Goal: Task Accomplishment & Management: Manage account settings

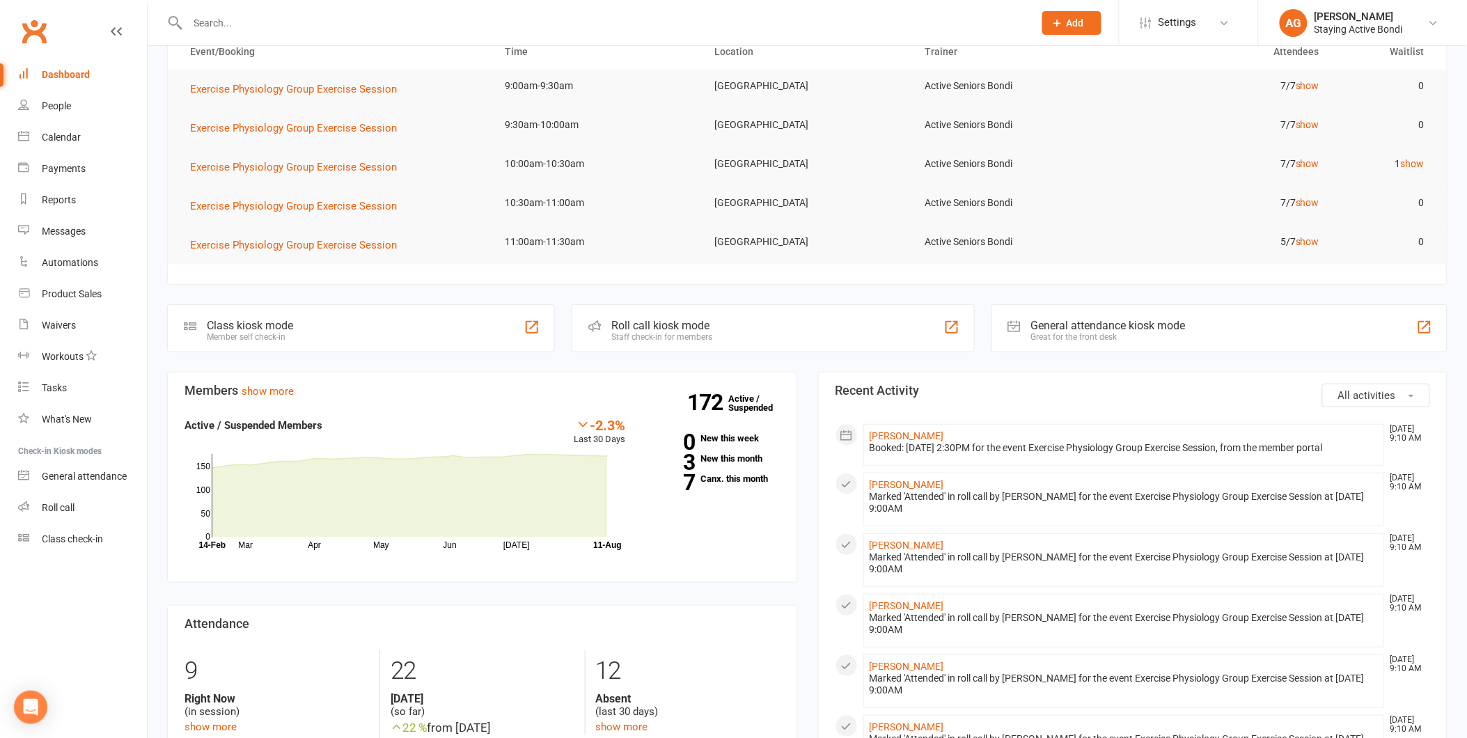
scroll to position [155, 0]
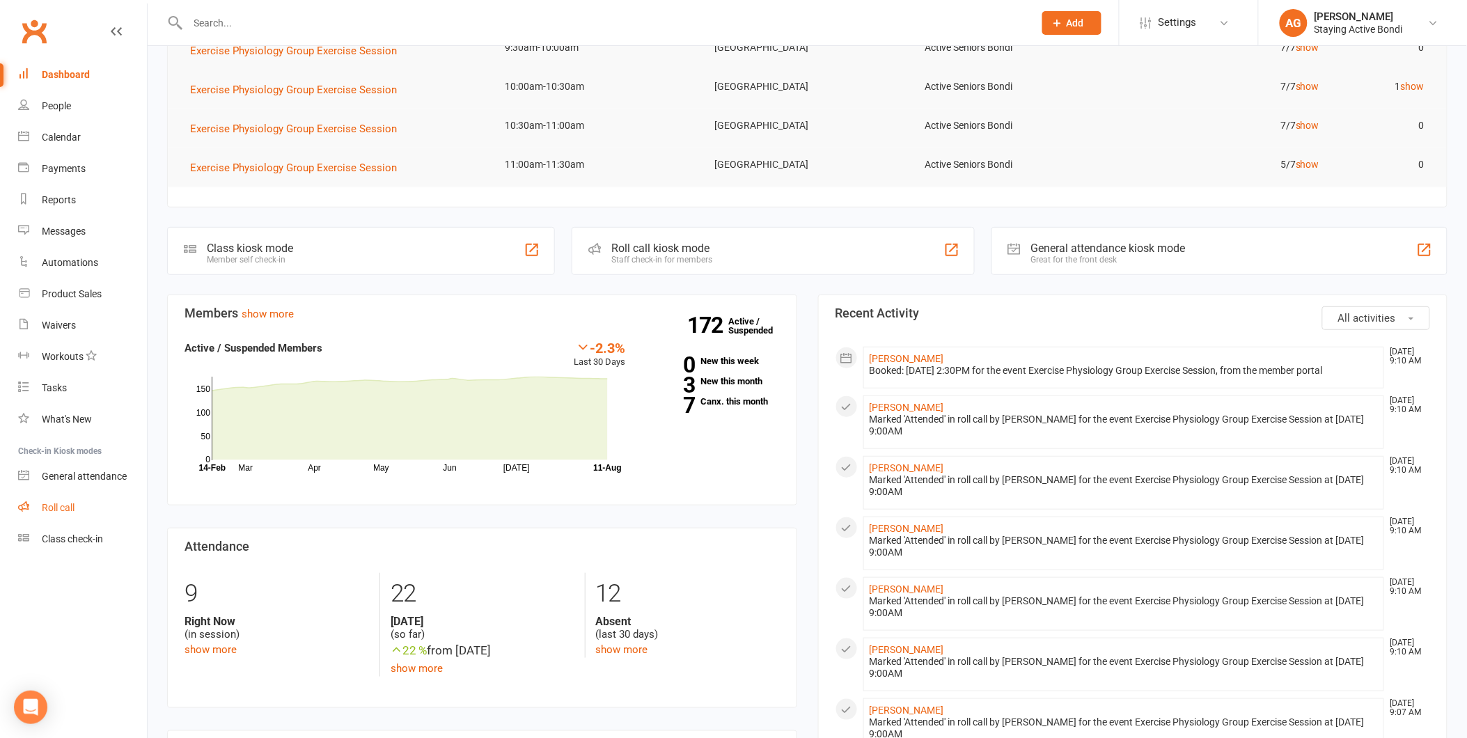
click at [70, 492] on link "Roll call" at bounding box center [82, 507] width 129 height 31
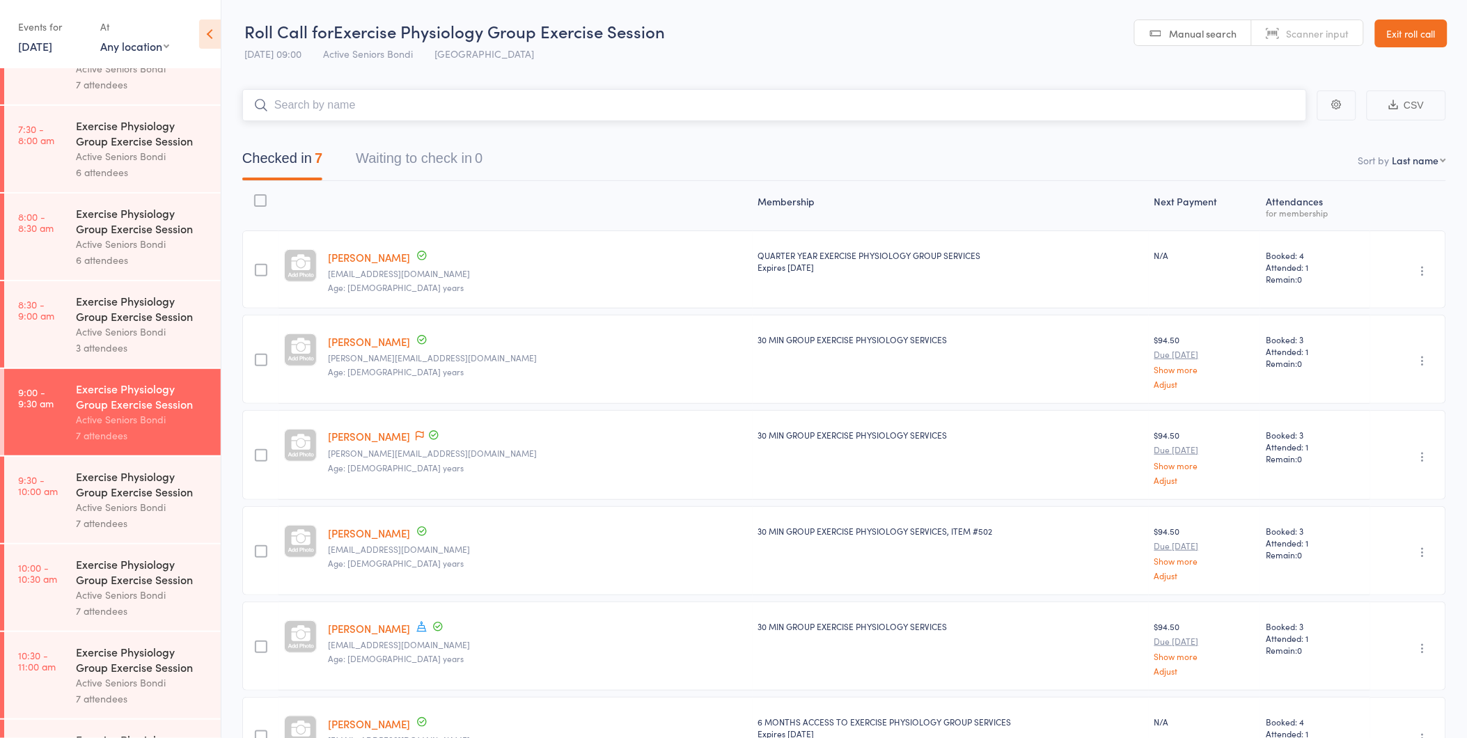
scroll to position [77, 0]
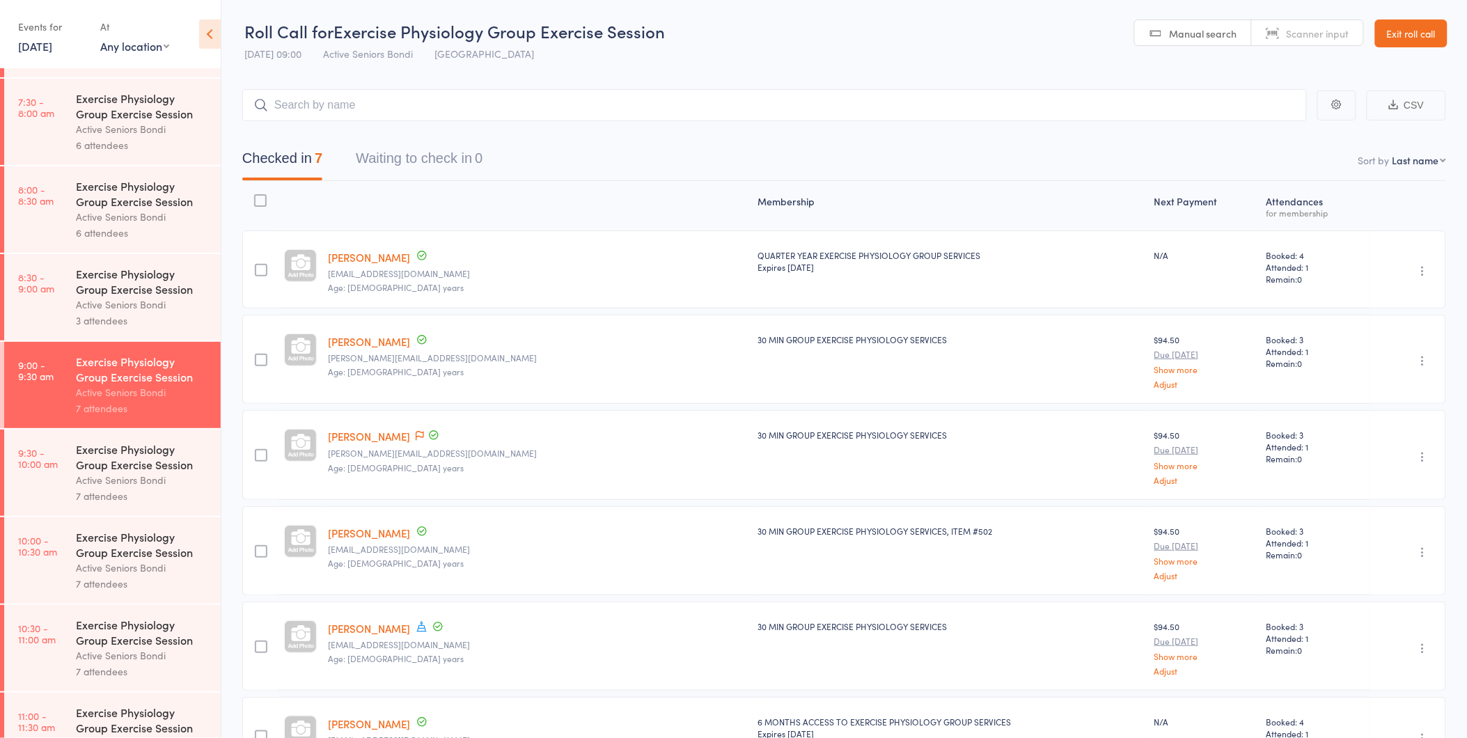
click at [91, 482] on div "Active Seniors Bondi" at bounding box center [142, 480] width 133 height 16
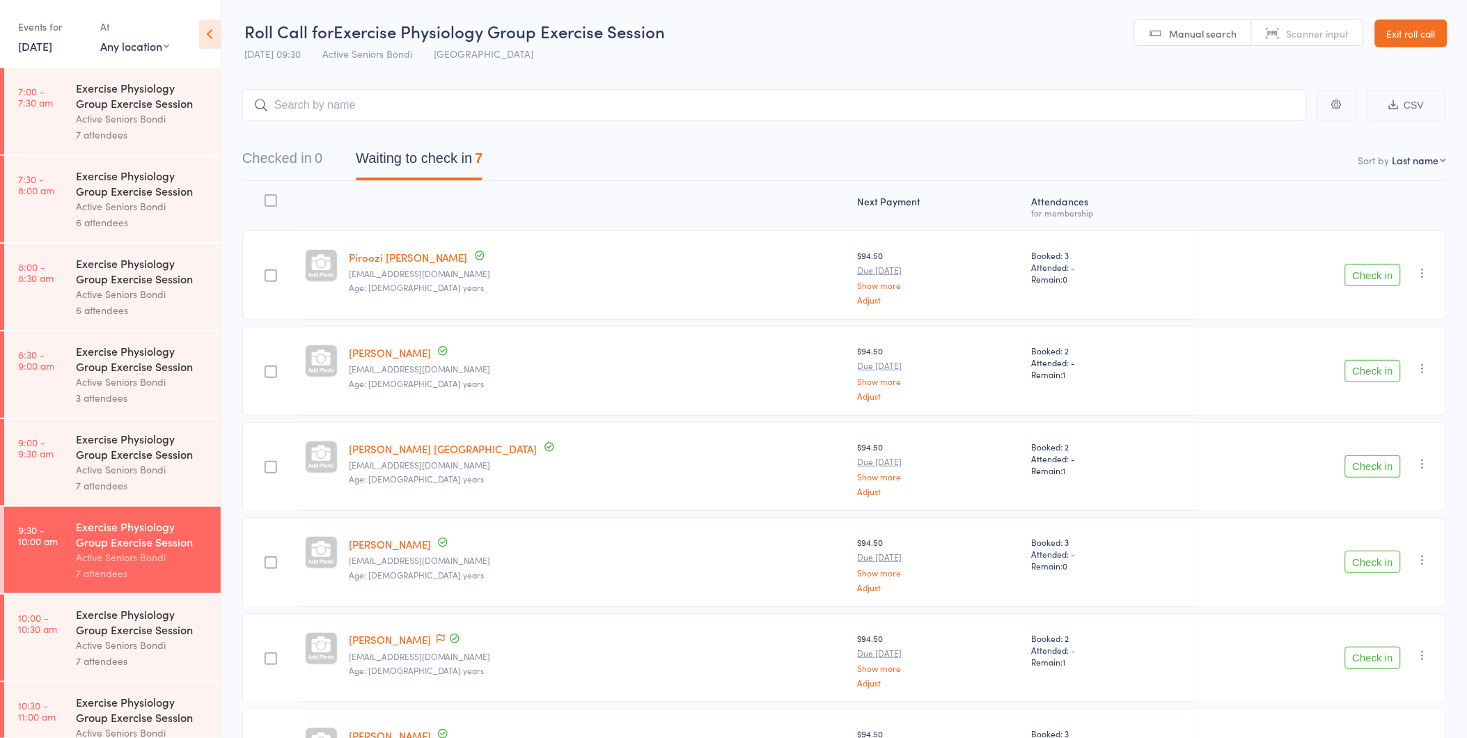
click at [1352, 267] on button "Check in" at bounding box center [1373, 275] width 56 height 22
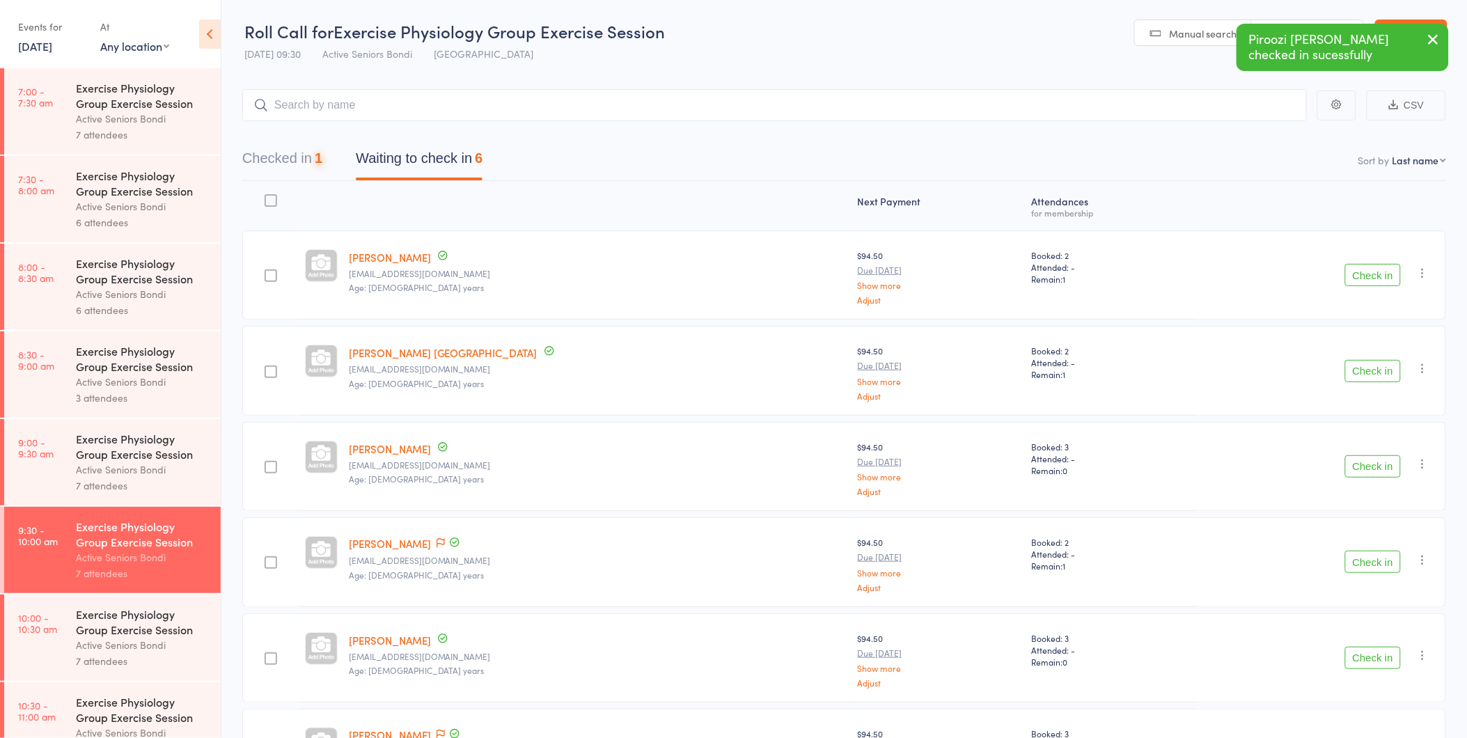
click at [1352, 267] on button "Check in" at bounding box center [1373, 275] width 56 height 22
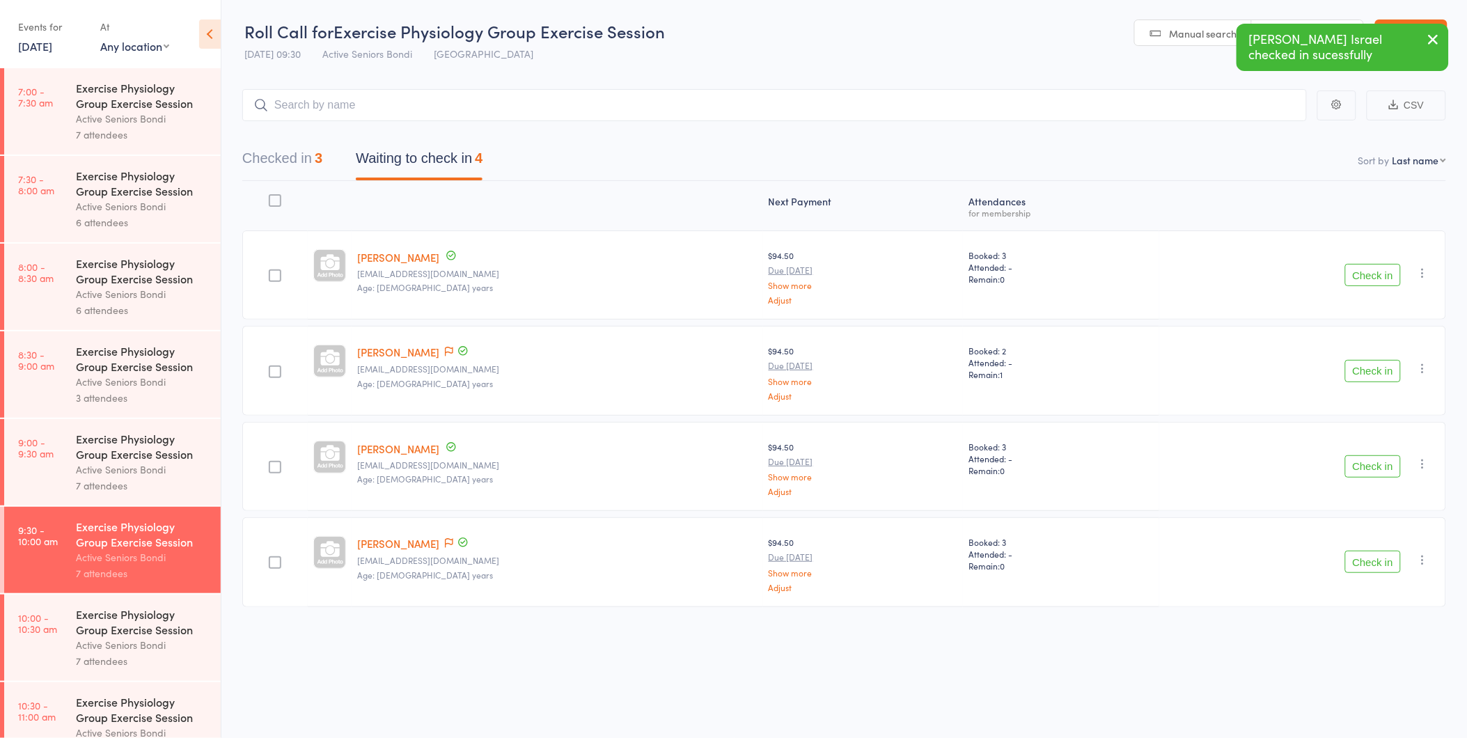
click at [1359, 366] on button "Check in" at bounding box center [1373, 371] width 56 height 22
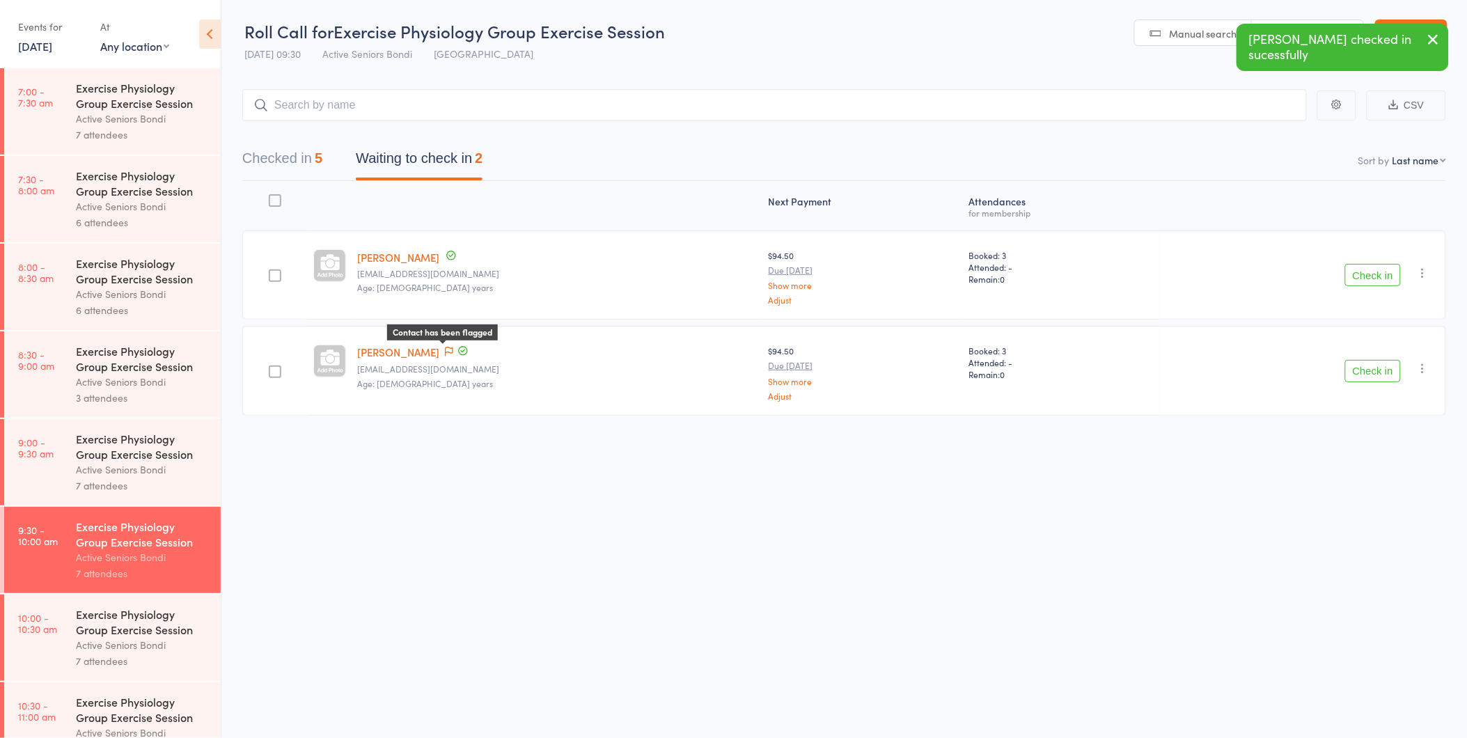
click at [446, 345] on span at bounding box center [449, 352] width 8 height 14
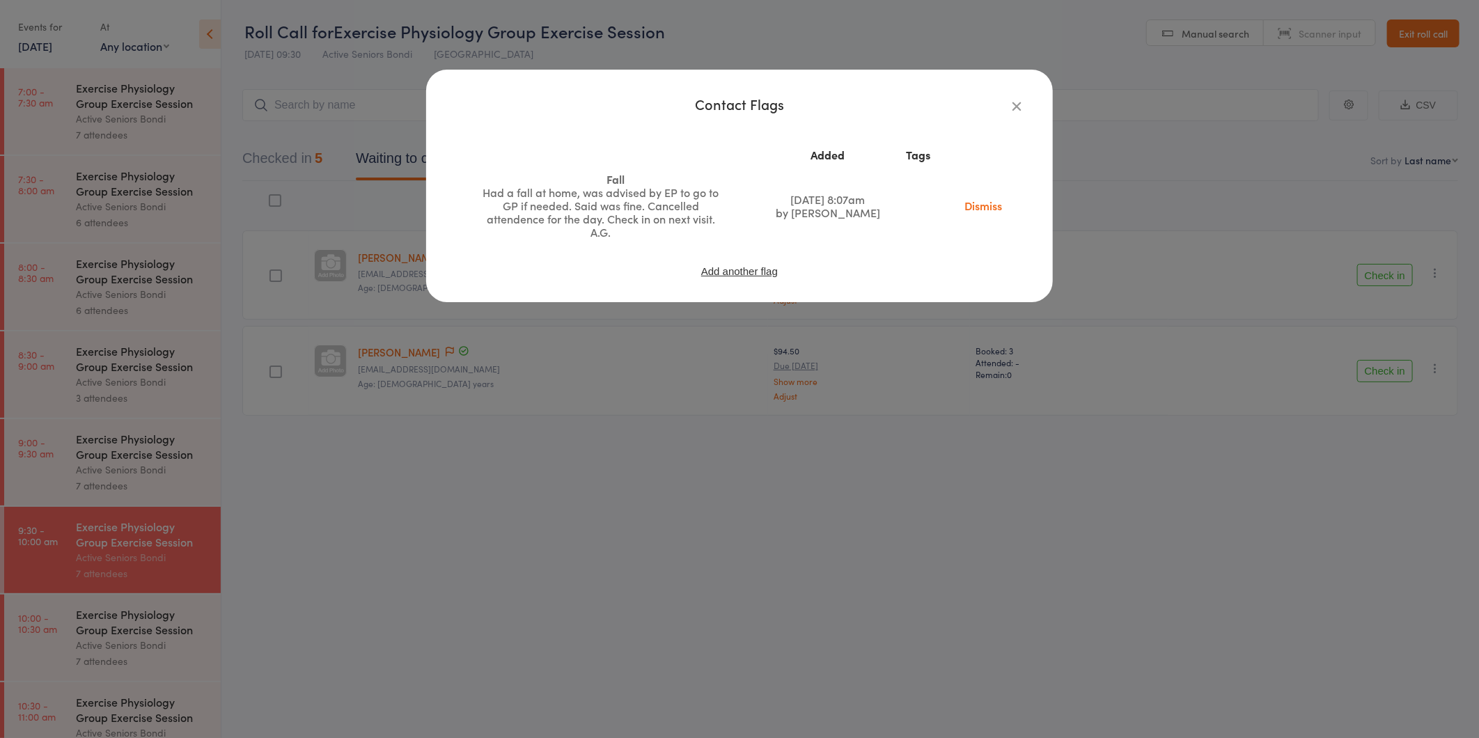
click at [609, 342] on div "Contact Flags Added Tags Fall Had a fall at home, was advised by EP to go to GP…" at bounding box center [739, 369] width 1479 height 738
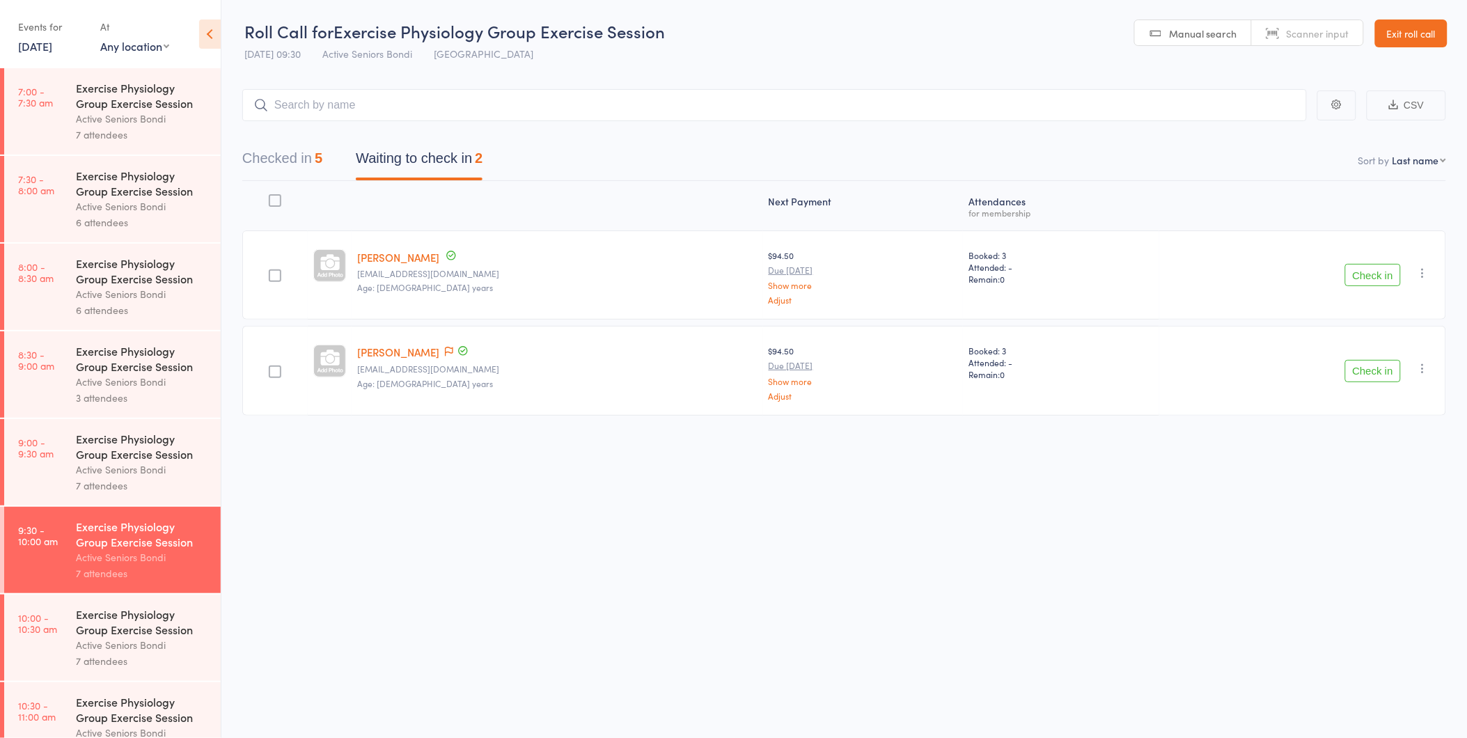
click at [1379, 365] on button "Check in" at bounding box center [1373, 371] width 56 height 22
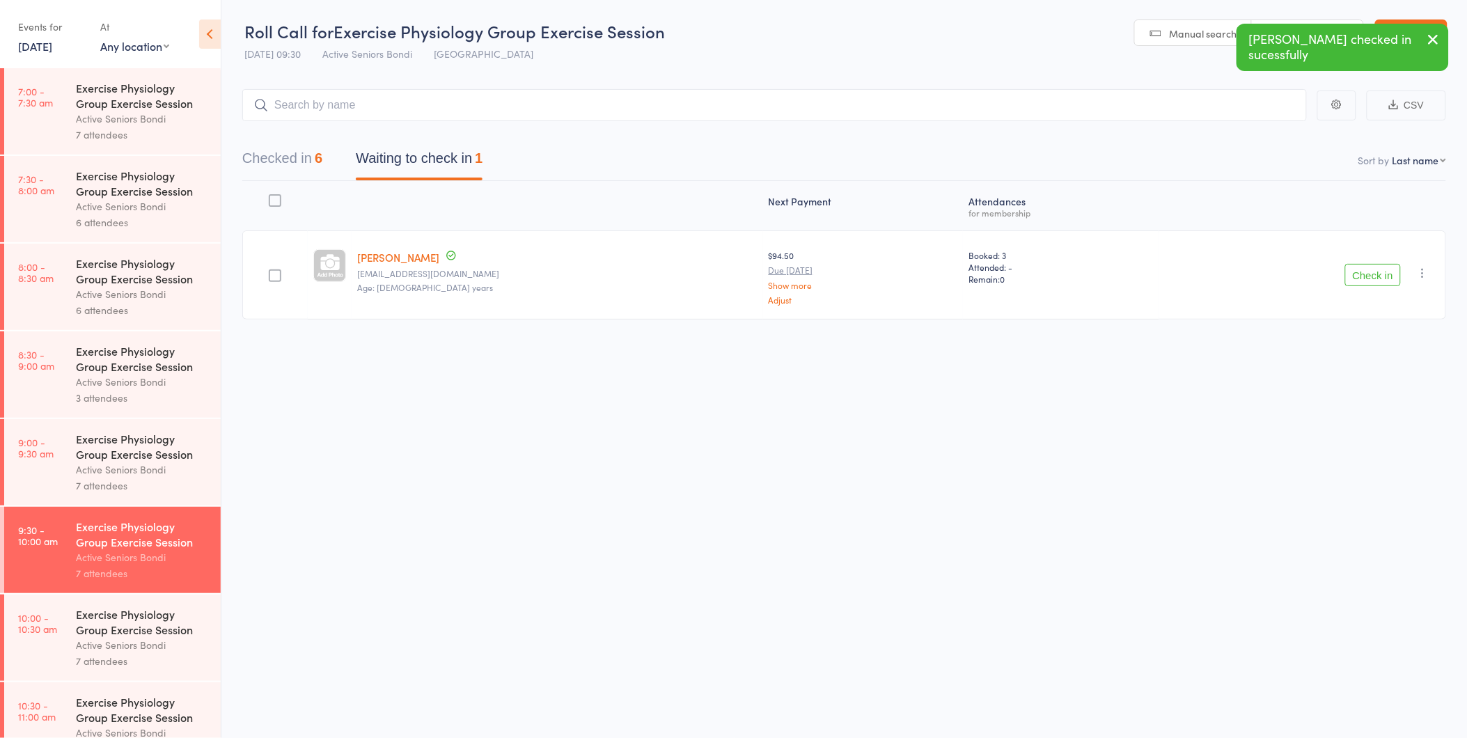
click at [289, 164] on button "Checked in 6" at bounding box center [282, 161] width 80 height 37
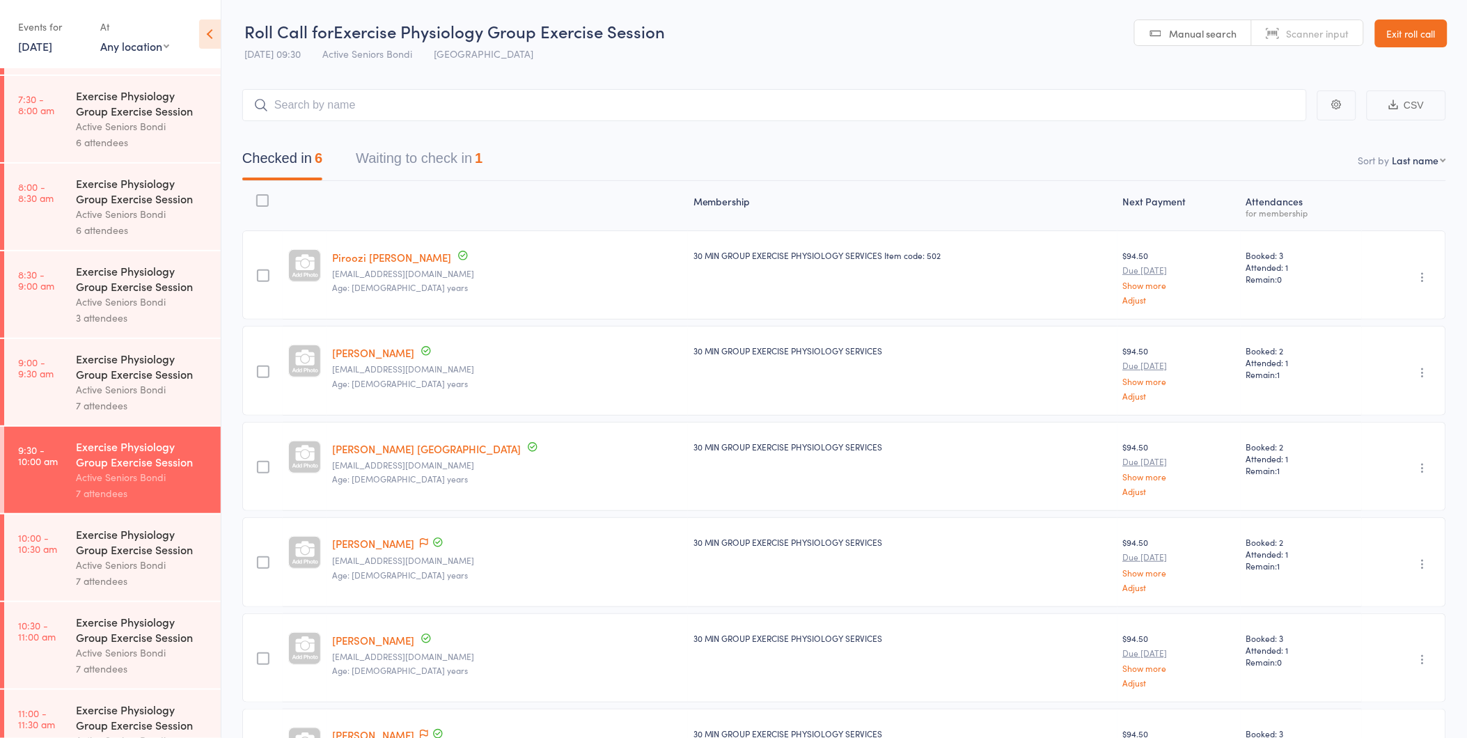
scroll to position [232, 0]
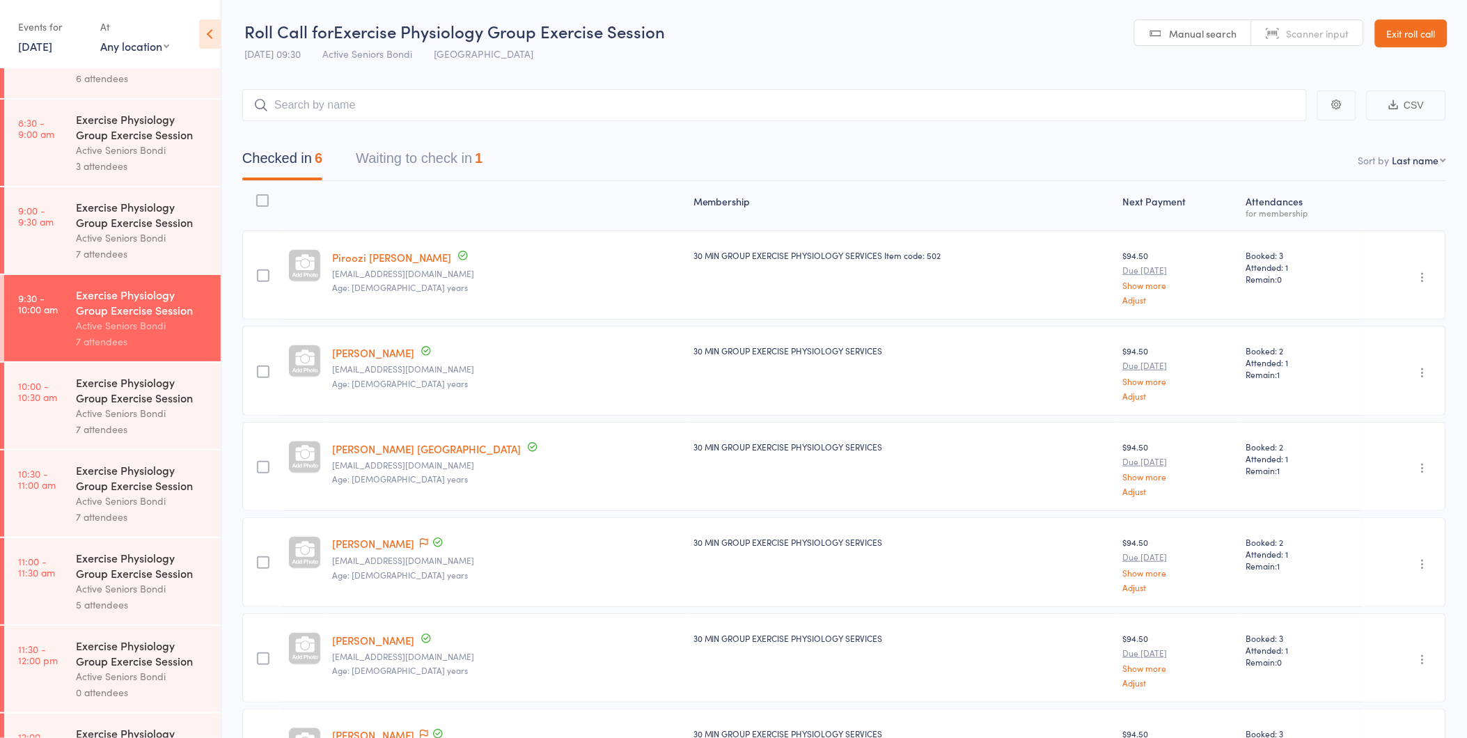
click at [129, 411] on div "Active Seniors Bondi" at bounding box center [142, 413] width 133 height 16
click at [148, 413] on div "Active Seniors Bondi" at bounding box center [142, 413] width 133 height 16
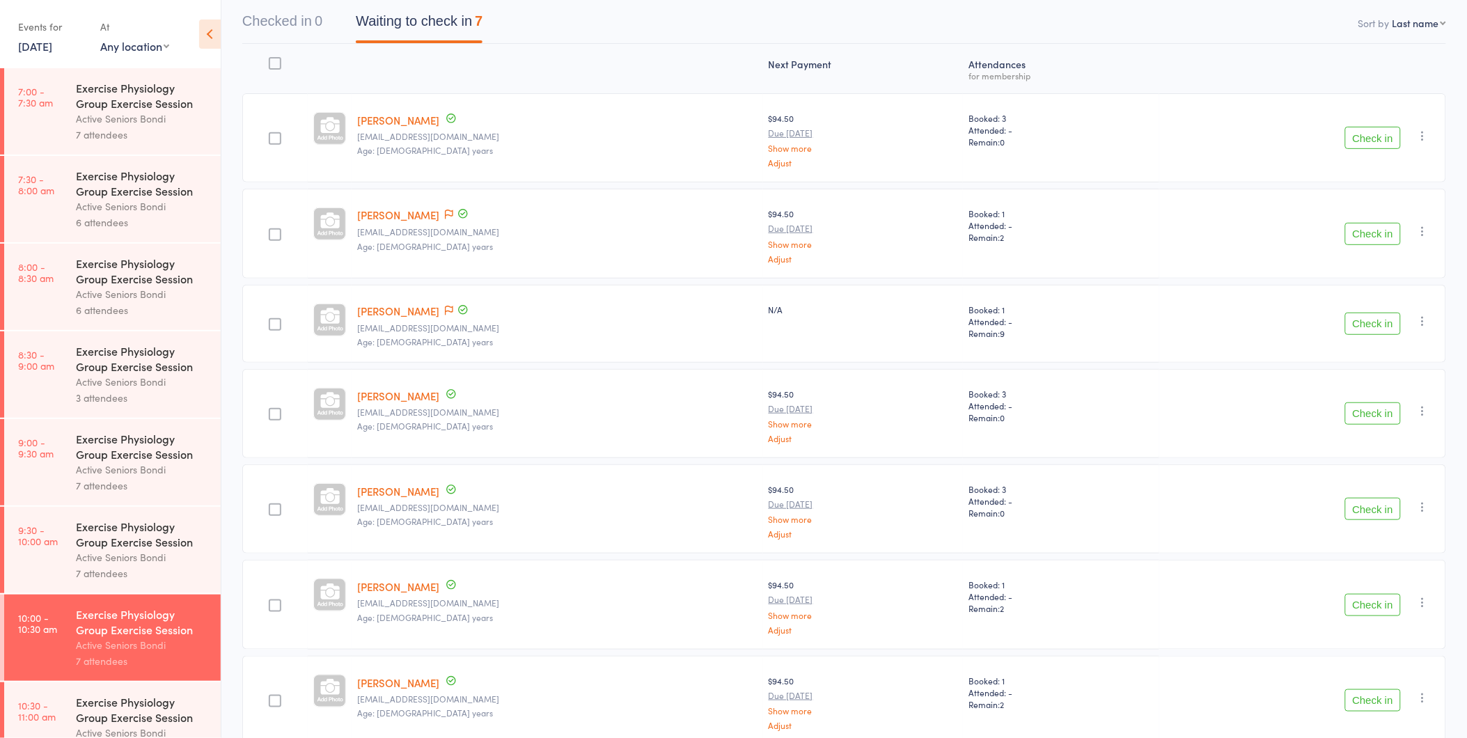
scroll to position [49, 0]
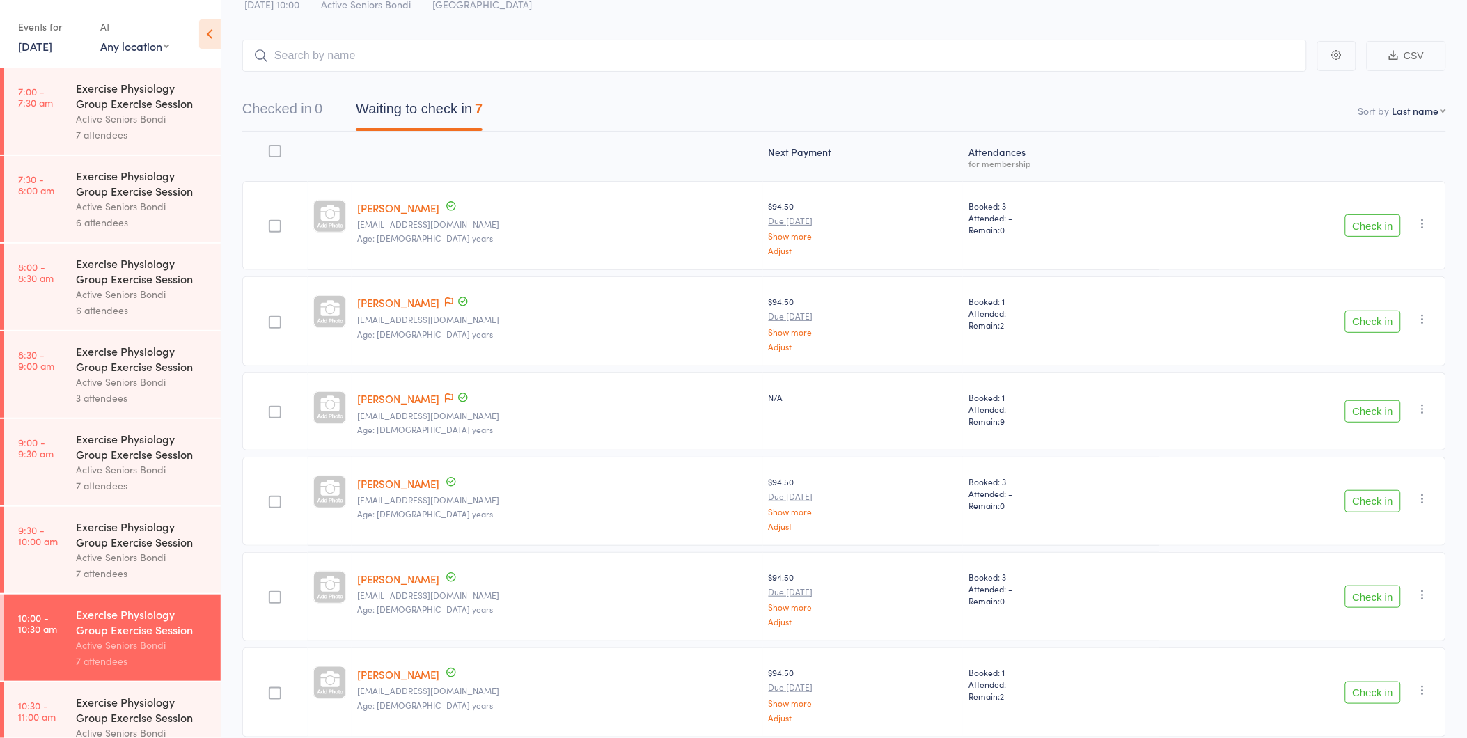
click at [1352, 225] on button "Check in" at bounding box center [1373, 225] width 56 height 22
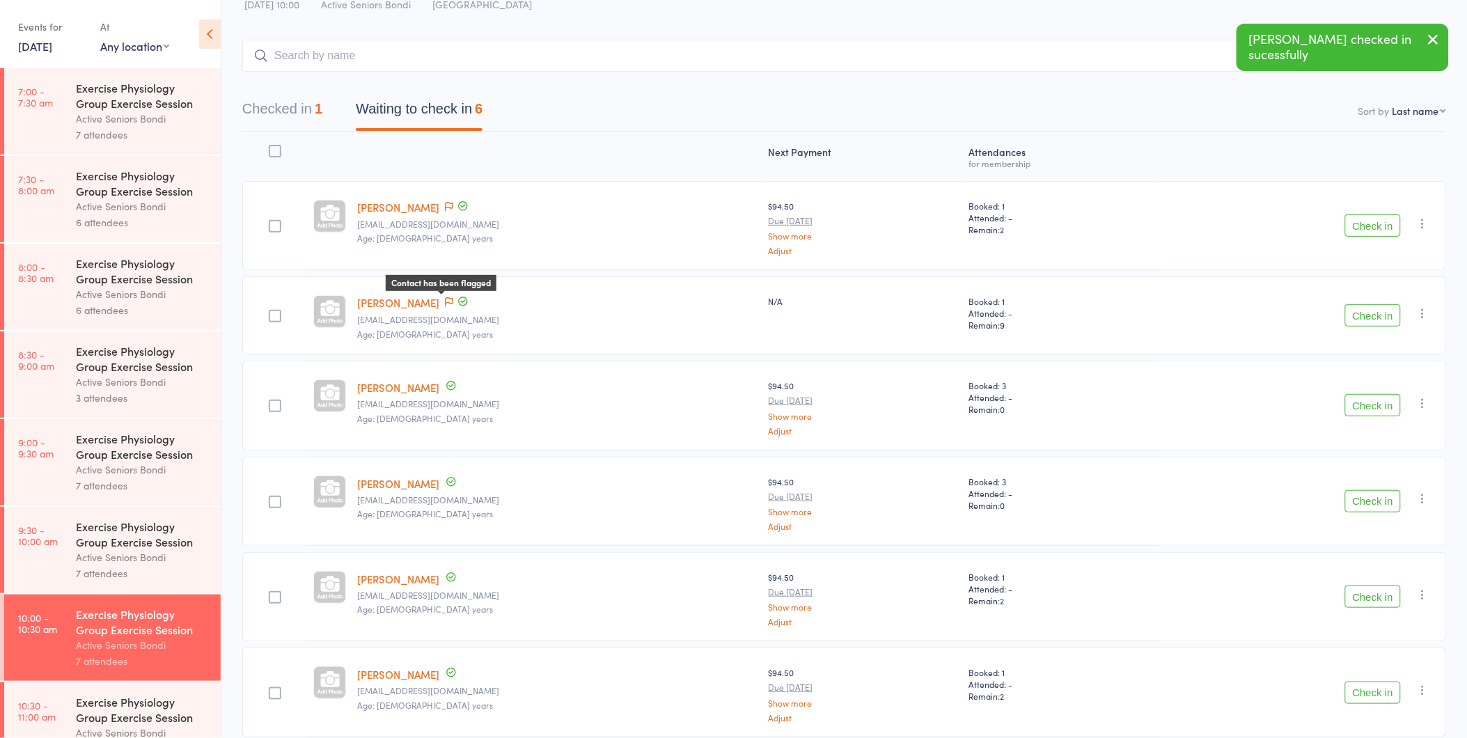
click at [448, 303] on icon at bounding box center [449, 302] width 8 height 10
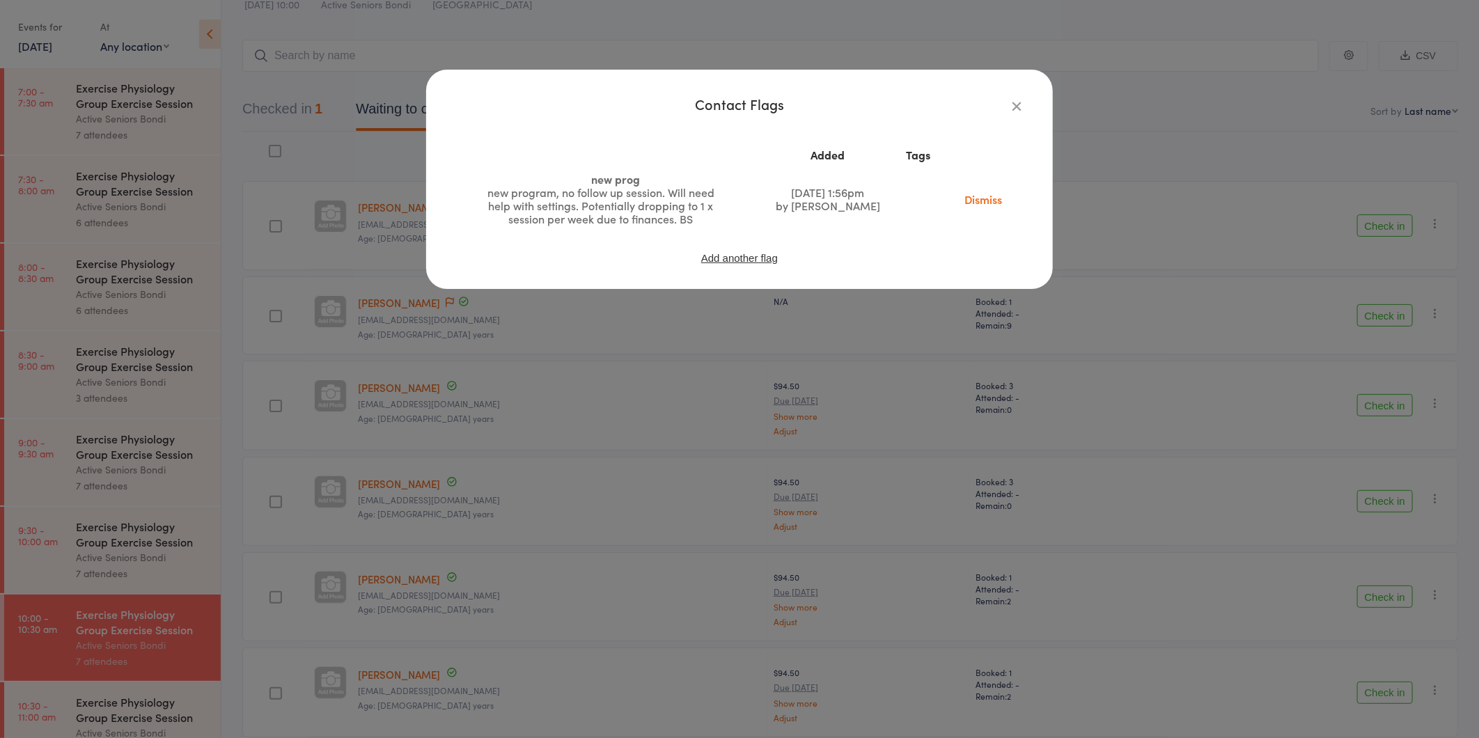
click at [1014, 103] on icon "button" at bounding box center [1016, 105] width 15 height 15
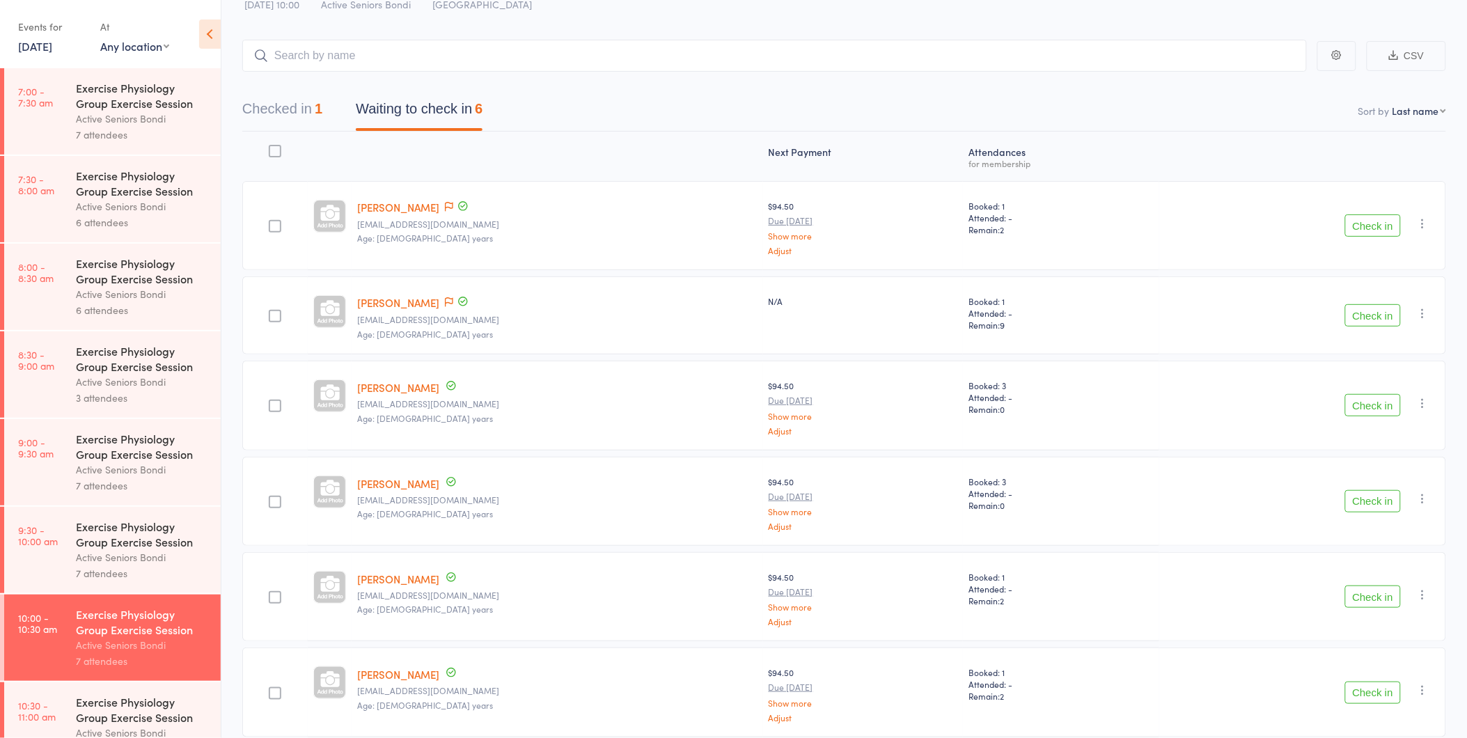
click at [1381, 314] on button "Check in" at bounding box center [1373, 315] width 56 height 22
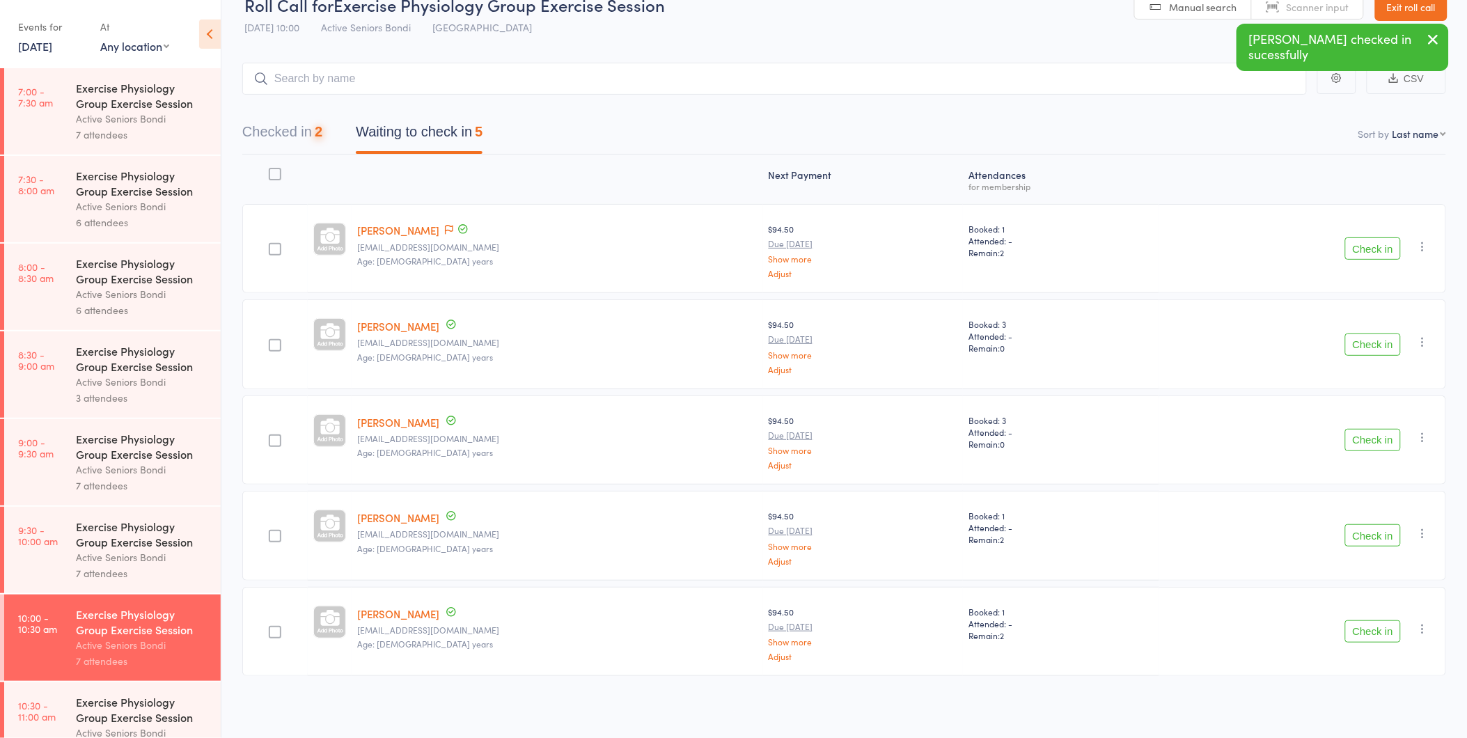
scroll to position [25, 0]
click at [1353, 340] on button "Check in" at bounding box center [1373, 346] width 56 height 22
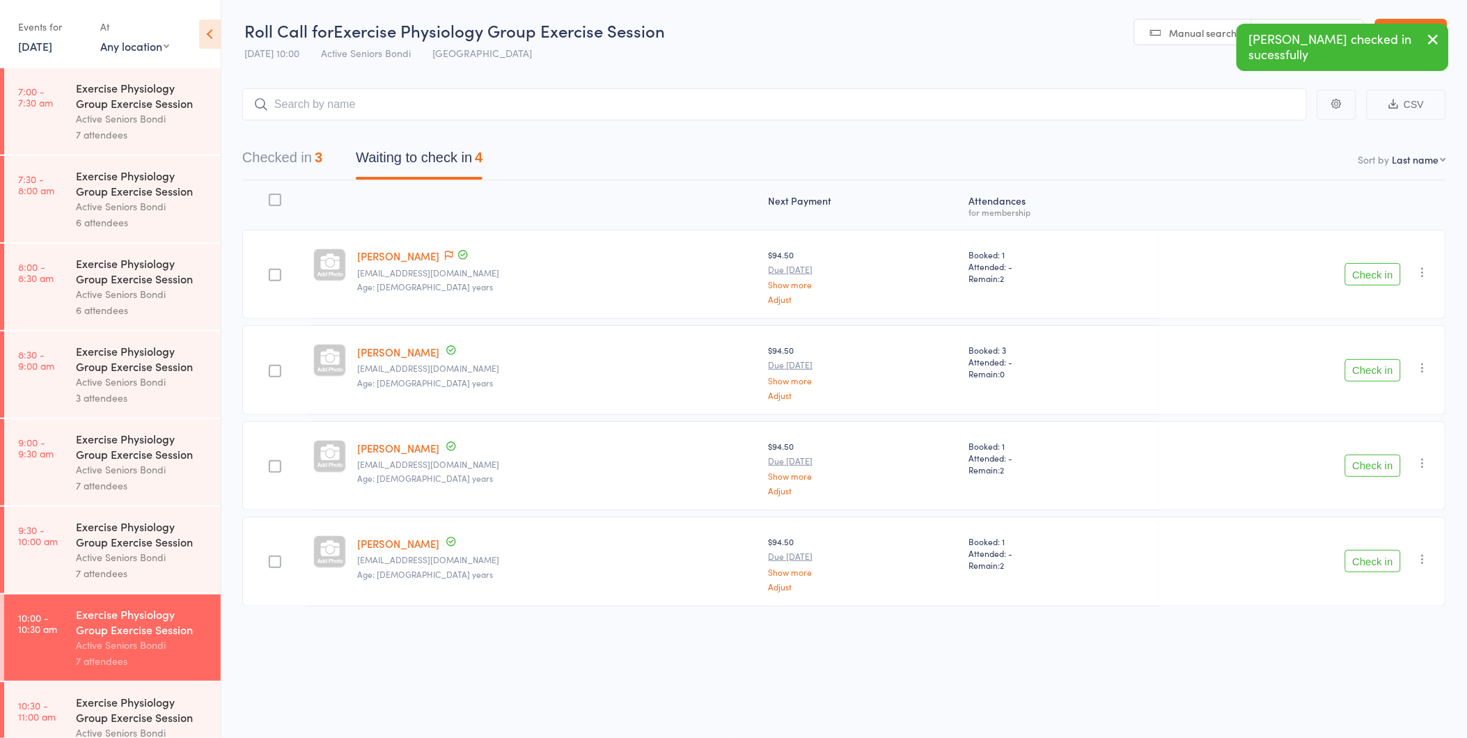
click at [1374, 369] on button "Check in" at bounding box center [1373, 370] width 56 height 22
click at [1369, 371] on button "Check in" at bounding box center [1373, 370] width 56 height 22
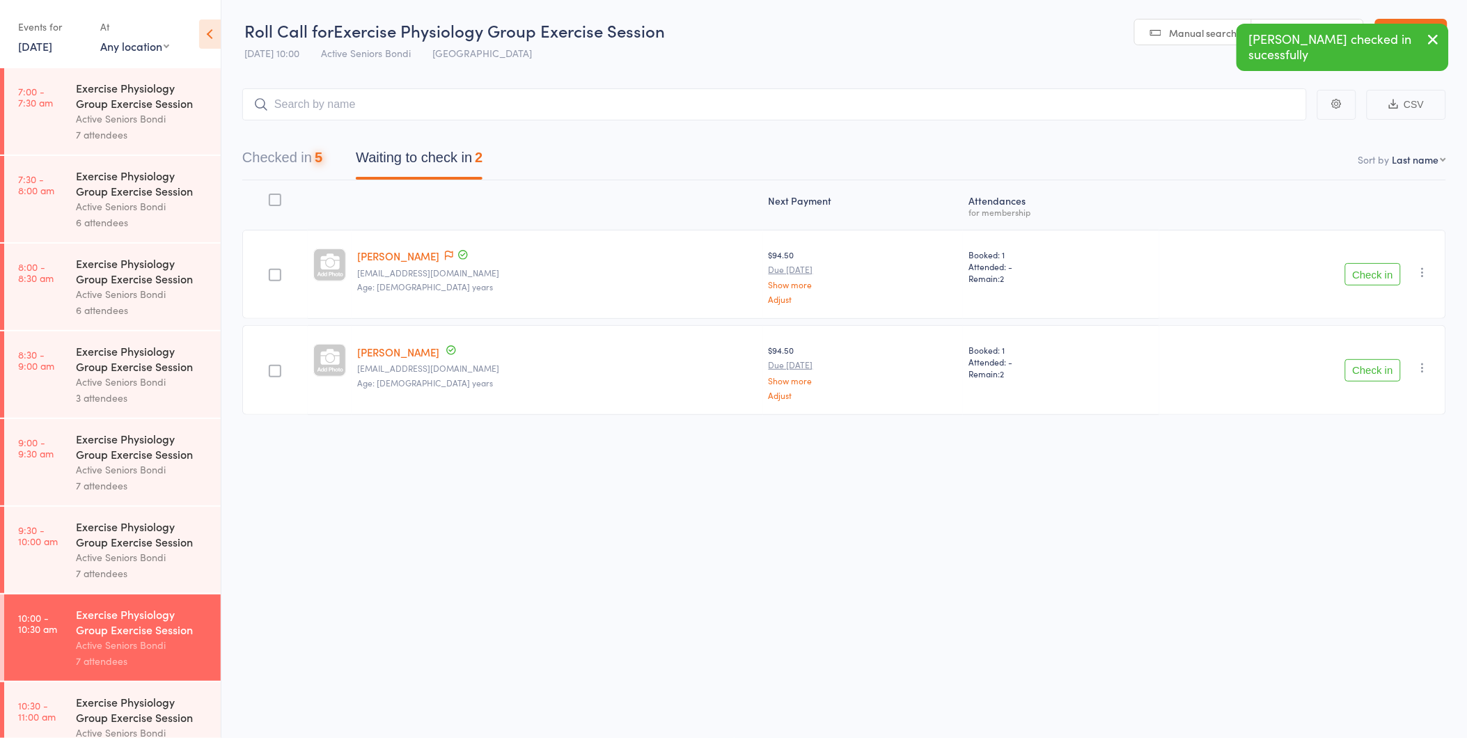
click at [1379, 372] on button "Check in" at bounding box center [1373, 370] width 56 height 22
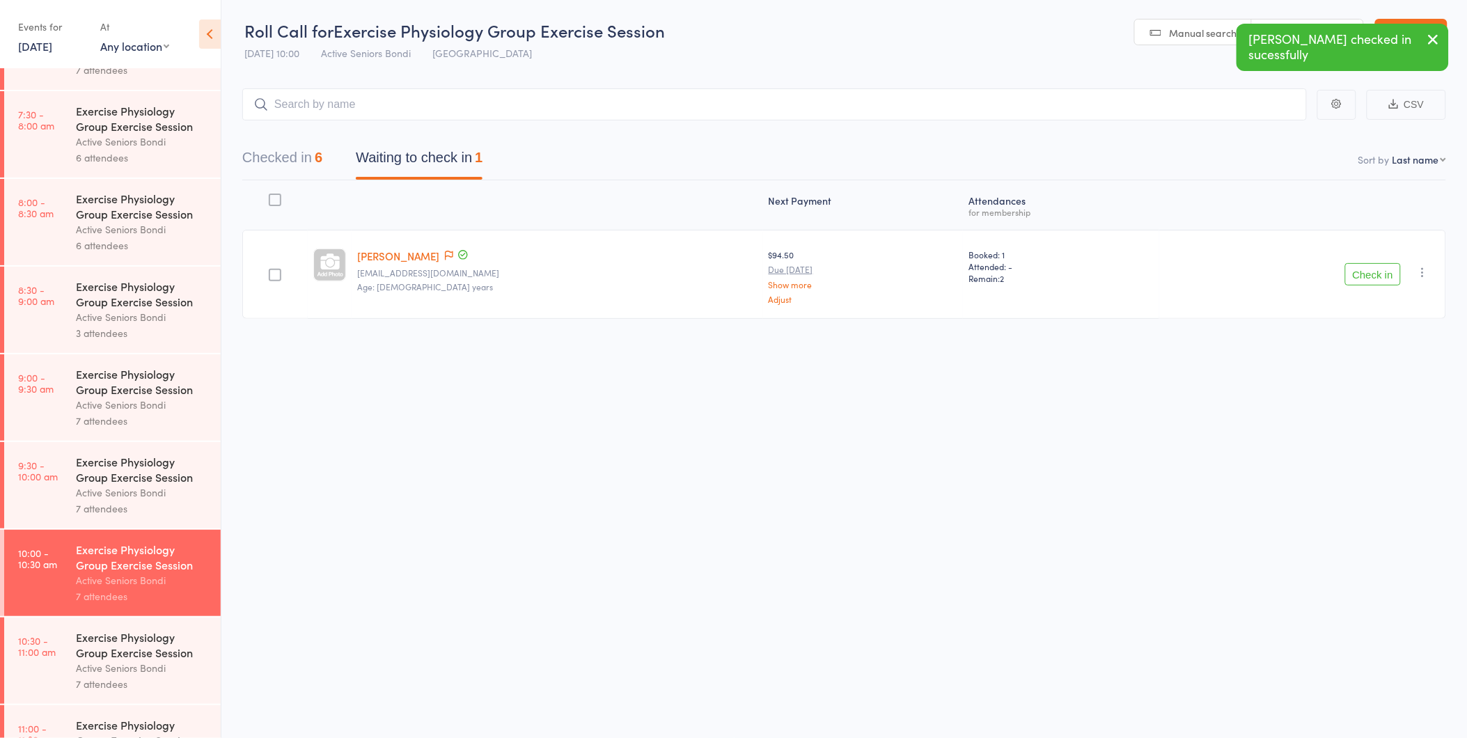
scroll to position [155, 0]
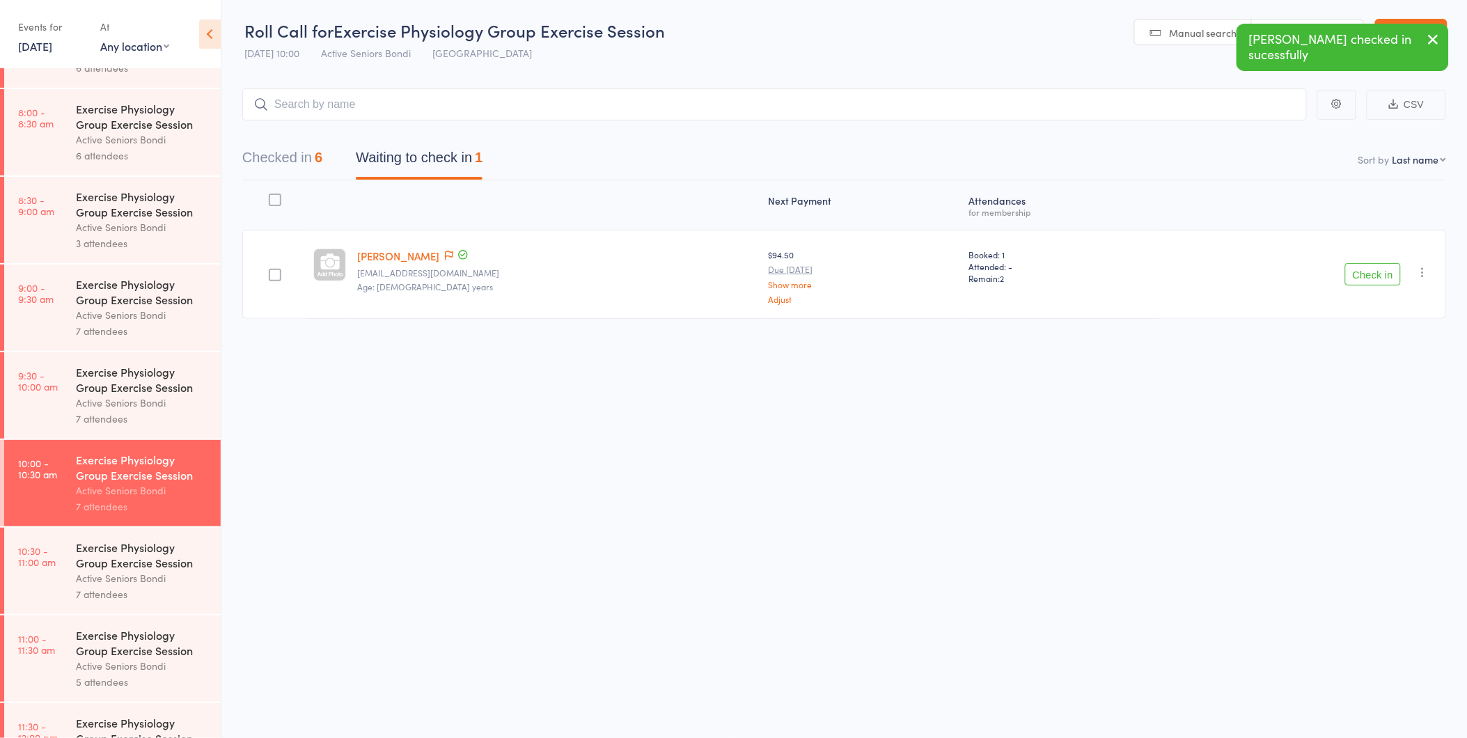
click at [129, 581] on div "Active Seniors Bondi" at bounding box center [142, 578] width 133 height 16
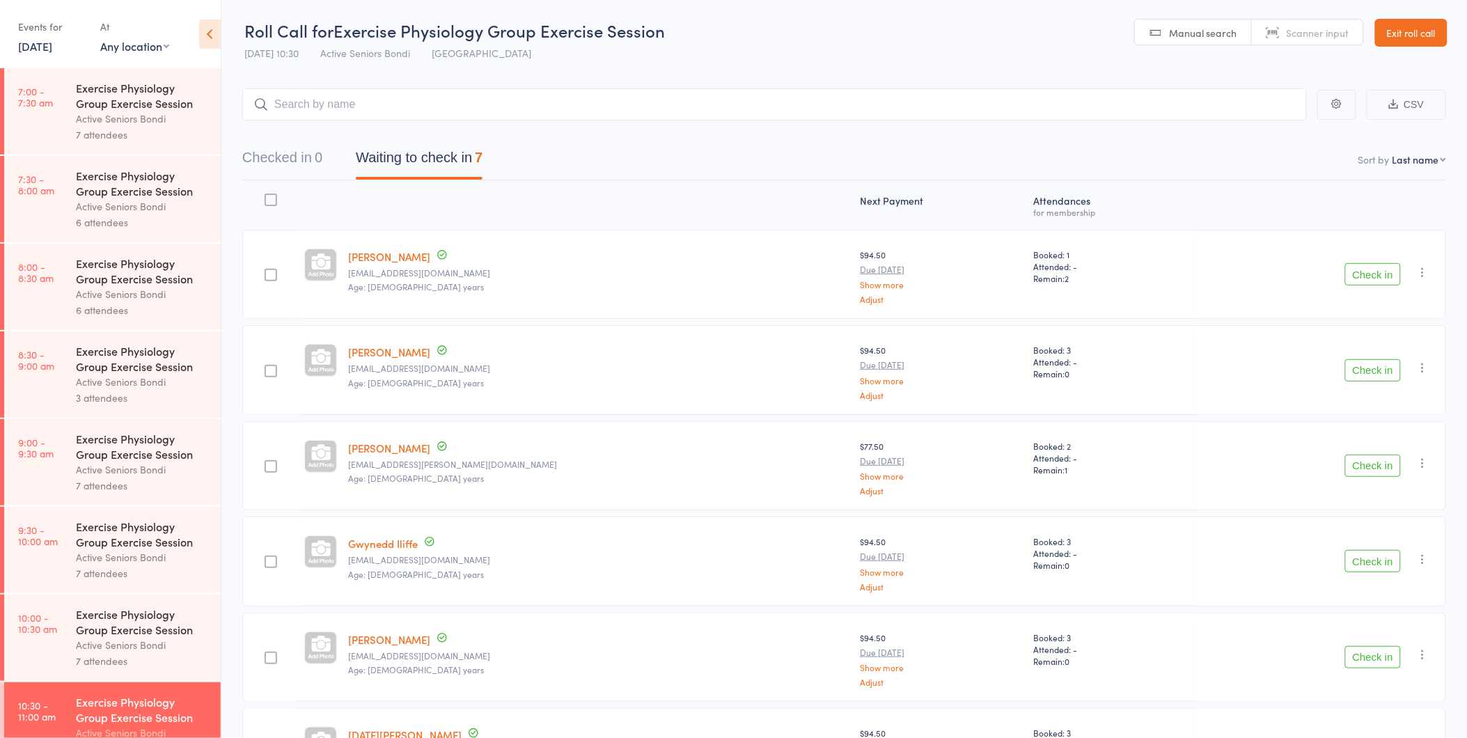
click at [132, 628] on div "Exercise Physiology Group Exercise Session" at bounding box center [142, 621] width 133 height 31
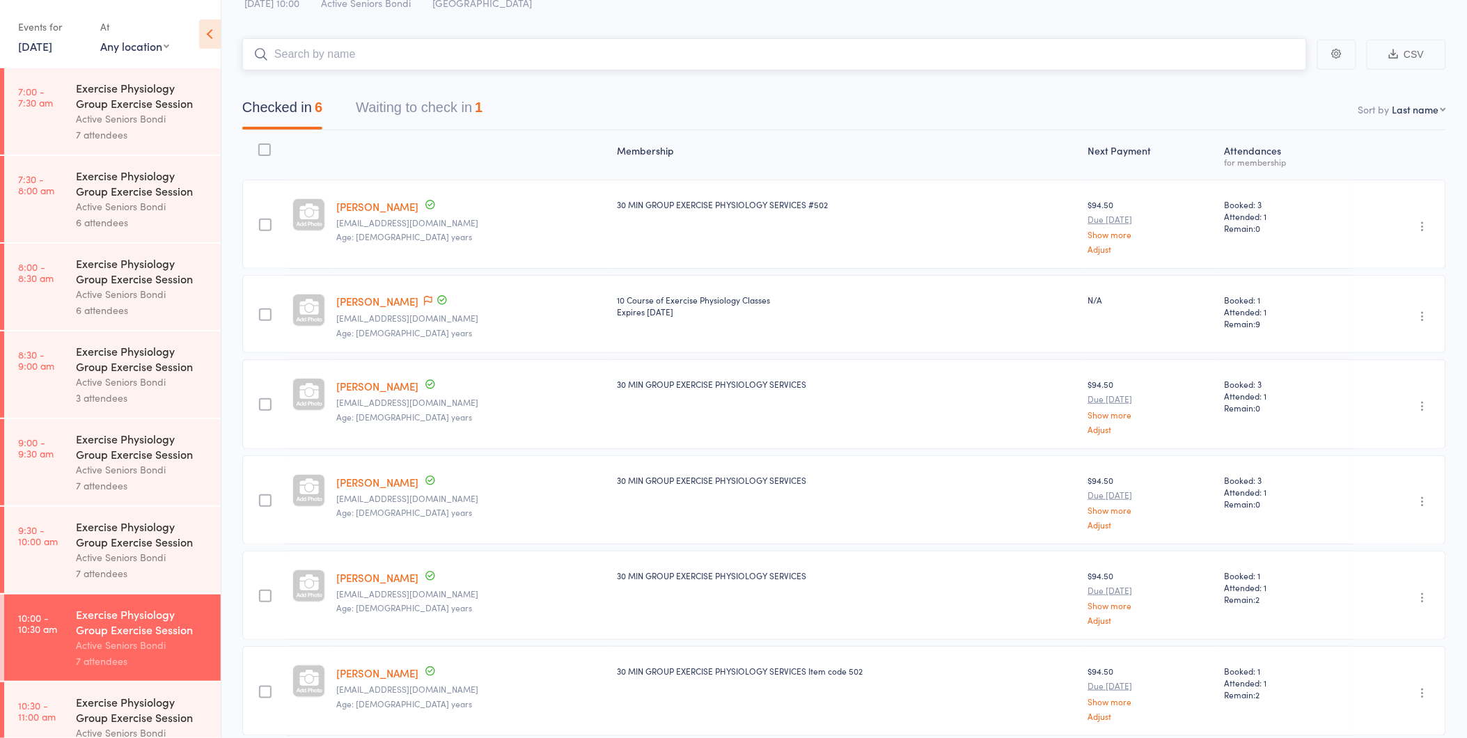
scroll to position [109, 0]
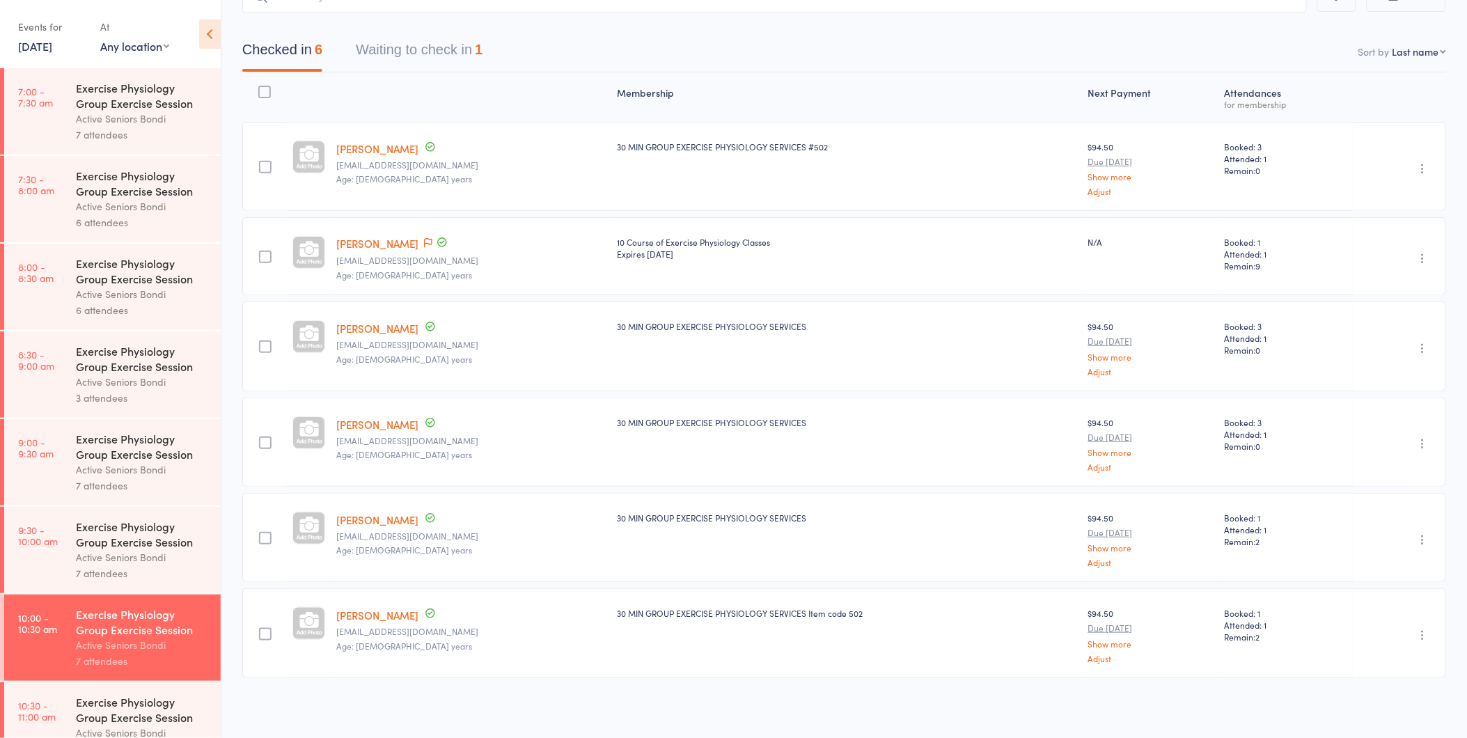
click at [416, 93] on div at bounding box center [471, 97] width 281 height 37
click at [401, 152] on link "Melanie Bernstein" at bounding box center [377, 148] width 82 height 15
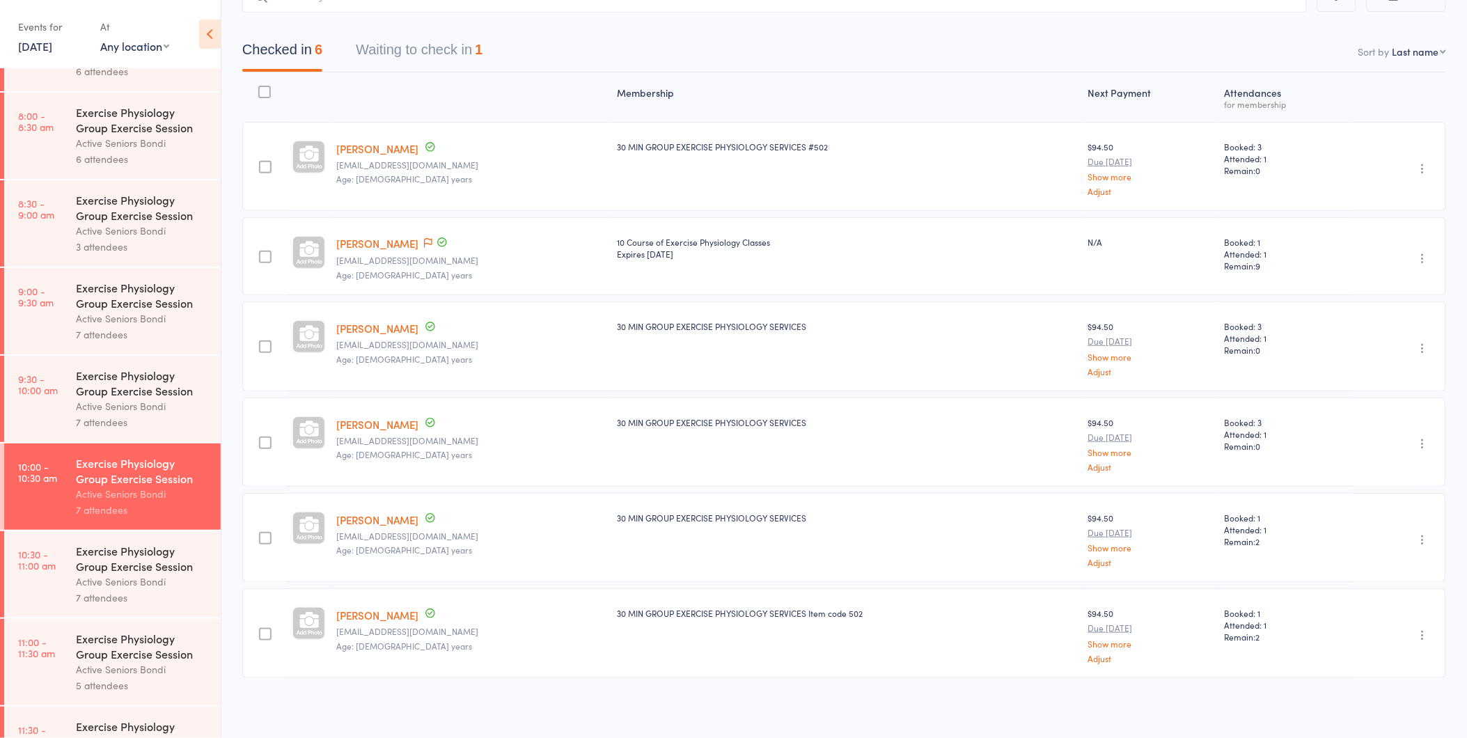
scroll to position [155, 0]
click at [462, 38] on button "Waiting to check in 1" at bounding box center [419, 53] width 127 height 37
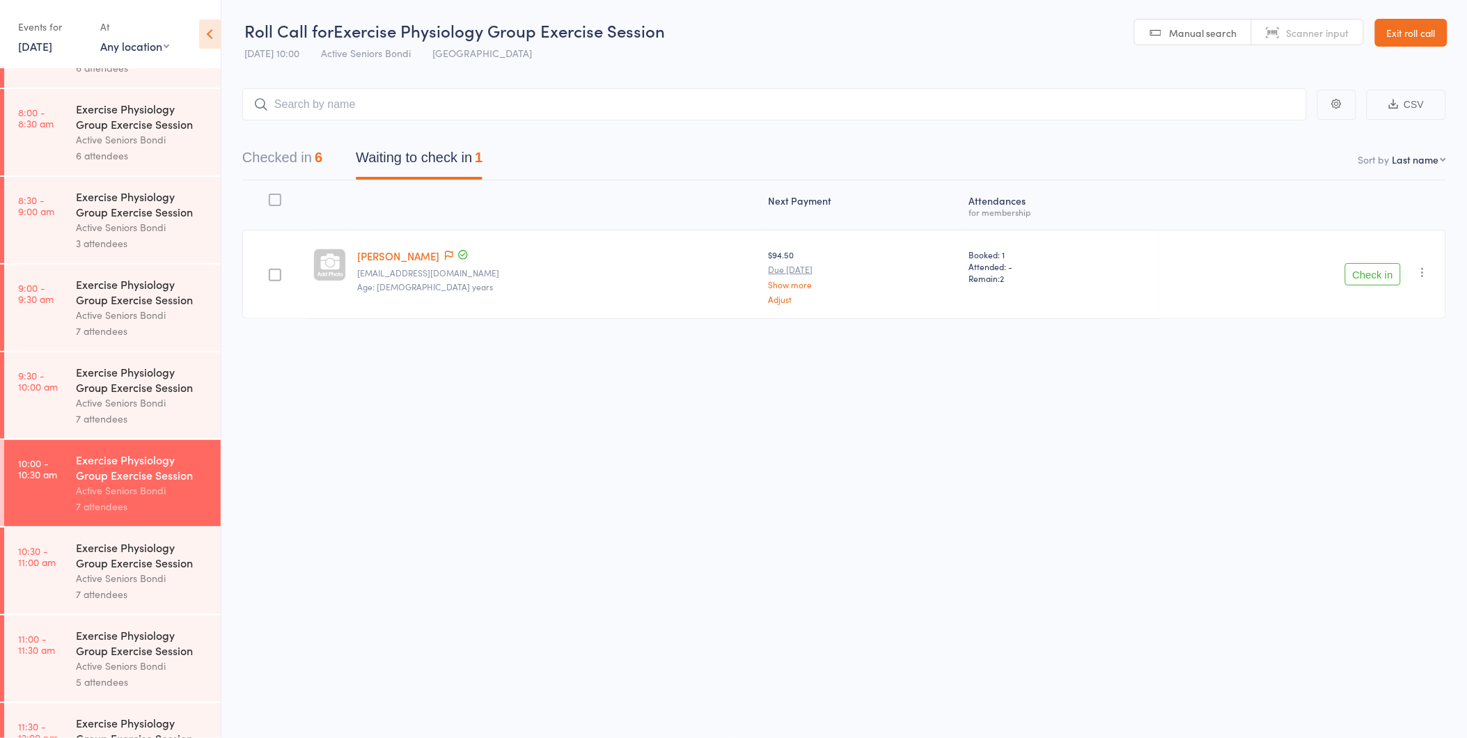
click at [1360, 268] on button "Check in" at bounding box center [1373, 274] width 56 height 22
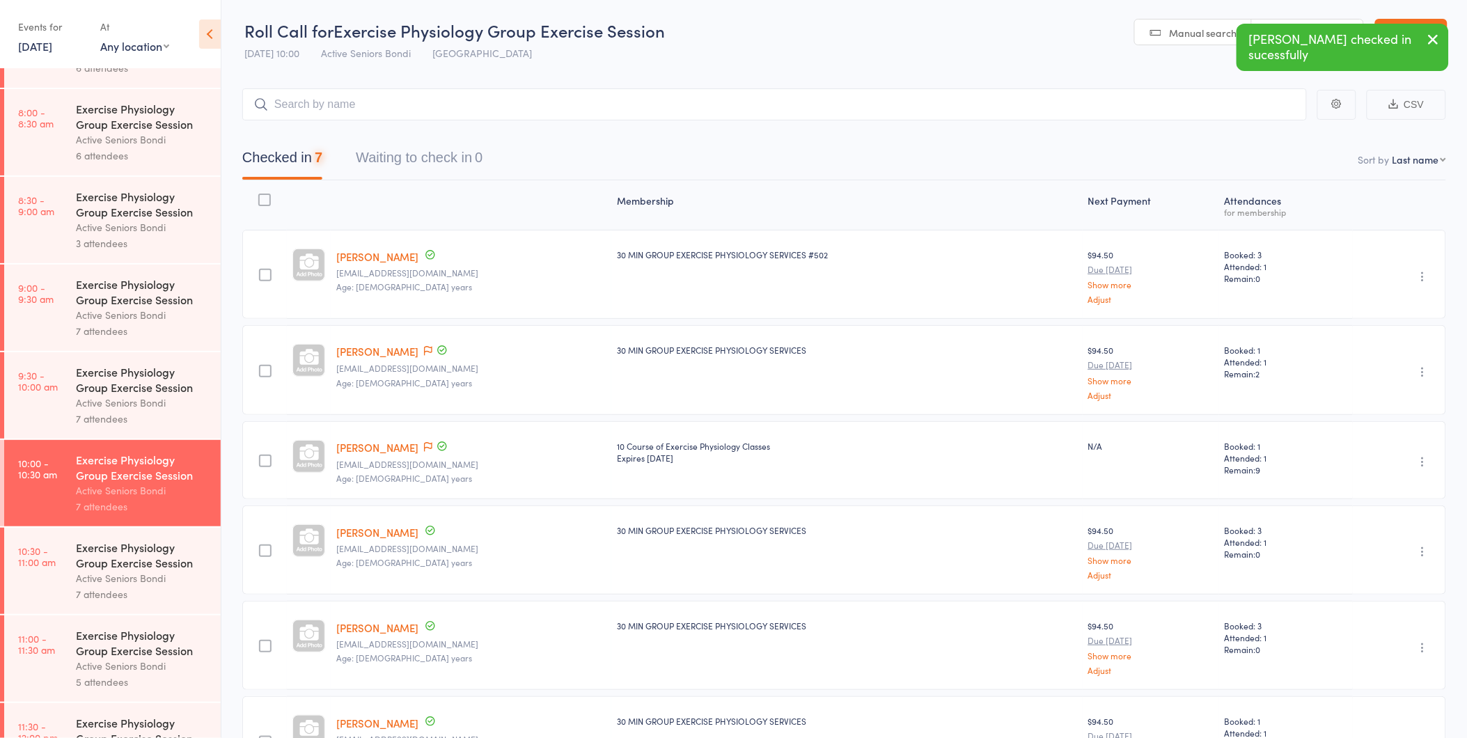
click at [122, 566] on div "Exercise Physiology Group Exercise Session" at bounding box center [142, 555] width 133 height 31
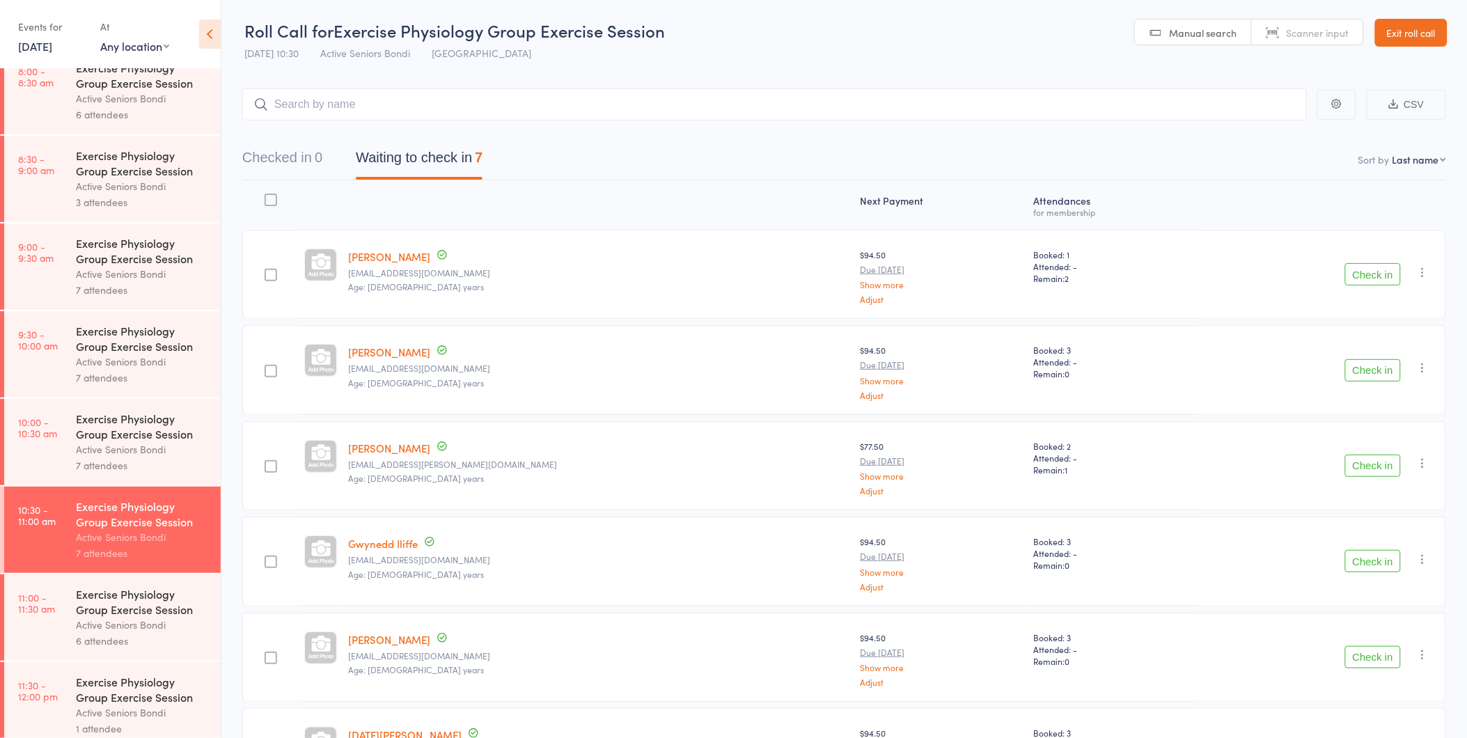
scroll to position [232, 0]
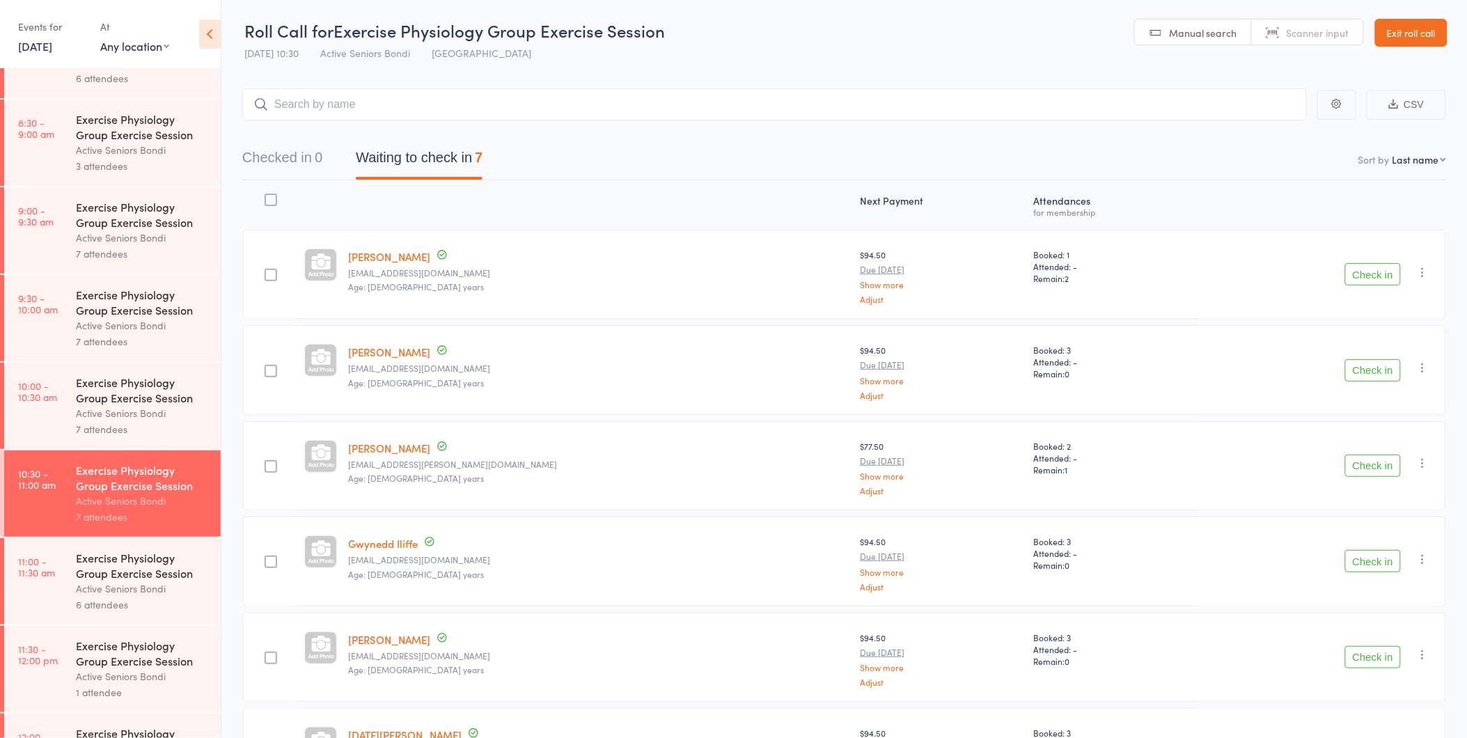
click at [127, 433] on div "7 attendees" at bounding box center [142, 429] width 133 height 16
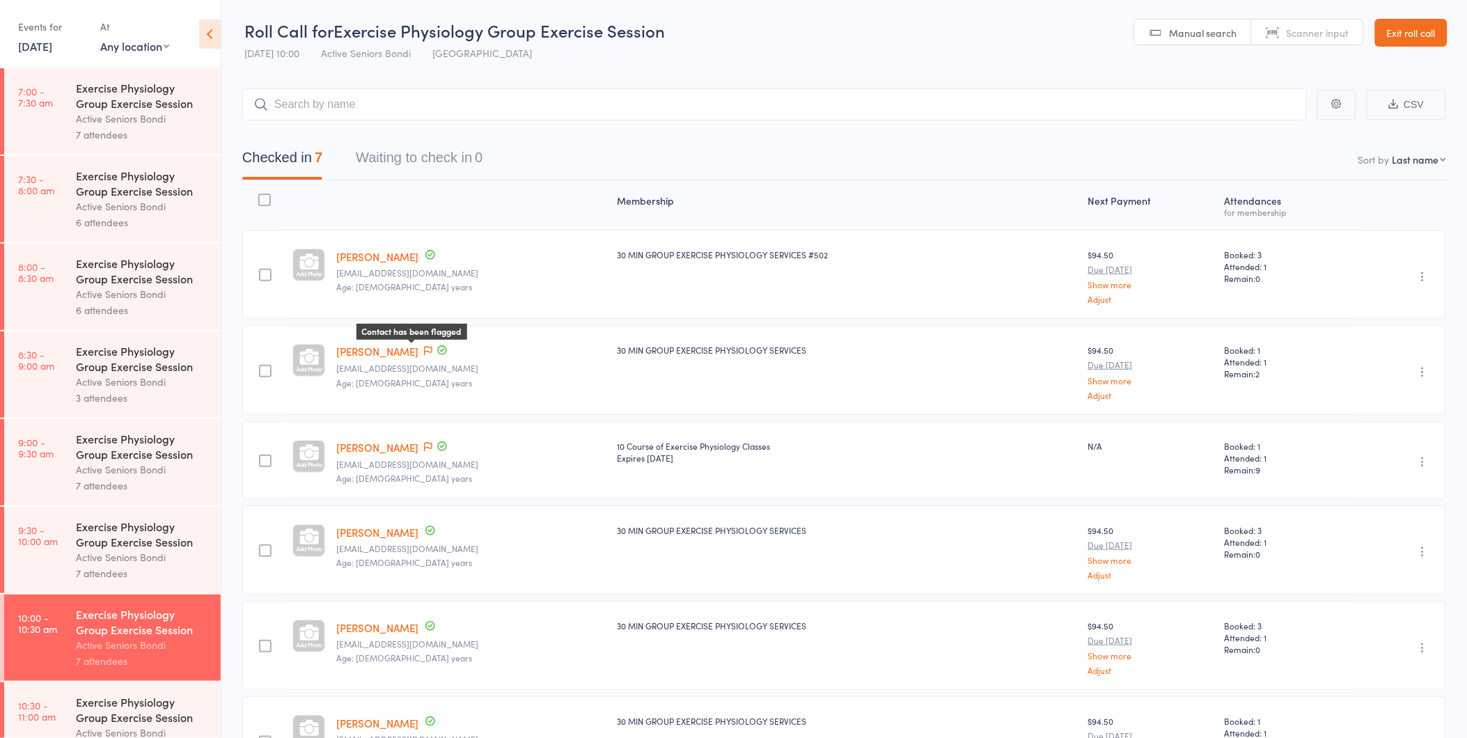
click at [424, 352] on icon at bounding box center [428, 352] width 8 height 10
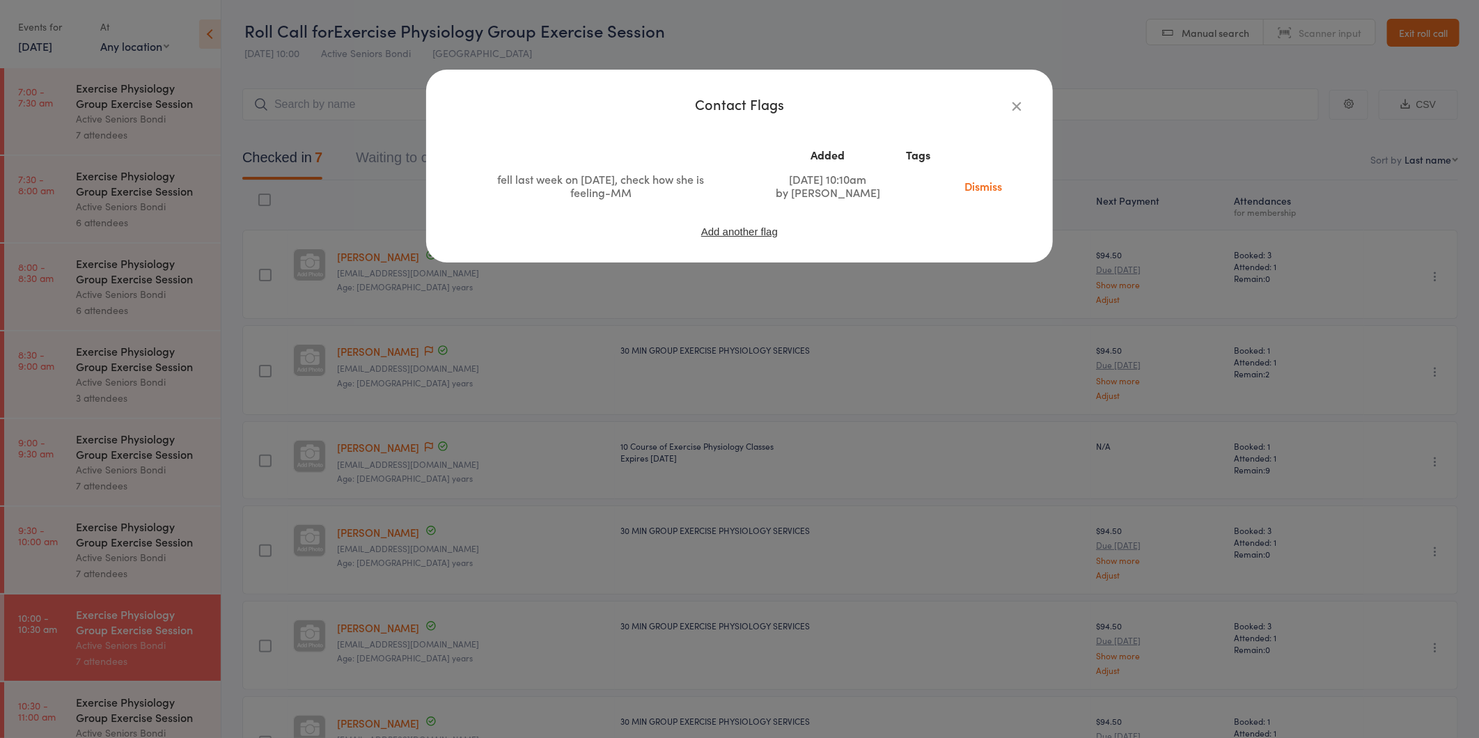
click at [1013, 102] on icon "button" at bounding box center [1016, 105] width 15 height 15
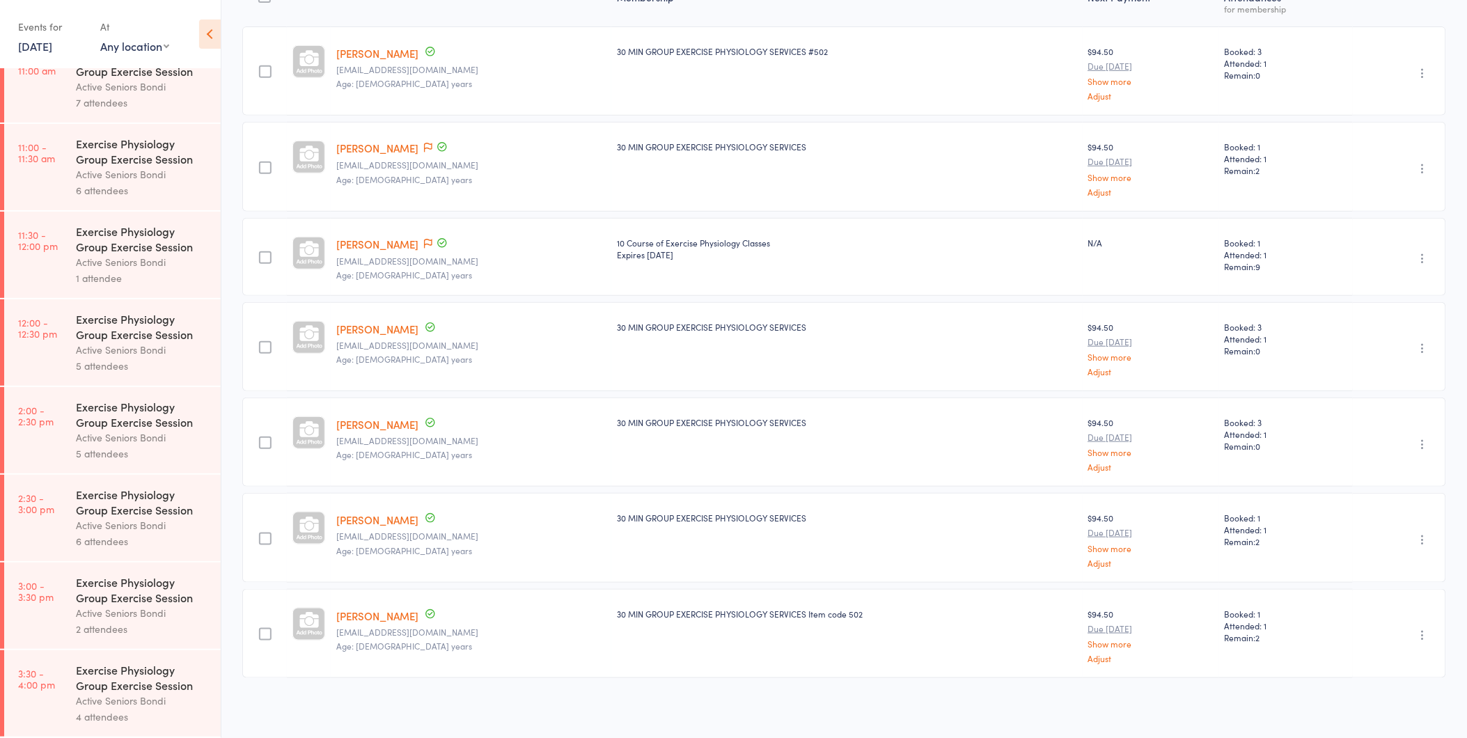
scroll to position [496, 0]
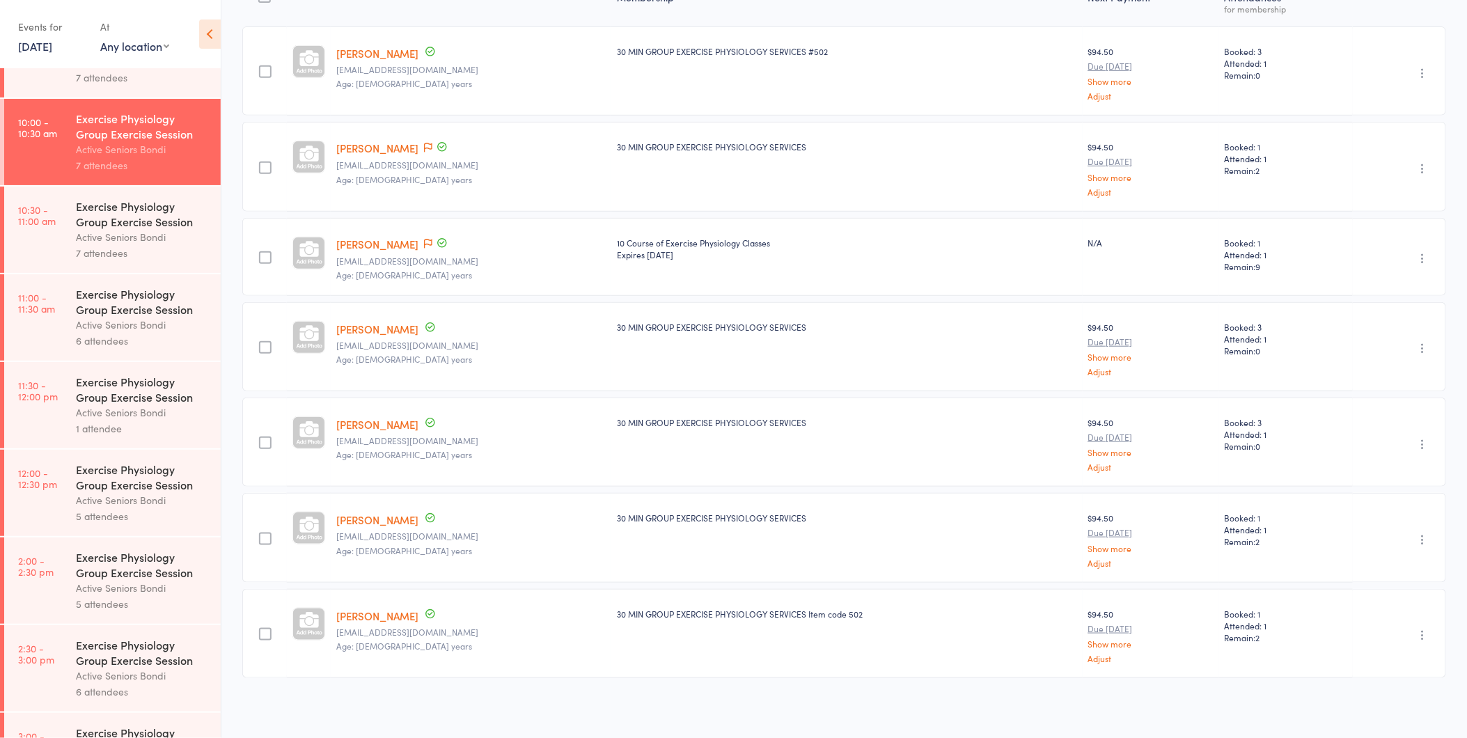
click at [98, 221] on div "Exercise Physiology Group Exercise Session" at bounding box center [142, 213] width 133 height 31
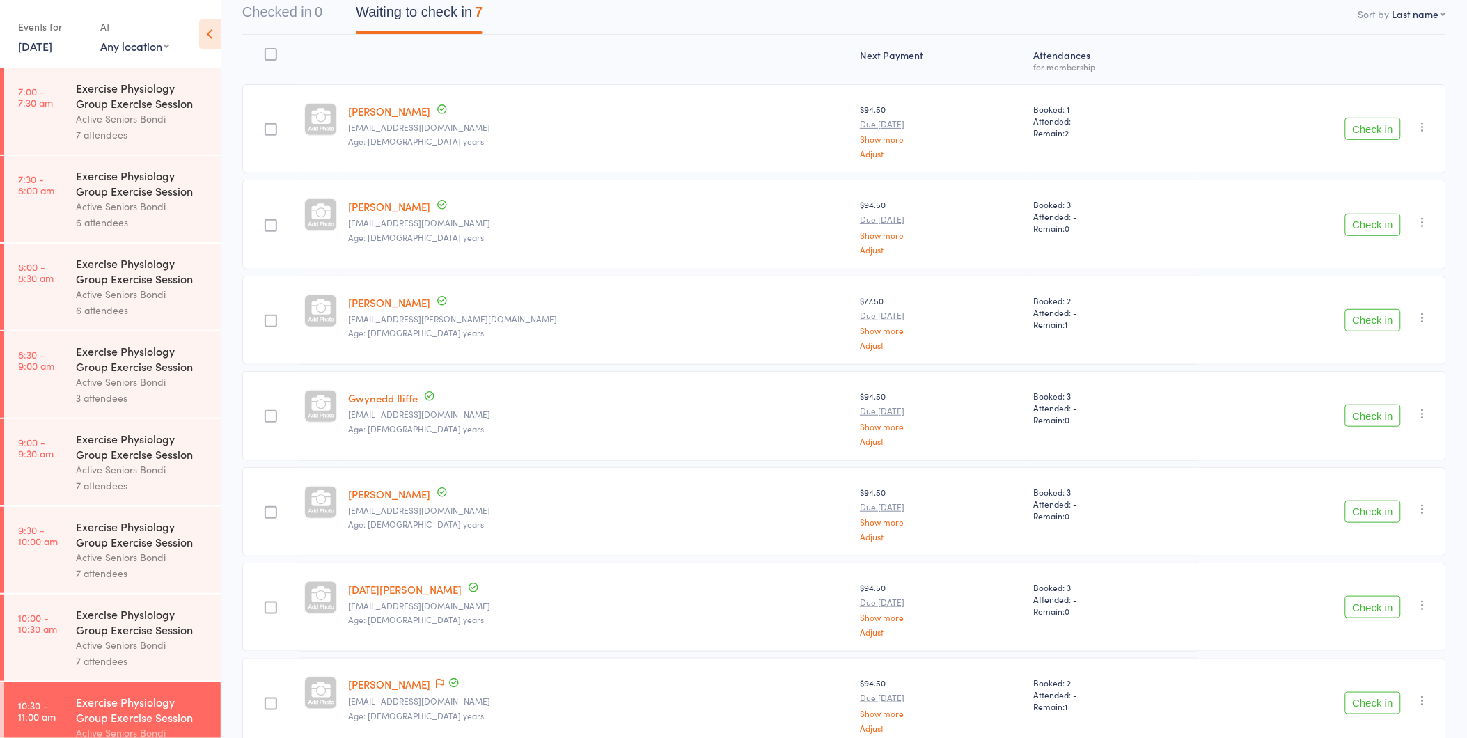
scroll to position [155, 0]
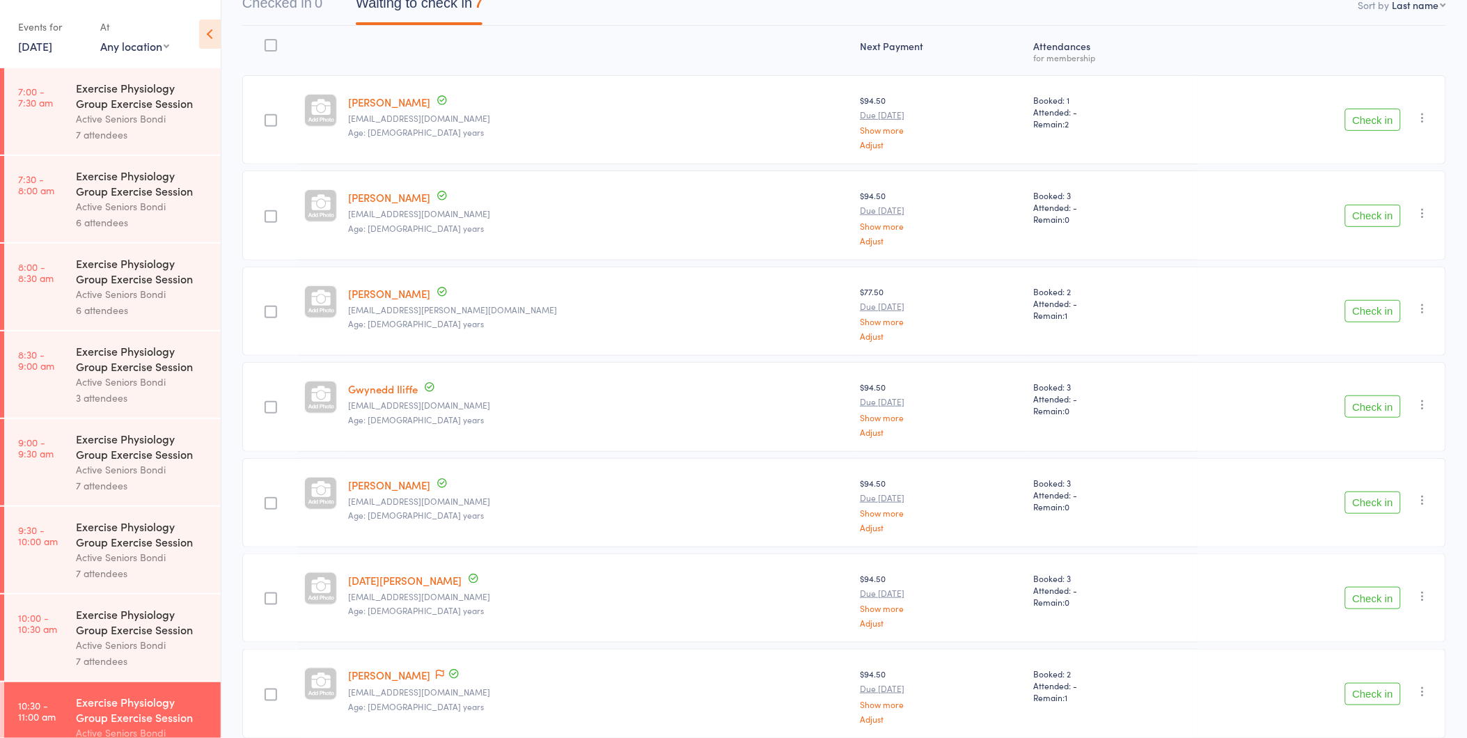
click at [1381, 116] on button "Check in" at bounding box center [1373, 120] width 56 height 22
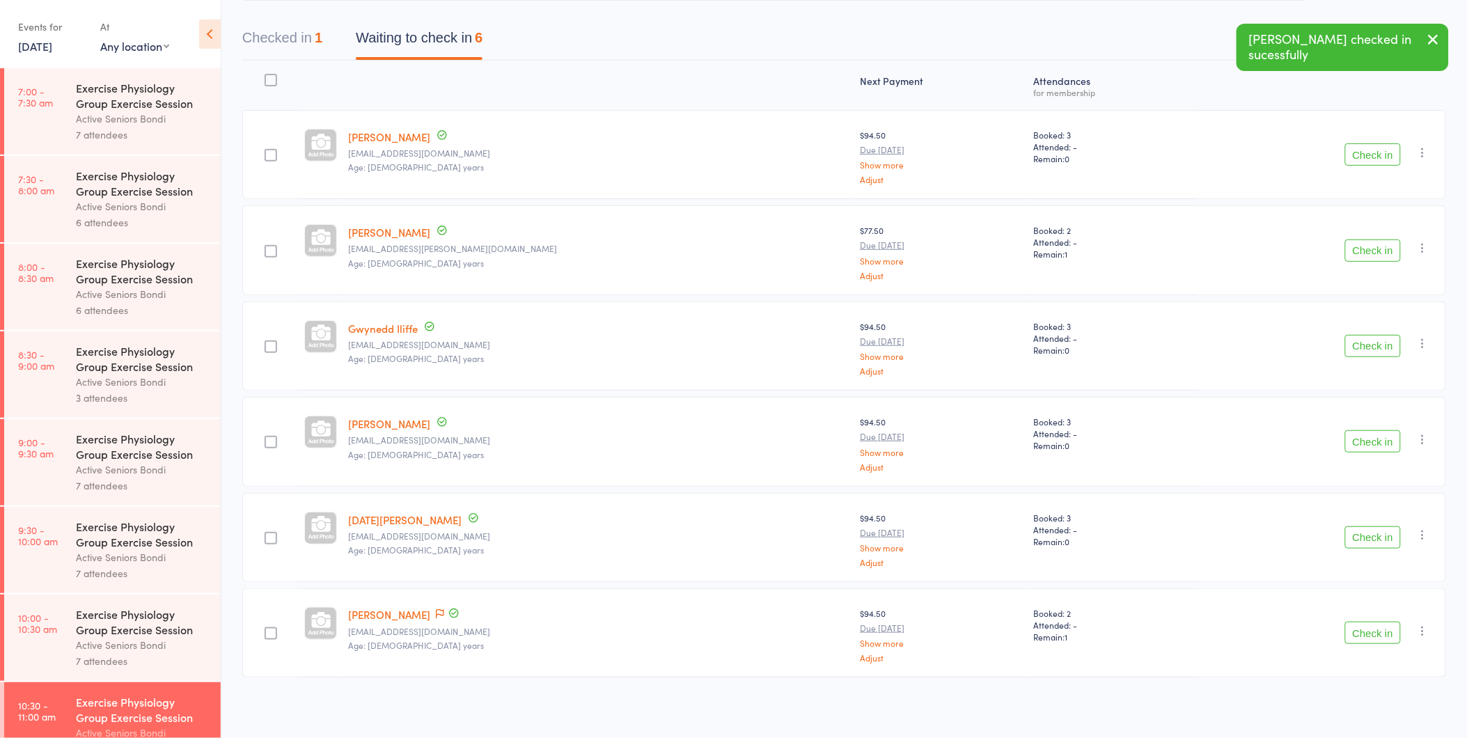
click at [1376, 148] on button "Check in" at bounding box center [1373, 154] width 56 height 22
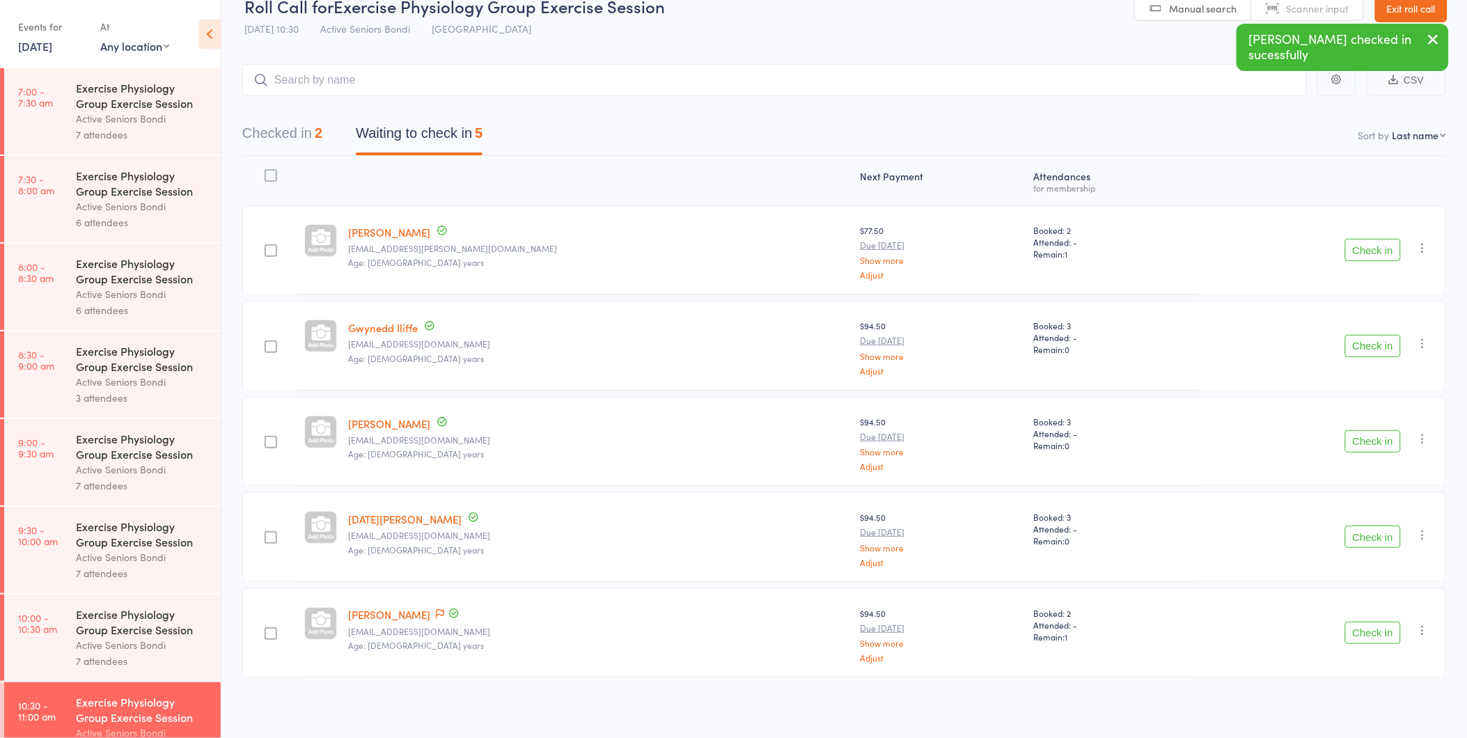
click at [1365, 245] on button "Check in" at bounding box center [1373, 250] width 56 height 22
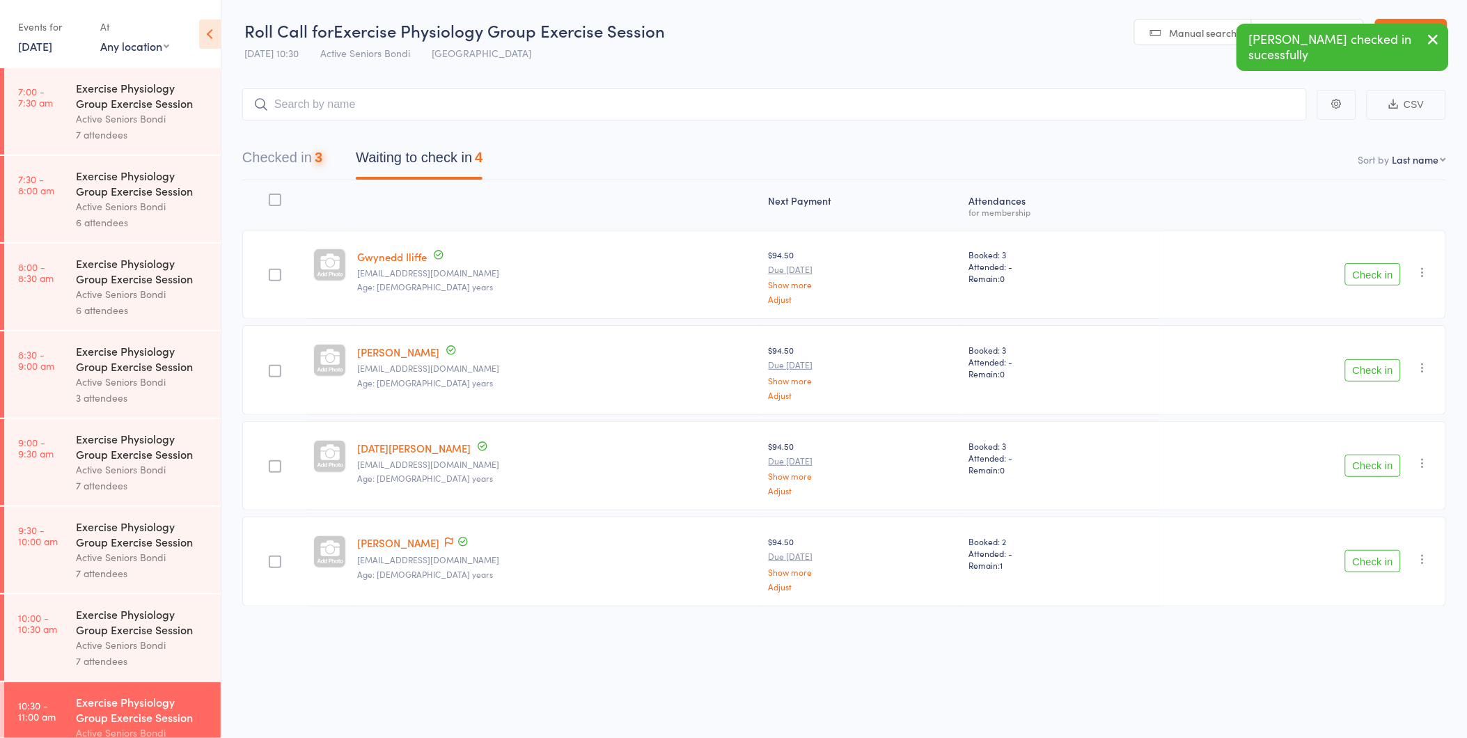
click at [1369, 273] on button "Check in" at bounding box center [1373, 274] width 56 height 22
click at [1369, 269] on button "Check in" at bounding box center [1373, 274] width 56 height 22
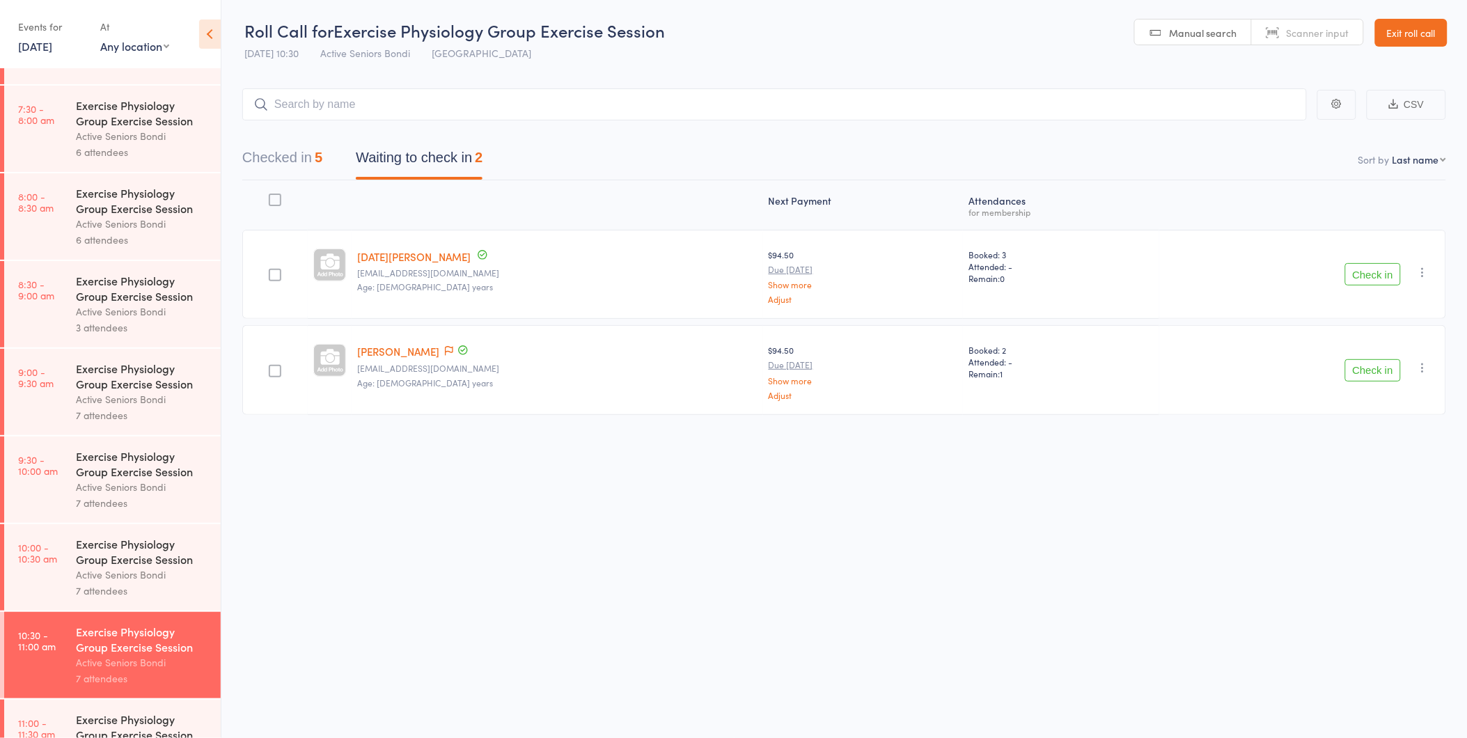
scroll to position [464, 0]
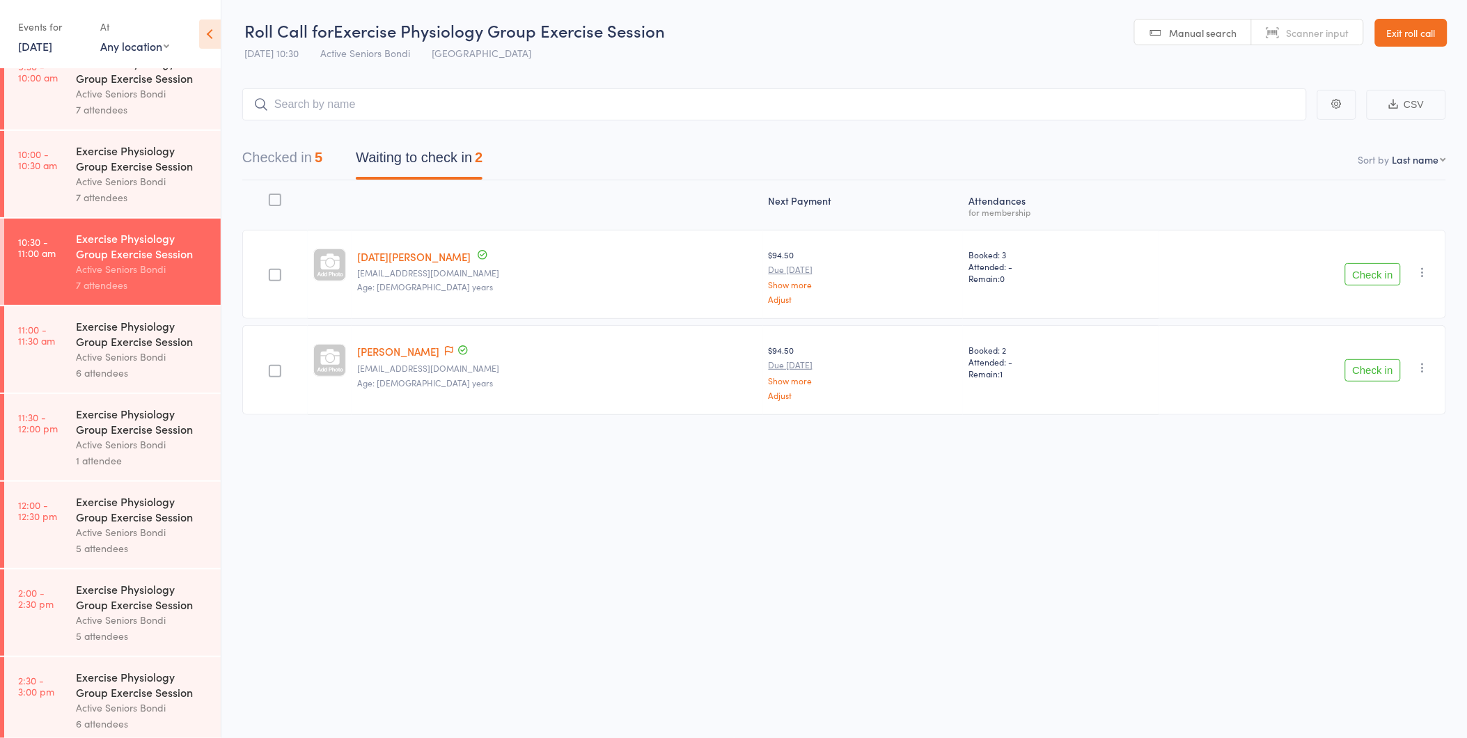
click at [118, 337] on div "Exercise Physiology Group Exercise Session" at bounding box center [142, 333] width 133 height 31
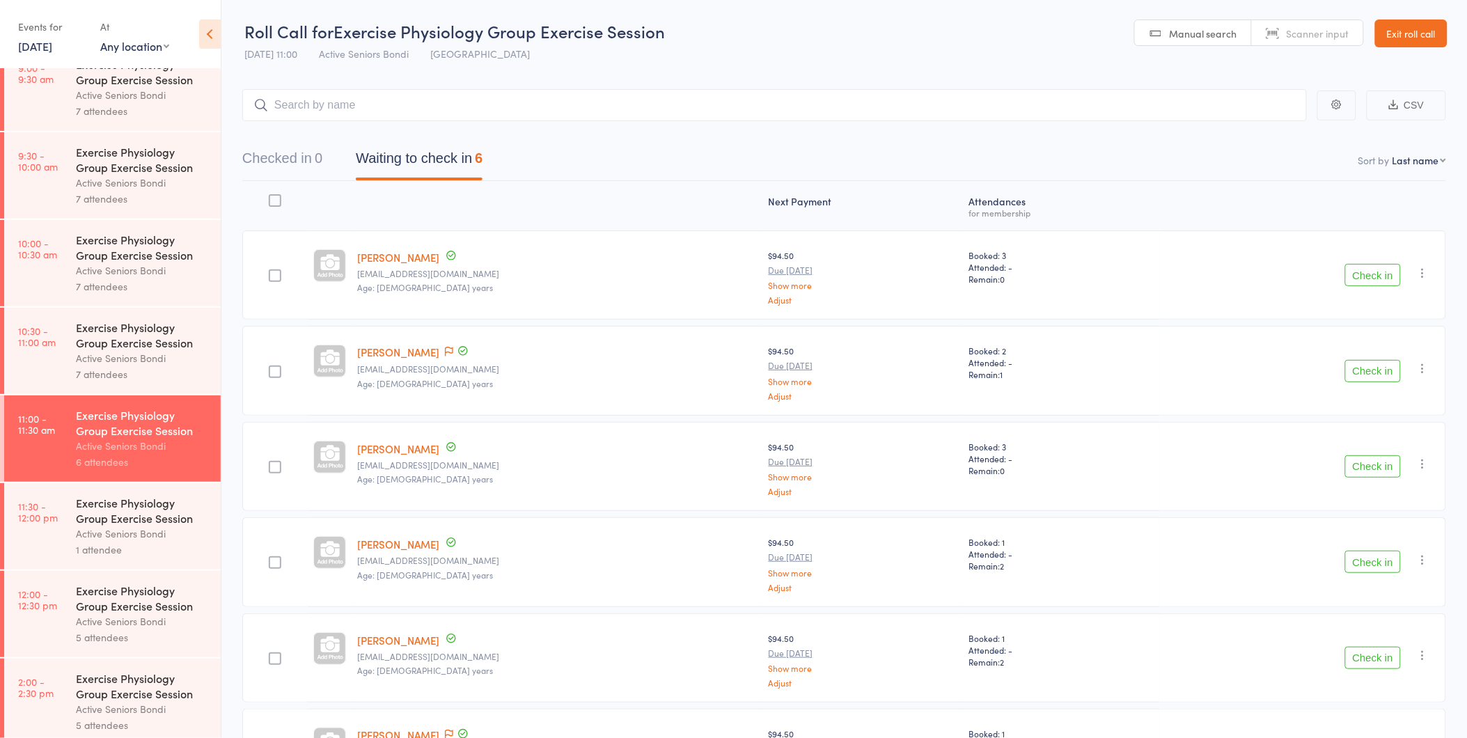
scroll to position [341, 0]
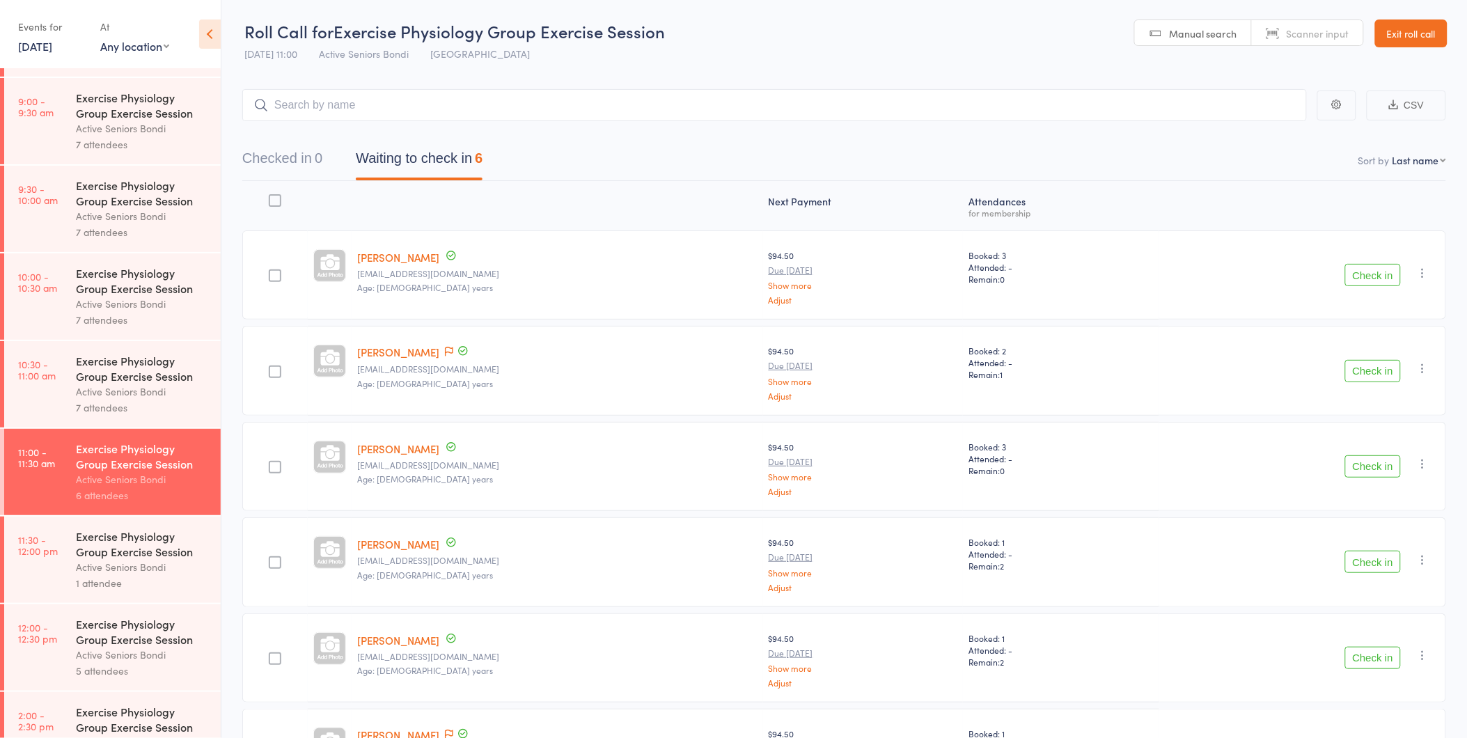
click at [115, 384] on div "Exercise Physiology Group Exercise Session" at bounding box center [142, 368] width 133 height 31
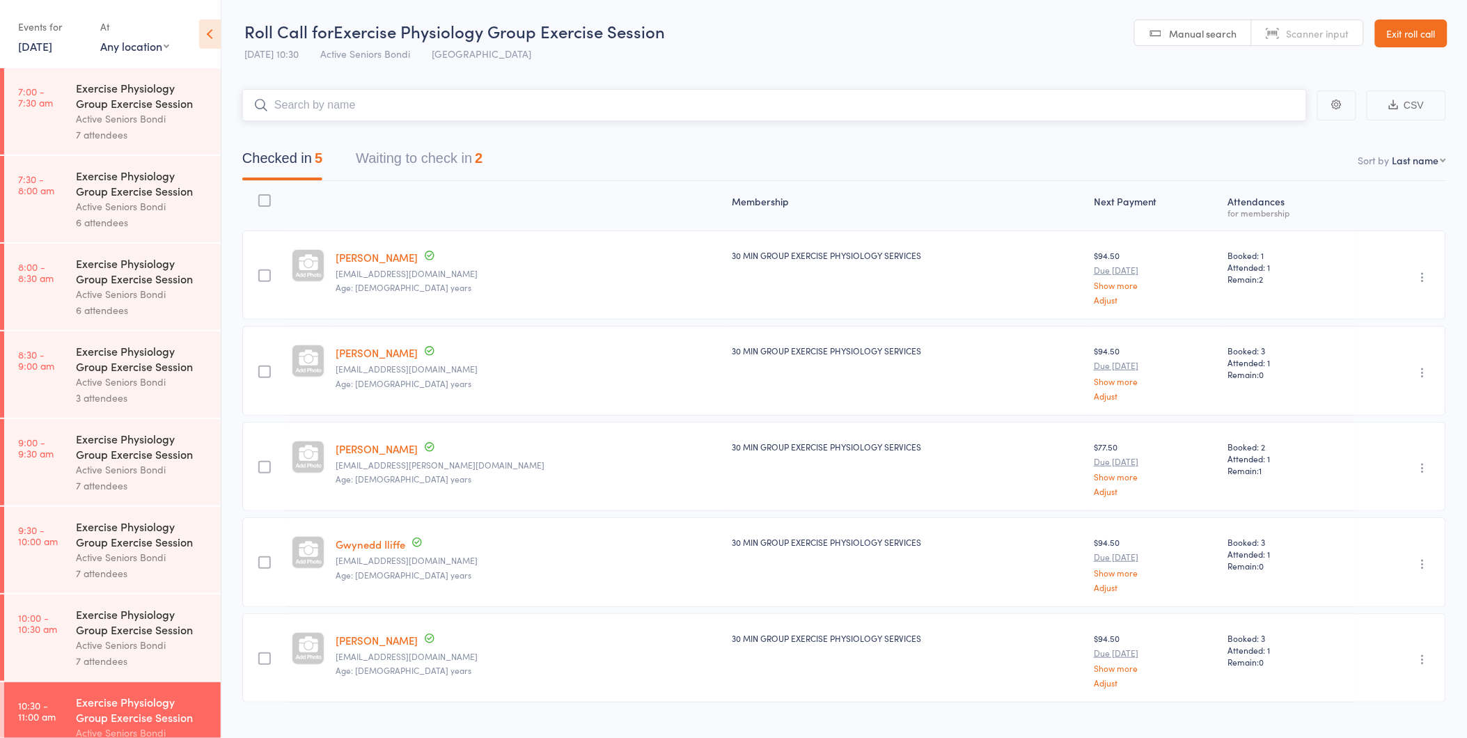
click at [450, 155] on button "Waiting to check in 2" at bounding box center [419, 161] width 127 height 37
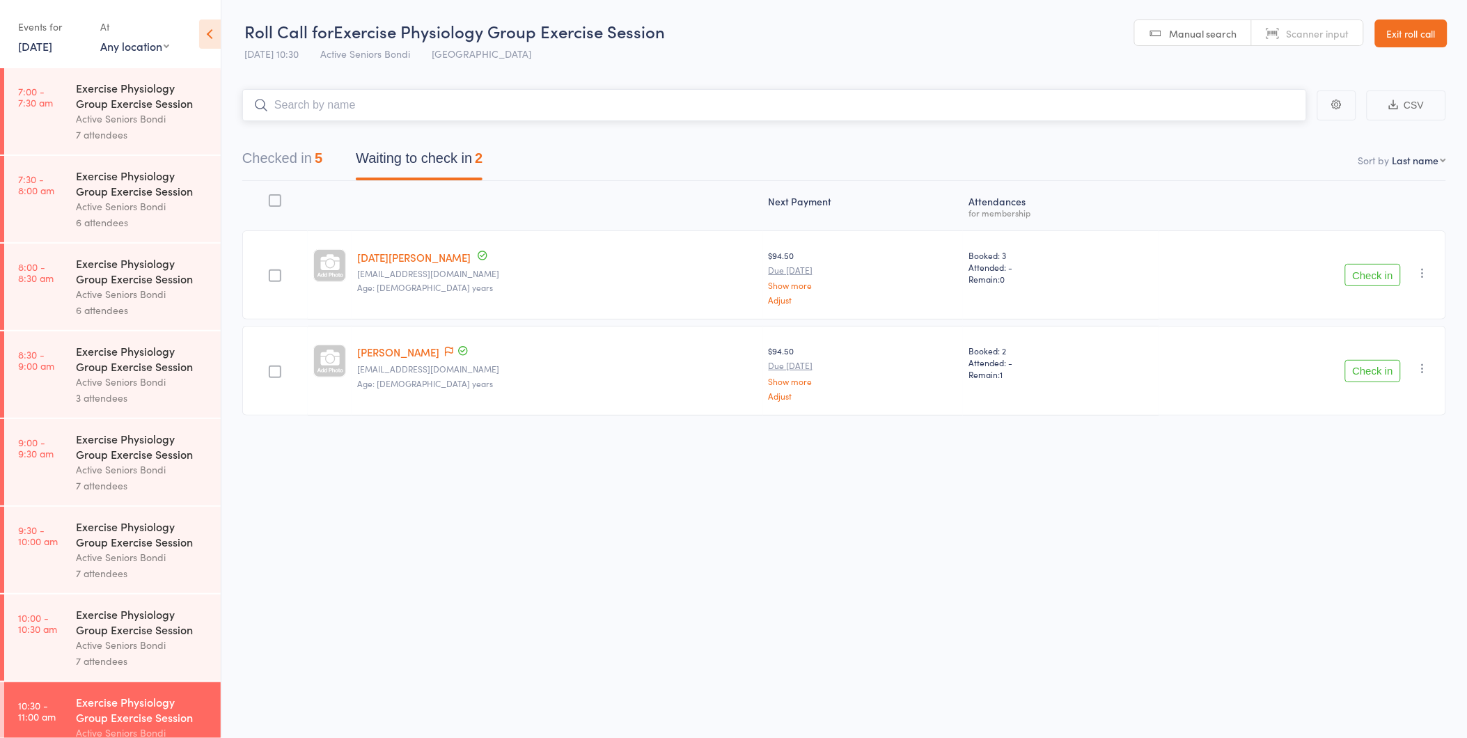
drag, startPoint x: 311, startPoint y: 161, endPoint x: 322, endPoint y: 166, distance: 12.2
click at [311, 161] on button "Checked in 5" at bounding box center [282, 161] width 80 height 37
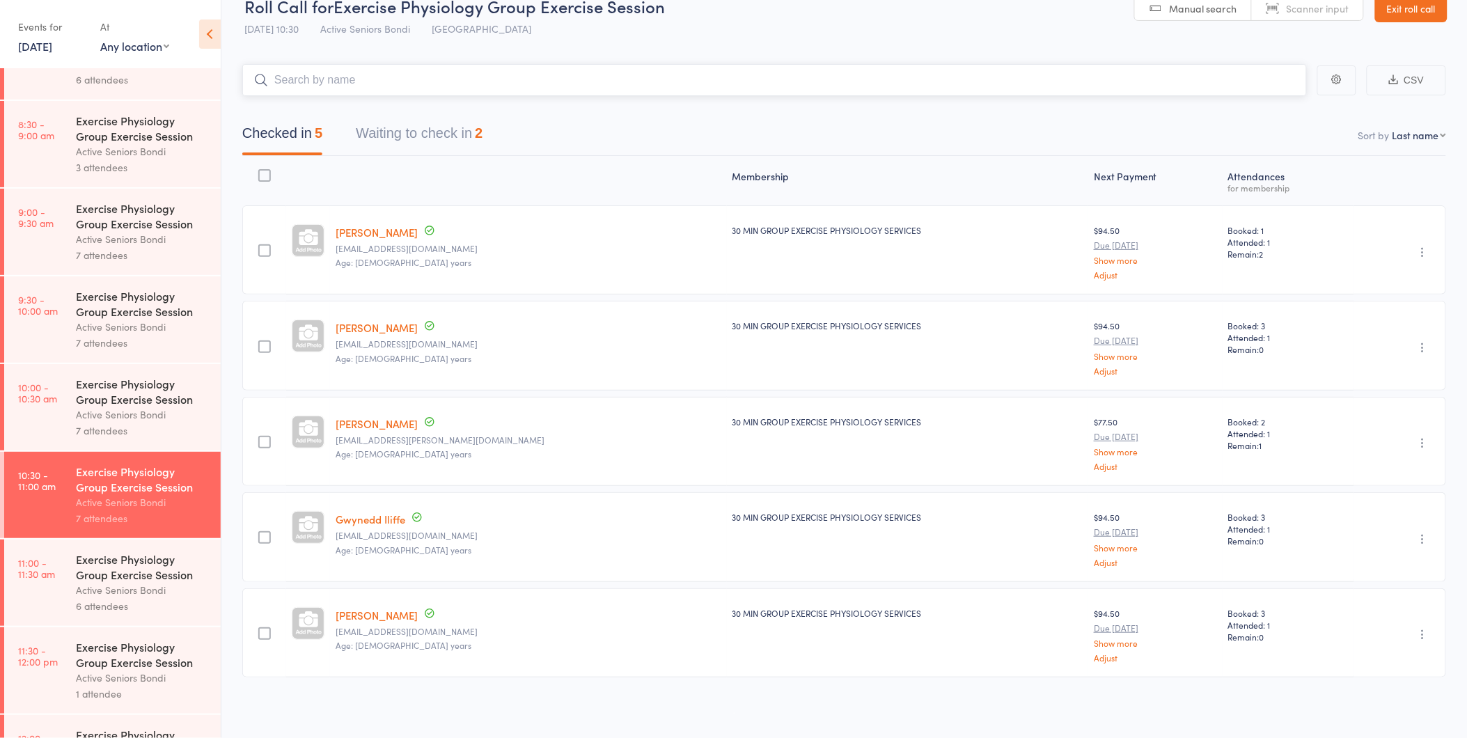
scroll to position [232, 0]
click at [121, 405] on div "Exercise Physiology Group Exercise Session" at bounding box center [142, 390] width 133 height 31
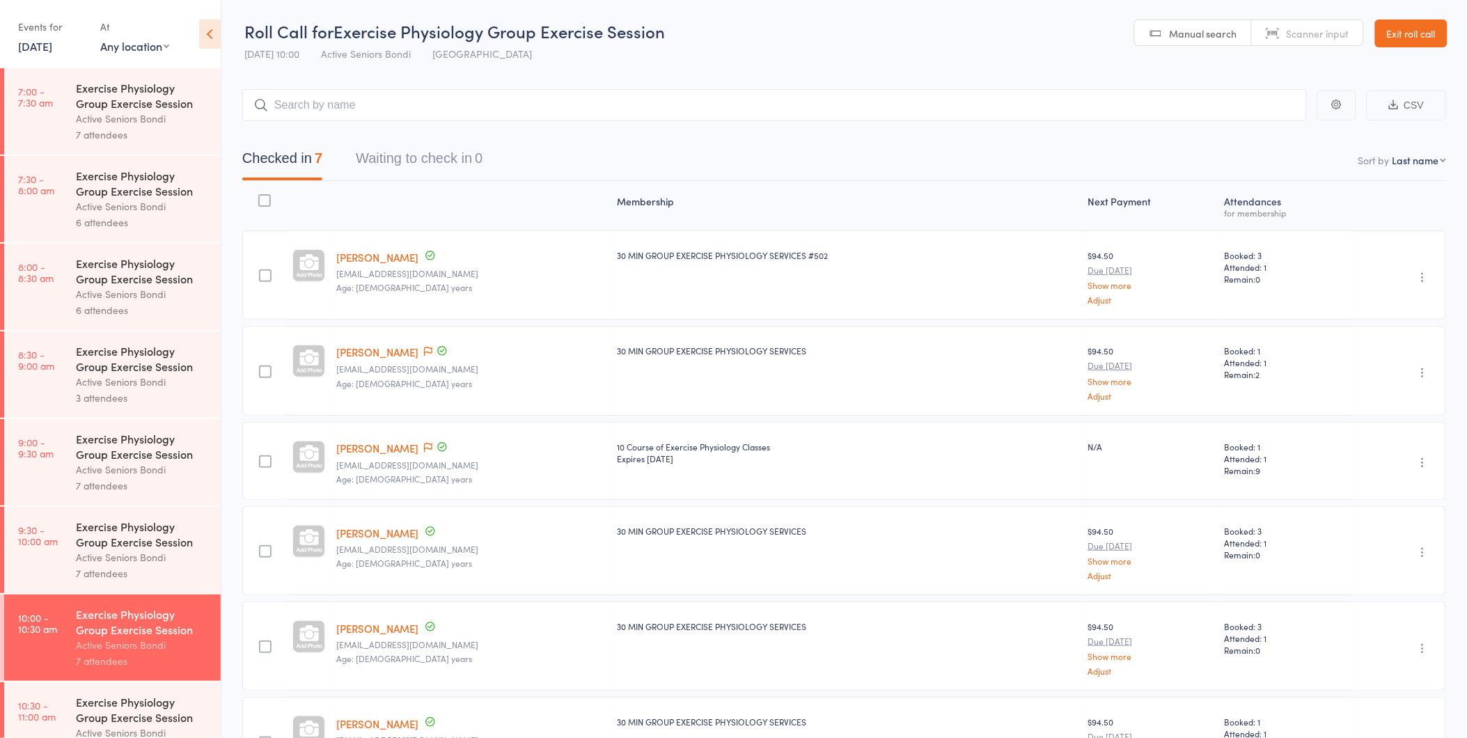
click at [429, 148] on button "Waiting to check in 0" at bounding box center [419, 161] width 127 height 37
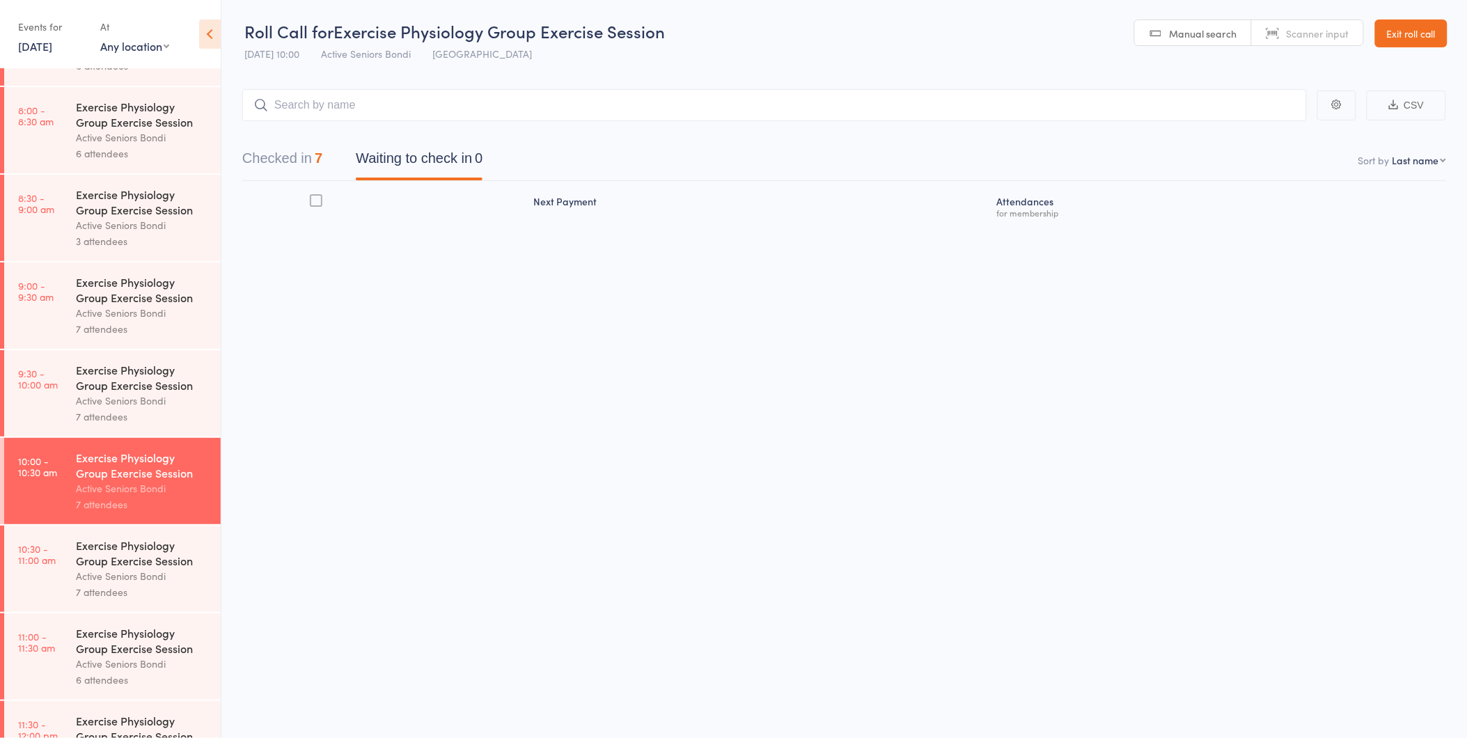
scroll to position [386, 0]
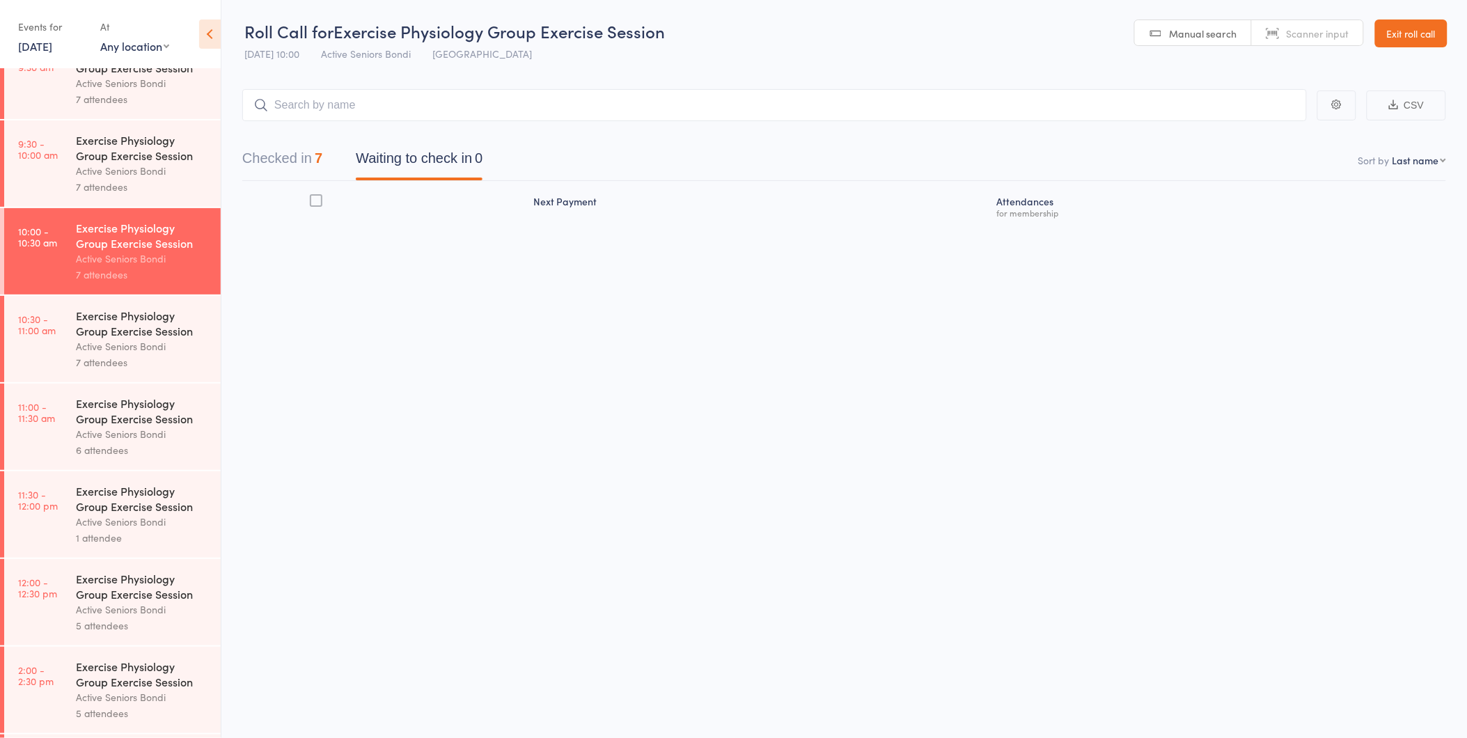
click at [151, 347] on div "Active Seniors Bondi" at bounding box center [142, 346] width 133 height 16
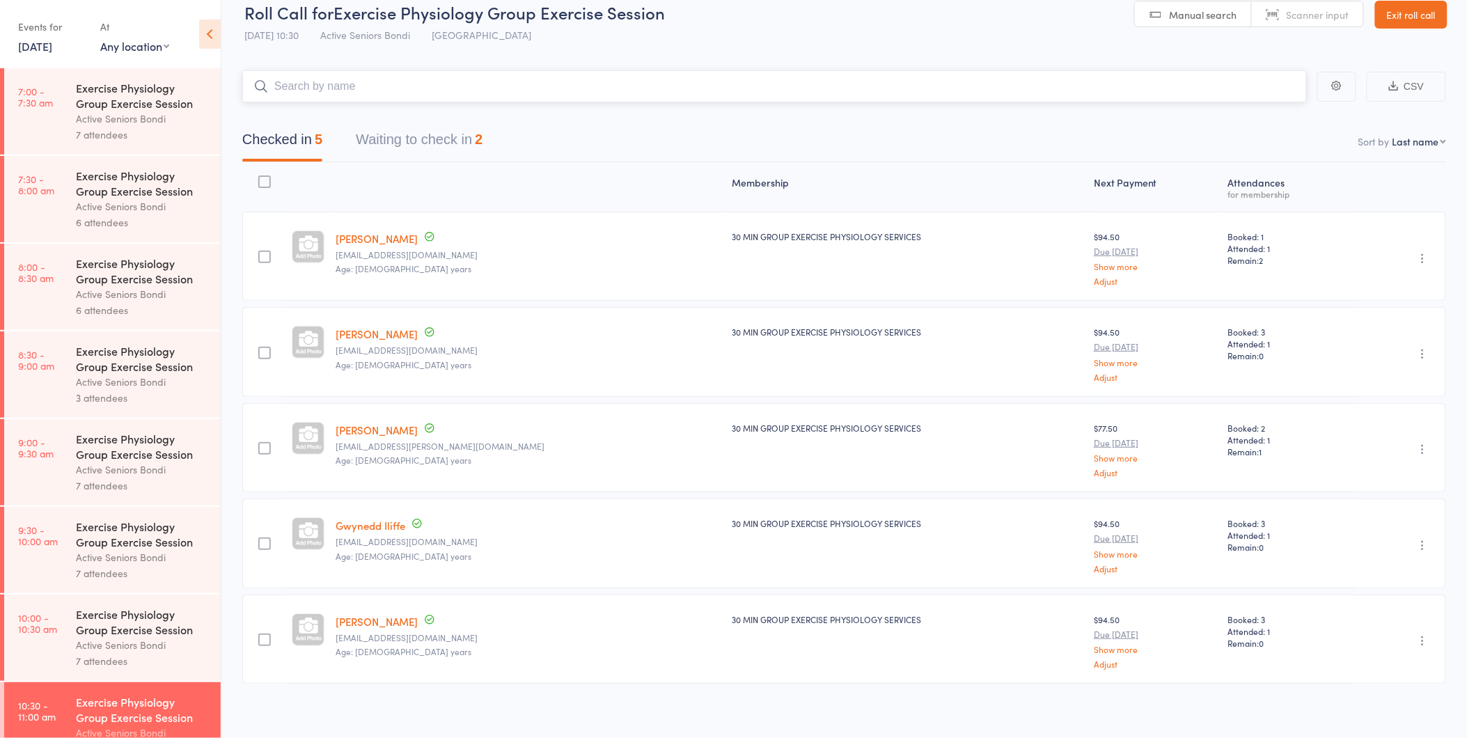
scroll to position [25, 0]
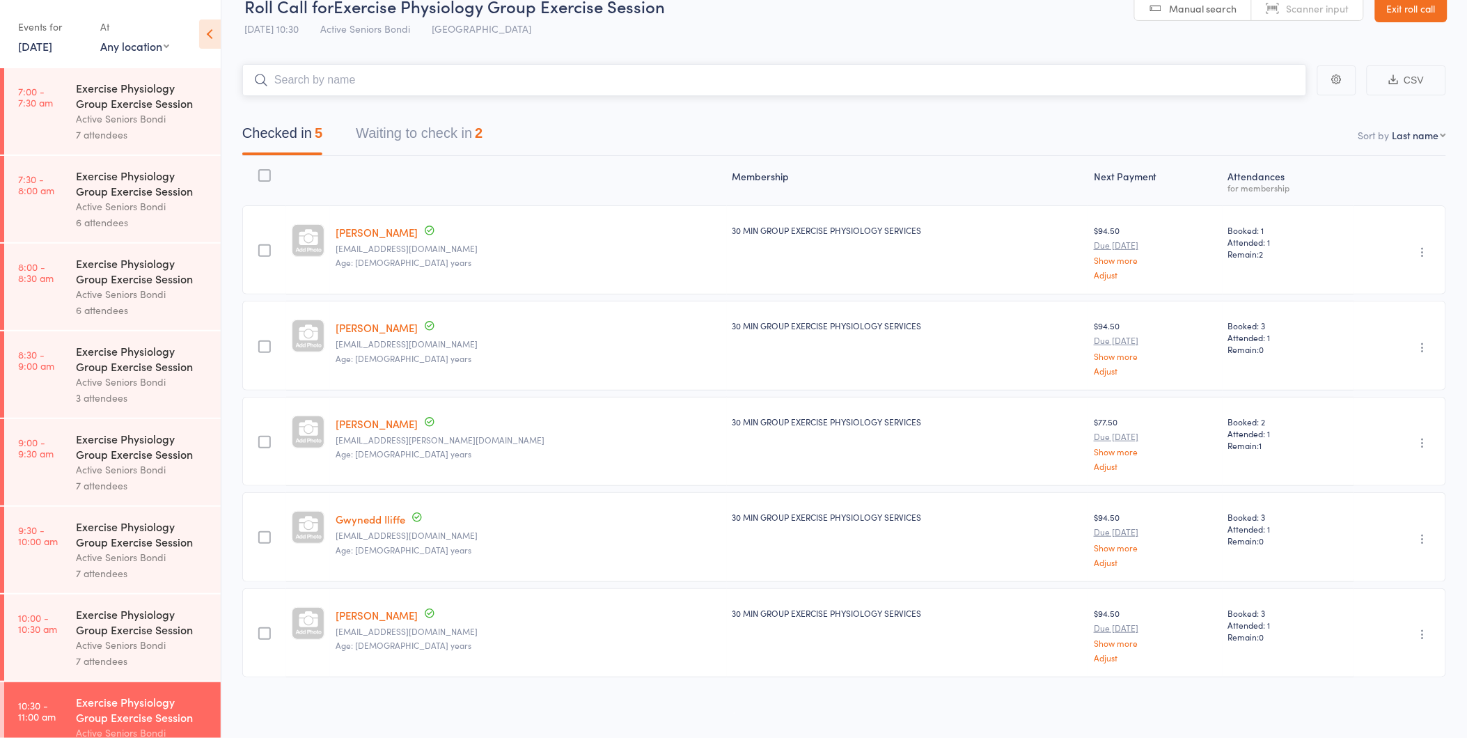
click at [414, 127] on button "Waiting to check in 2" at bounding box center [419, 136] width 127 height 37
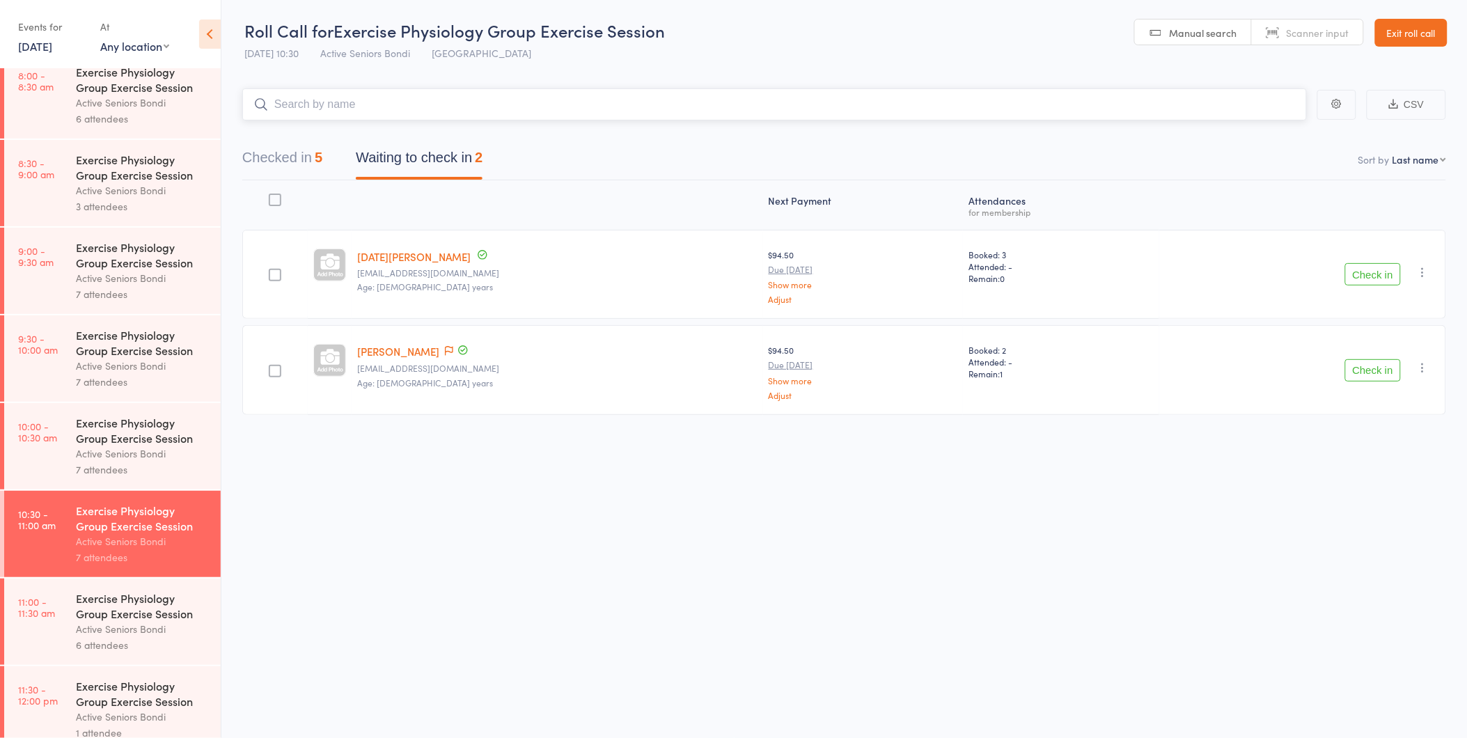
scroll to position [309, 0]
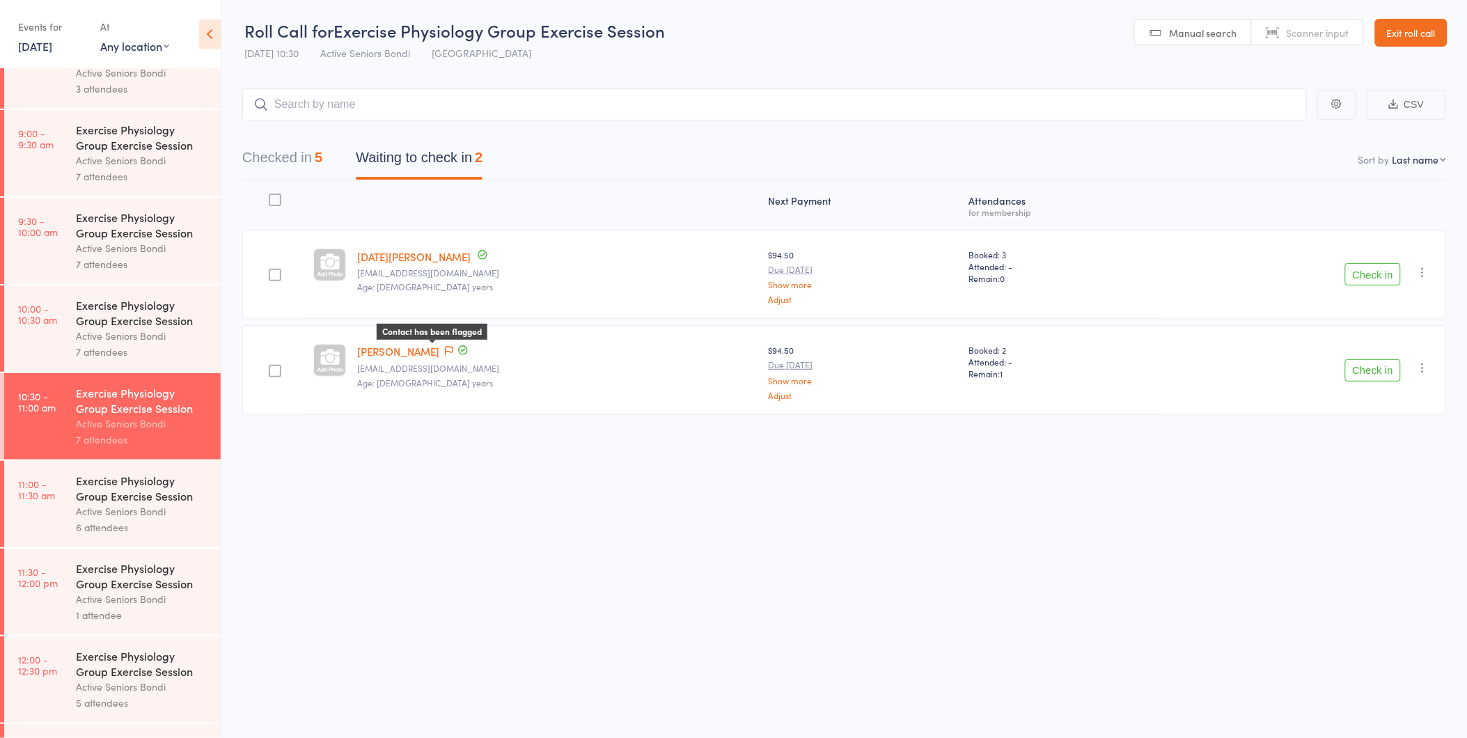
click at [445, 349] on icon at bounding box center [449, 351] width 8 height 10
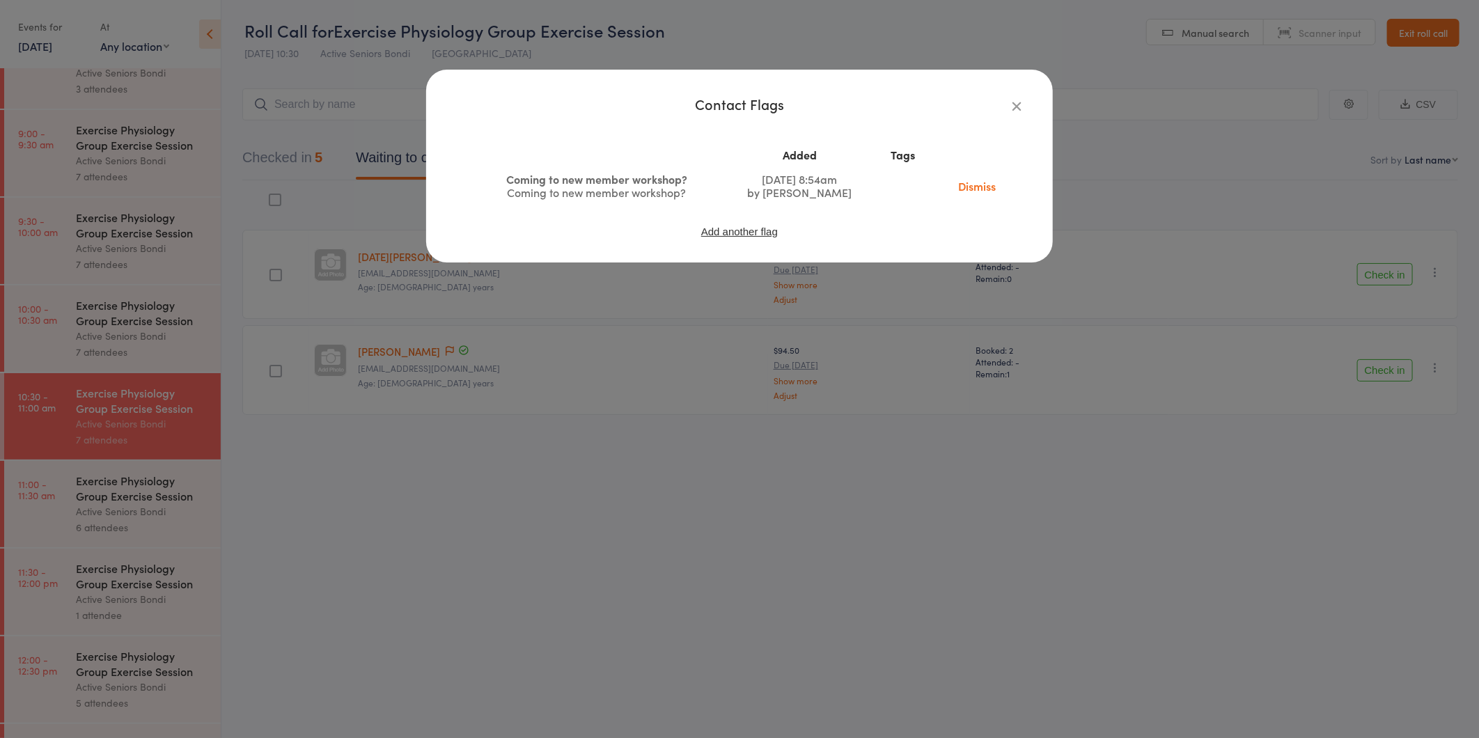
click at [1018, 102] on icon "button" at bounding box center [1016, 105] width 15 height 15
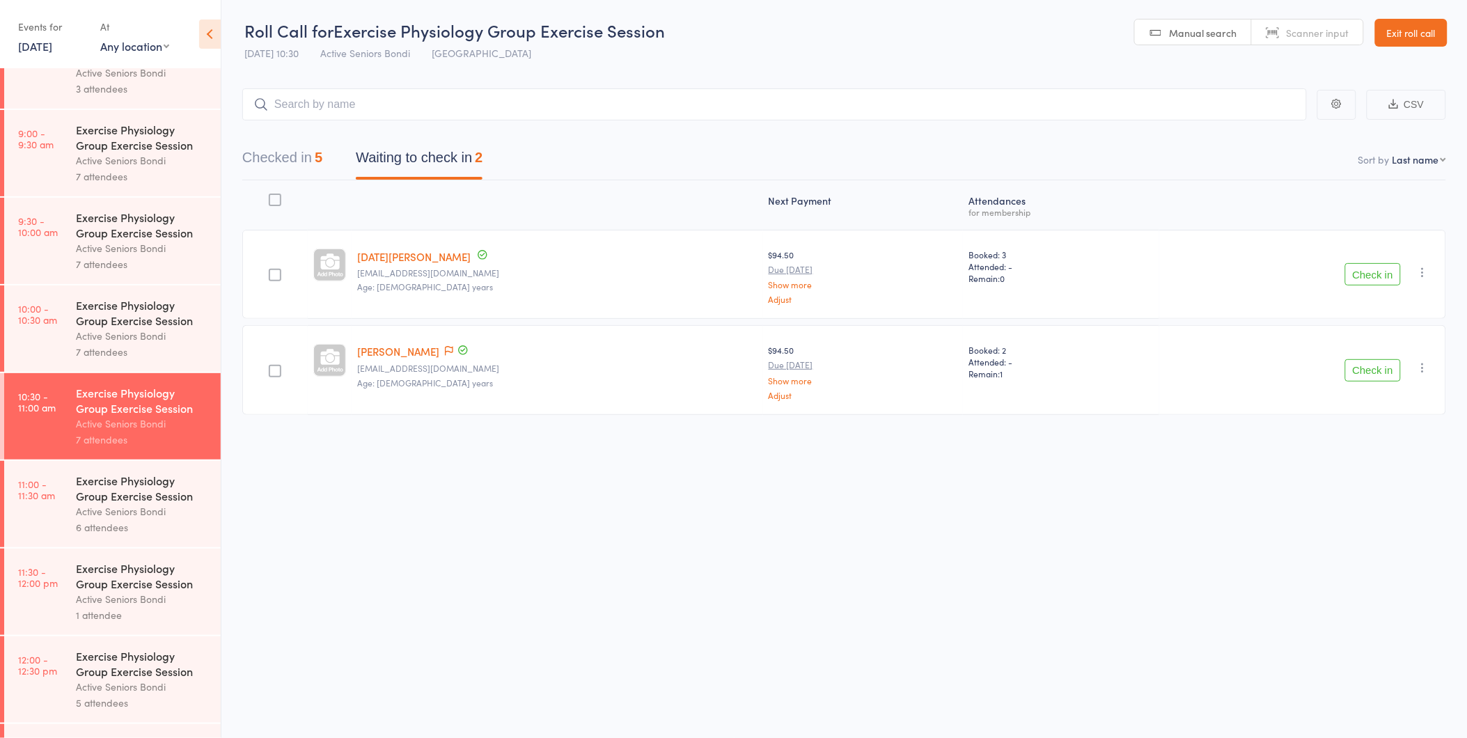
click at [1384, 371] on button "Check in" at bounding box center [1373, 370] width 56 height 22
click at [52, 42] on link "11 Aug, 2025" at bounding box center [35, 45] width 34 height 15
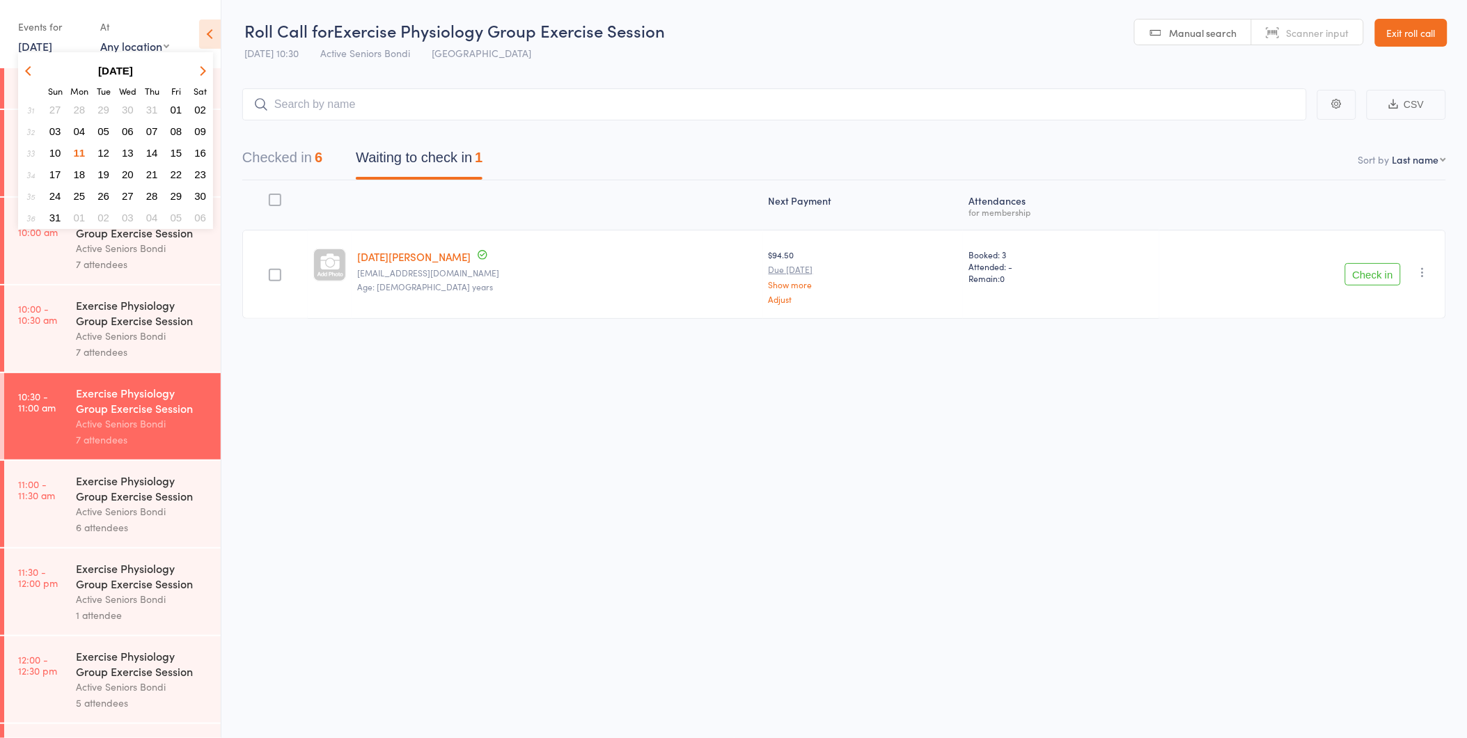
click at [99, 168] on span "19" at bounding box center [103, 174] width 12 height 12
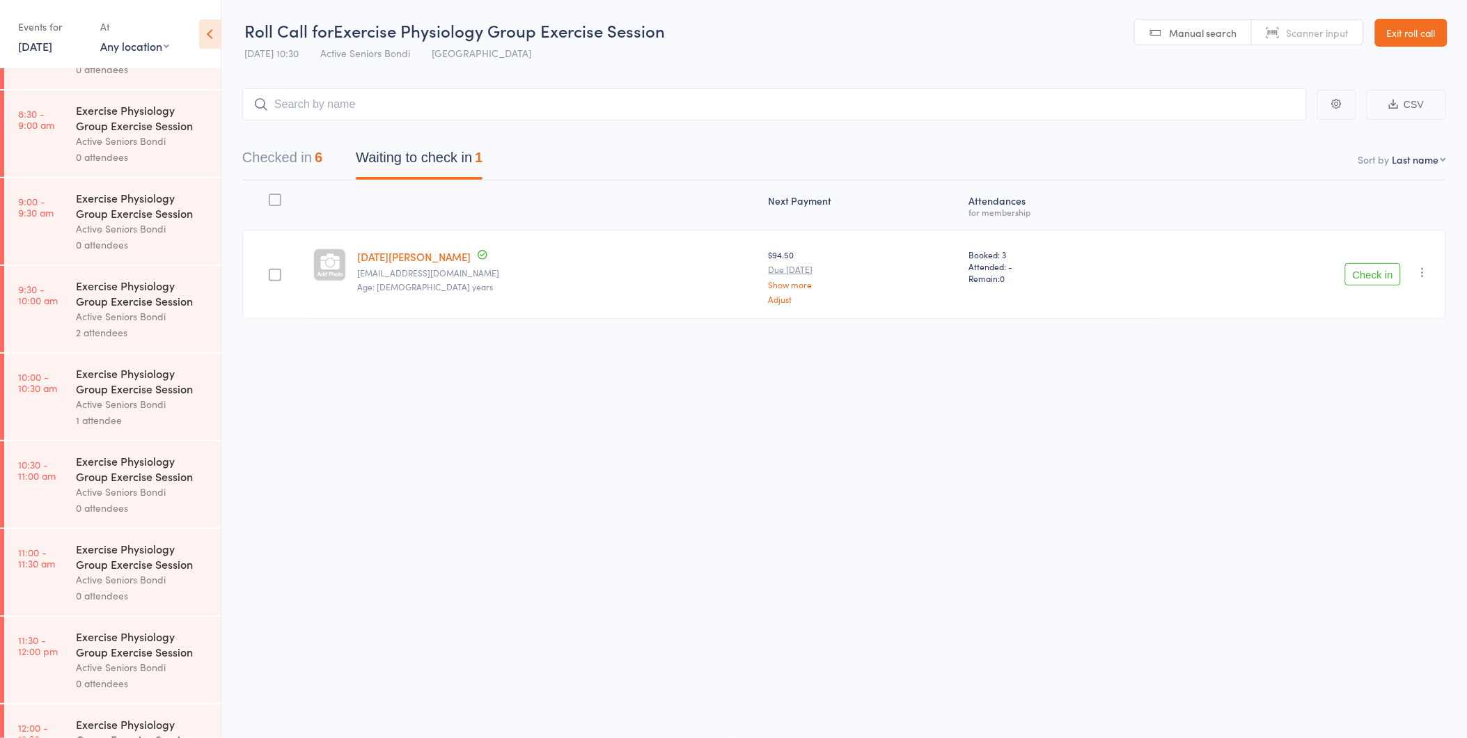
scroll to position [0, 0]
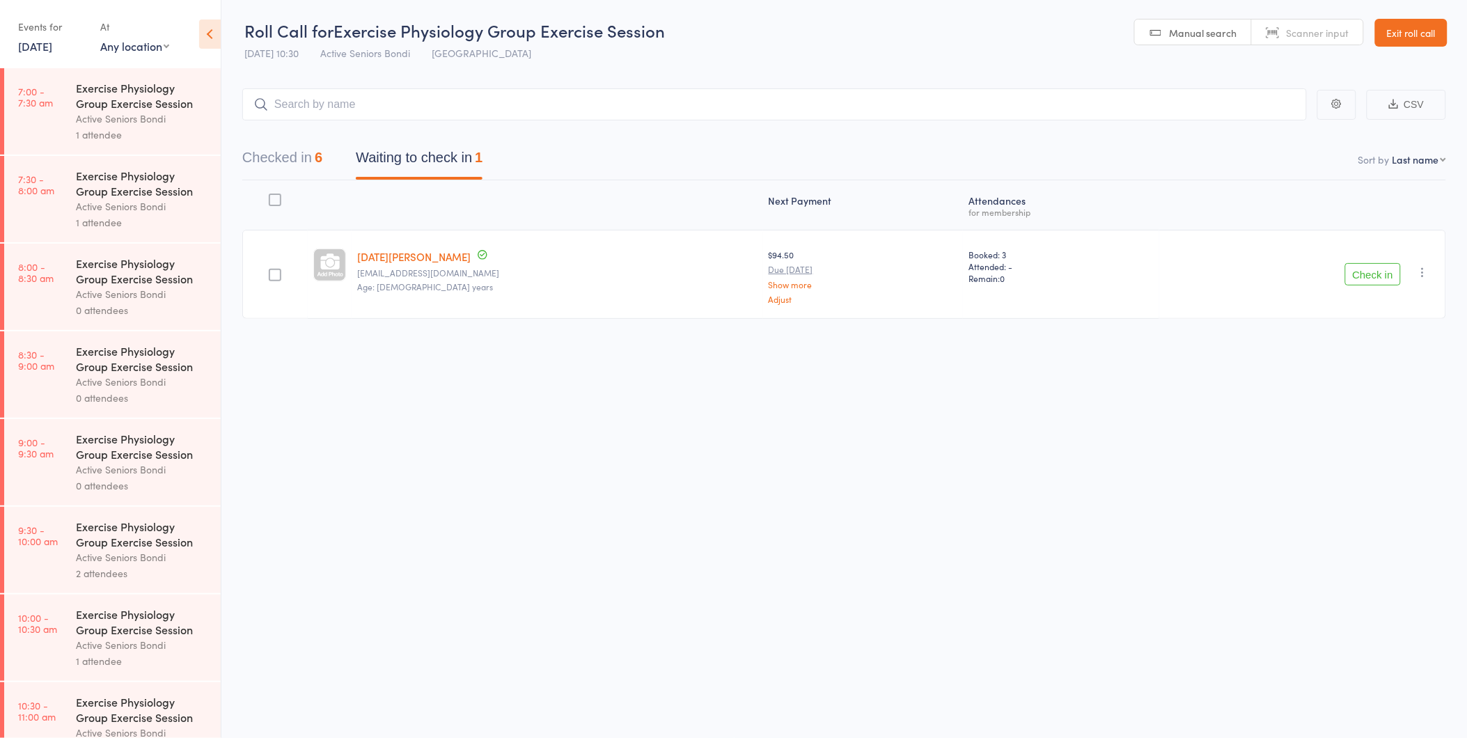
click at [52, 51] on link "19 Aug, 2025" at bounding box center [35, 45] width 34 height 15
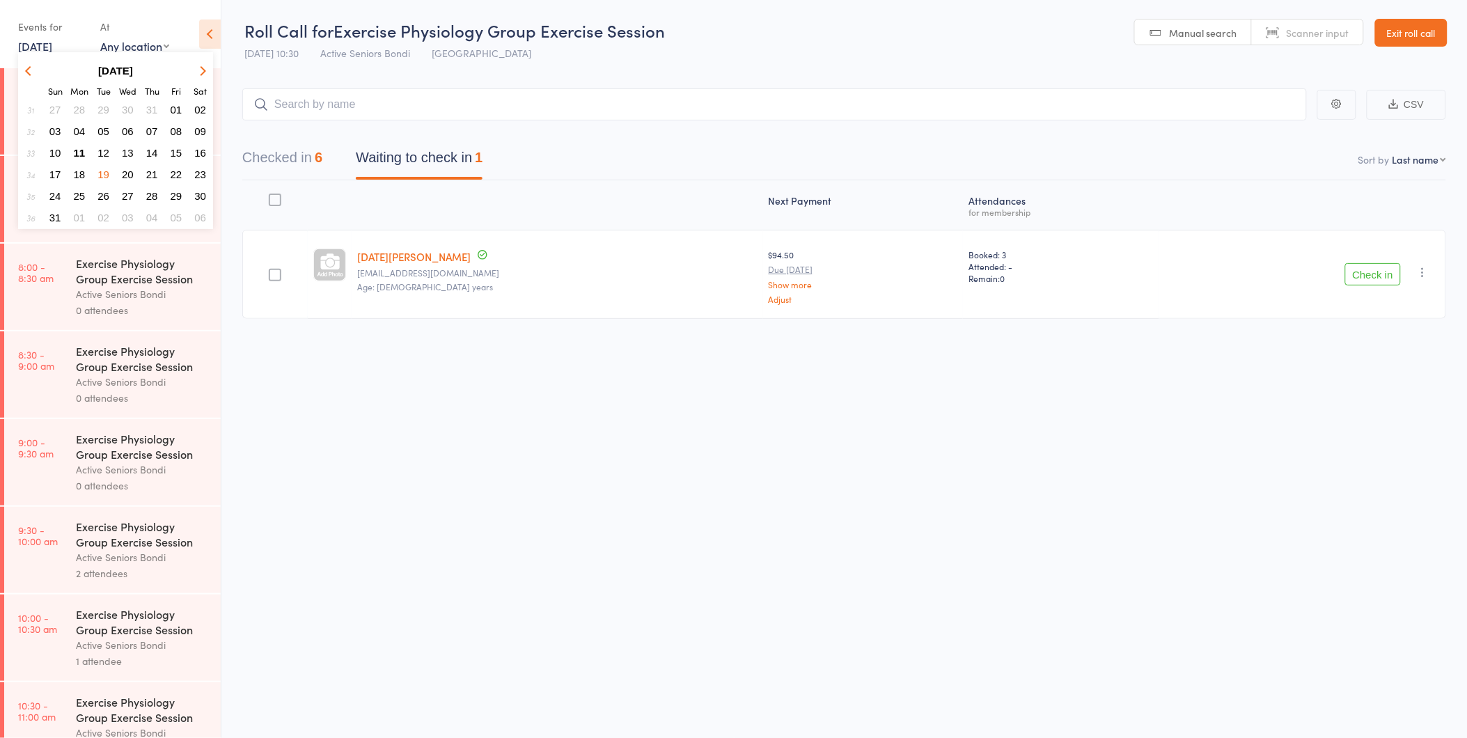
click at [84, 151] on span "11" at bounding box center [80, 153] width 12 height 12
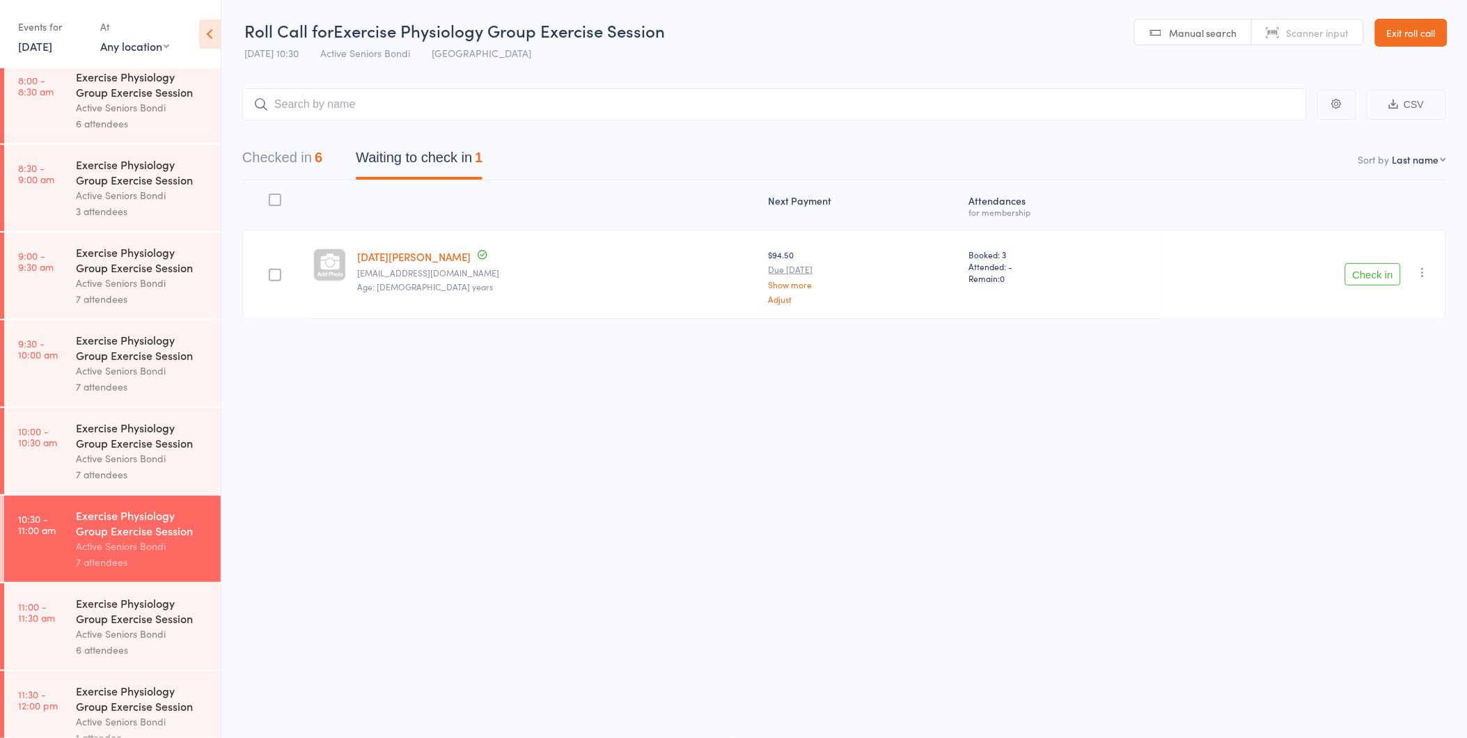
scroll to position [309, 0]
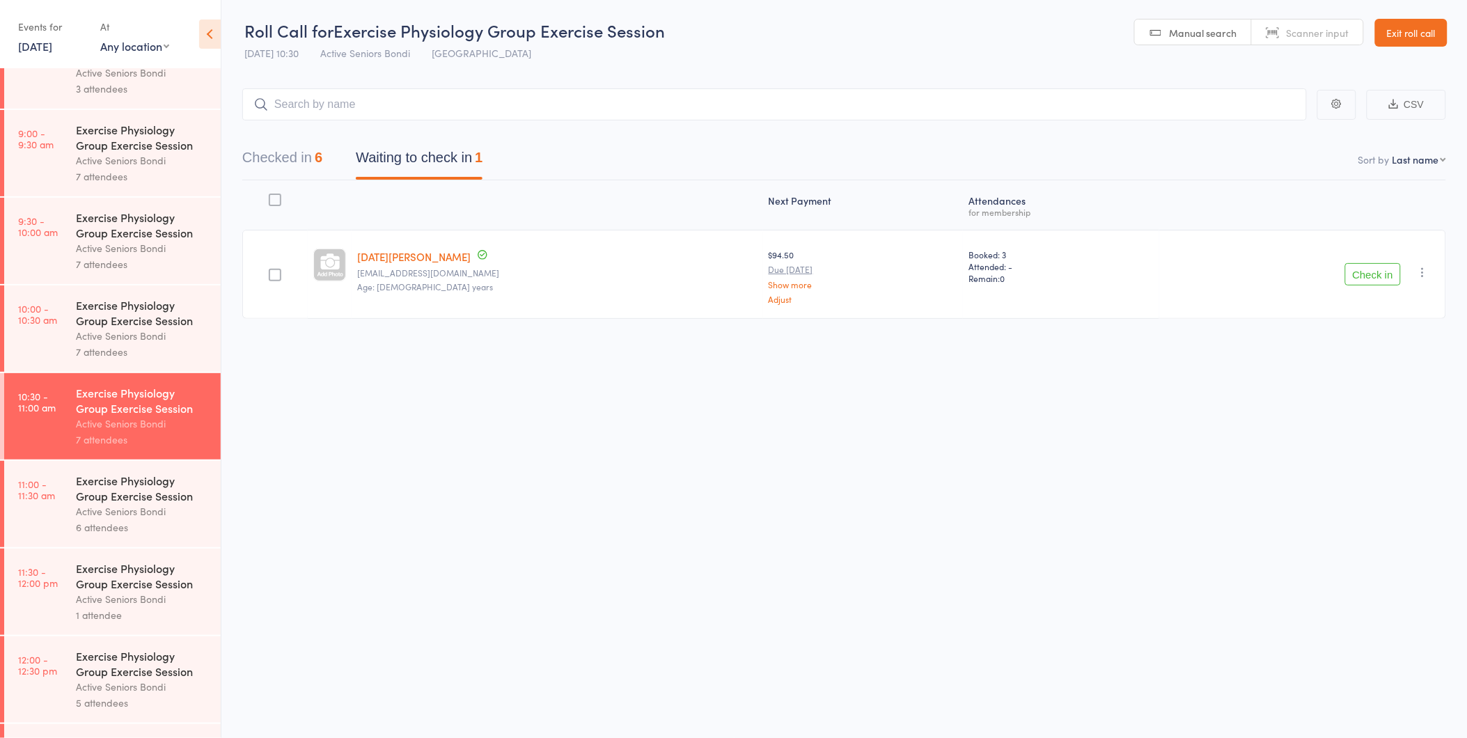
drag, startPoint x: 93, startPoint y: 498, endPoint x: 101, endPoint y: 503, distance: 8.7
click at [95, 498] on div "Exercise Physiology Group Exercise Session" at bounding box center [142, 488] width 133 height 31
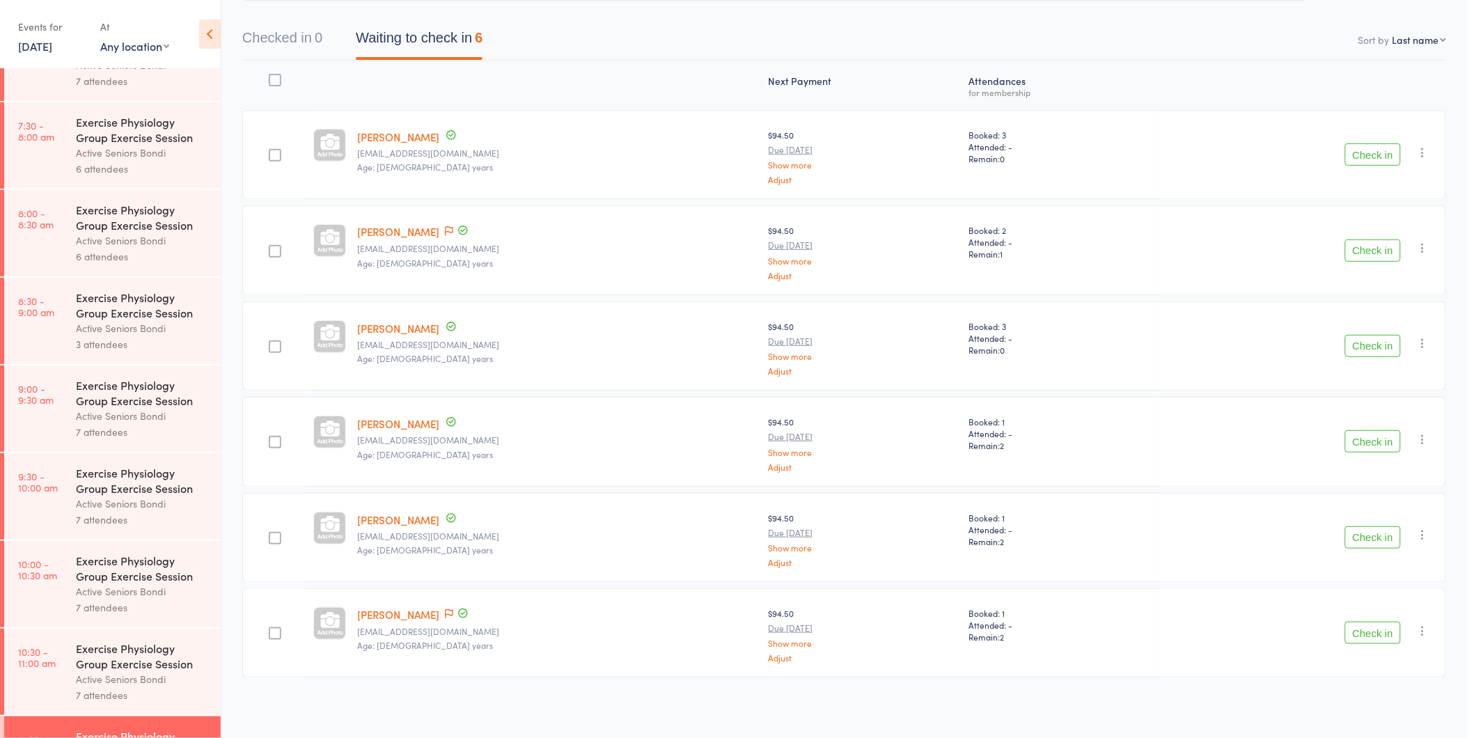
scroll to position [386, 0]
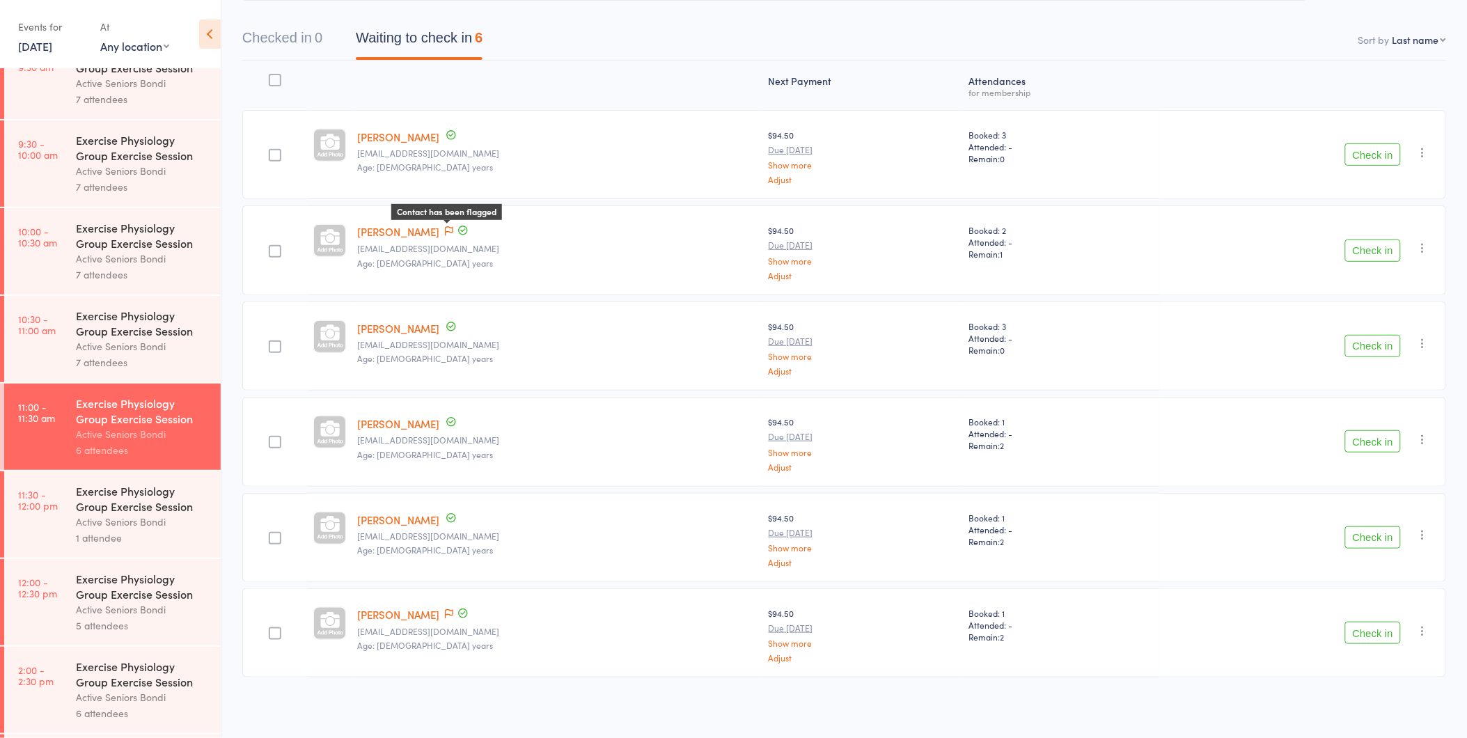
click at [447, 234] on icon at bounding box center [449, 232] width 8 height 10
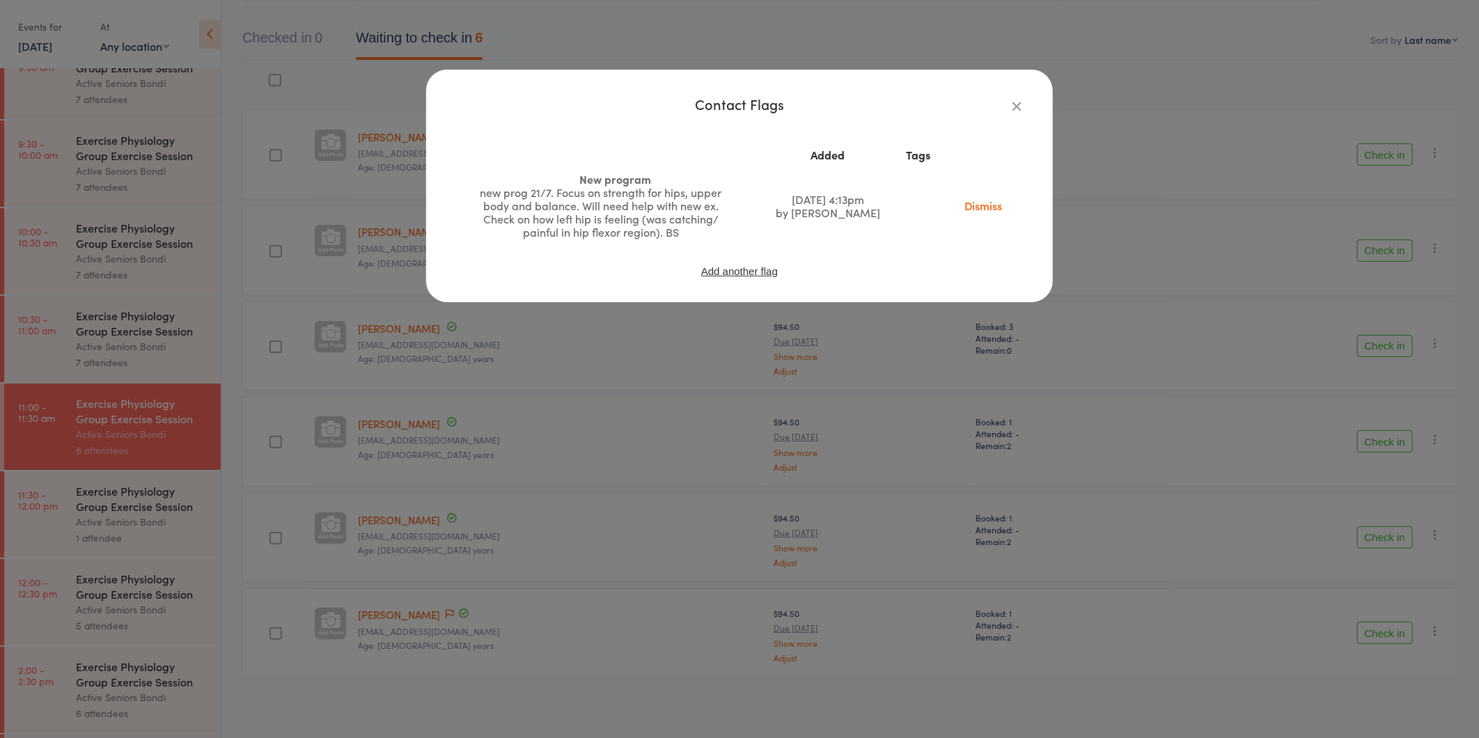
click at [1016, 107] on icon "button" at bounding box center [1016, 105] width 15 height 15
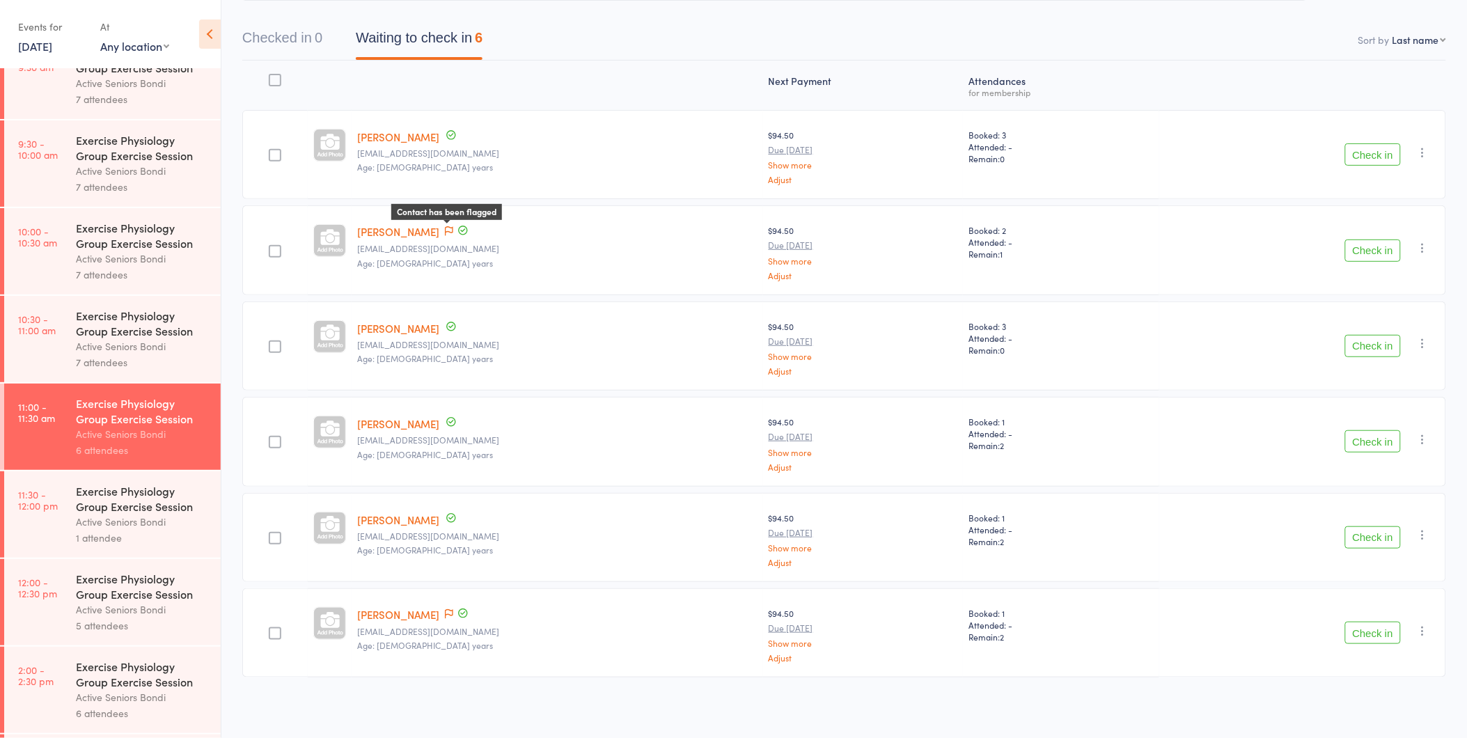
click at [450, 228] on icon at bounding box center [449, 231] width 8 height 10
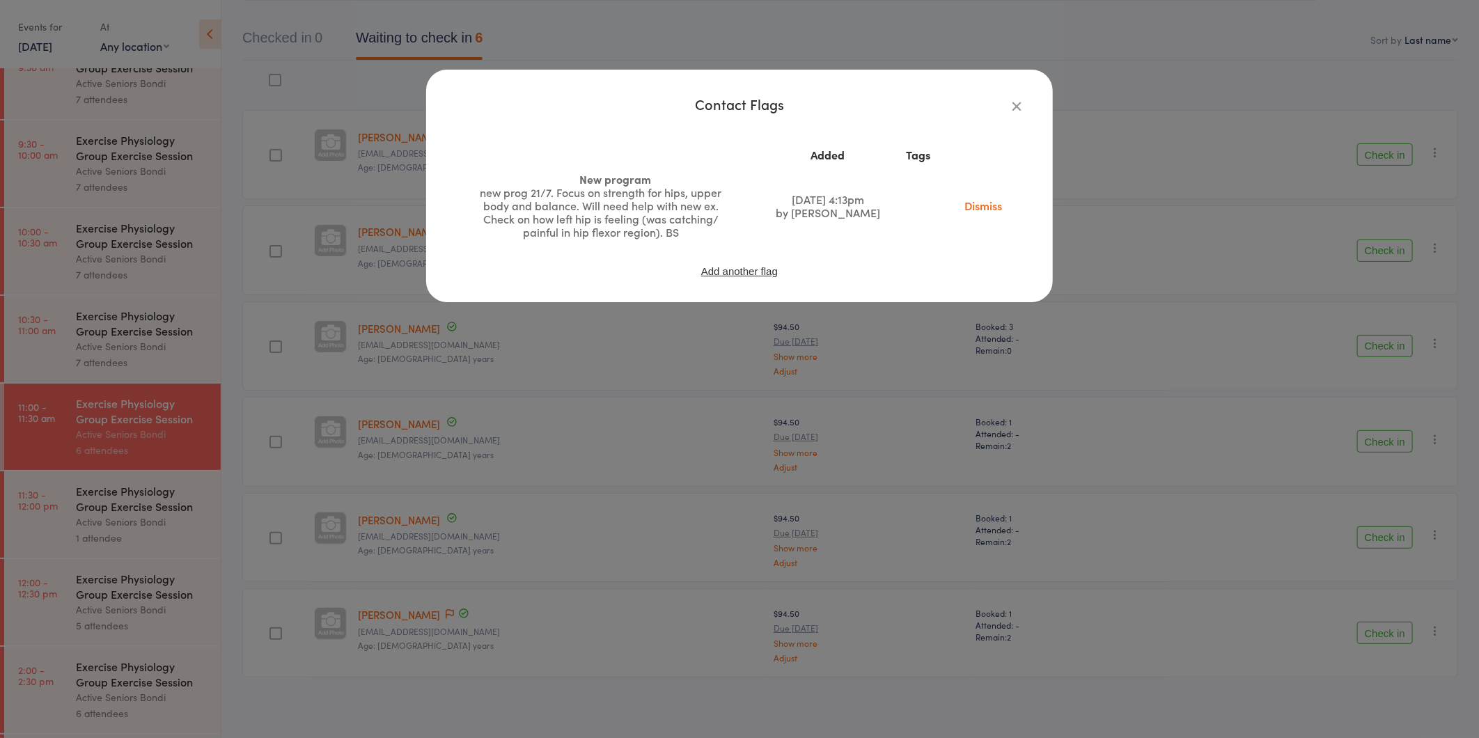
click at [986, 204] on link "Dismiss" at bounding box center [983, 205] width 58 height 15
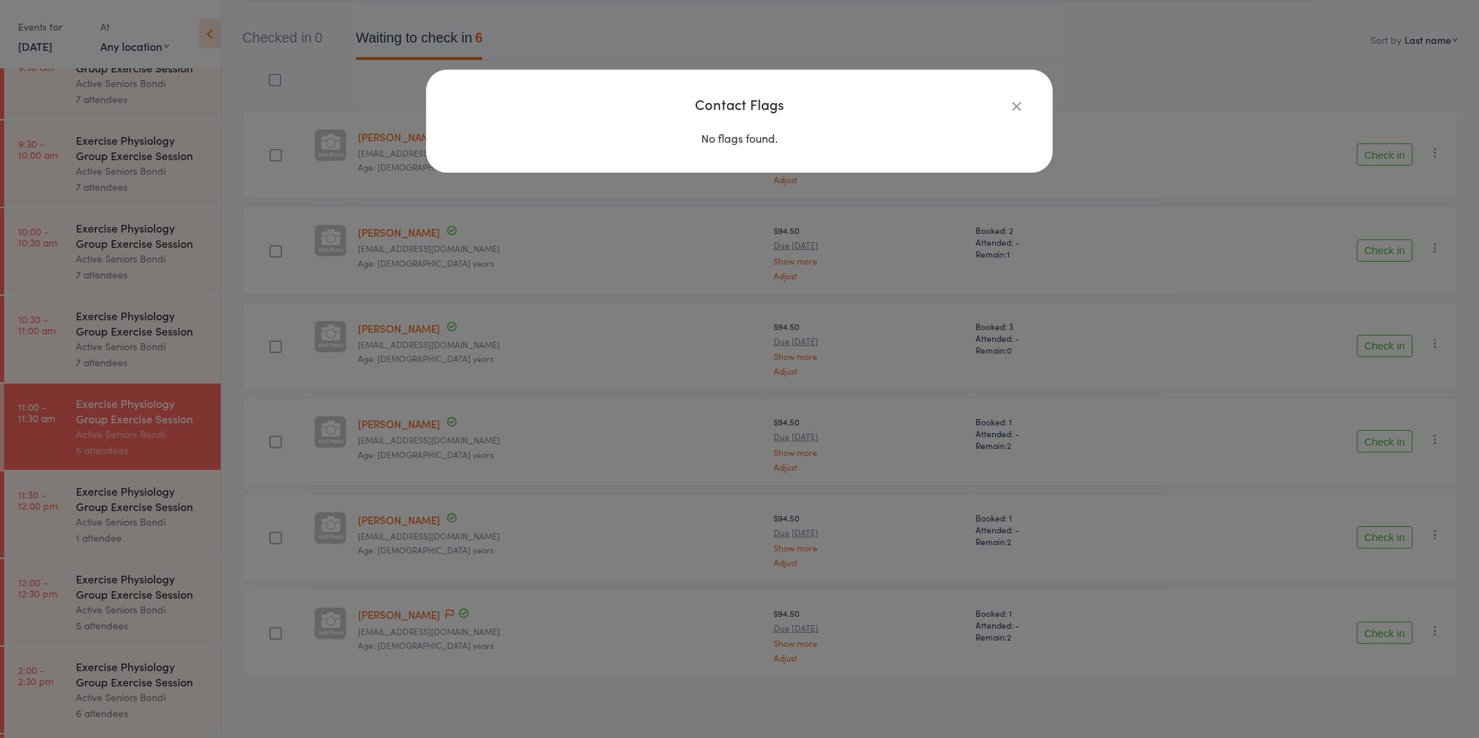
click at [1018, 104] on icon "button" at bounding box center [1016, 105] width 15 height 15
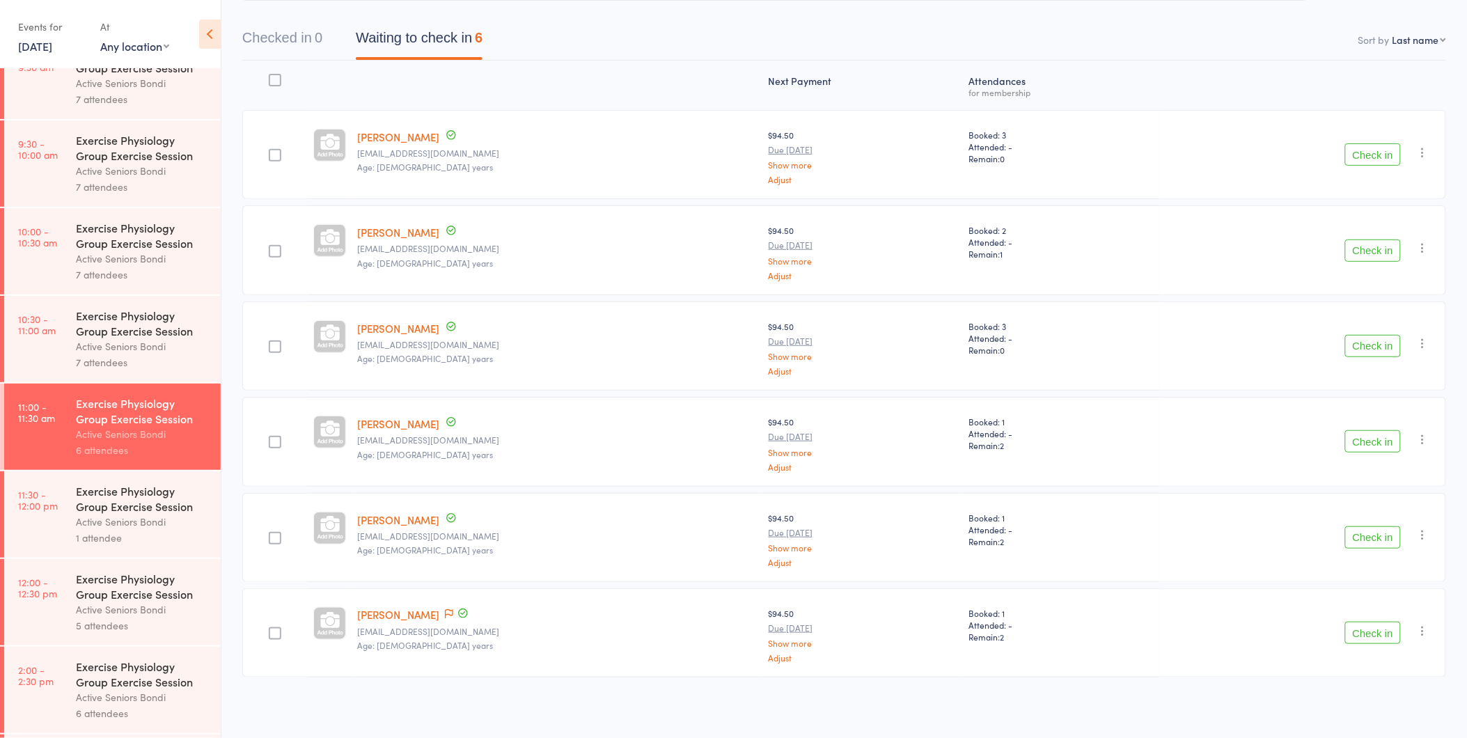
click at [1360, 157] on button "Check in" at bounding box center [1373, 154] width 56 height 22
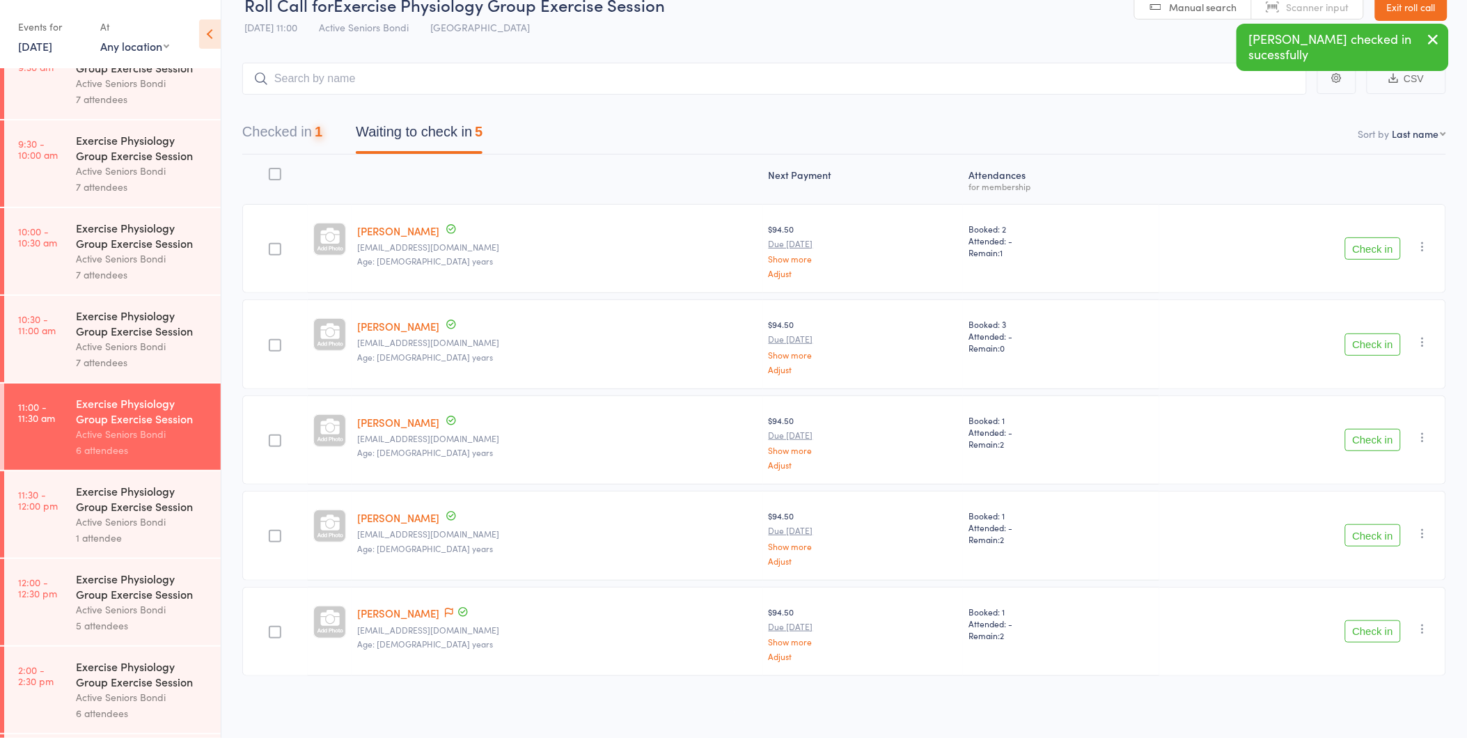
scroll to position [25, 0]
click at [1371, 245] on button "Check in" at bounding box center [1373, 250] width 56 height 22
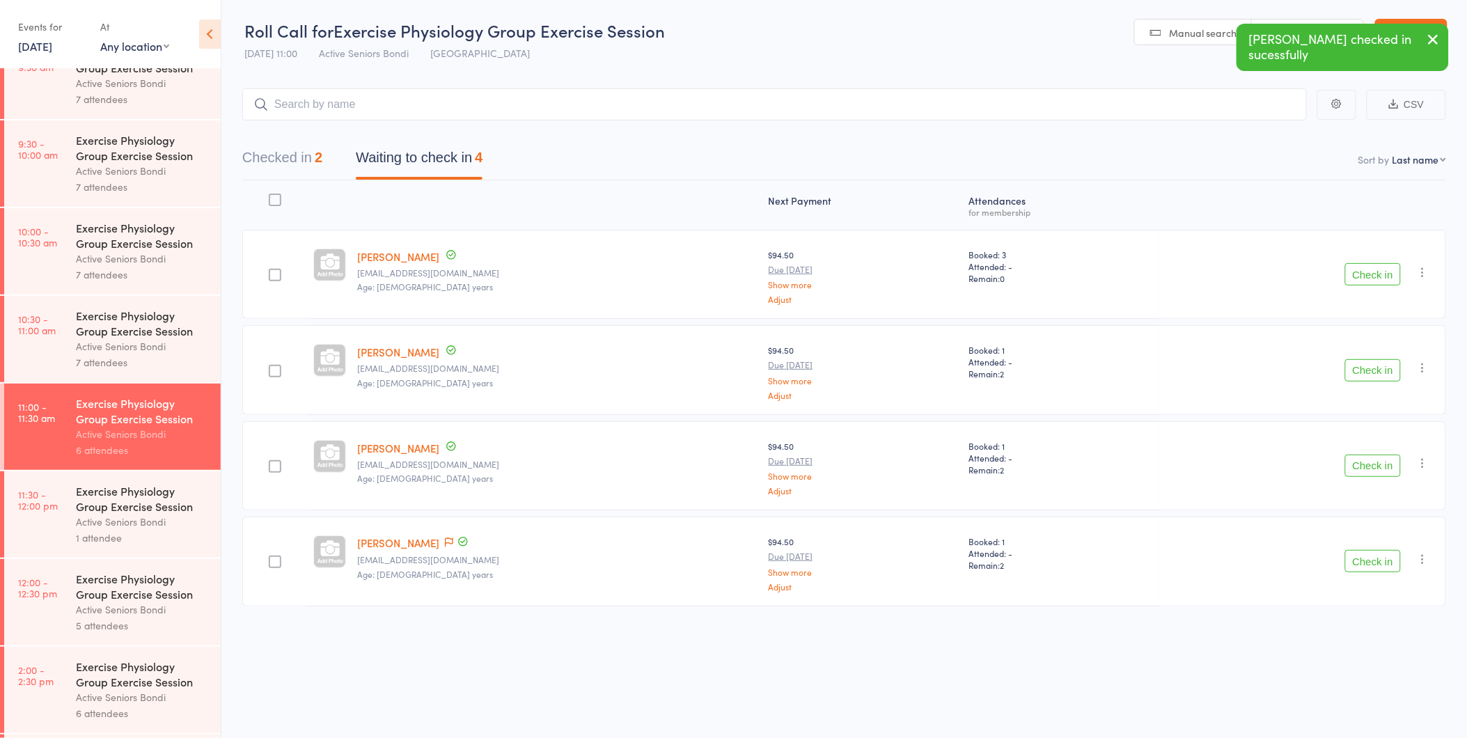
click at [1366, 275] on button "Check in" at bounding box center [1373, 274] width 56 height 22
click at [430, 447] on link "Pamela Verrall" at bounding box center [398, 447] width 82 height 15
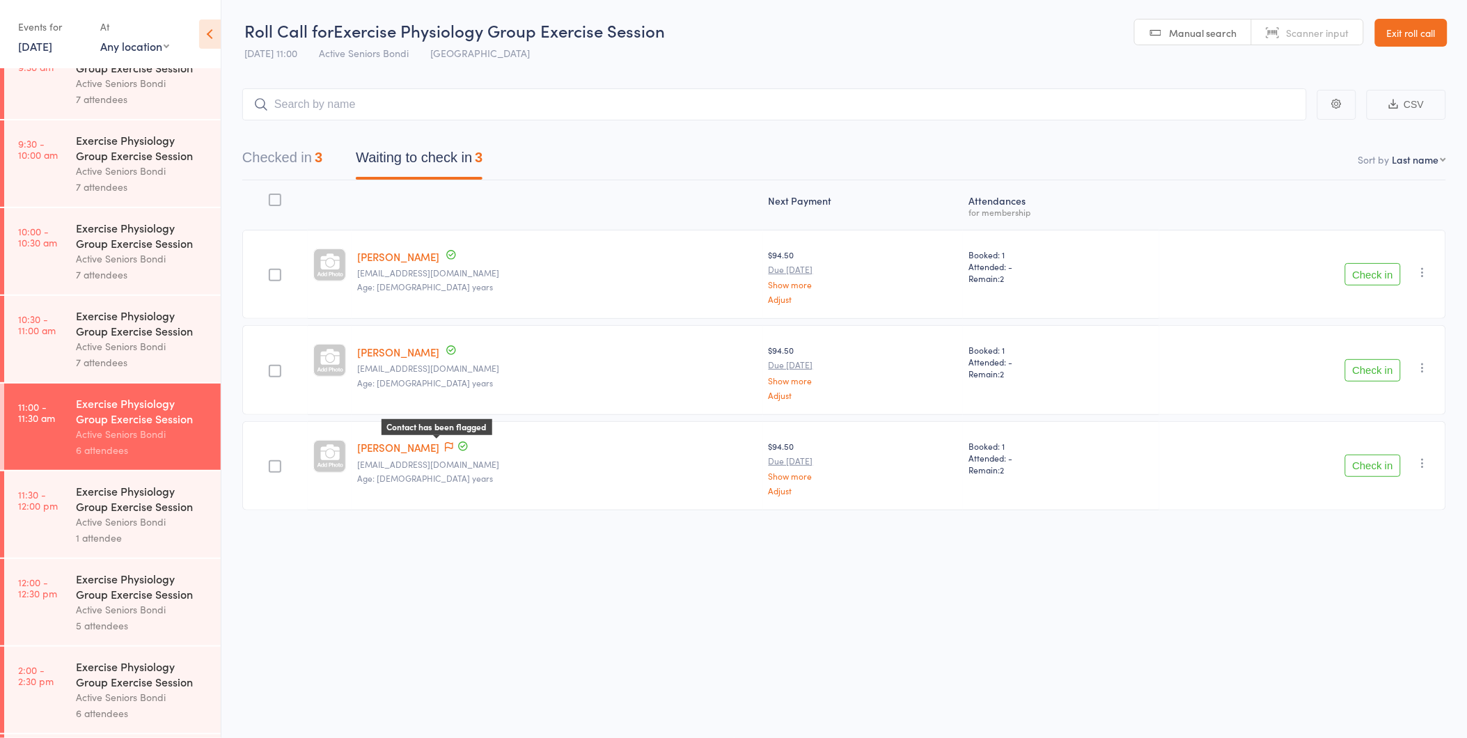
click at [445, 446] on icon at bounding box center [449, 447] width 8 height 10
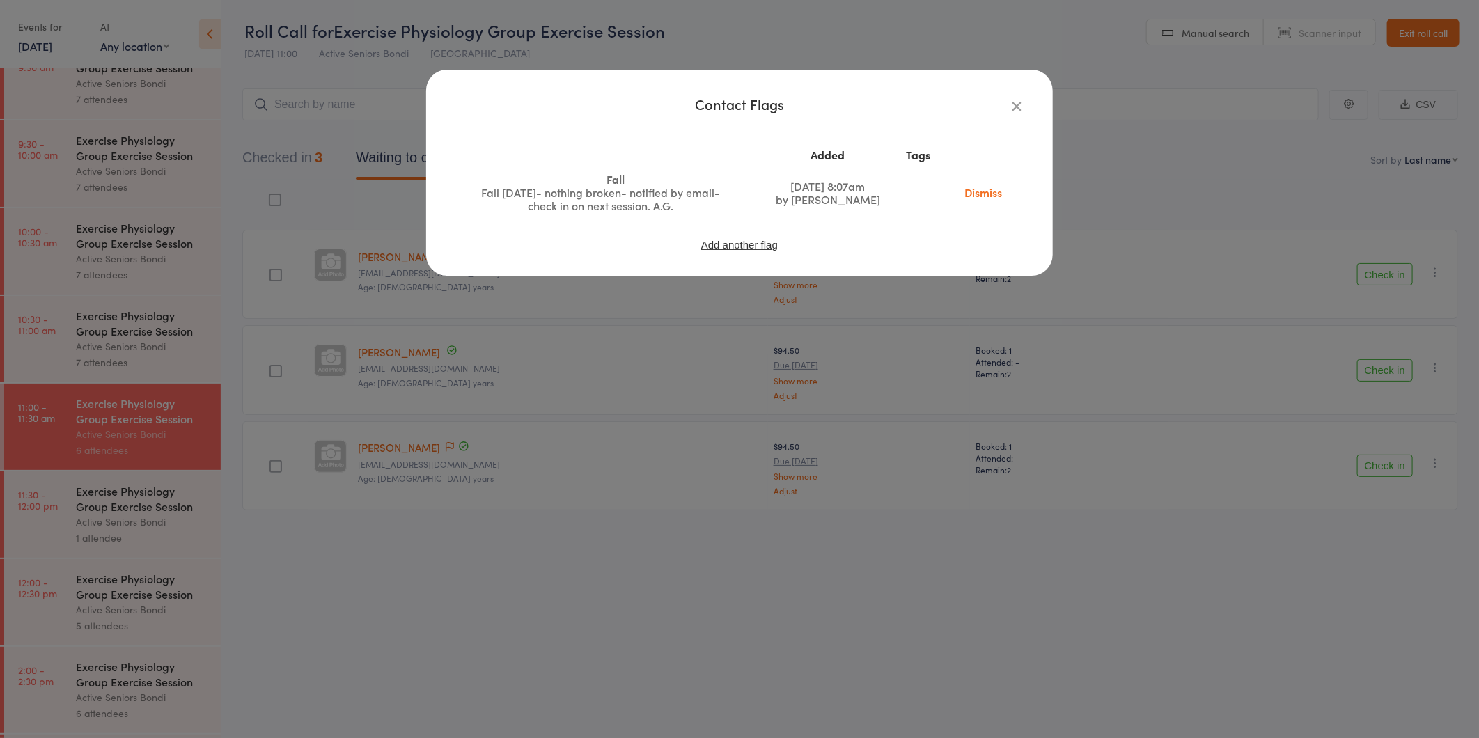
drag, startPoint x: 989, startPoint y: 195, endPoint x: 812, endPoint y: 70, distance: 216.3
click at [989, 195] on link "Dismiss" at bounding box center [983, 191] width 58 height 15
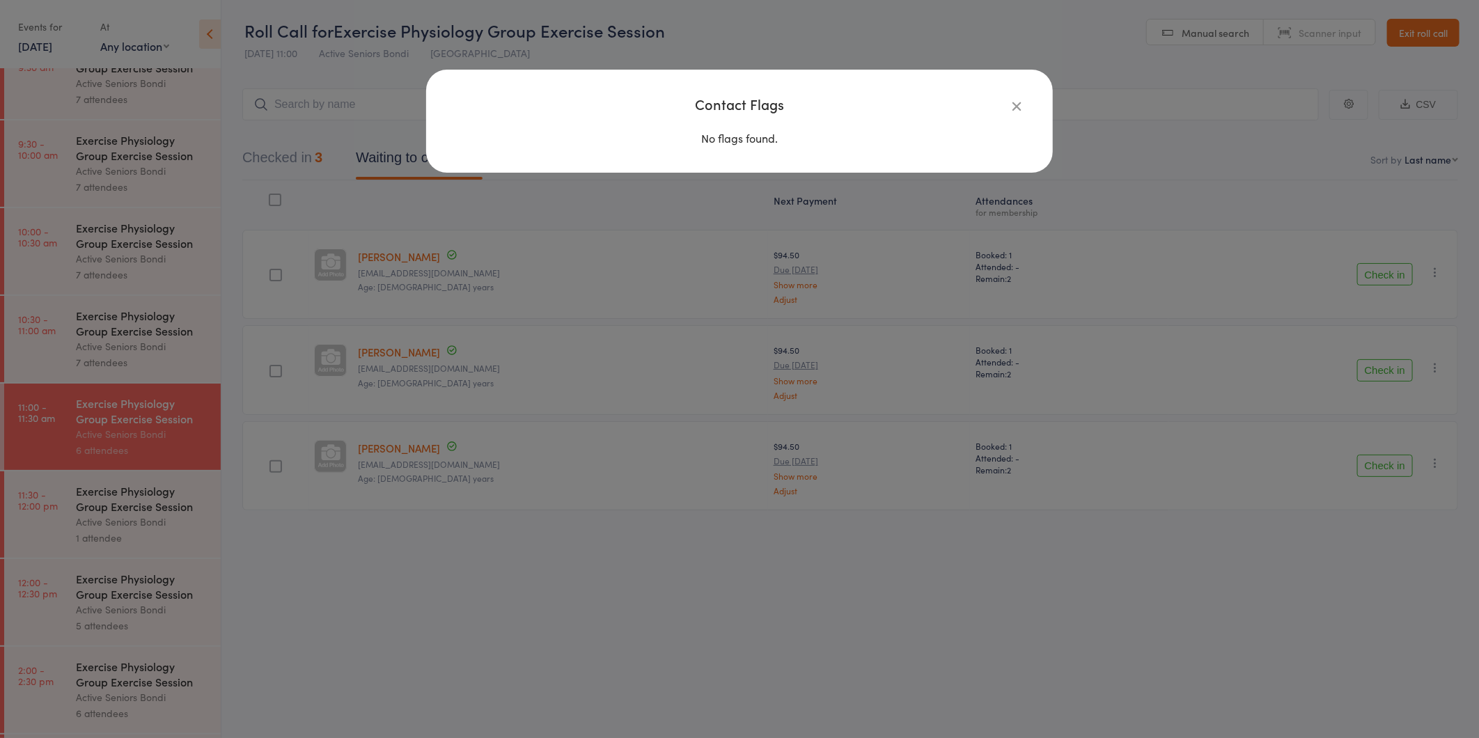
click at [1017, 106] on icon "button" at bounding box center [1016, 105] width 15 height 15
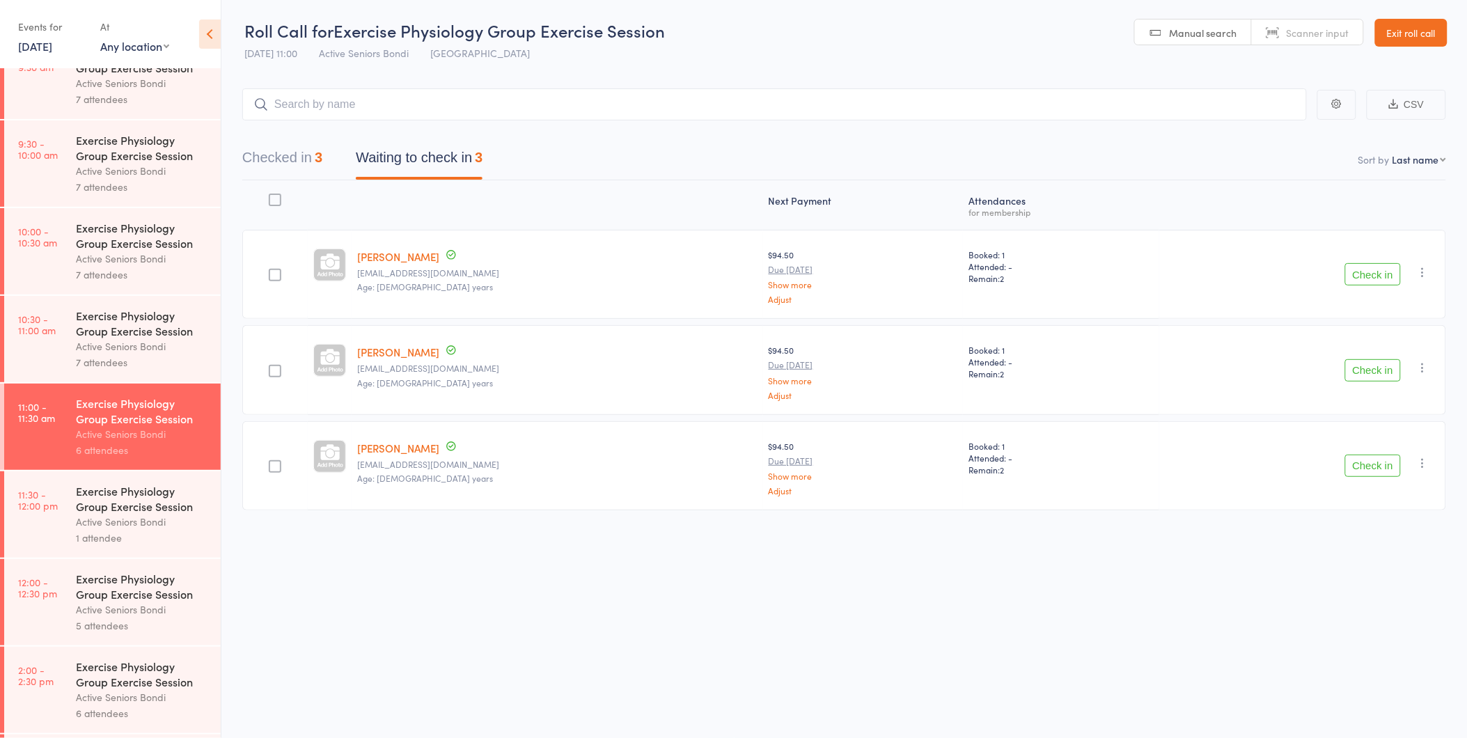
click at [1372, 456] on button "Check in" at bounding box center [1373, 466] width 56 height 22
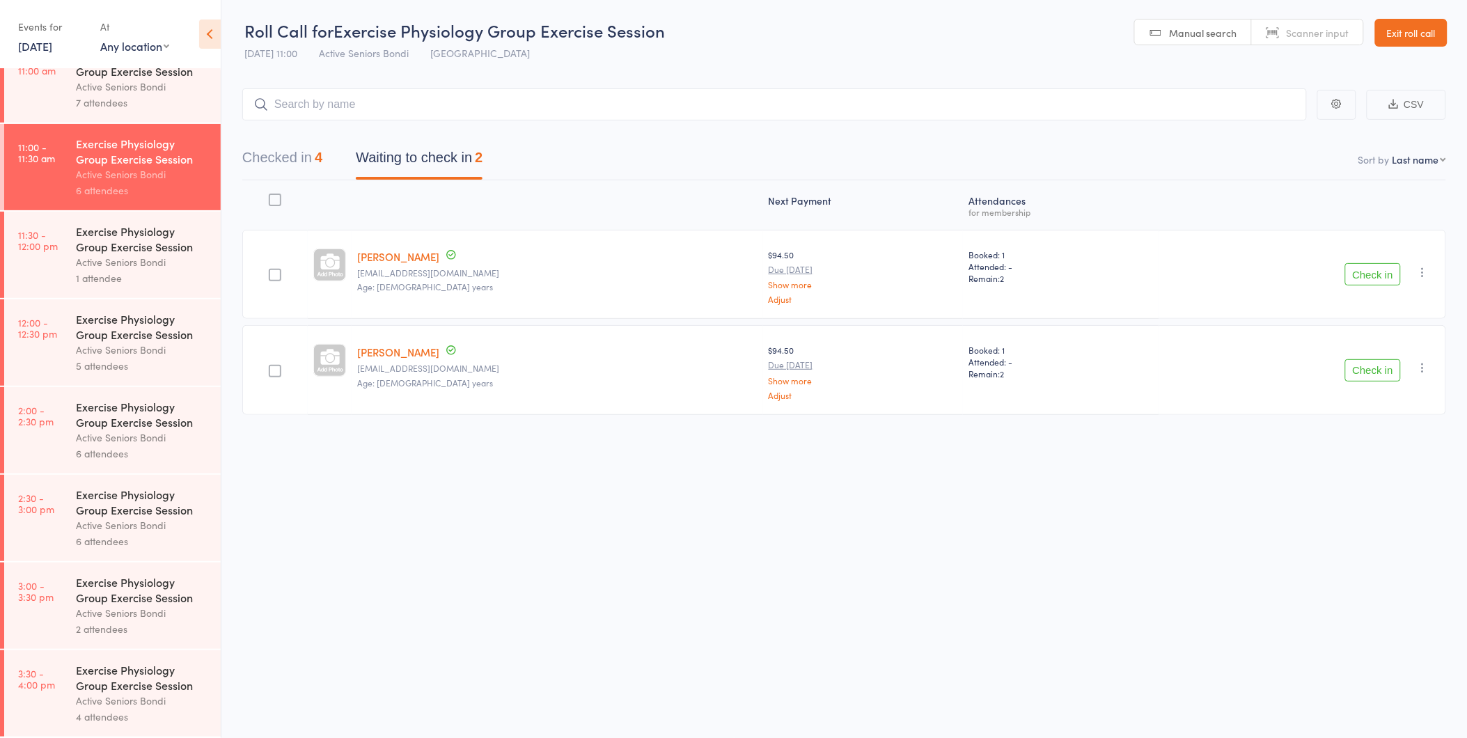
scroll to position [650, 0]
click at [1421, 28] on link "Exit roll call" at bounding box center [1411, 33] width 72 height 28
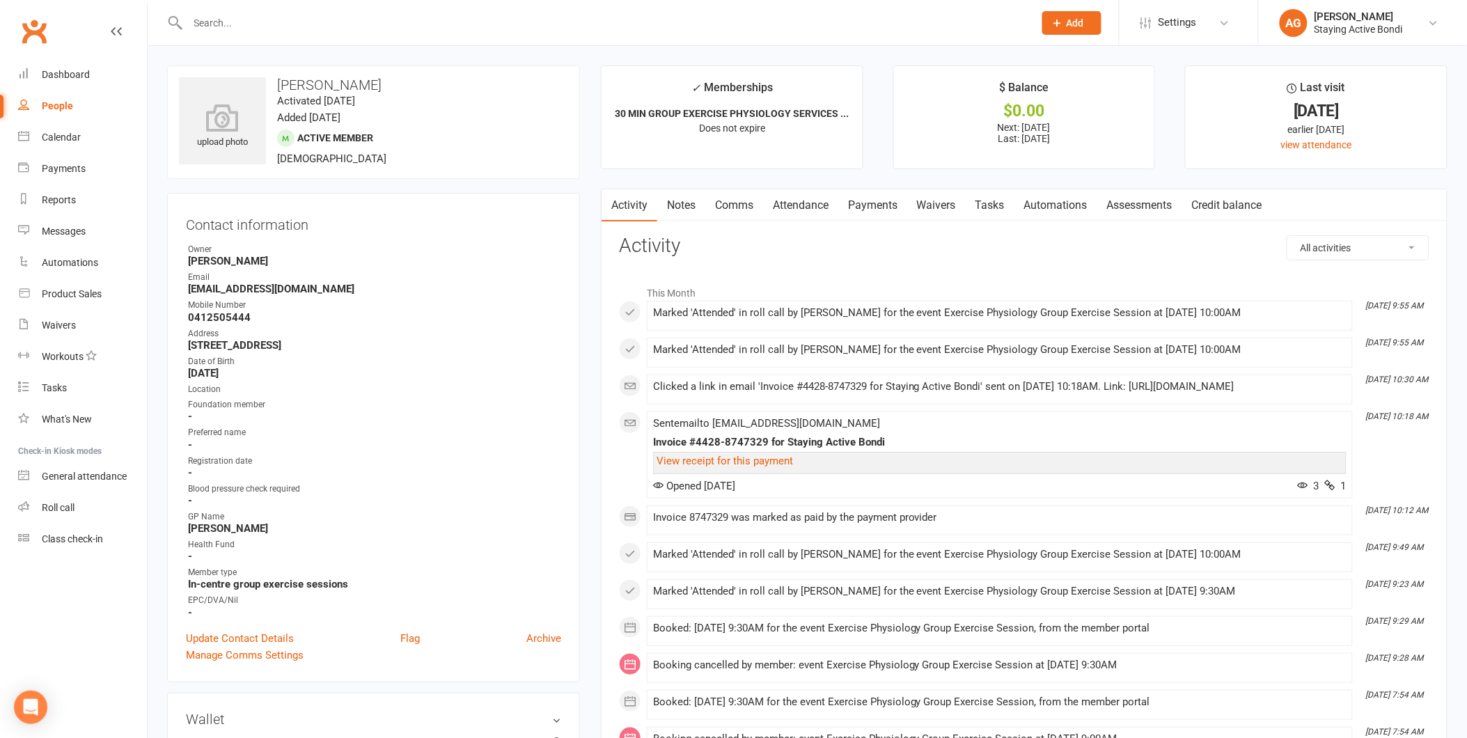
click at [415, 24] on input "text" at bounding box center [604, 22] width 840 height 19
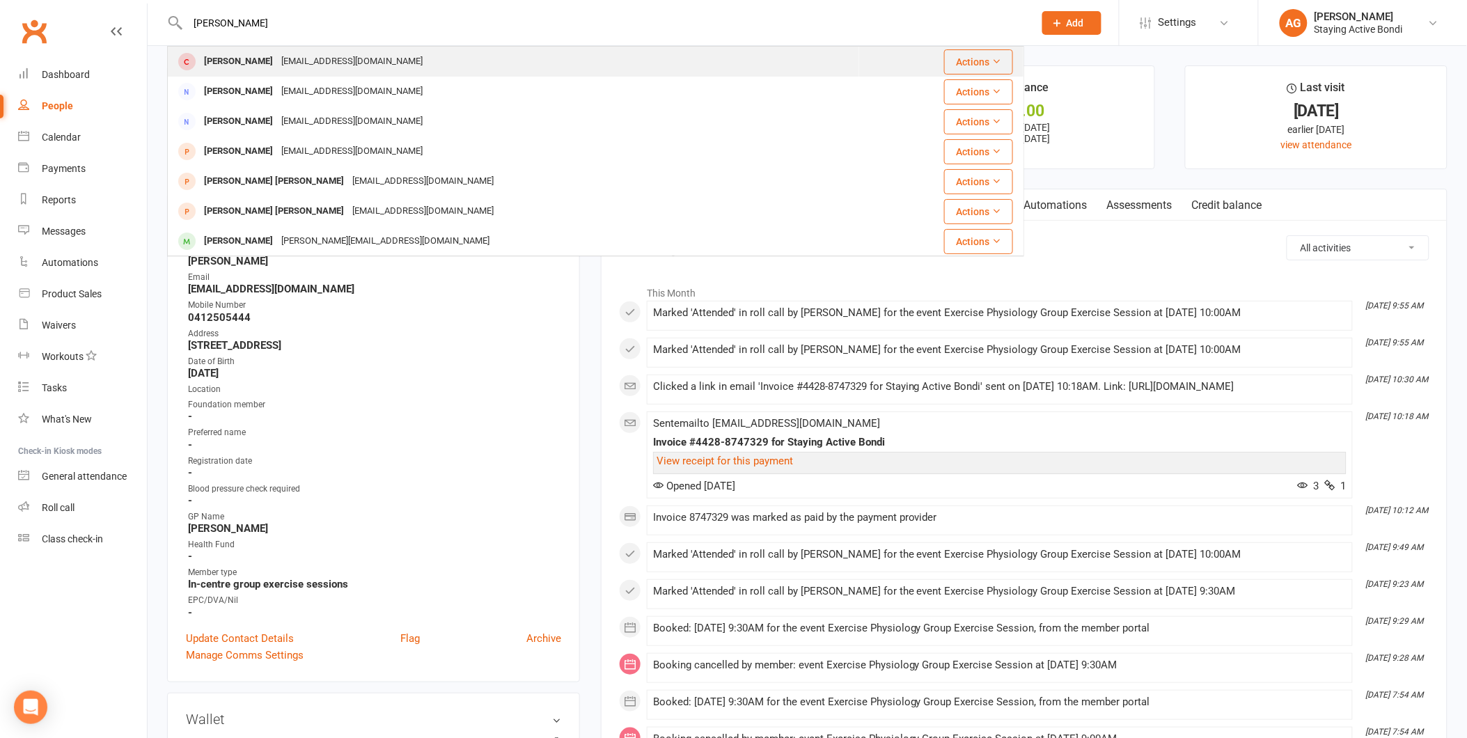
type input "bev"
click at [277, 63] on div "bevmartin247@gmail.com" at bounding box center [352, 62] width 150 height 20
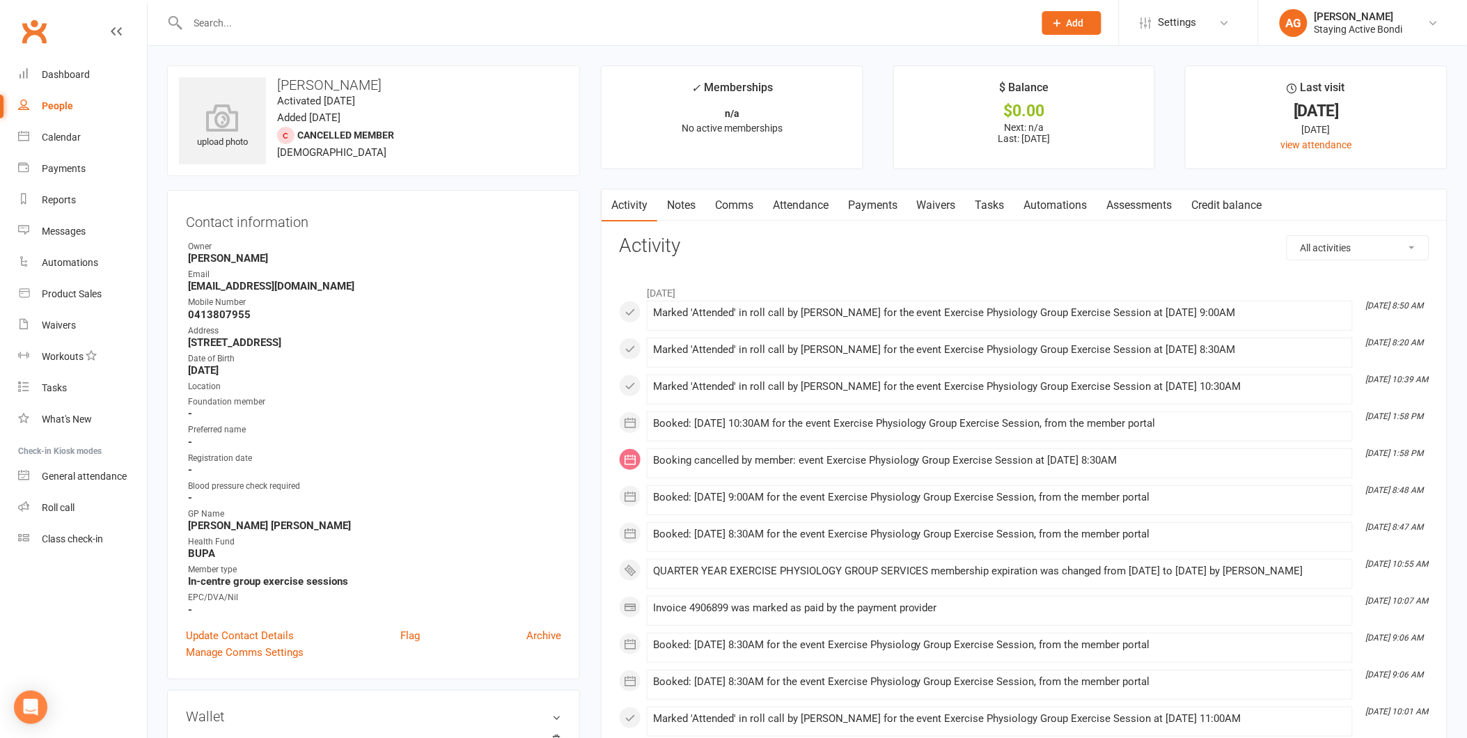
click at [471, 38] on div at bounding box center [595, 22] width 857 height 45
click at [470, 26] on input "text" at bounding box center [604, 22] width 840 height 19
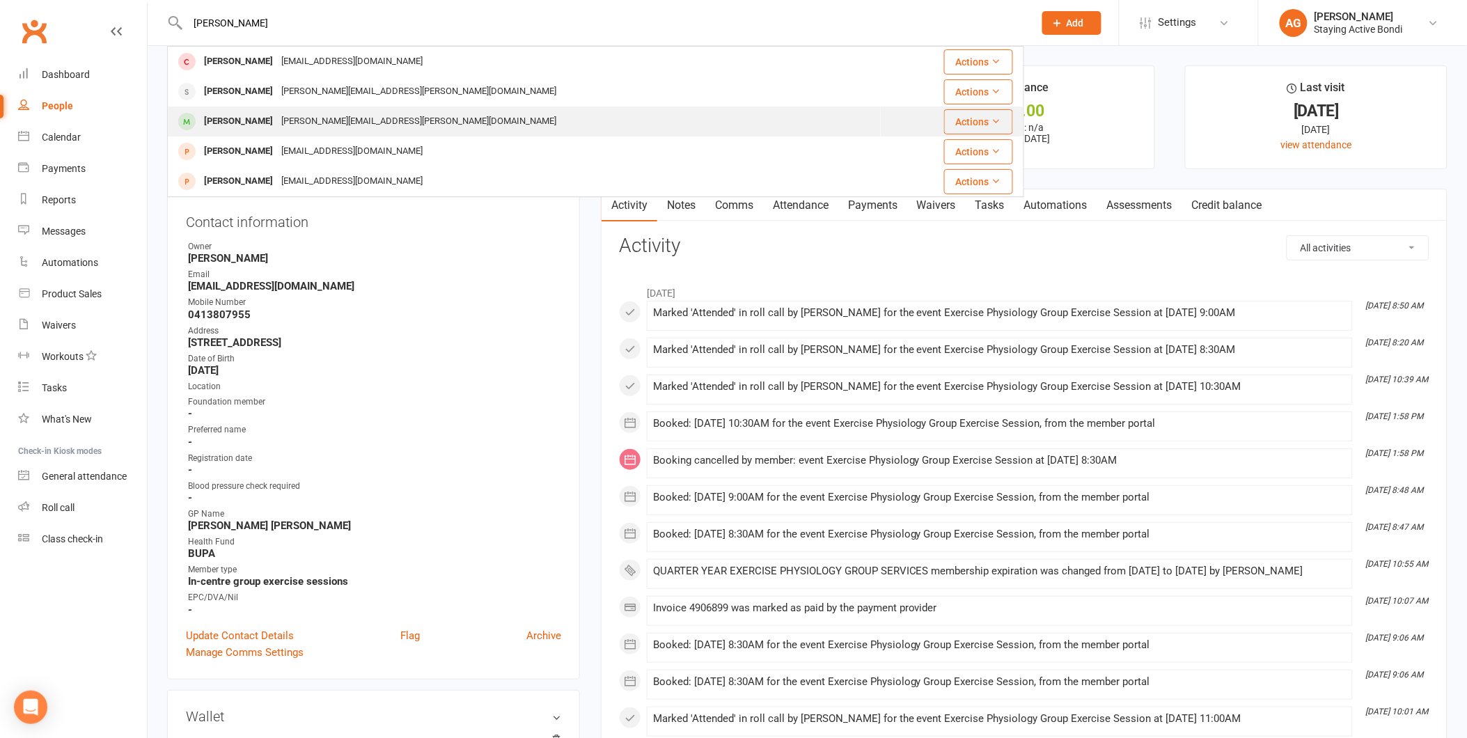
type input "agnes"
click at [276, 120] on div "Agnes Silberstein" at bounding box center [238, 121] width 77 height 20
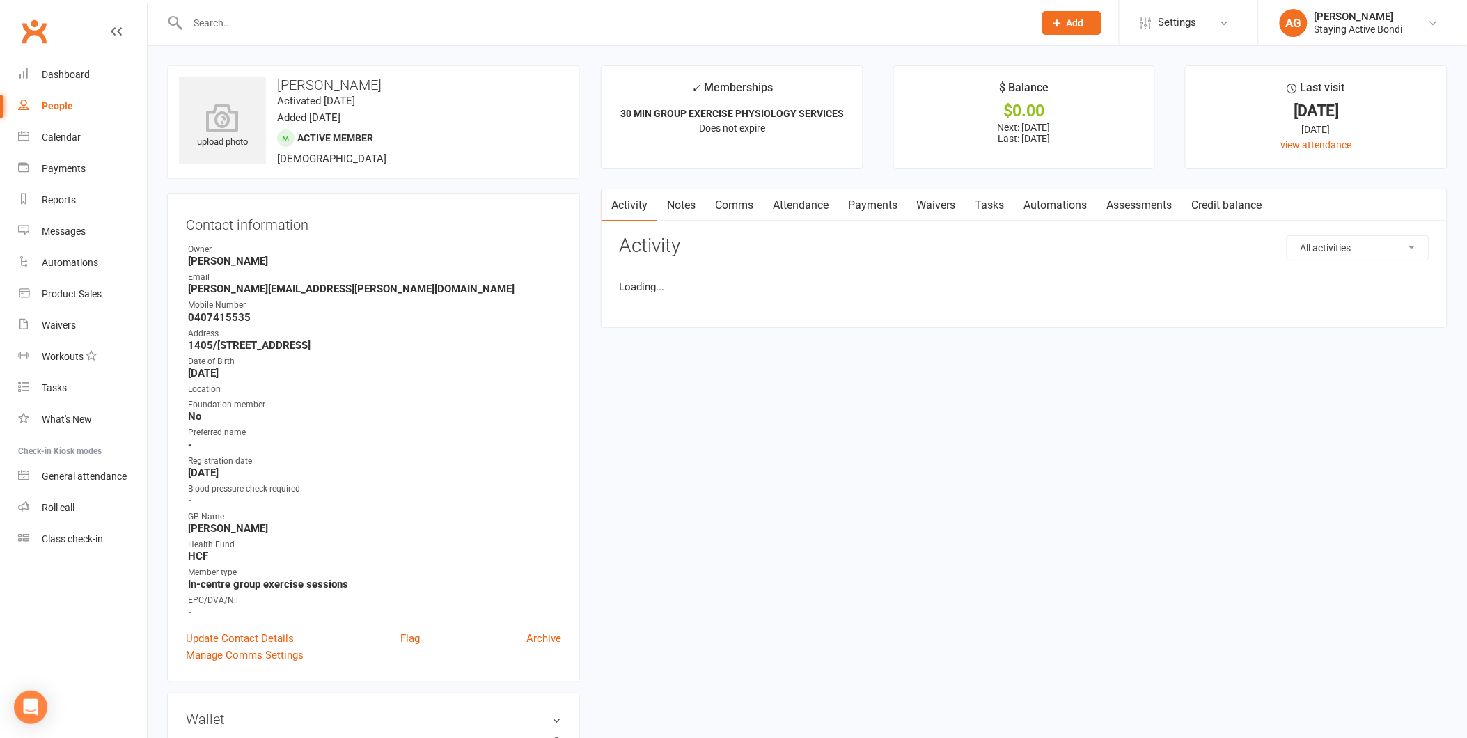
click at [809, 204] on link "Attendance" at bounding box center [800, 205] width 75 height 32
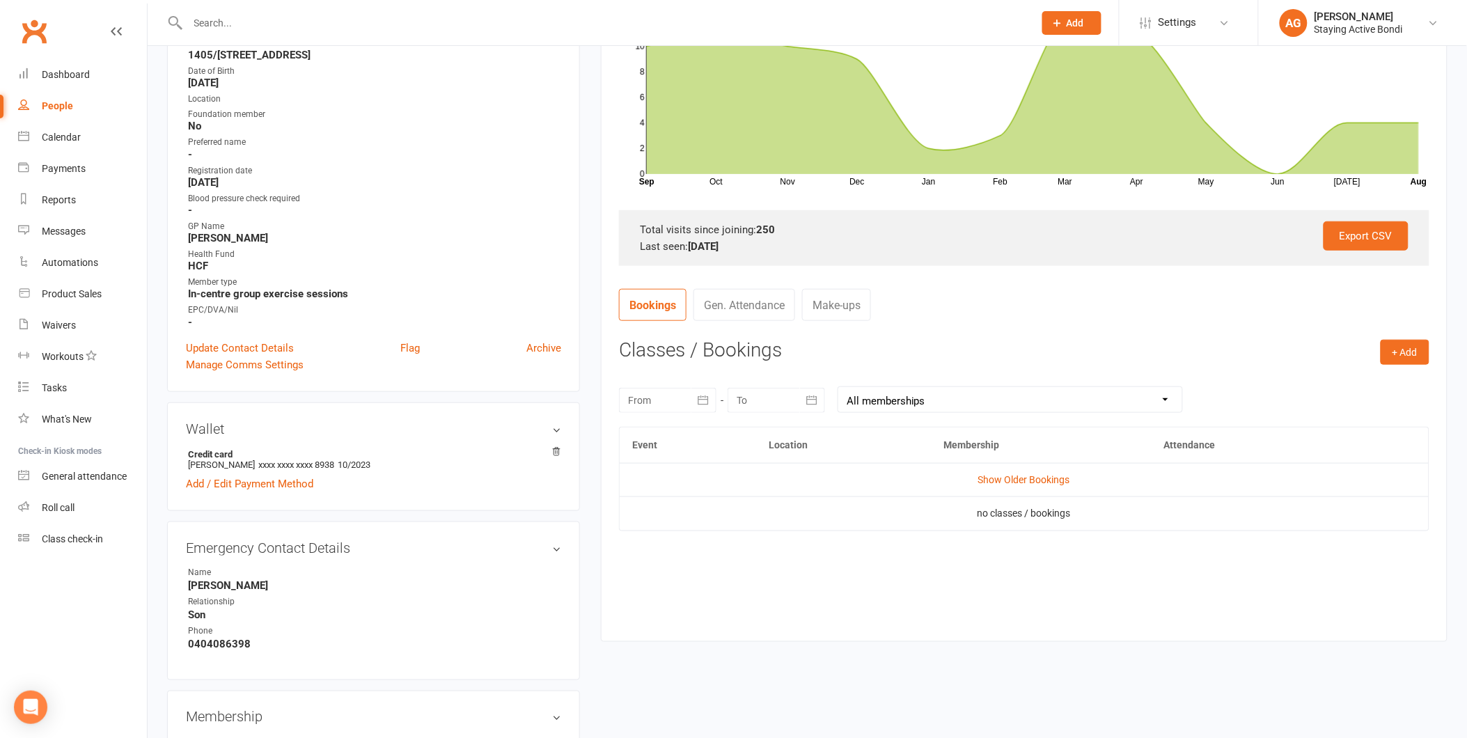
scroll to position [386, 0]
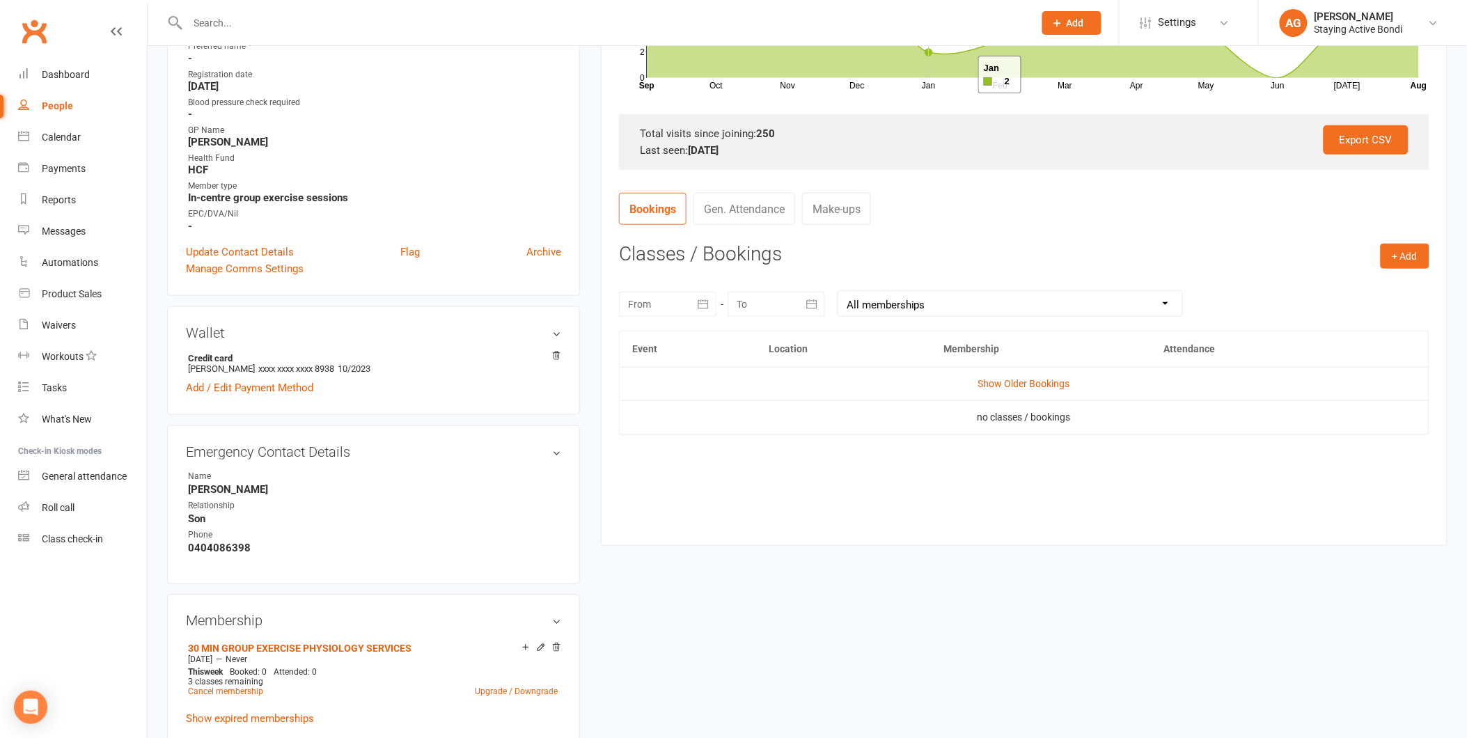
click at [961, 74] on icon at bounding box center [1033, -1] width 772 height 155
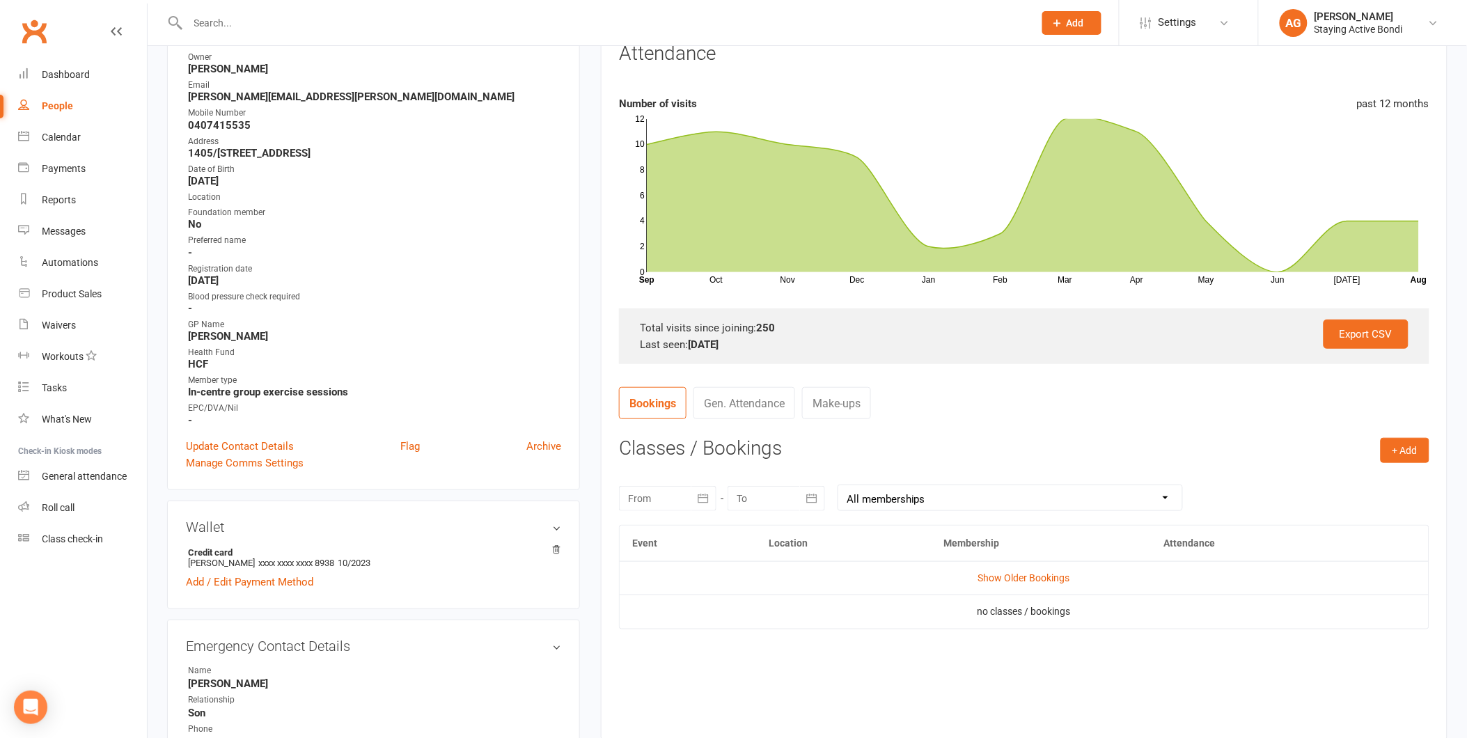
scroll to position [77, 0]
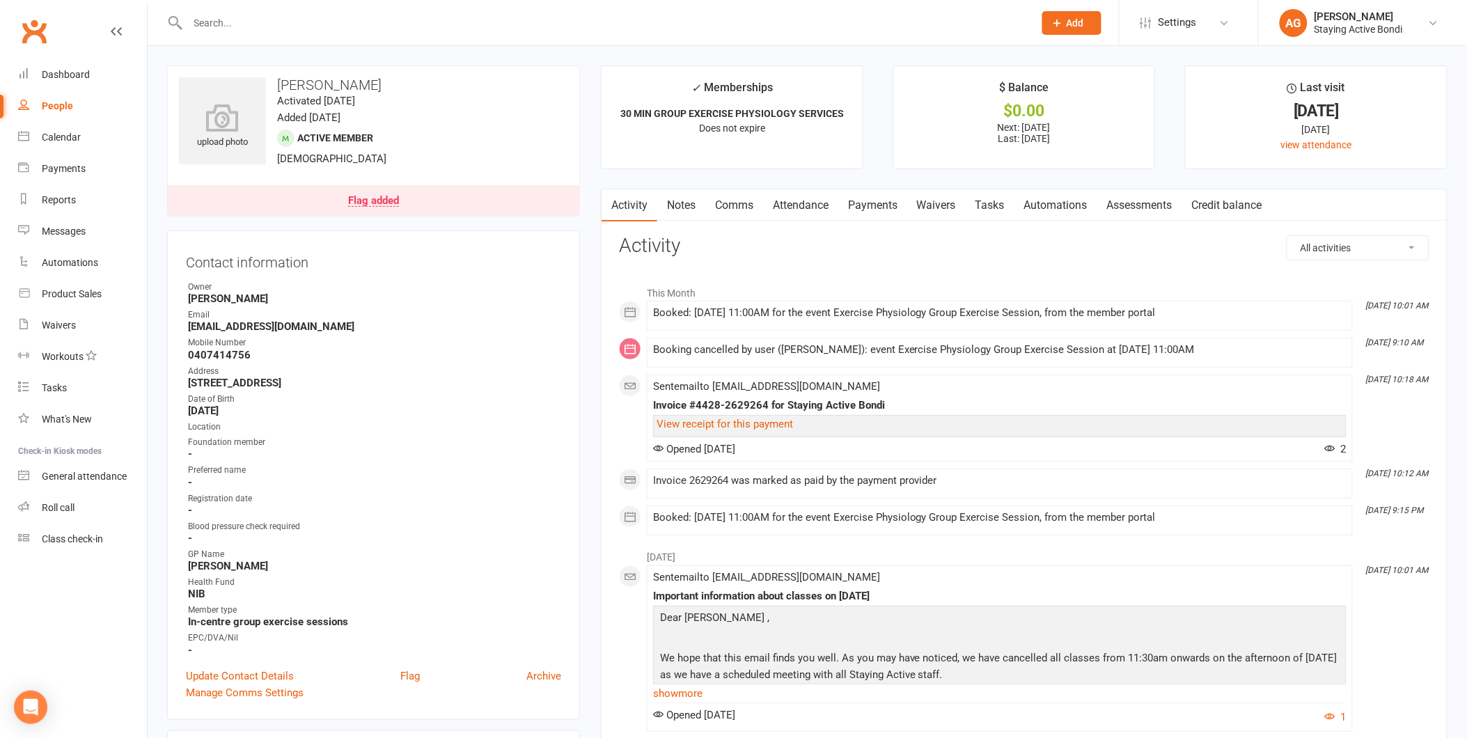
click at [537, 36] on div at bounding box center [595, 22] width 857 height 45
click at [541, 23] on input "text" at bounding box center [604, 22] width 840 height 19
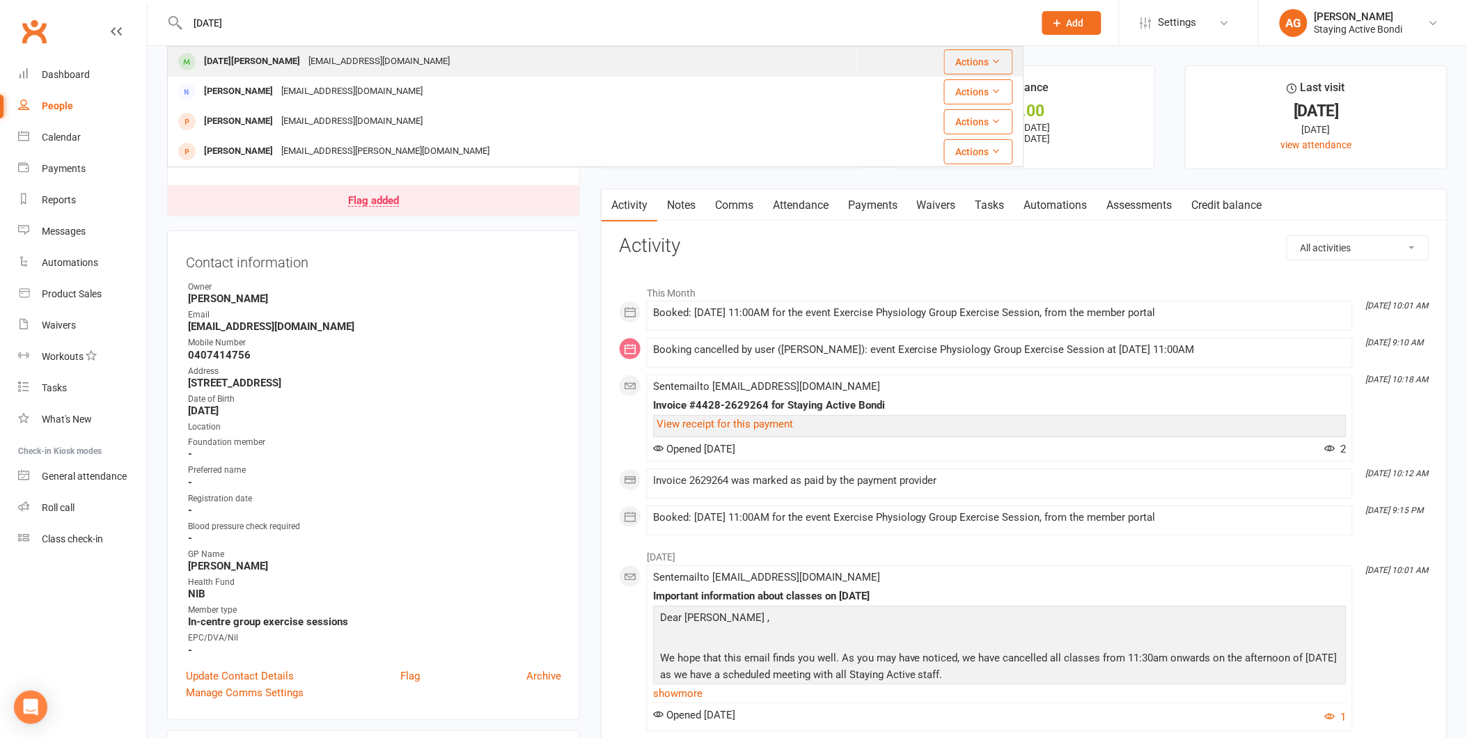
type input "raja"
click at [395, 65] on div "Raja Sperling rajasperling@gmail.com" at bounding box center [512, 61] width 688 height 29
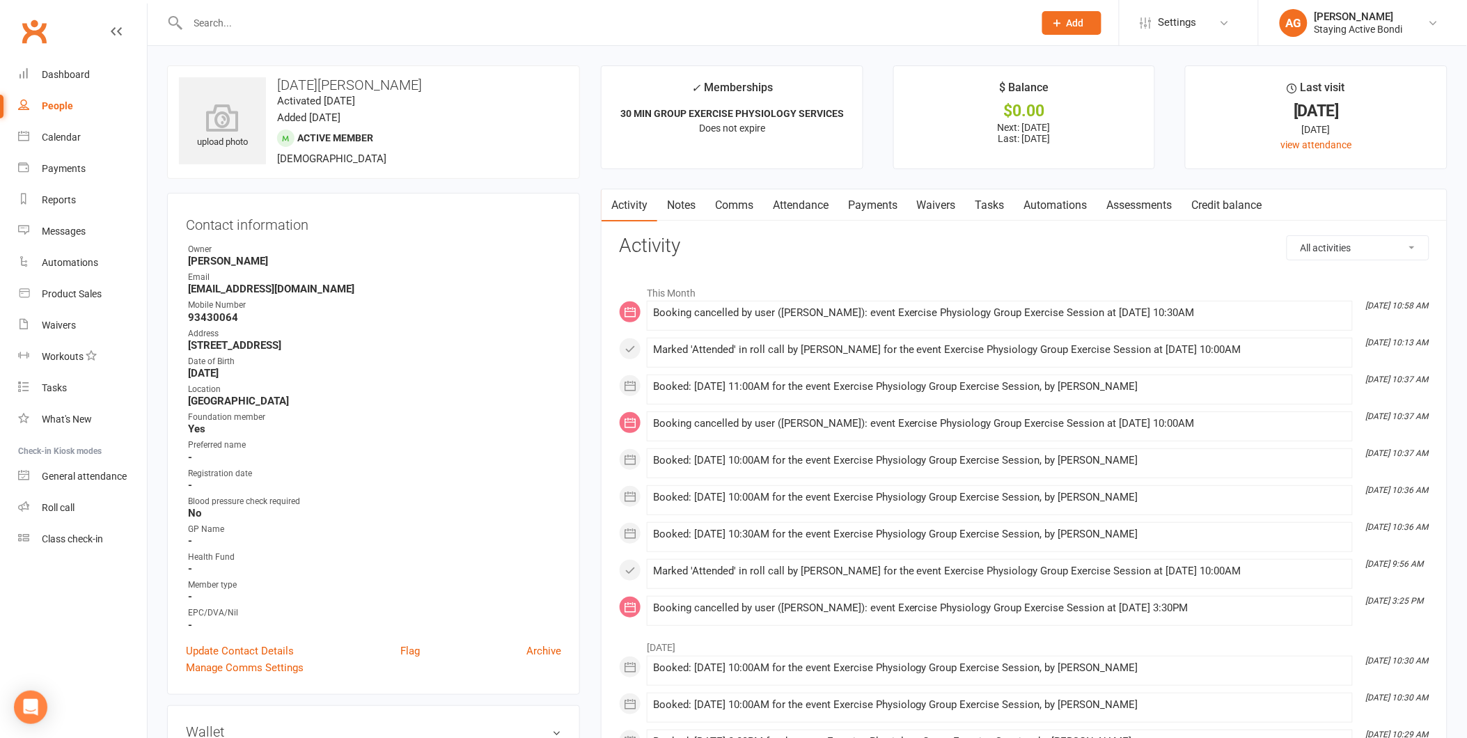
click at [690, 205] on link "Notes" at bounding box center [681, 205] width 48 height 32
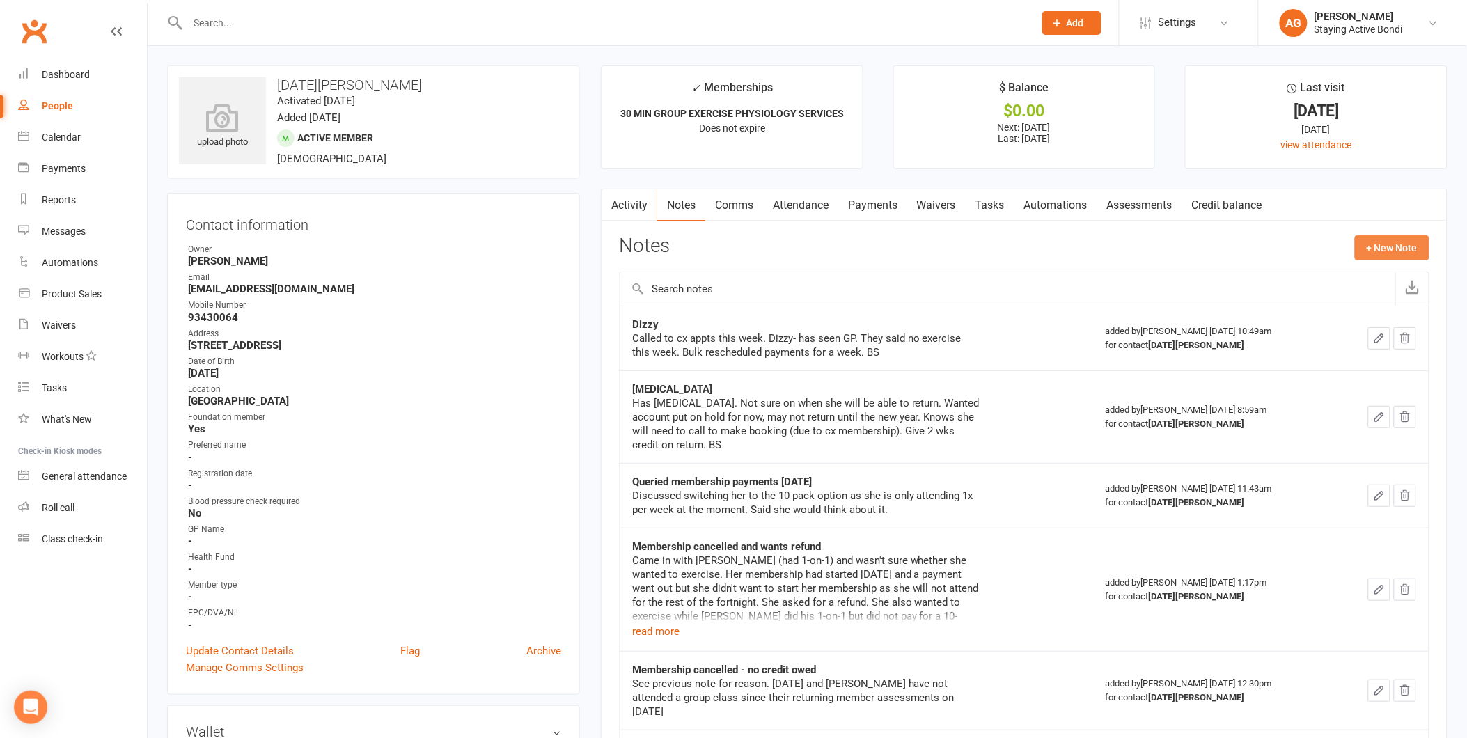
click at [1361, 244] on button "+ New Note" at bounding box center [1392, 247] width 74 height 25
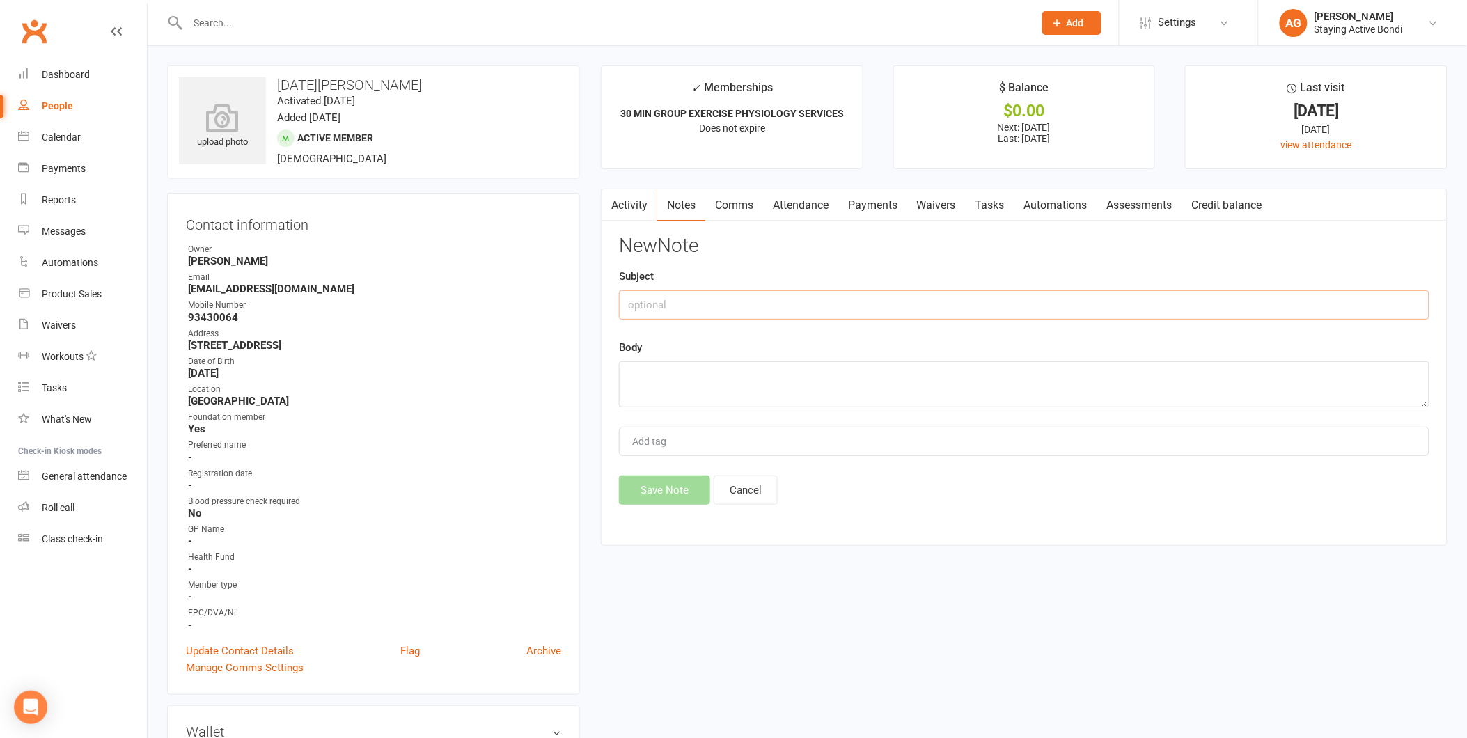
click at [941, 303] on input "text" at bounding box center [1024, 304] width 810 height 29
type input "DNA"
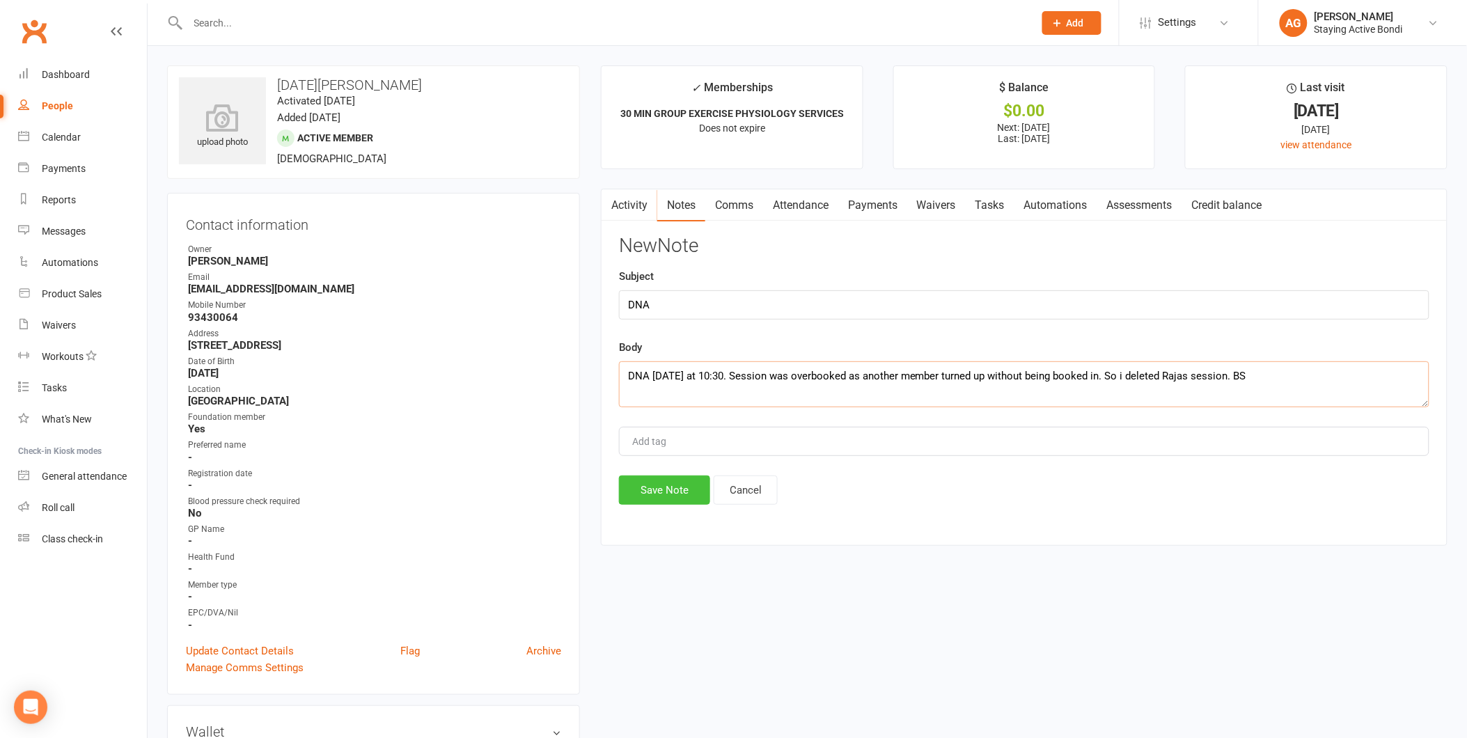
type textarea "DNA today at 10:30. Session was overbooked as another member turned up without …"
click at [684, 485] on button "Save Note" at bounding box center [664, 489] width 91 height 29
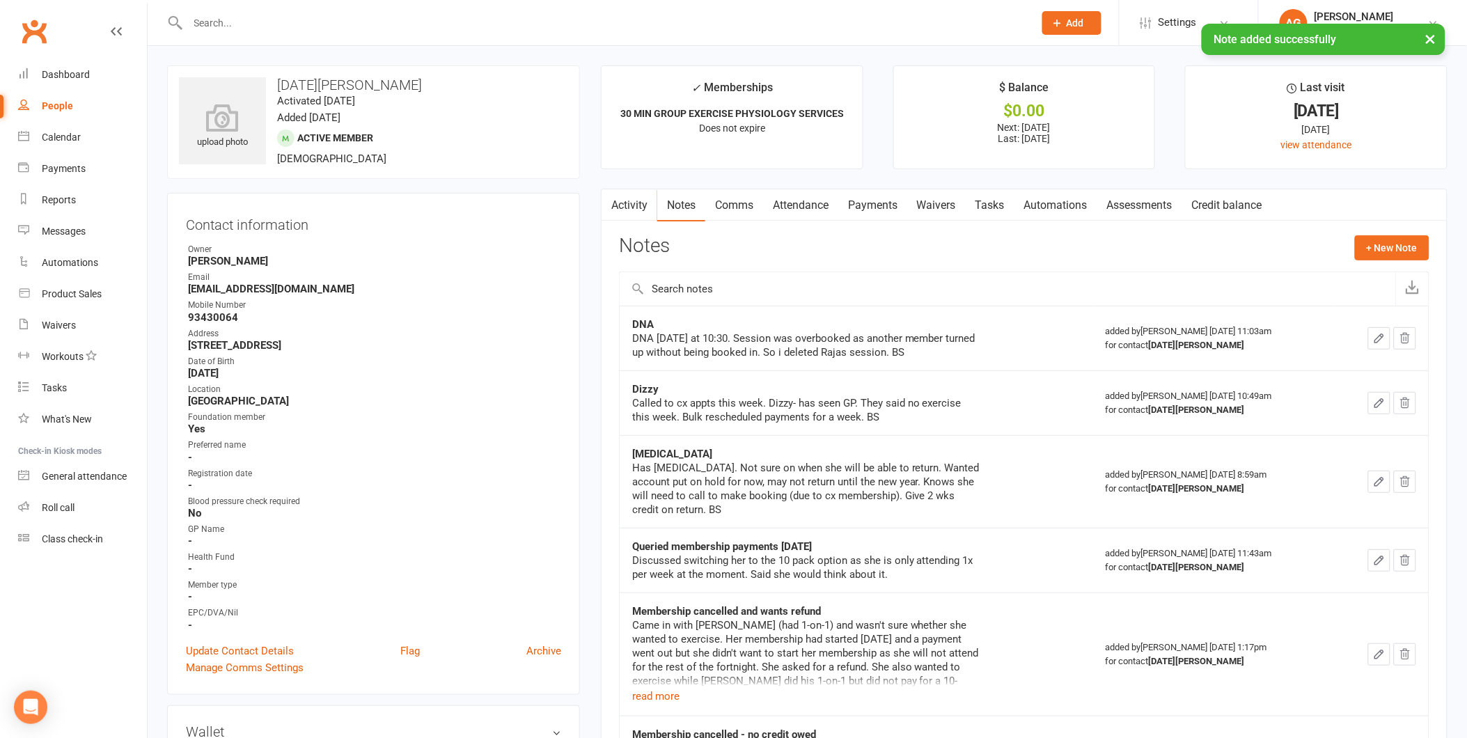
click at [734, 191] on link "Comms" at bounding box center [734, 205] width 58 height 32
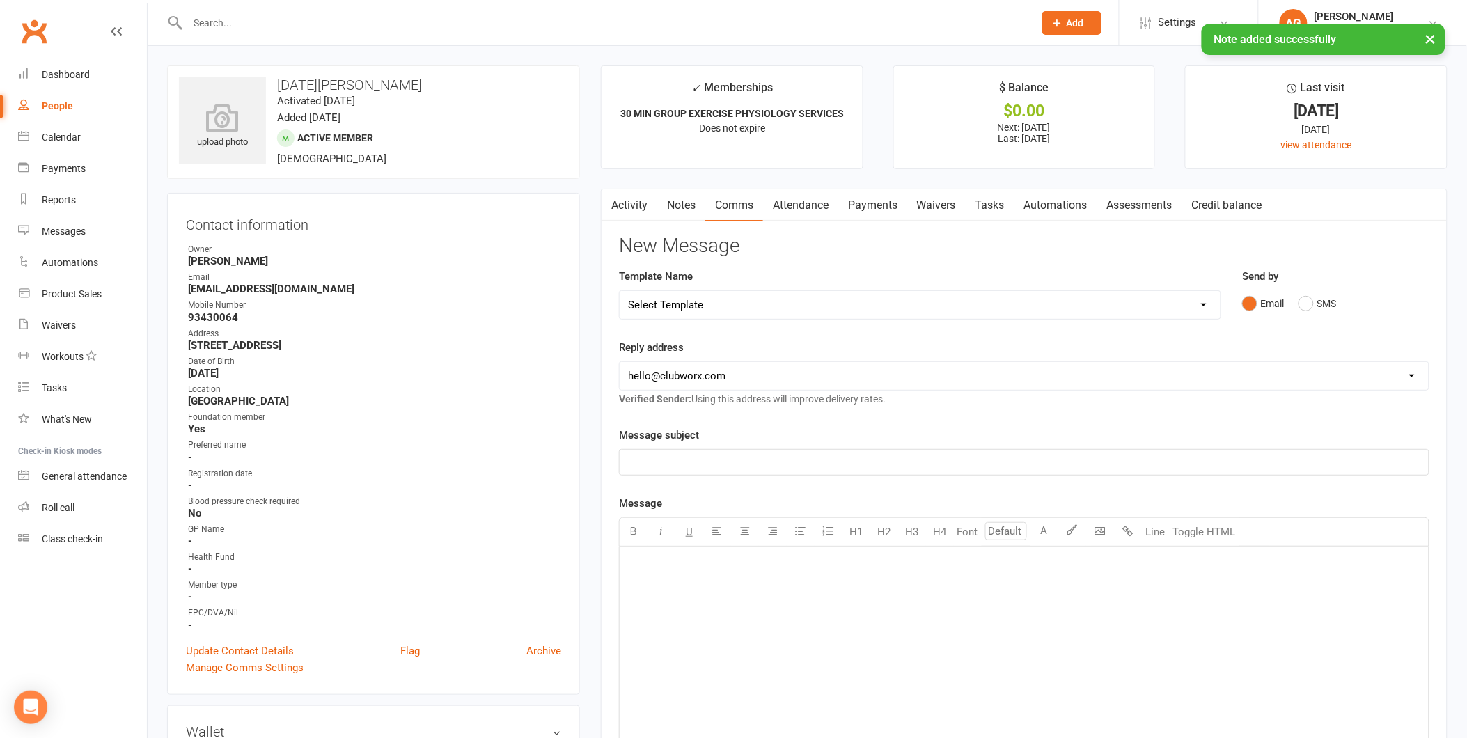
click at [787, 297] on select "Select Template [Email] 6 month - Follow ups [Email] Absentee [Email] Absentee-…" at bounding box center [920, 305] width 601 height 28
select select "1"
click at [620, 291] on select "Select Template [Email] 6 month - Follow ups [Email] Absentee [Email] Absentee-…" at bounding box center [920, 305] width 601 height 28
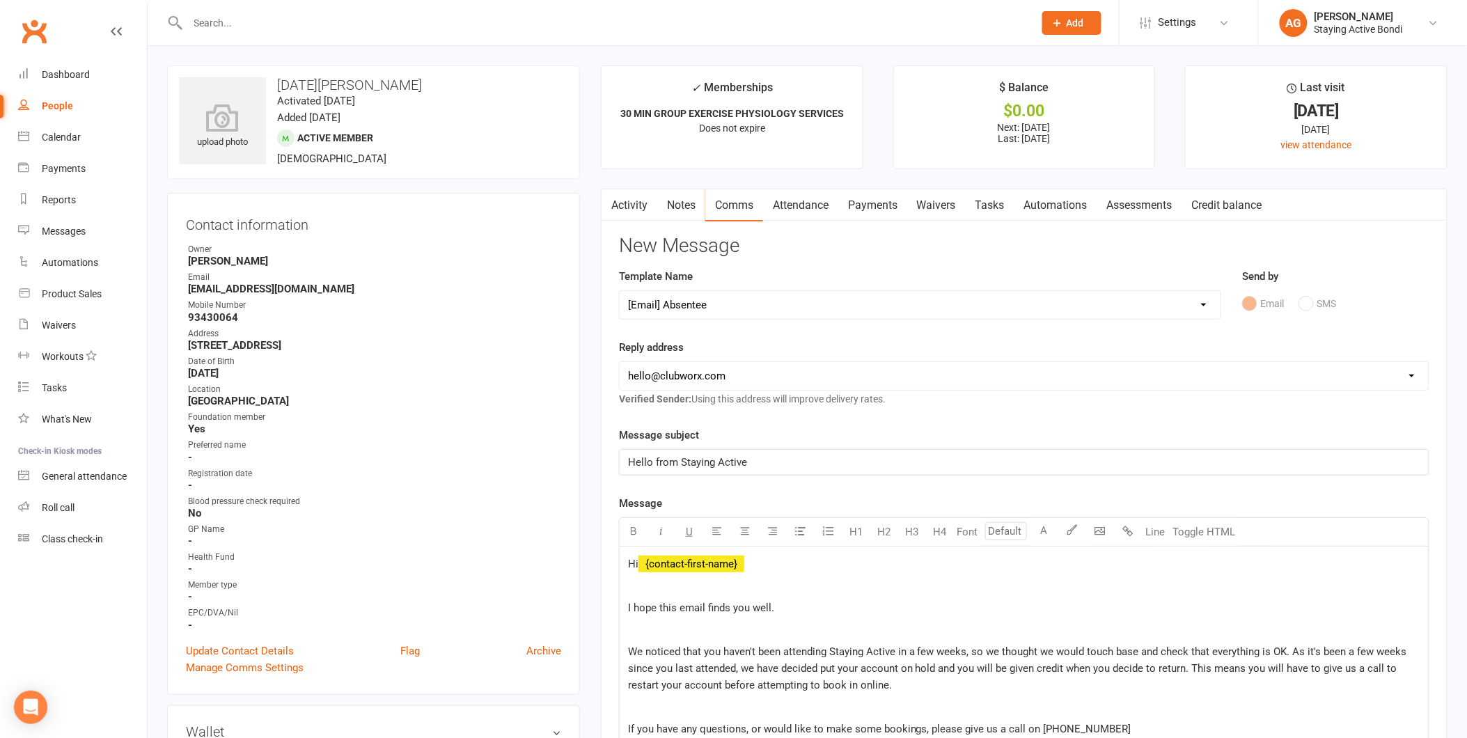
click at [695, 200] on link "Notes" at bounding box center [681, 205] width 48 height 32
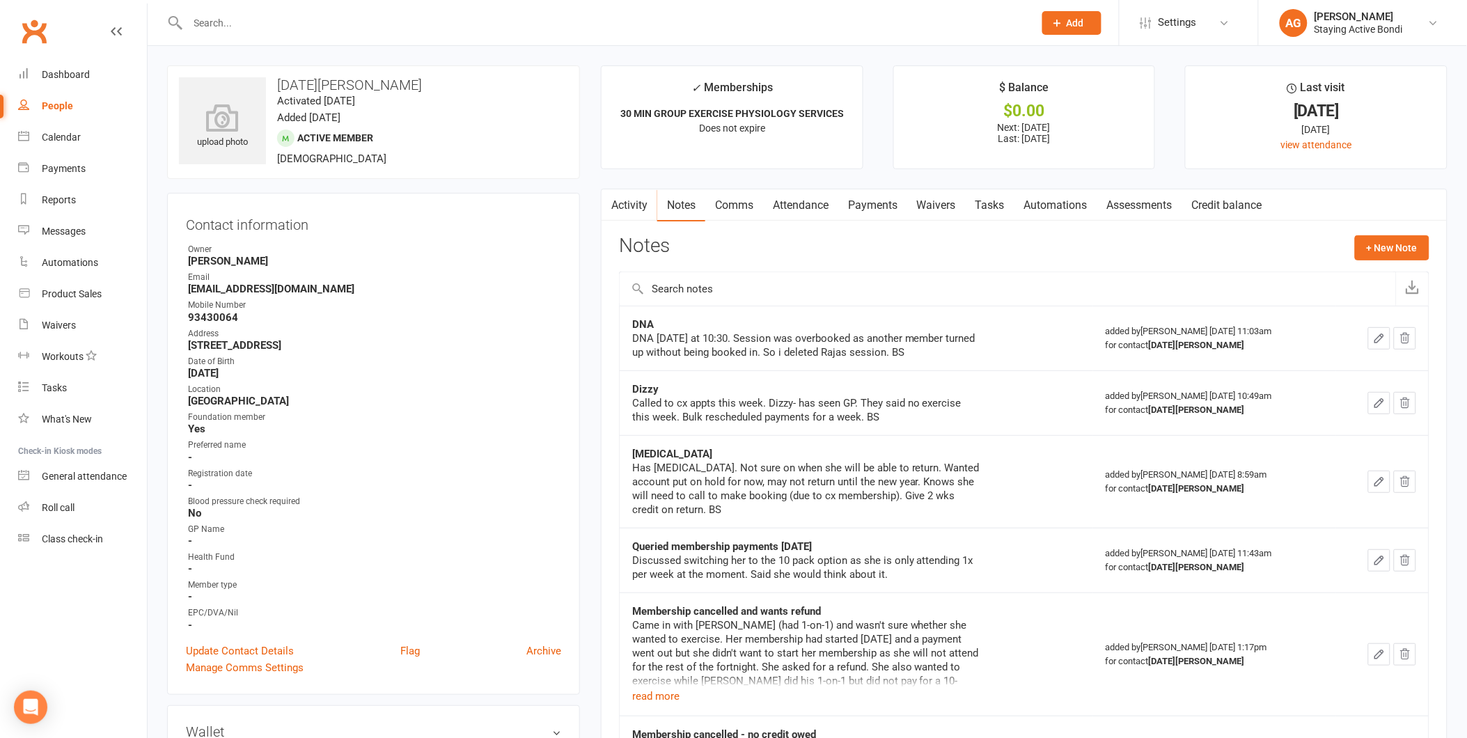
click at [630, 207] on link "Activity" at bounding box center [629, 205] width 56 height 32
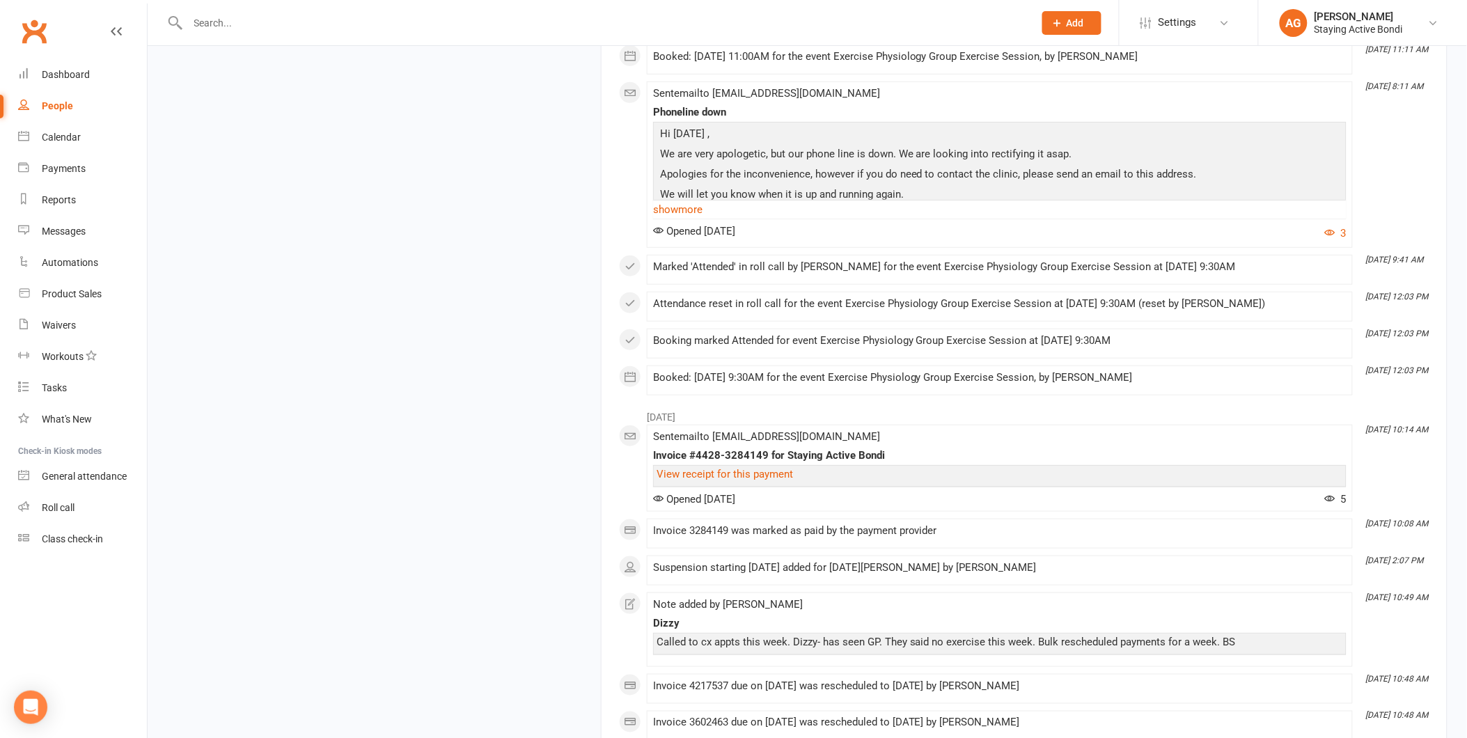
scroll to position [5956, 0]
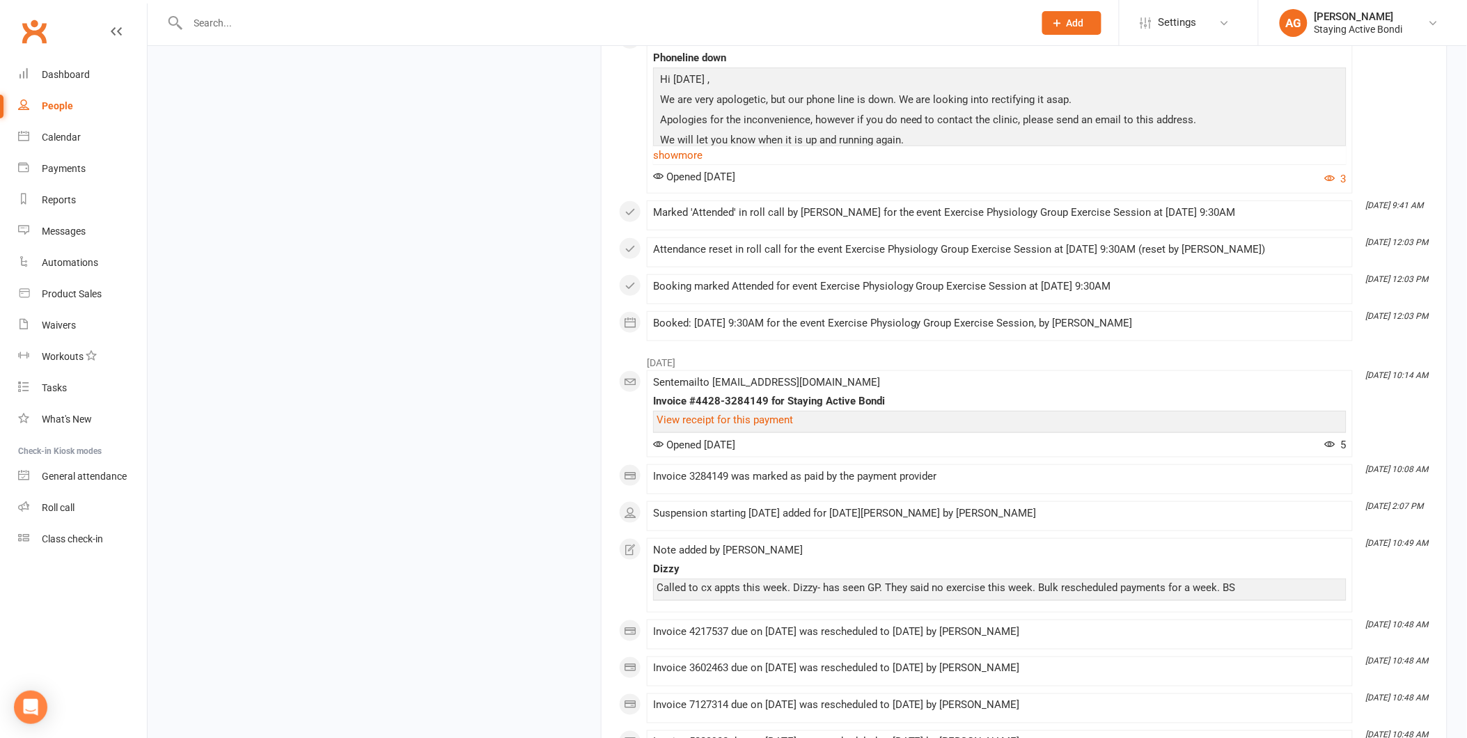
click at [966, 404] on div "Sent email to rajasperling@gmail.com Invoice #4428-3284149 for Staying Active B…" at bounding box center [999, 414] width 693 height 74
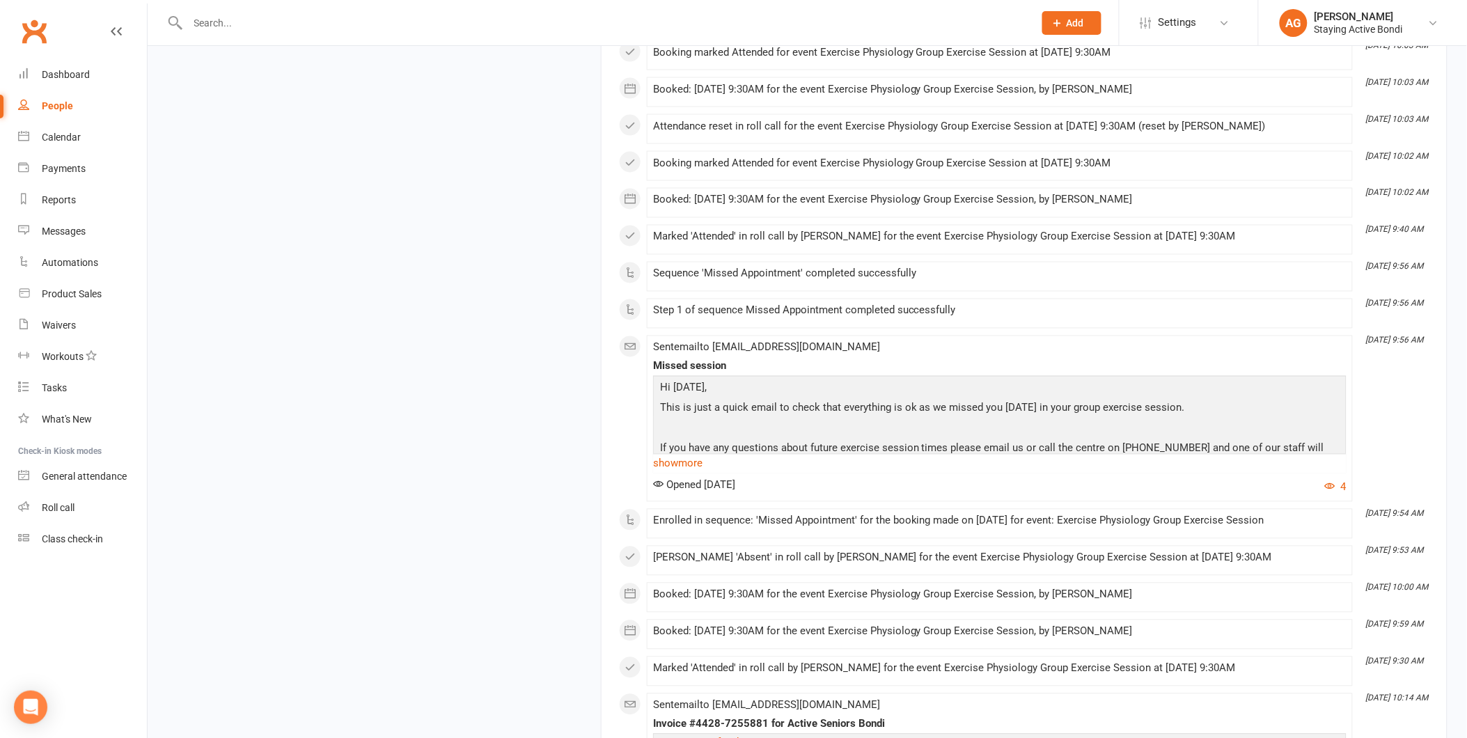
scroll to position [10287, 0]
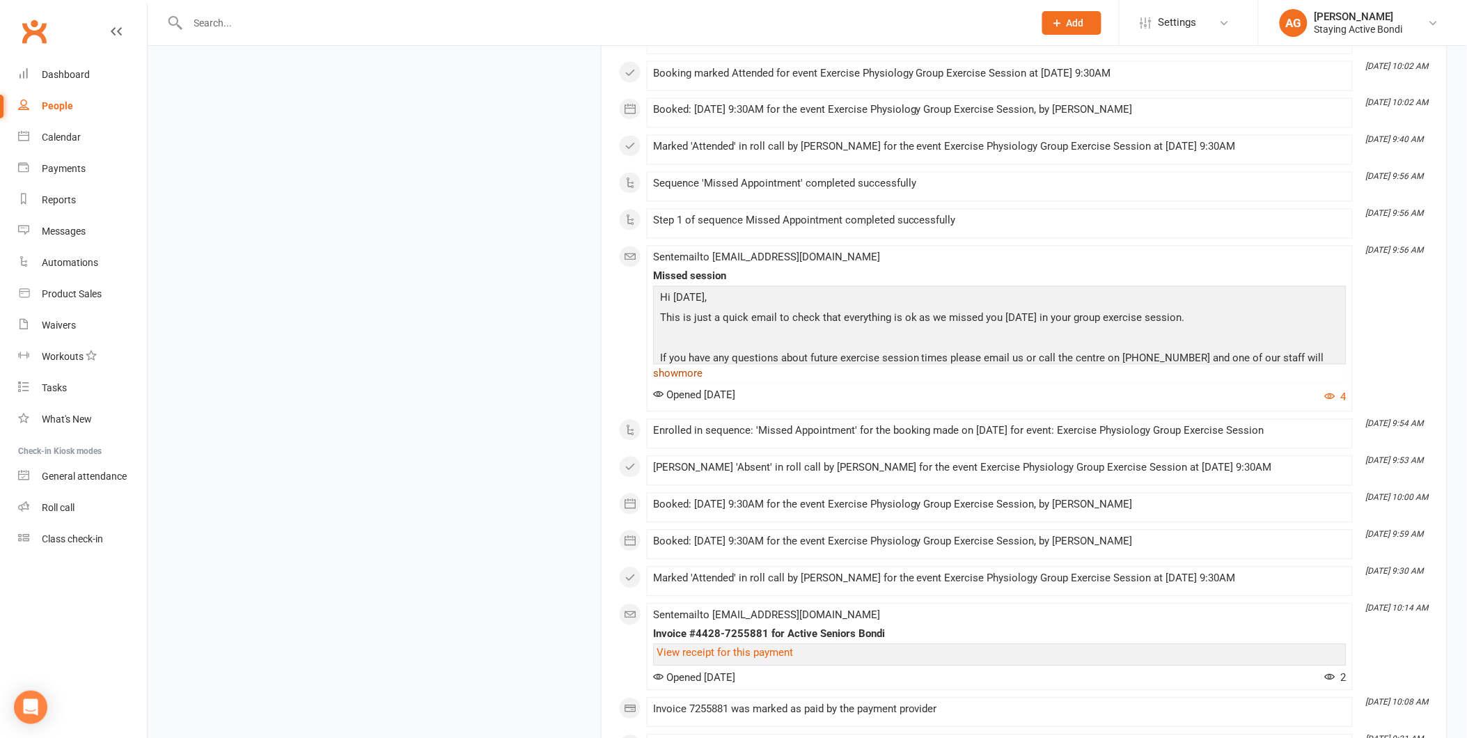
click at [691, 384] on link "show more" at bounding box center [999, 373] width 693 height 19
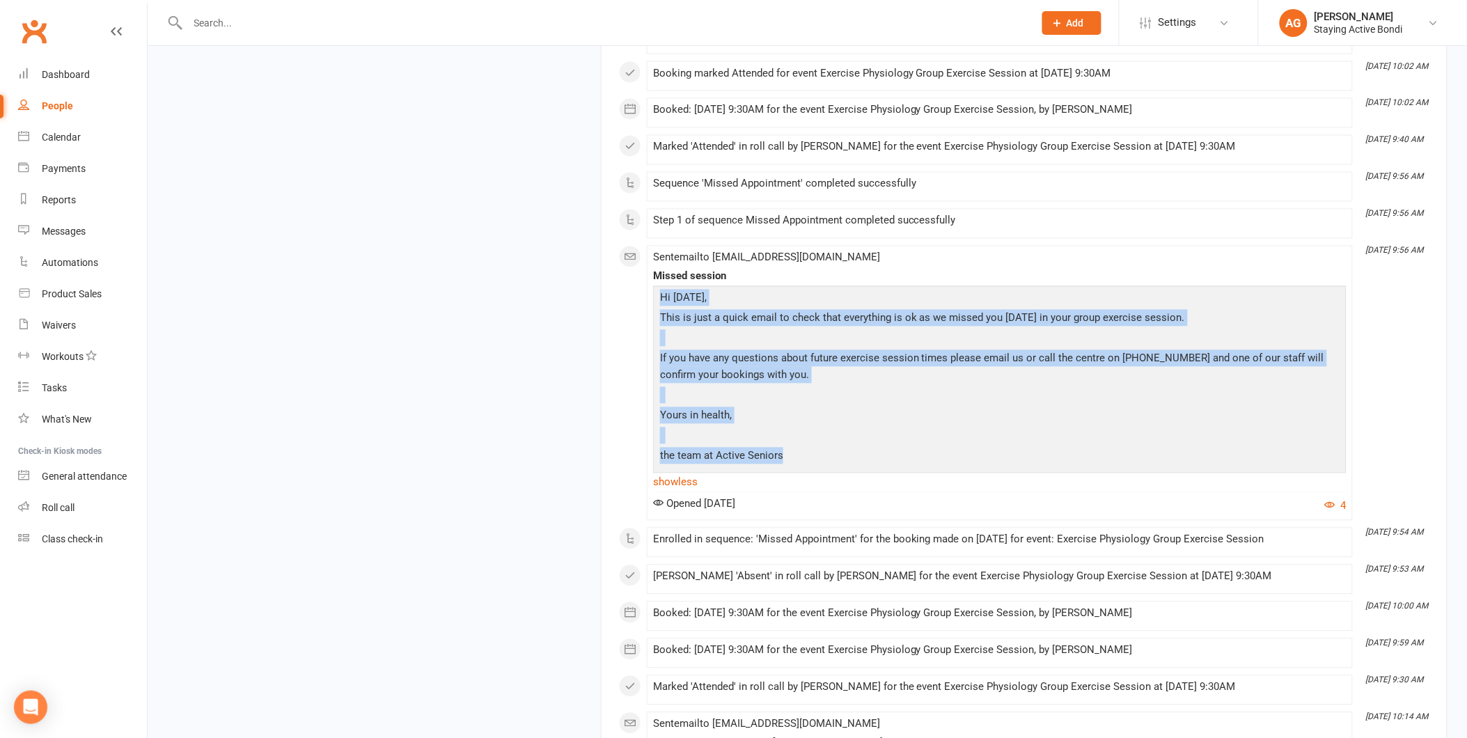
drag, startPoint x: 657, startPoint y: 315, endPoint x: 829, endPoint y: 481, distance: 239.3
click at [829, 468] on div "Hi Raja , This is just a quick email to check that everything is ok as we misse…" at bounding box center [999, 379] width 686 height 178
copy div "Hi Raja , This is just a quick email to check that everything is ok as we misse…"
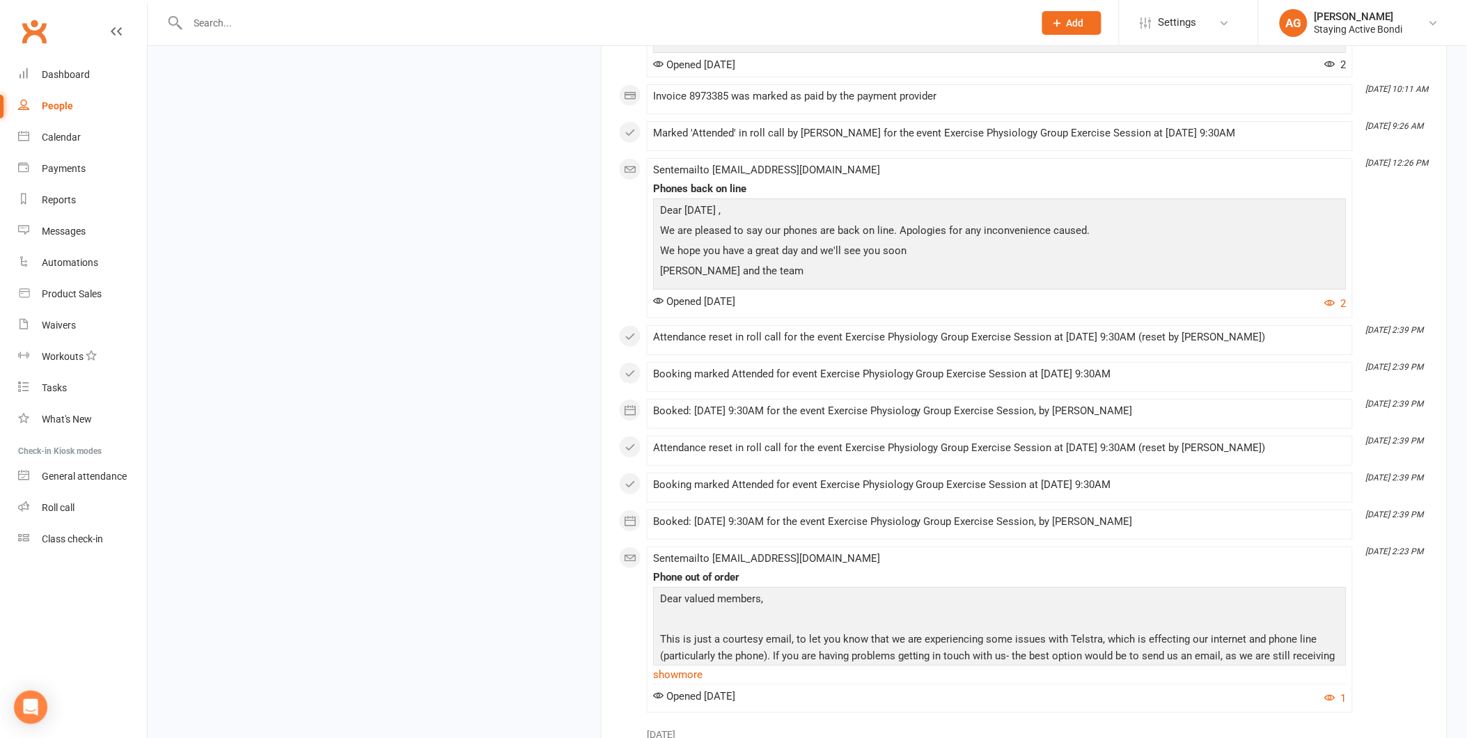
scroll to position [0, 0]
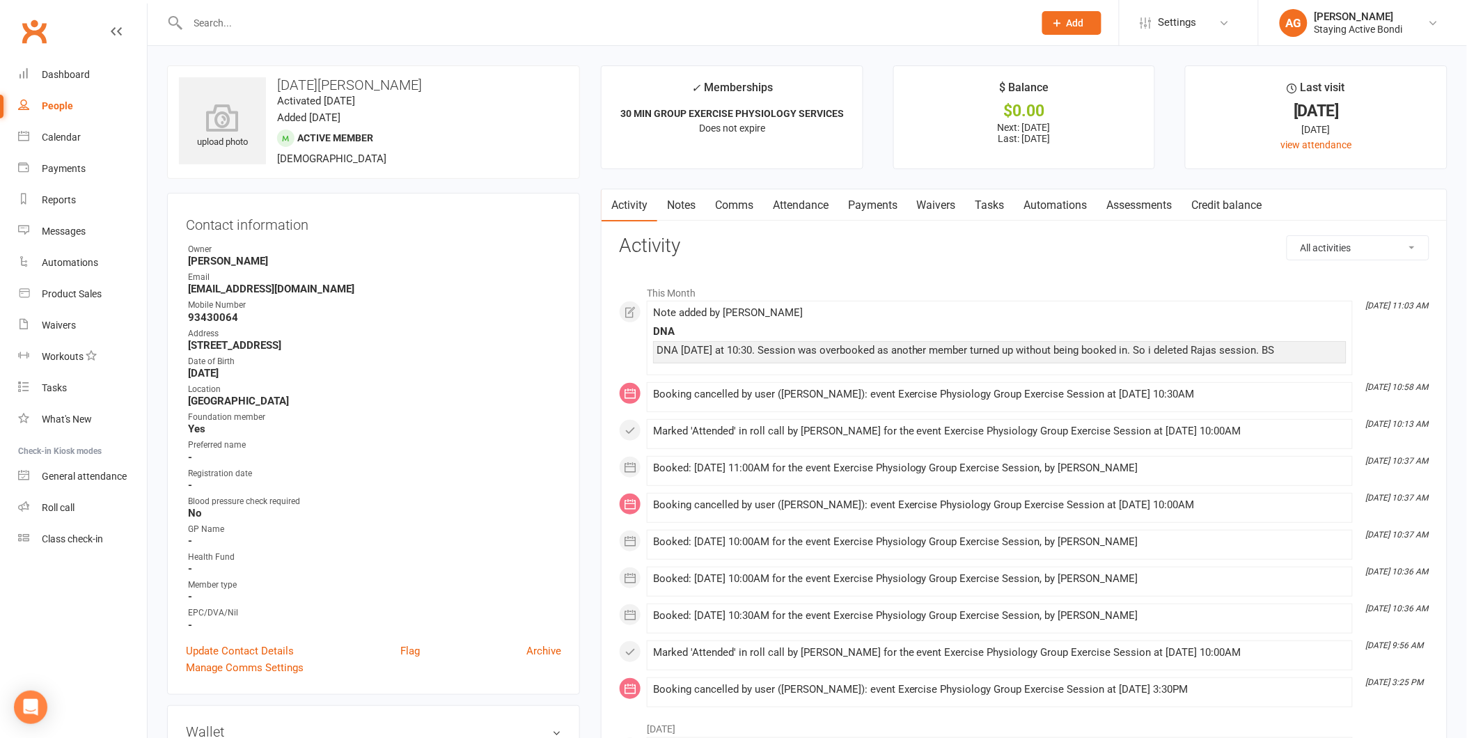
click at [672, 205] on link "Notes" at bounding box center [681, 205] width 48 height 32
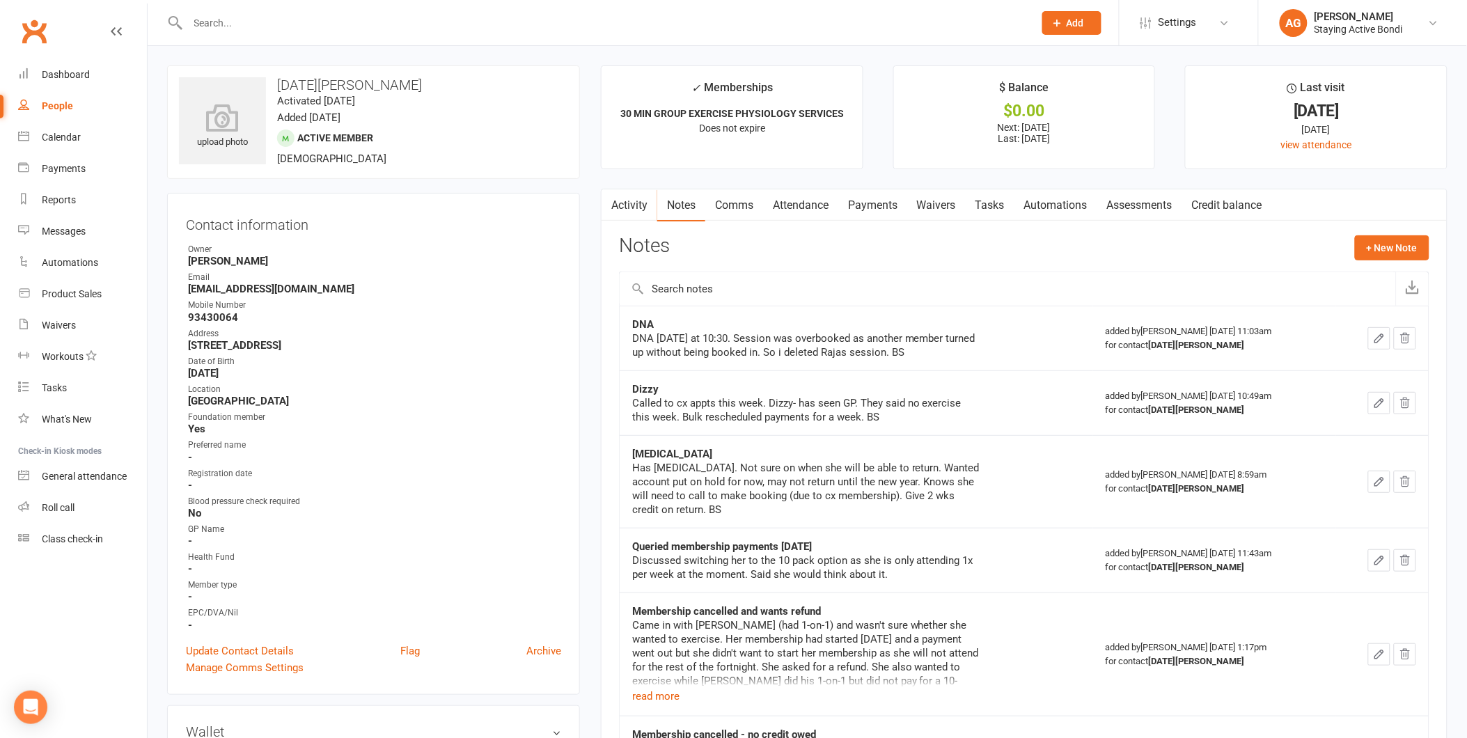
click at [739, 205] on link "Comms" at bounding box center [734, 205] width 58 height 32
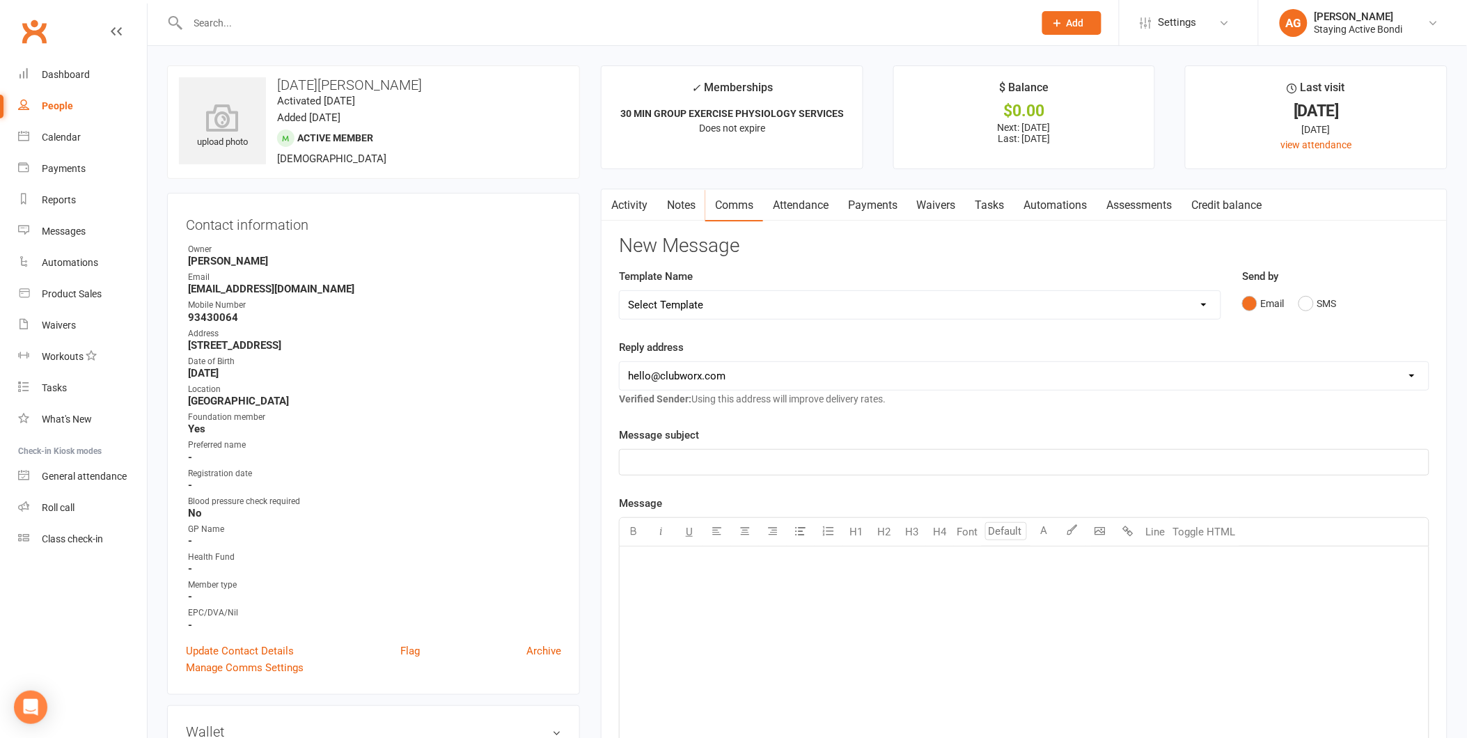
click at [718, 304] on select "Select Template [Email] 6 month - Follow ups [Email] Absentee [Email] Absentee-…" at bounding box center [920, 305] width 601 height 28
click at [741, 300] on select "Select Template [Email] 6 month - Follow ups [Email] Absentee [Email] Absentee-…" at bounding box center [920, 305] width 601 height 28
click at [746, 374] on select "hello@clubworx.com bondi@stayingactive.com.au online@stayingactive.com.au taylo…" at bounding box center [1024, 376] width 809 height 28
select select "1"
click at [620, 362] on select "hello@clubworx.com bondi@stayingactive.com.au online@stayingactive.com.au taylo…" at bounding box center [1024, 376] width 809 height 28
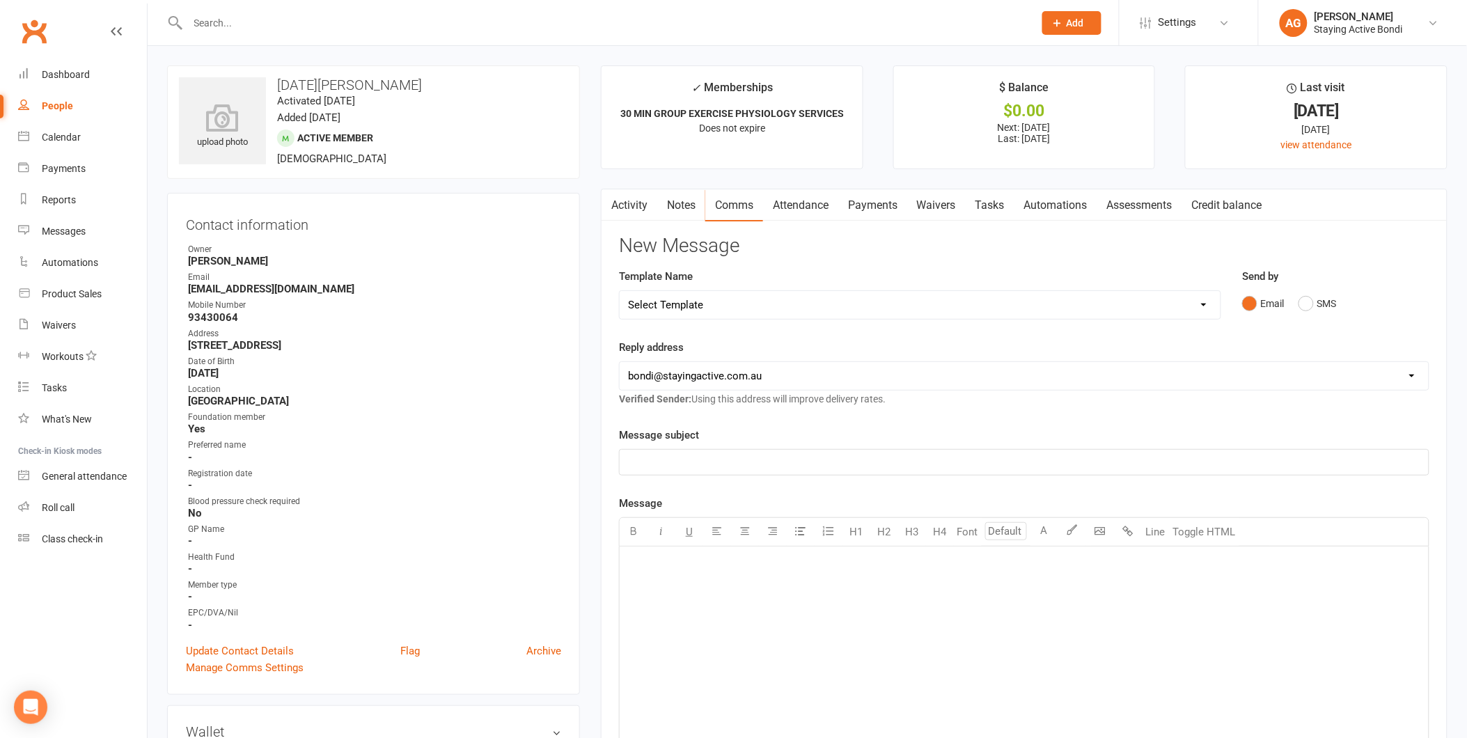
click at [706, 450] on div "﻿" at bounding box center [1024, 462] width 809 height 25
click at [704, 593] on div "﻿" at bounding box center [1024, 650] width 809 height 209
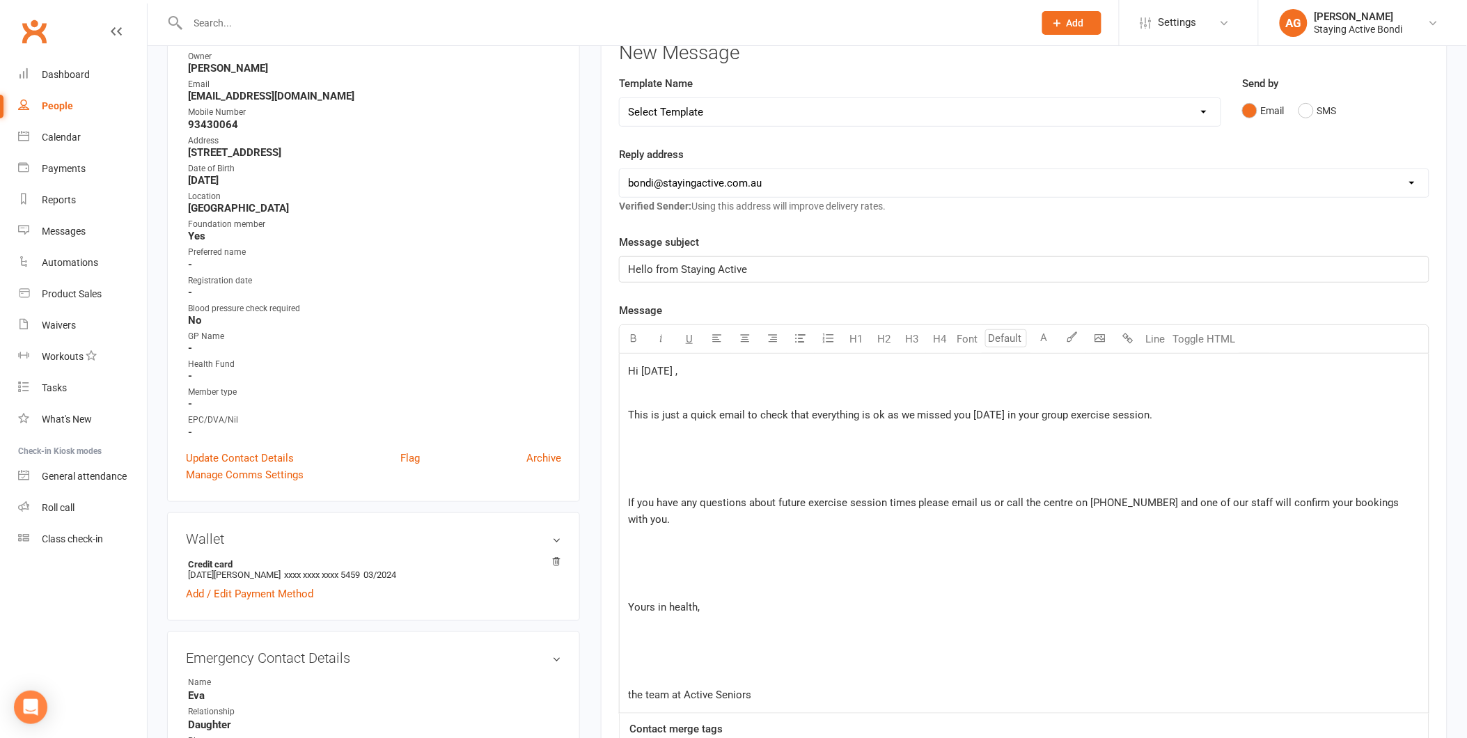
scroll to position [192, 0]
click at [681, 440] on p "﻿" at bounding box center [1024, 438] width 792 height 17
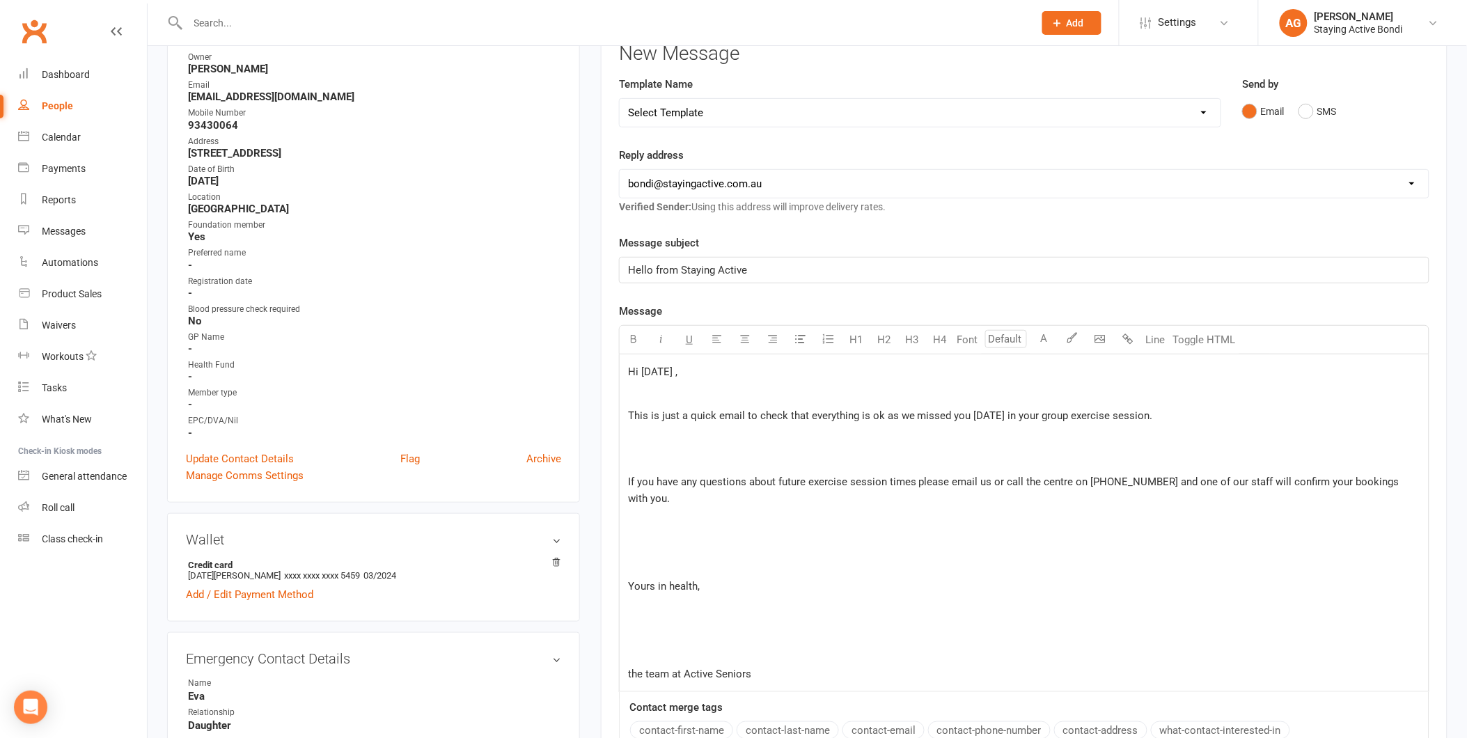
click at [667, 455] on p "﻿" at bounding box center [1024, 459] width 792 height 17
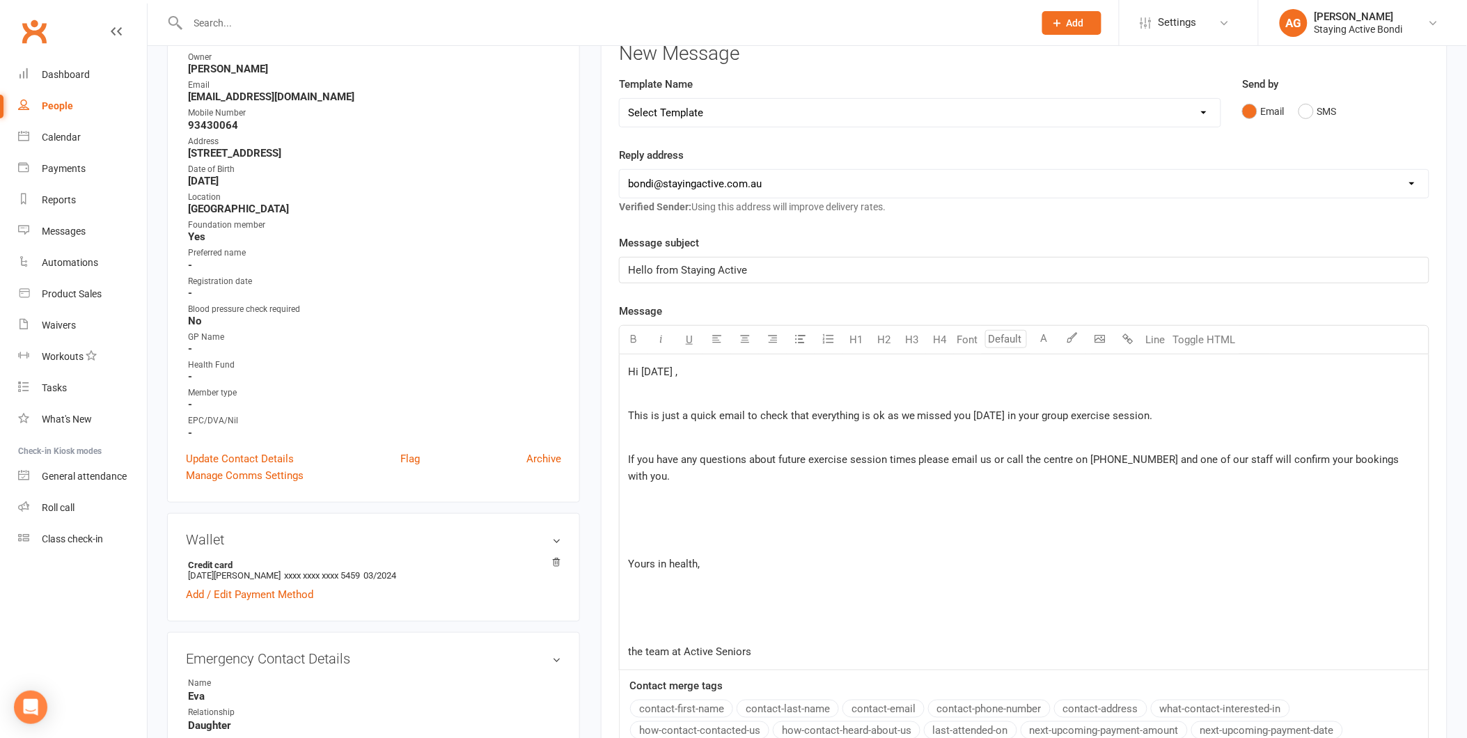
scroll to position [579, 0]
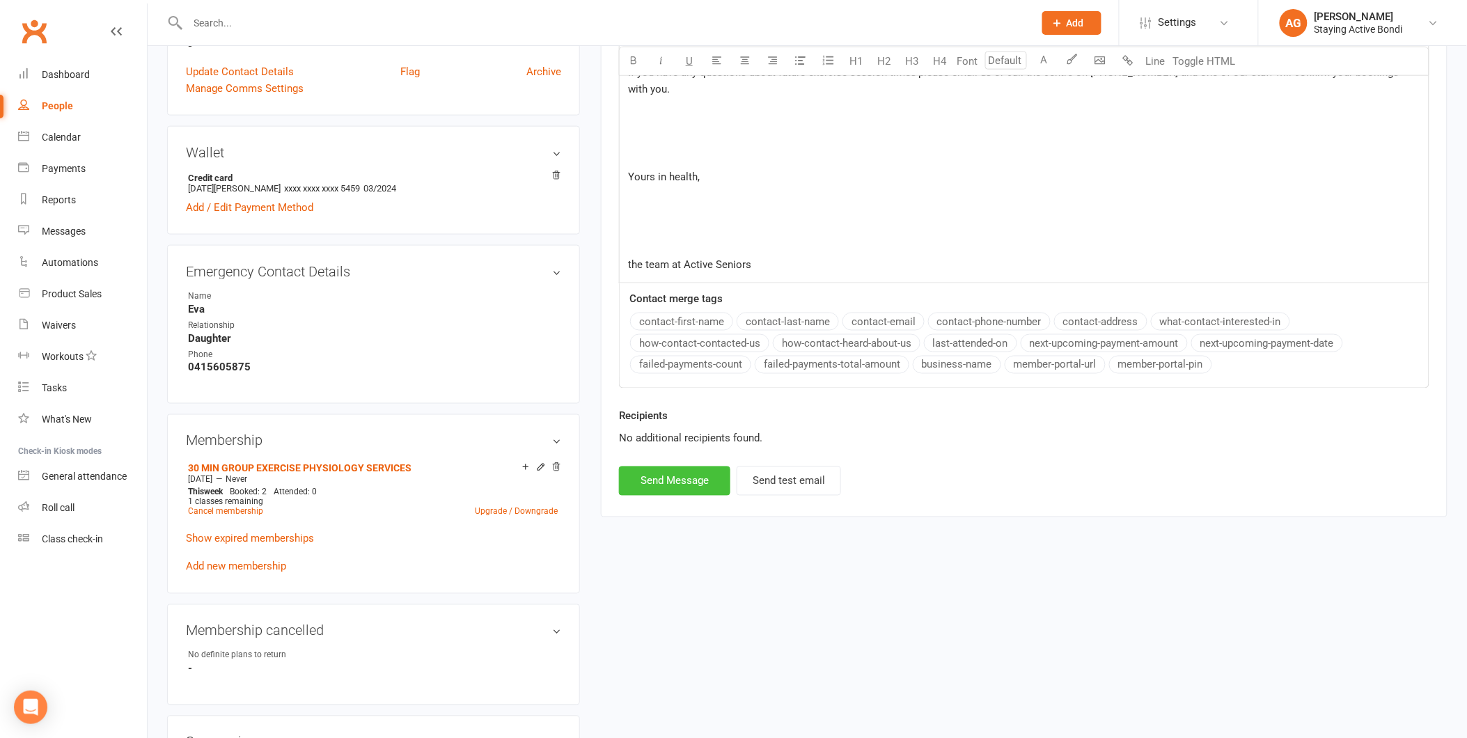
click at [673, 466] on button "Send Message" at bounding box center [674, 480] width 111 height 29
select select "0"
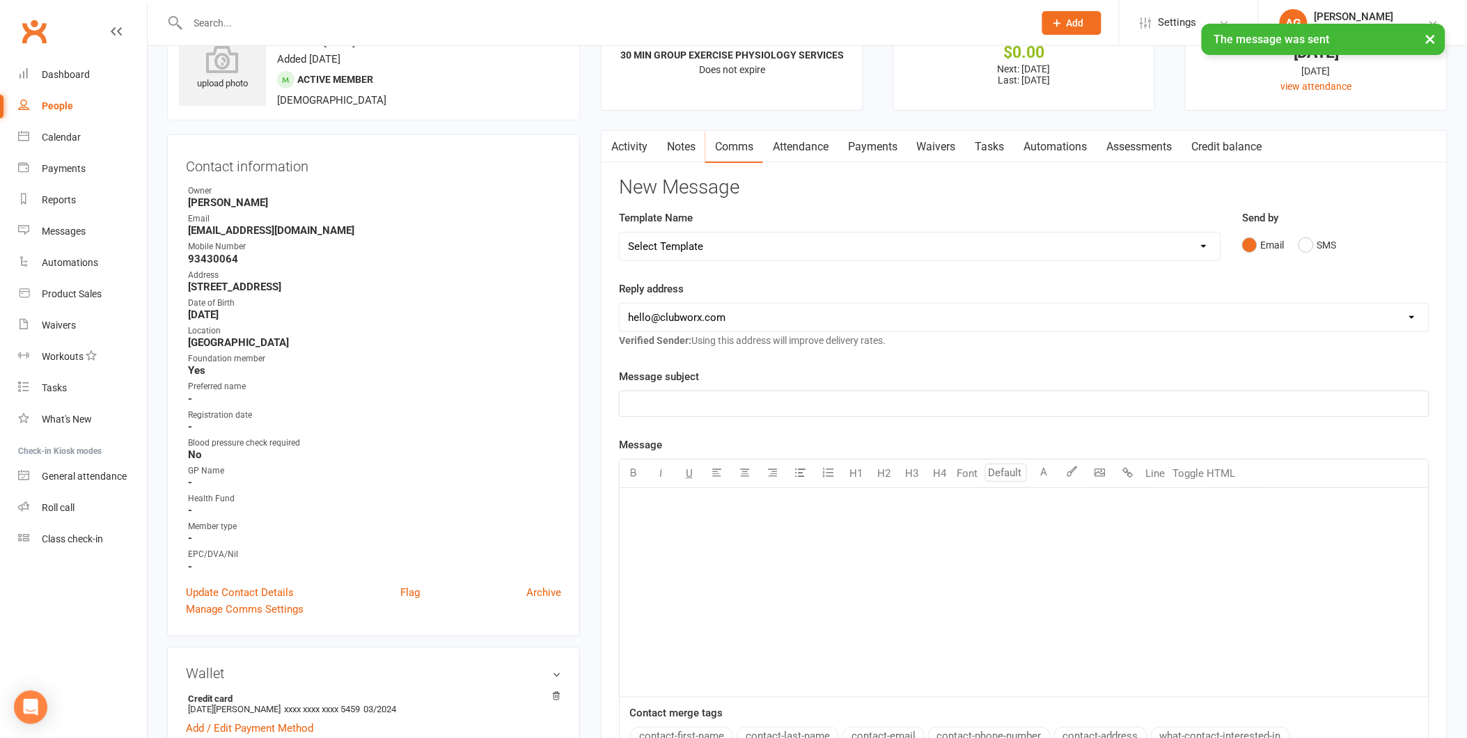
scroll to position [0, 0]
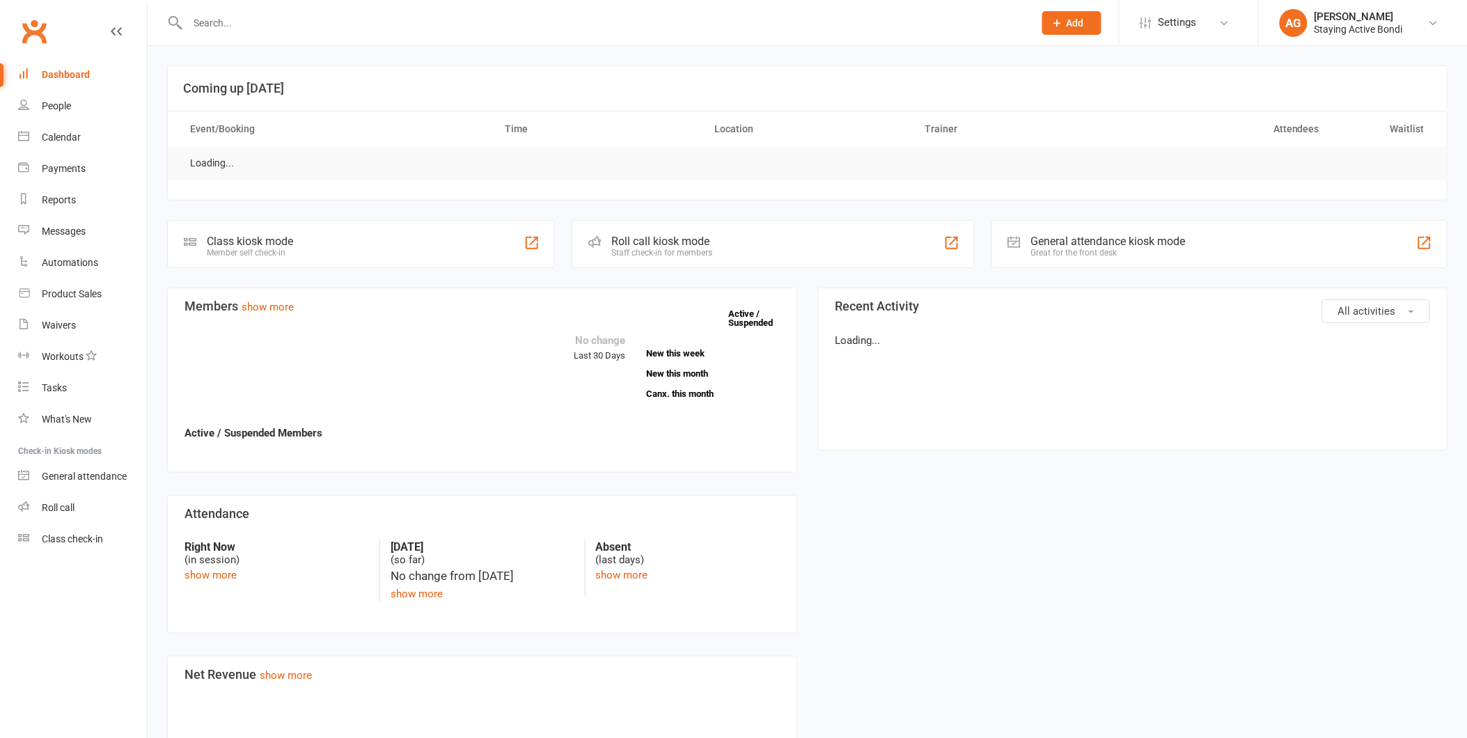
click at [510, 33] on div at bounding box center [595, 22] width 857 height 45
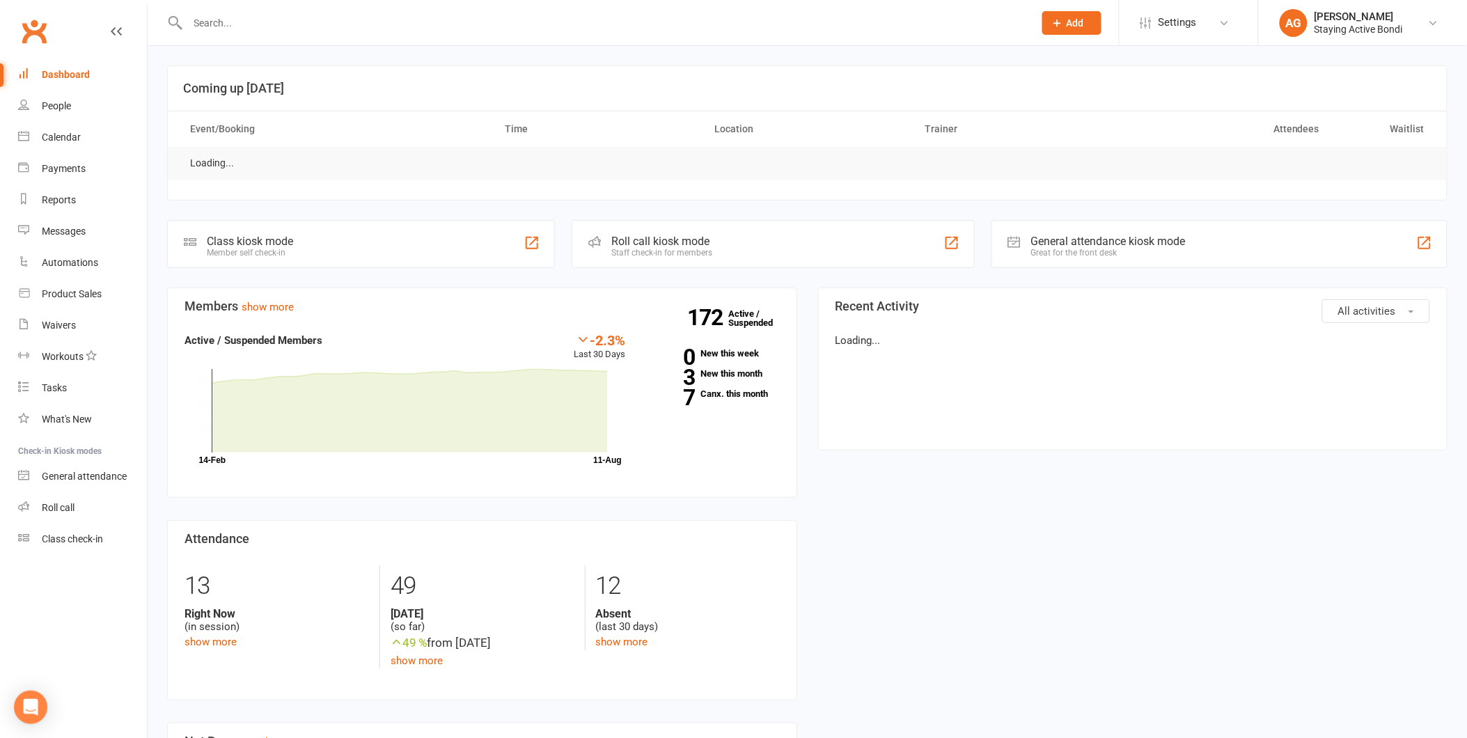
click at [493, 17] on input "text" at bounding box center [604, 22] width 840 height 19
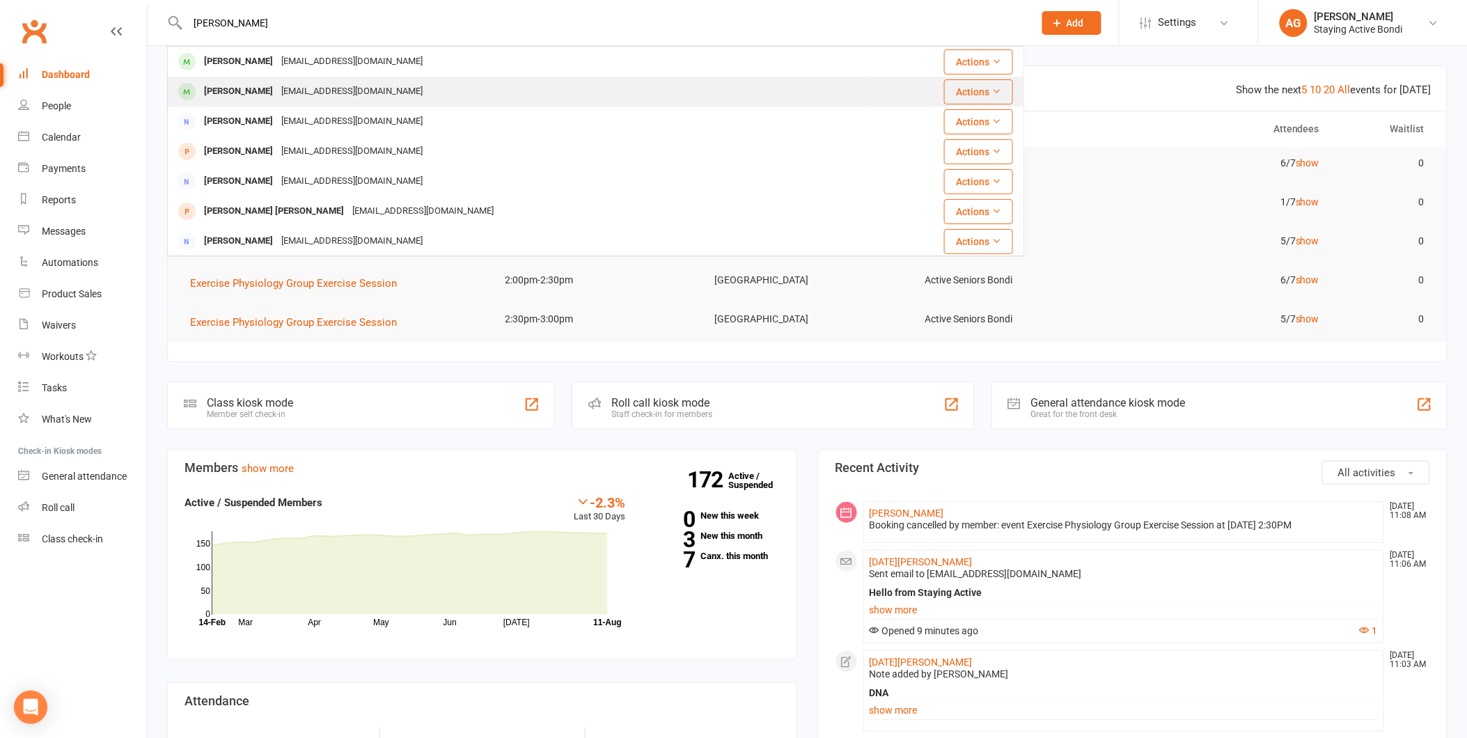
type input "PAMELLA"
click at [461, 84] on div "Pamela Verrall pamlova@gmail.com" at bounding box center [516, 91] width 697 height 29
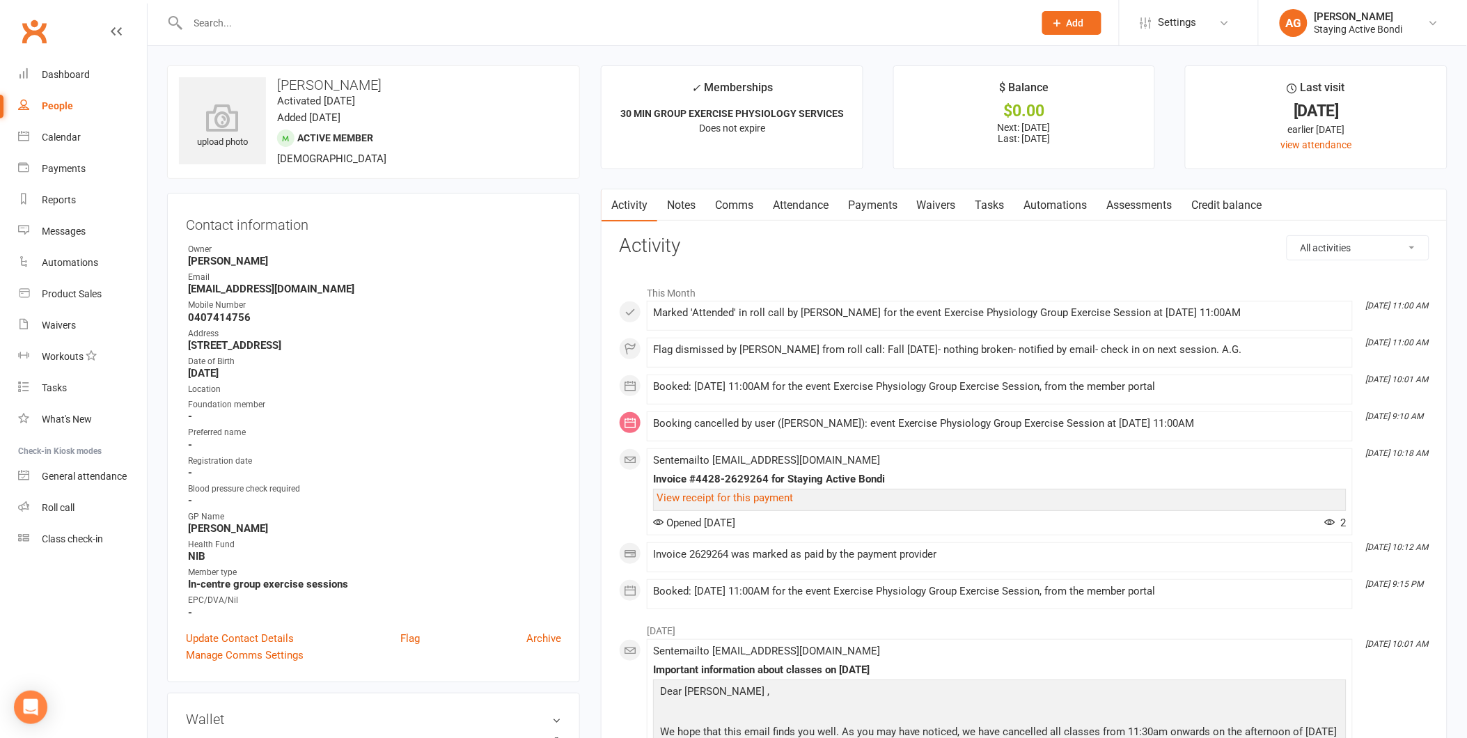
click at [1157, 211] on link "Assessments" at bounding box center [1139, 205] width 85 height 32
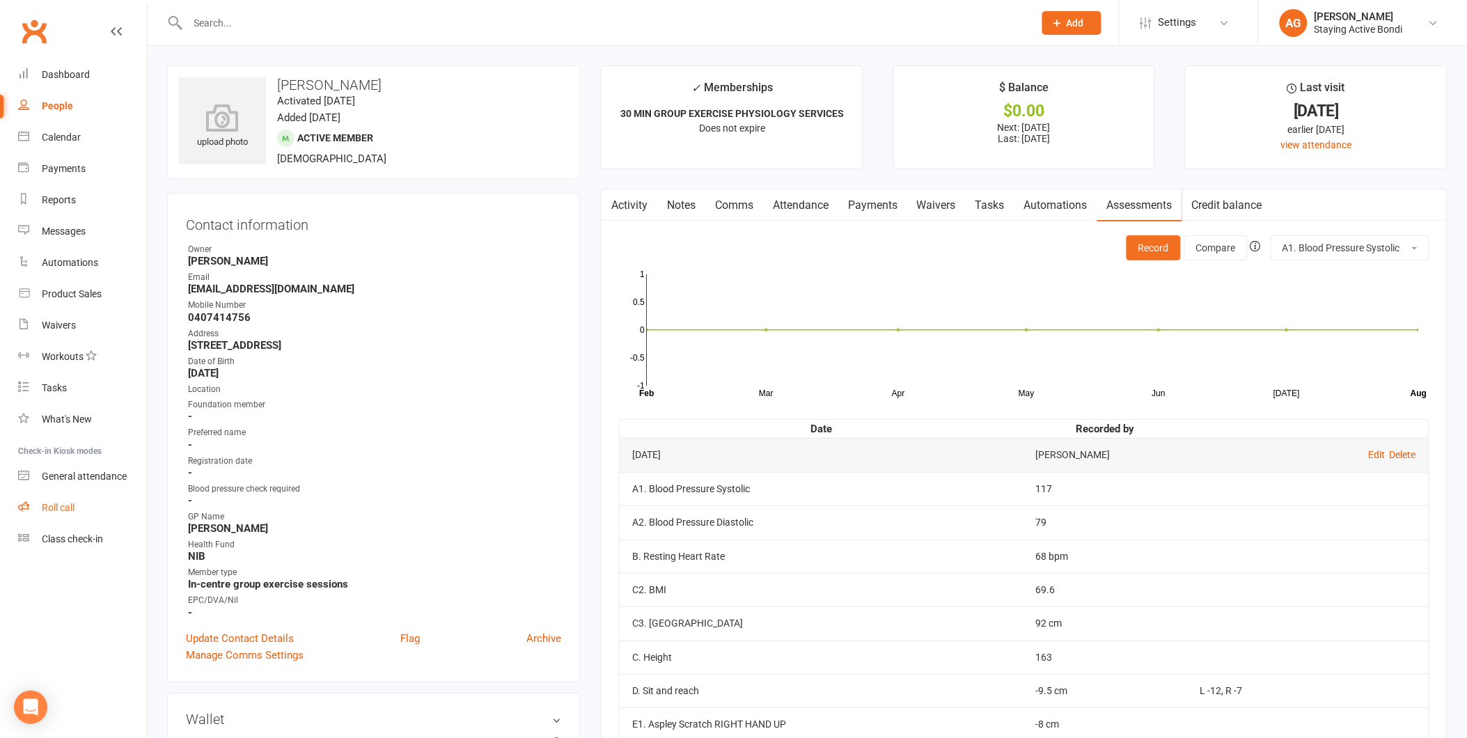
click at [127, 496] on link "Roll call" at bounding box center [82, 507] width 129 height 31
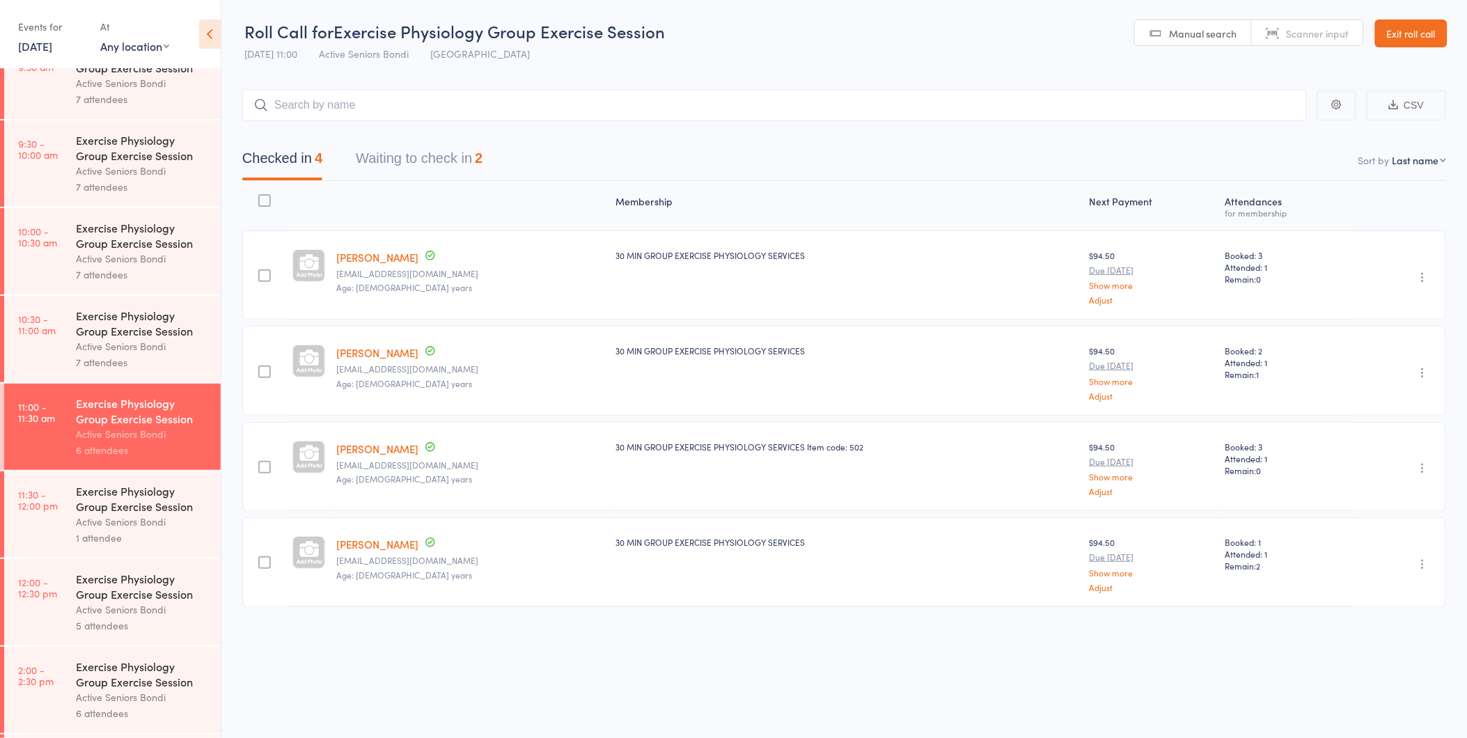
scroll to position [650, 0]
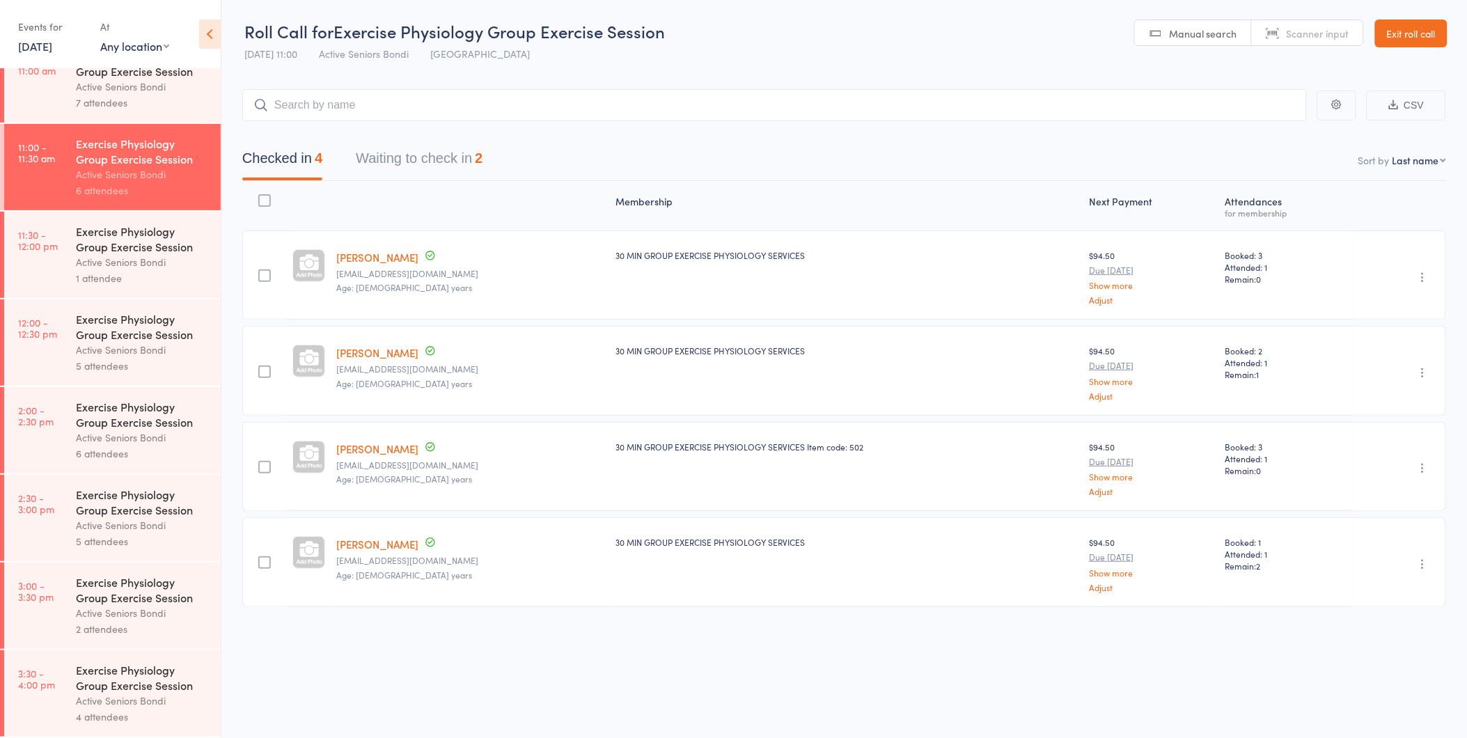
click at [116, 263] on div "Active Seniors Bondi" at bounding box center [142, 262] width 133 height 16
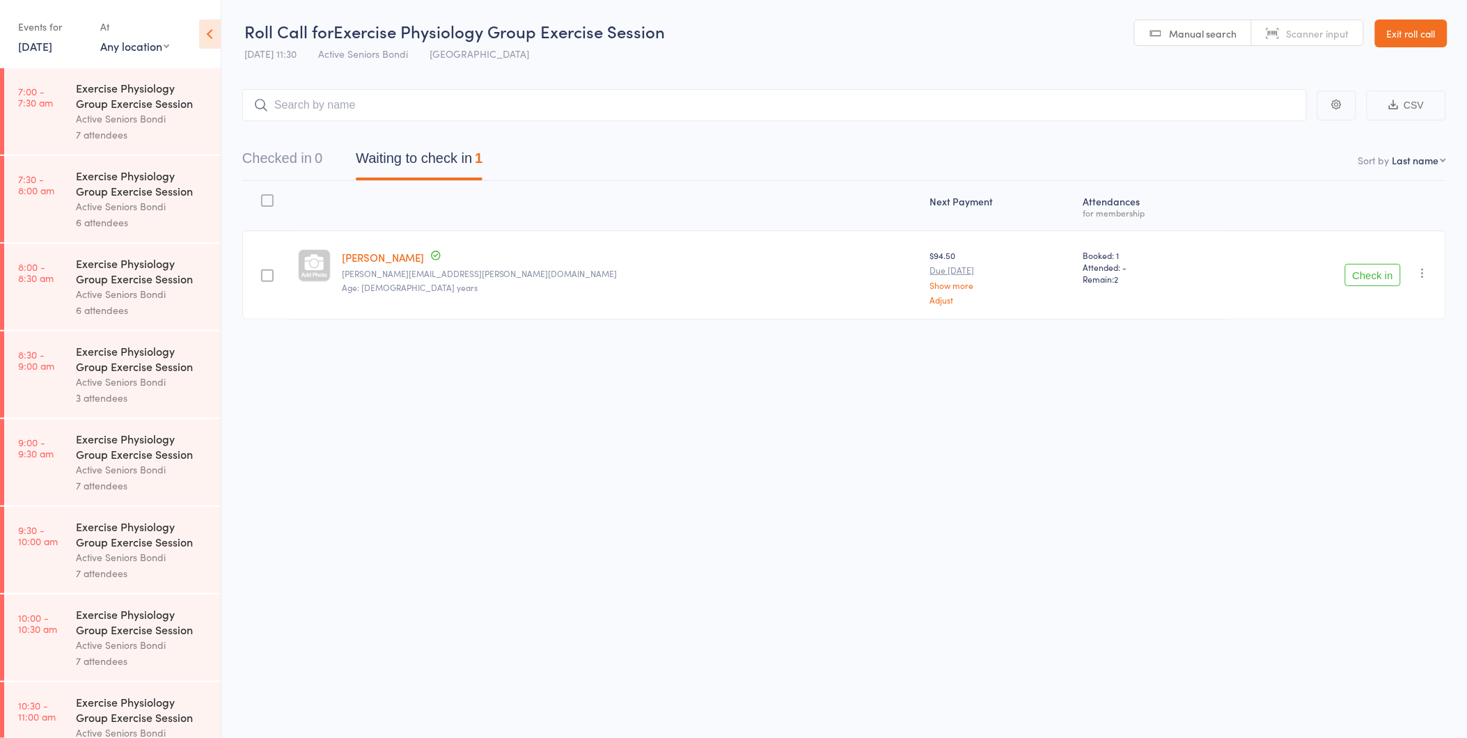
click at [1361, 264] on button "Check in" at bounding box center [1373, 275] width 56 height 22
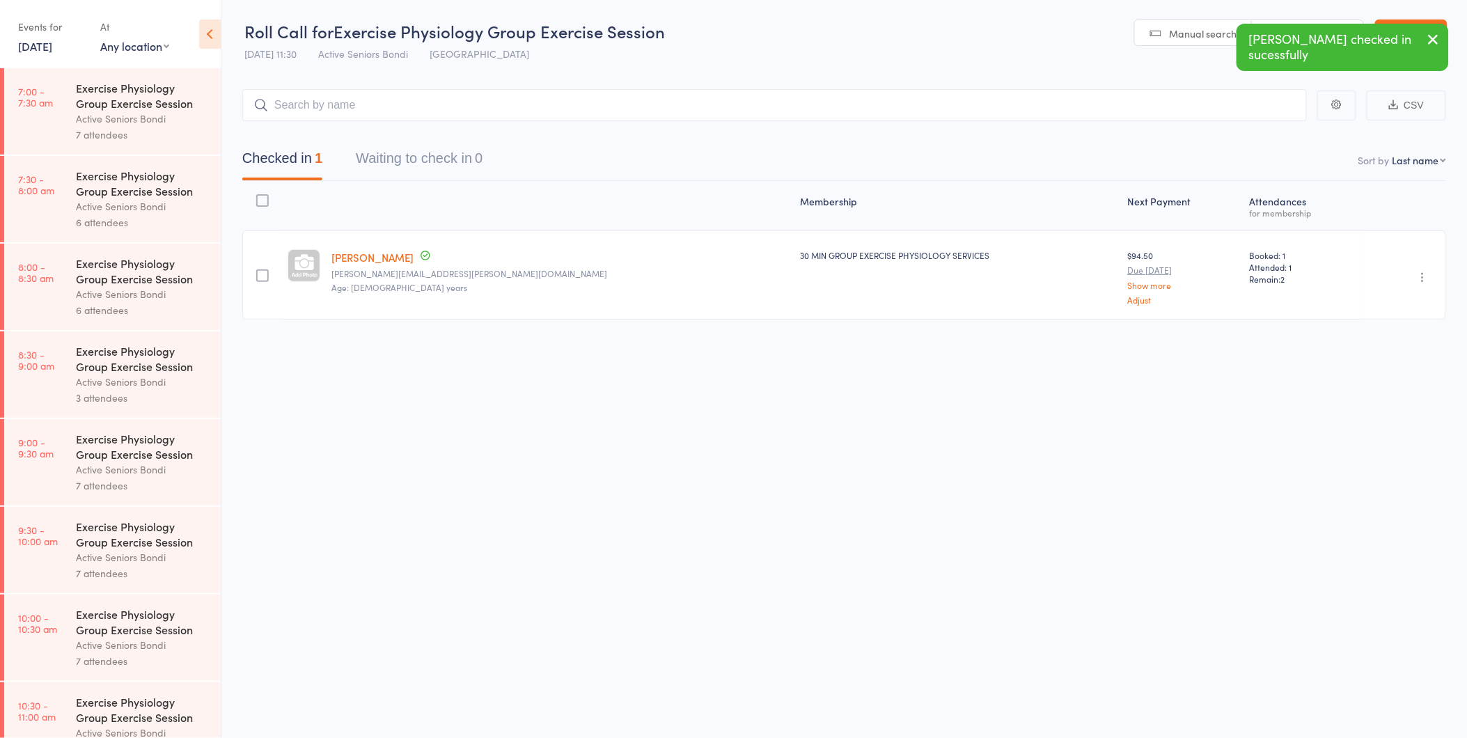
scroll to position [232, 0]
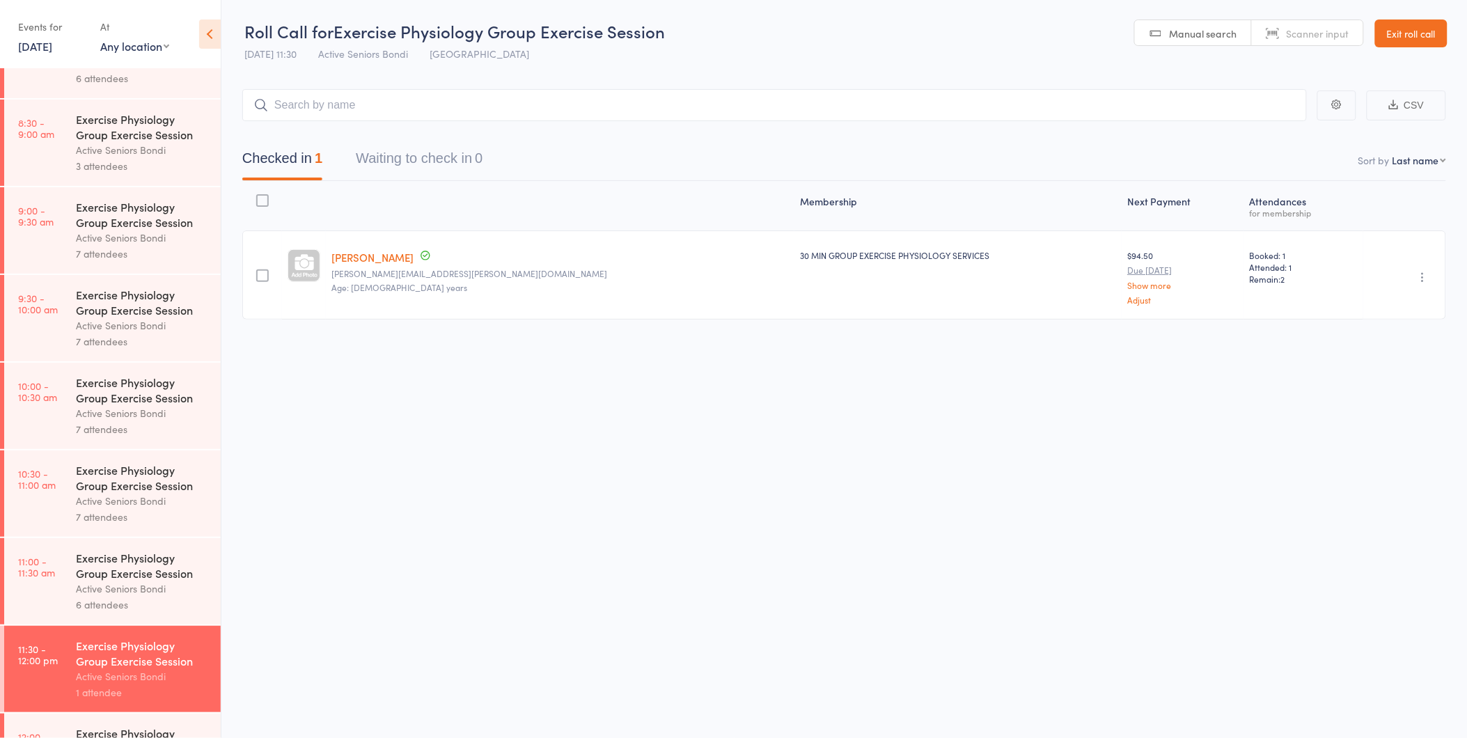
click at [1397, 30] on link "Exit roll call" at bounding box center [1411, 33] width 72 height 28
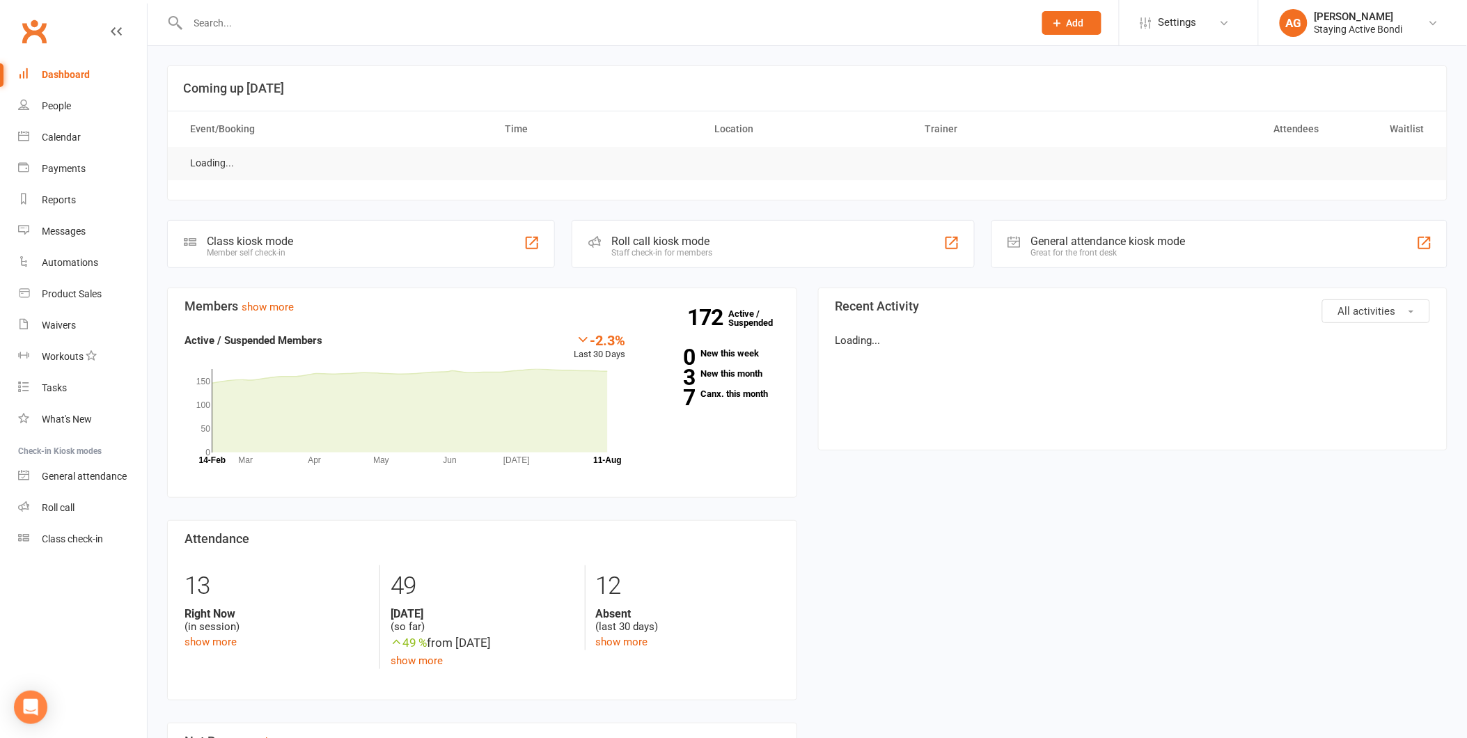
click at [535, 29] on input "text" at bounding box center [604, 22] width 840 height 19
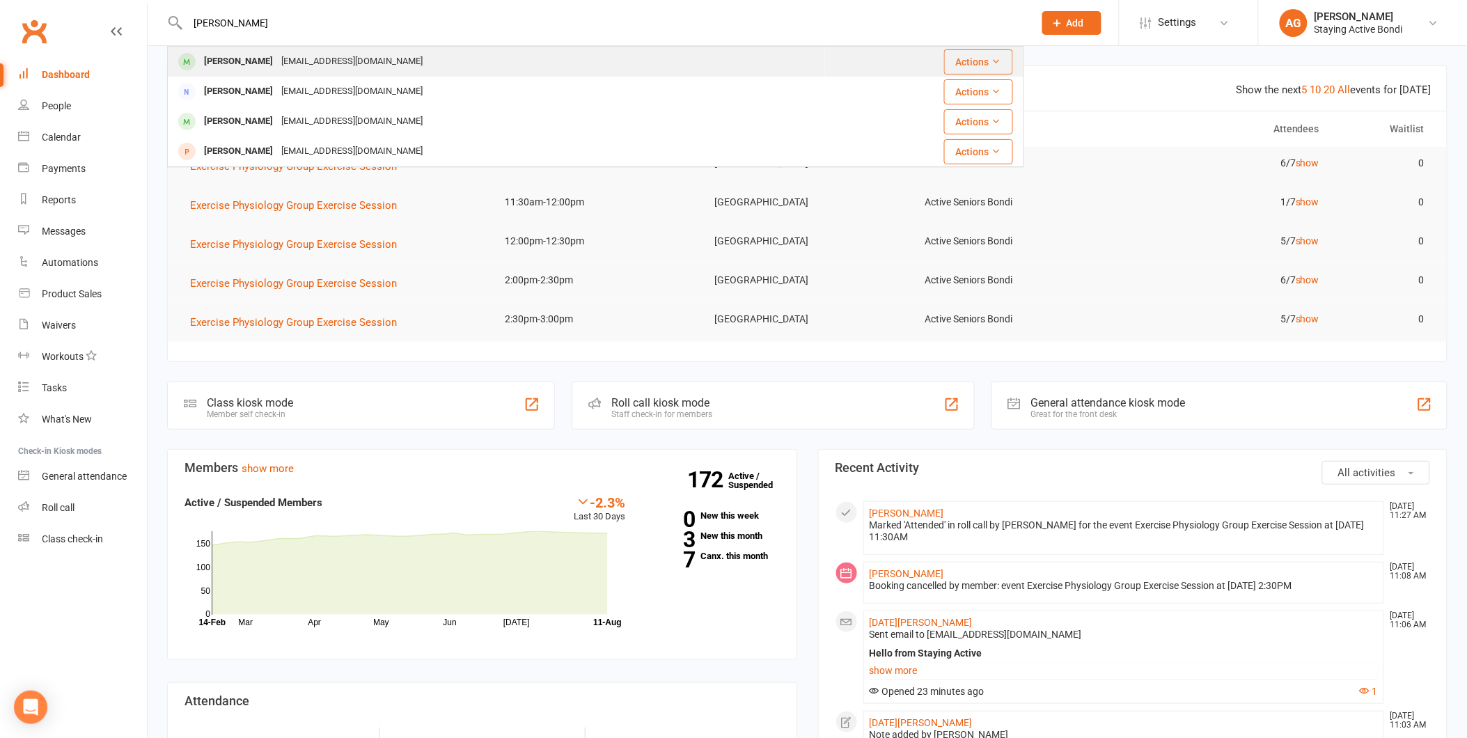
type input "[PERSON_NAME]"
click at [533, 58] on div "[PERSON_NAME] [EMAIL_ADDRESS][DOMAIN_NAME]" at bounding box center [496, 61] width 656 height 29
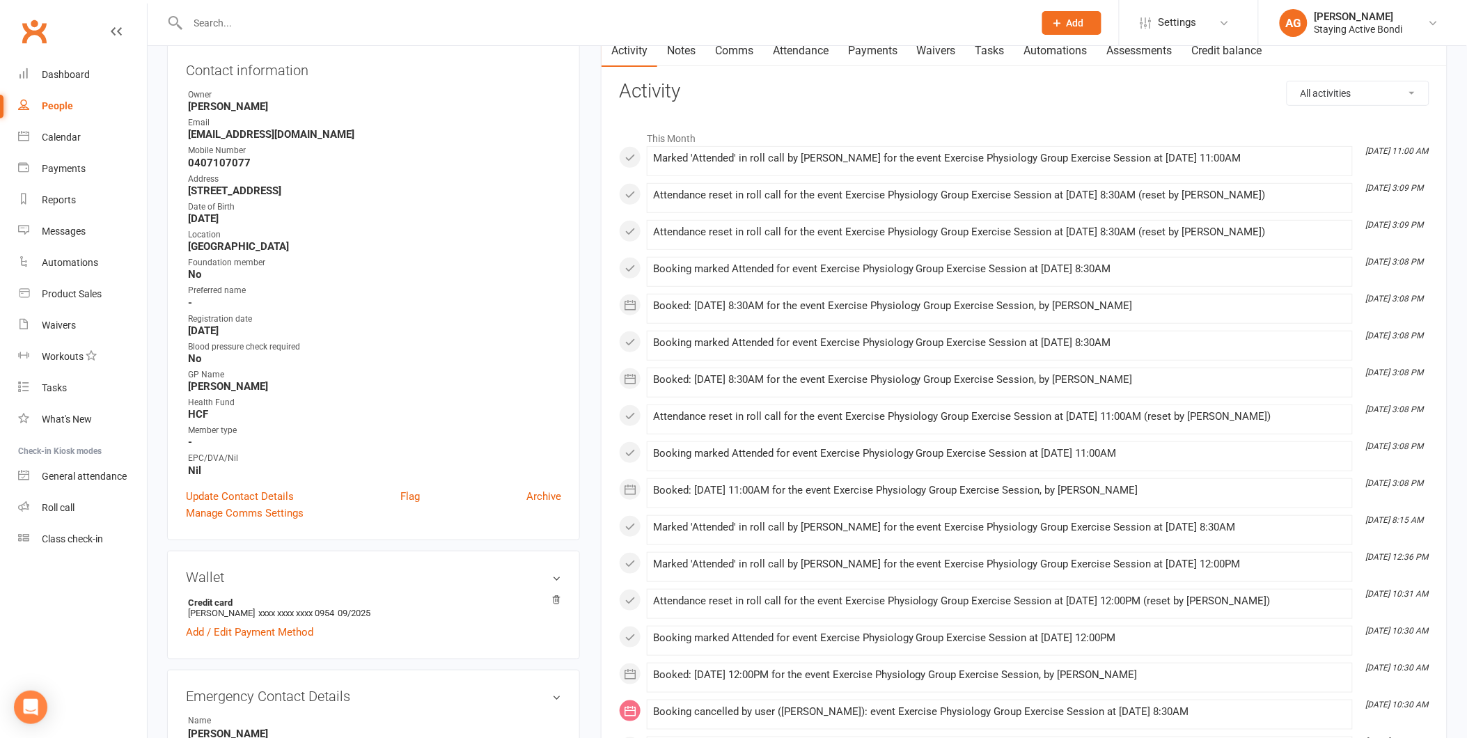
click at [817, 52] on link "Attendance" at bounding box center [800, 51] width 75 height 32
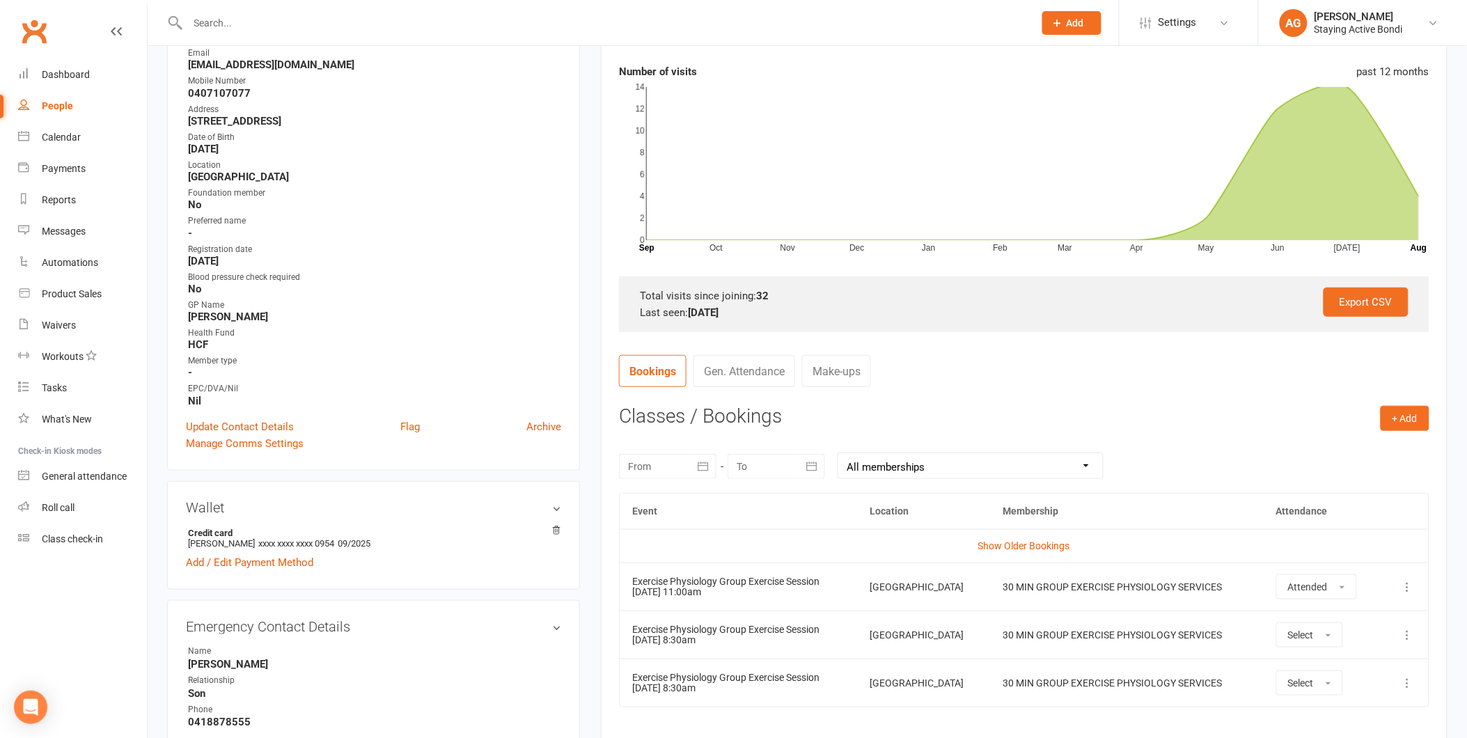
scroll to position [386, 0]
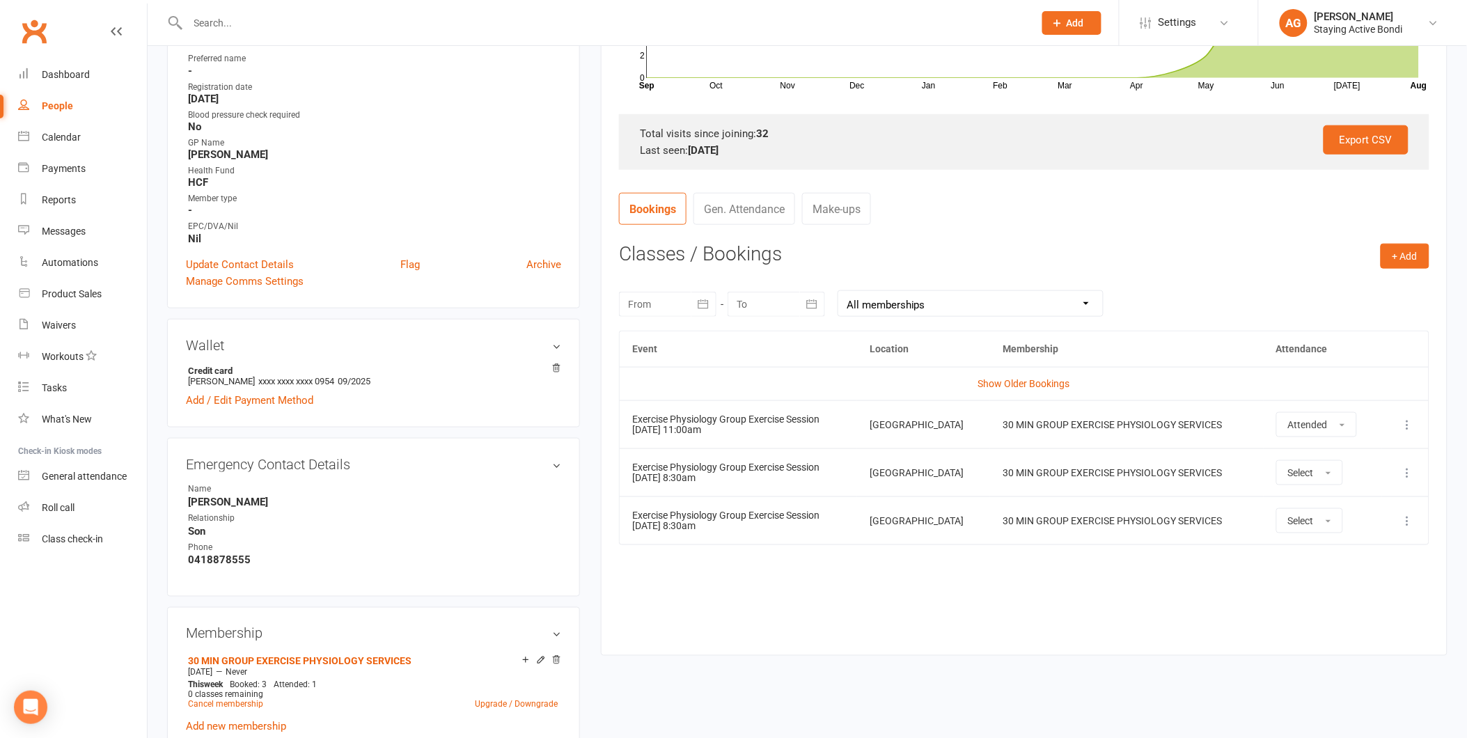
click at [917, 586] on div "Event Location Membership Attendance Show Older Bookings Exercise Physiology Gr…" at bounding box center [1024, 483] width 810 height 304
click at [89, 494] on link "Roll call" at bounding box center [82, 507] width 129 height 31
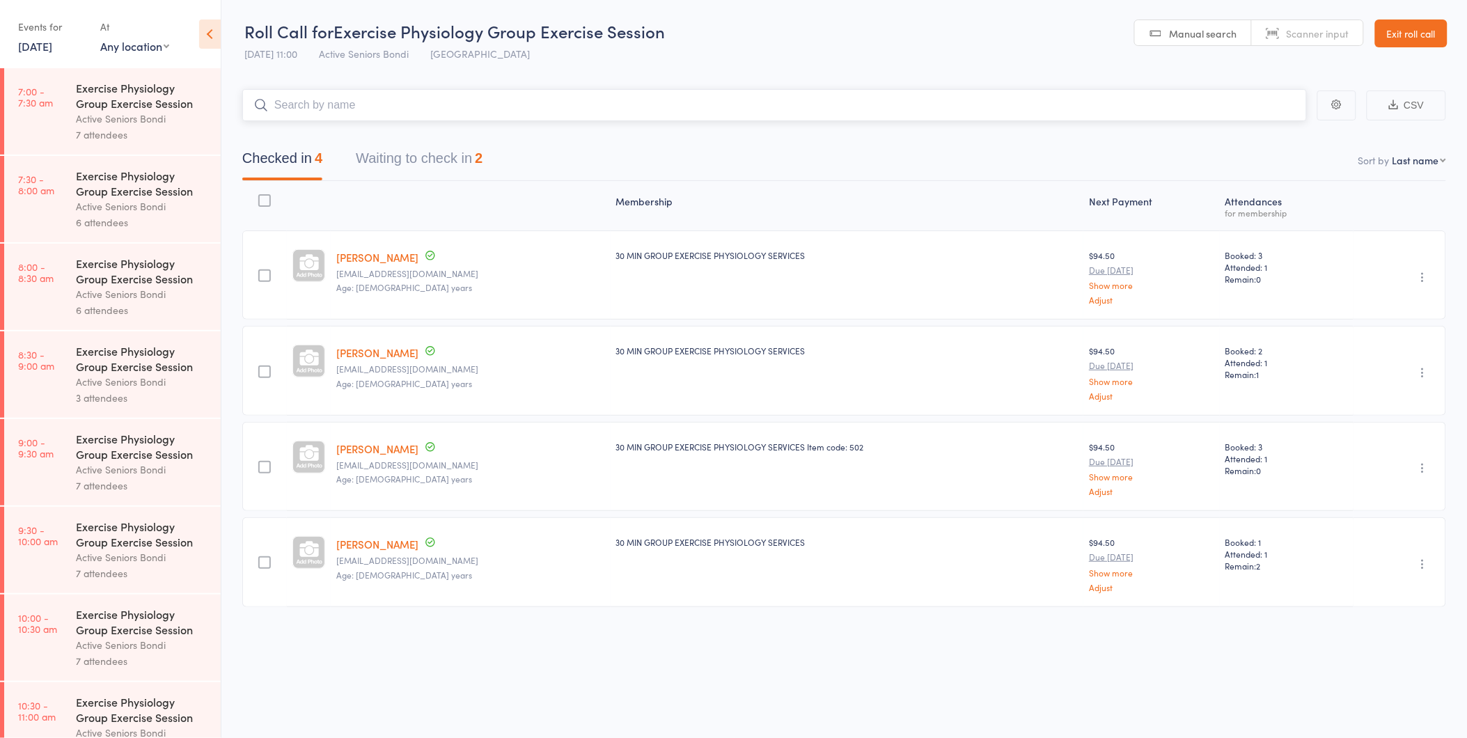
click at [391, 170] on button "Waiting to check in 2" at bounding box center [419, 161] width 127 height 37
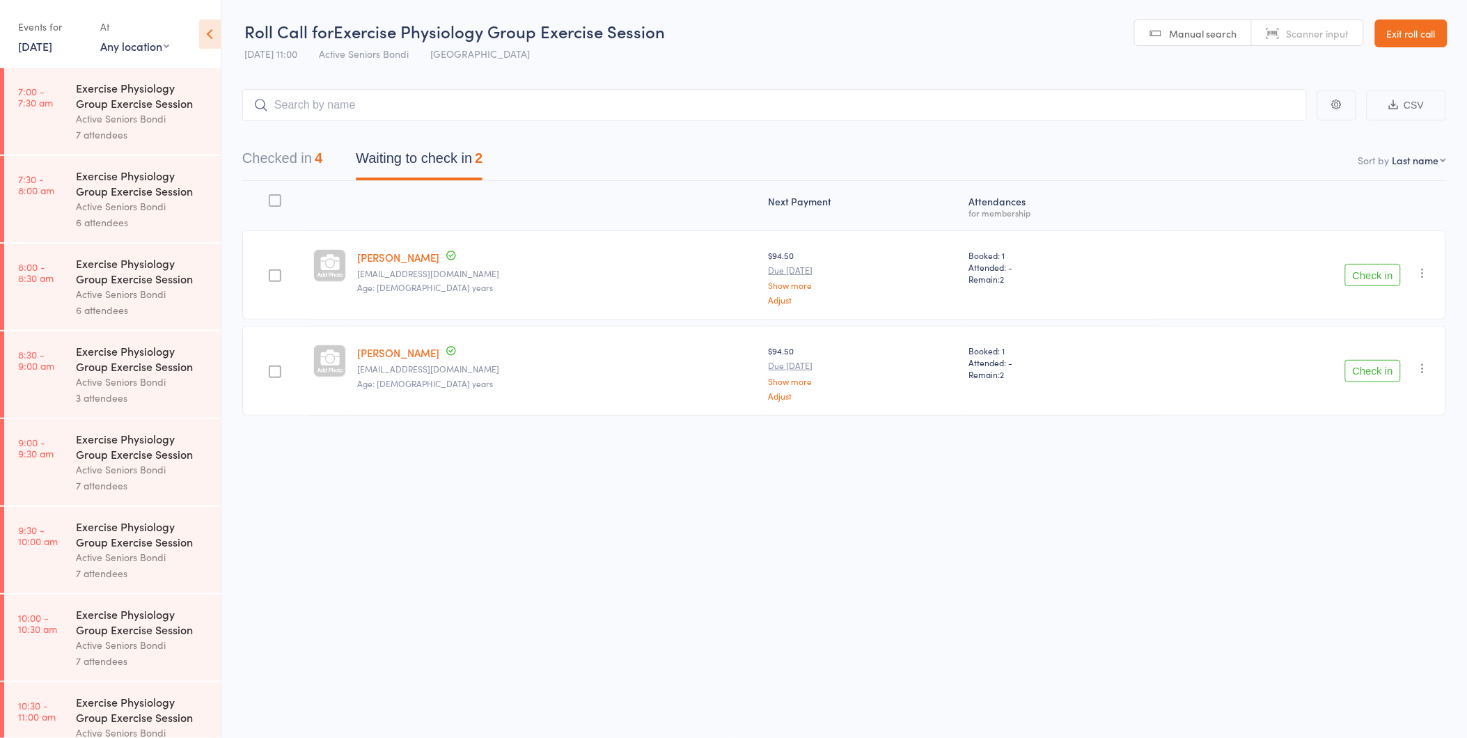
click at [1390, 280] on button "Check in" at bounding box center [1373, 275] width 56 height 22
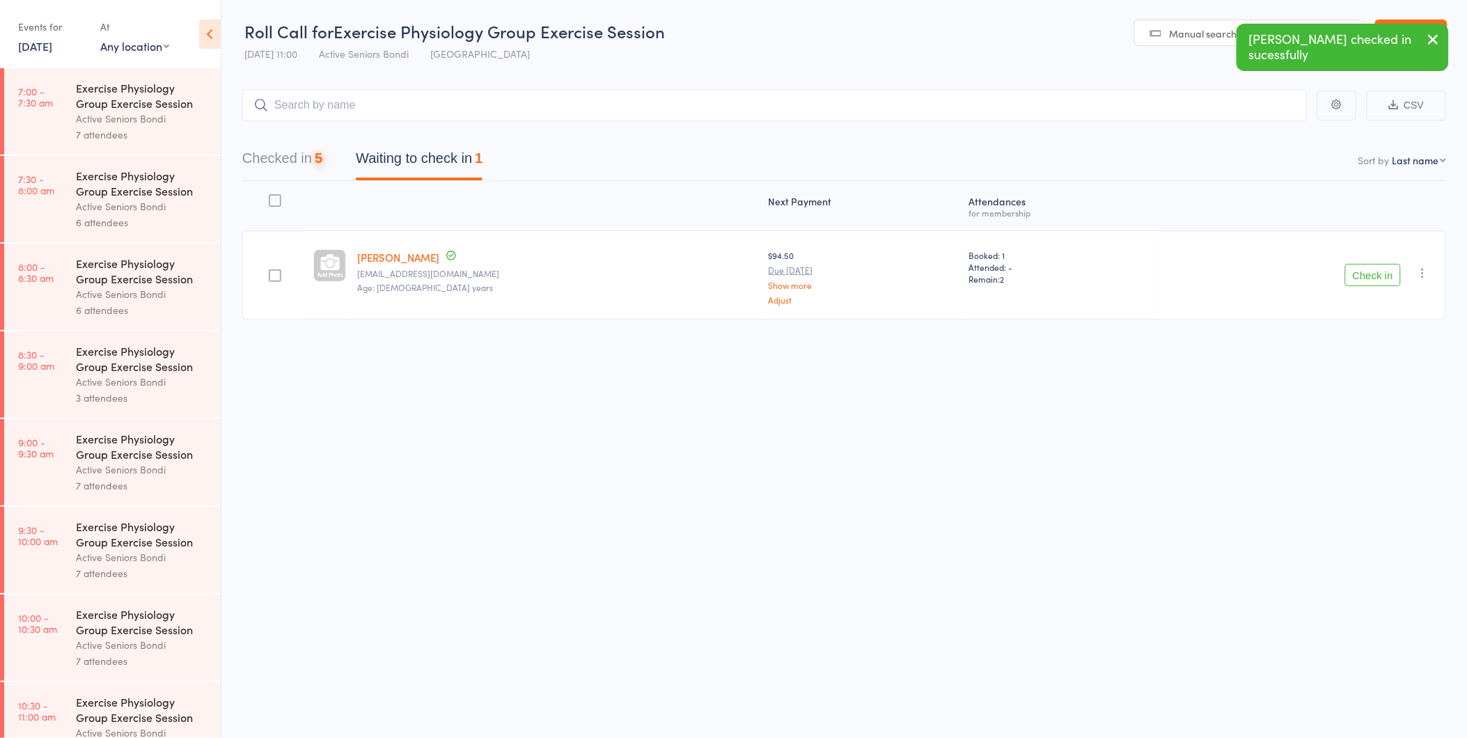
click at [1390, 280] on button "Check in" at bounding box center [1373, 275] width 56 height 22
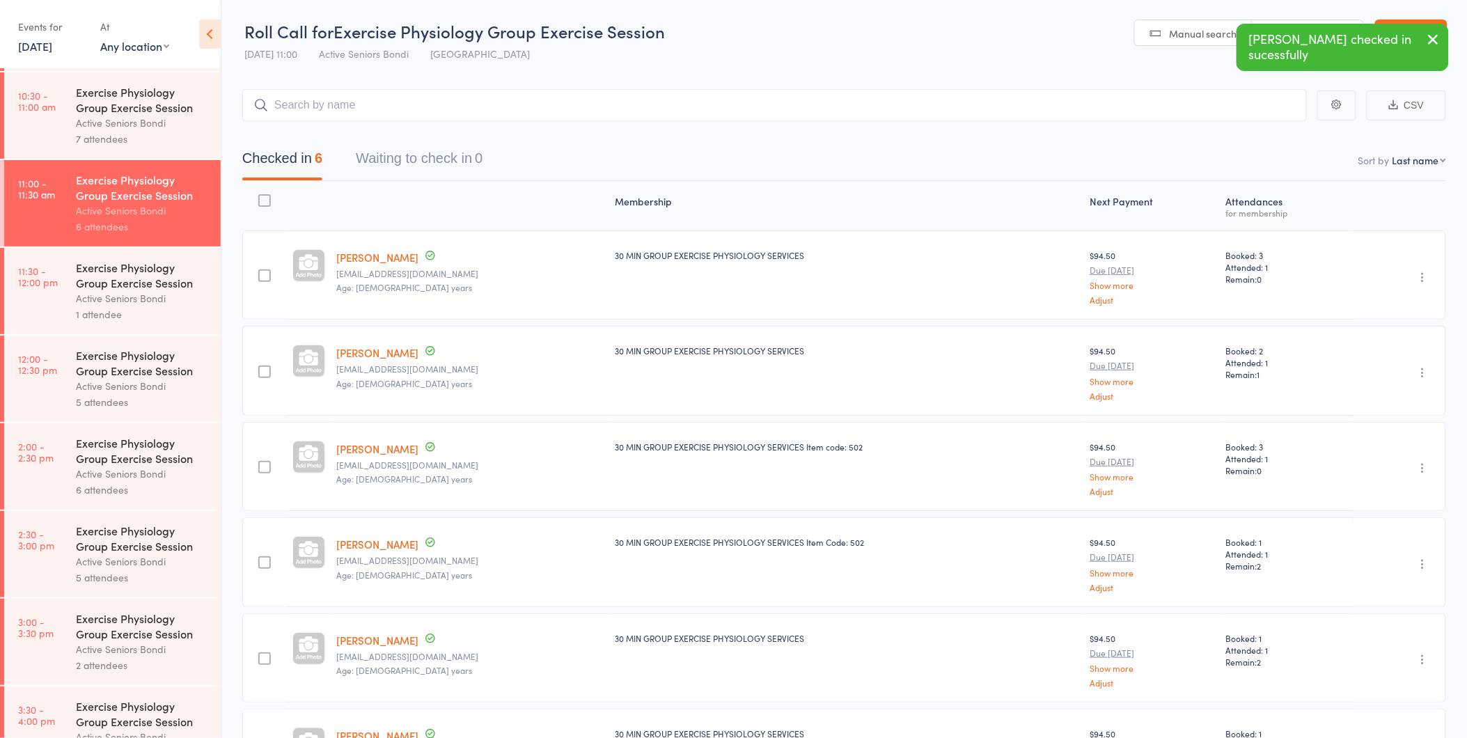
scroll to position [650, 0]
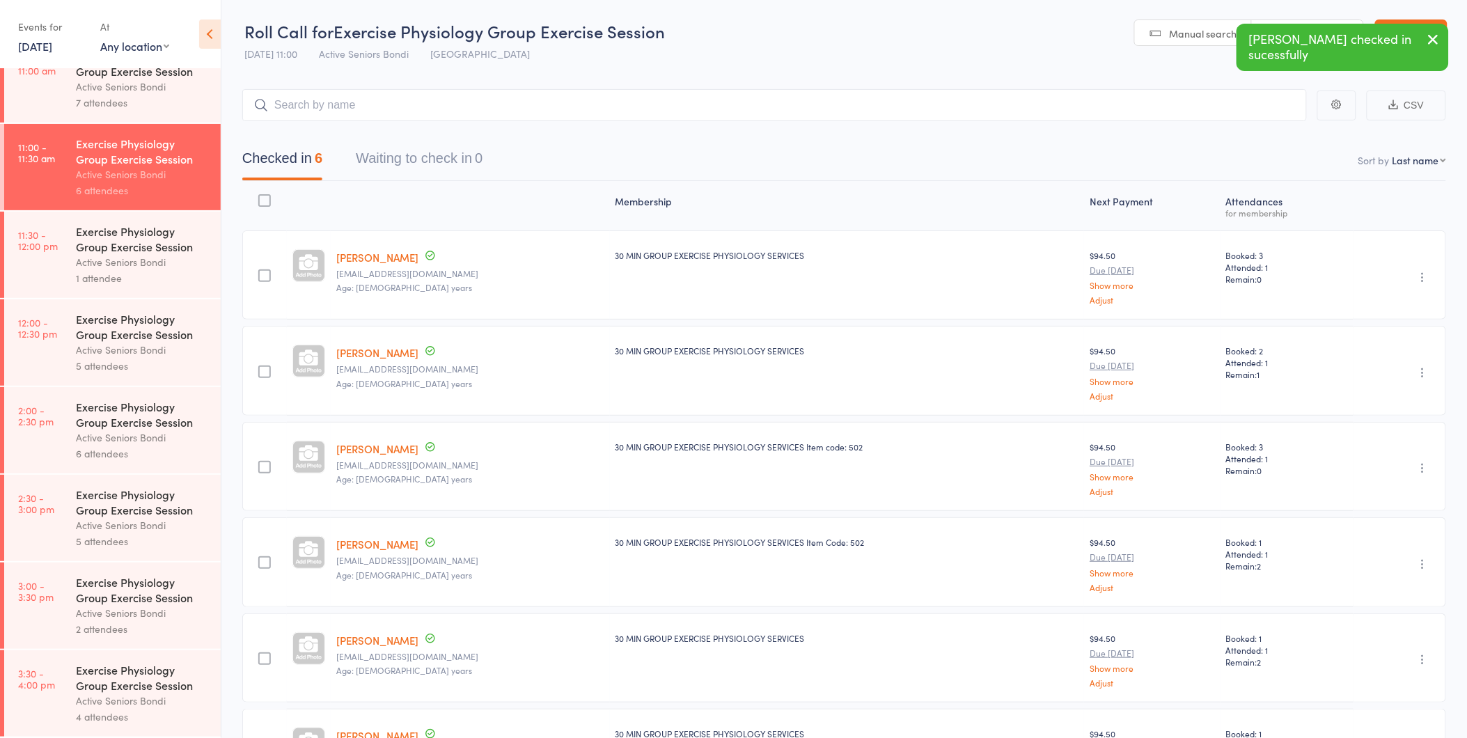
click at [95, 284] on div "1 attendee" at bounding box center [142, 278] width 133 height 16
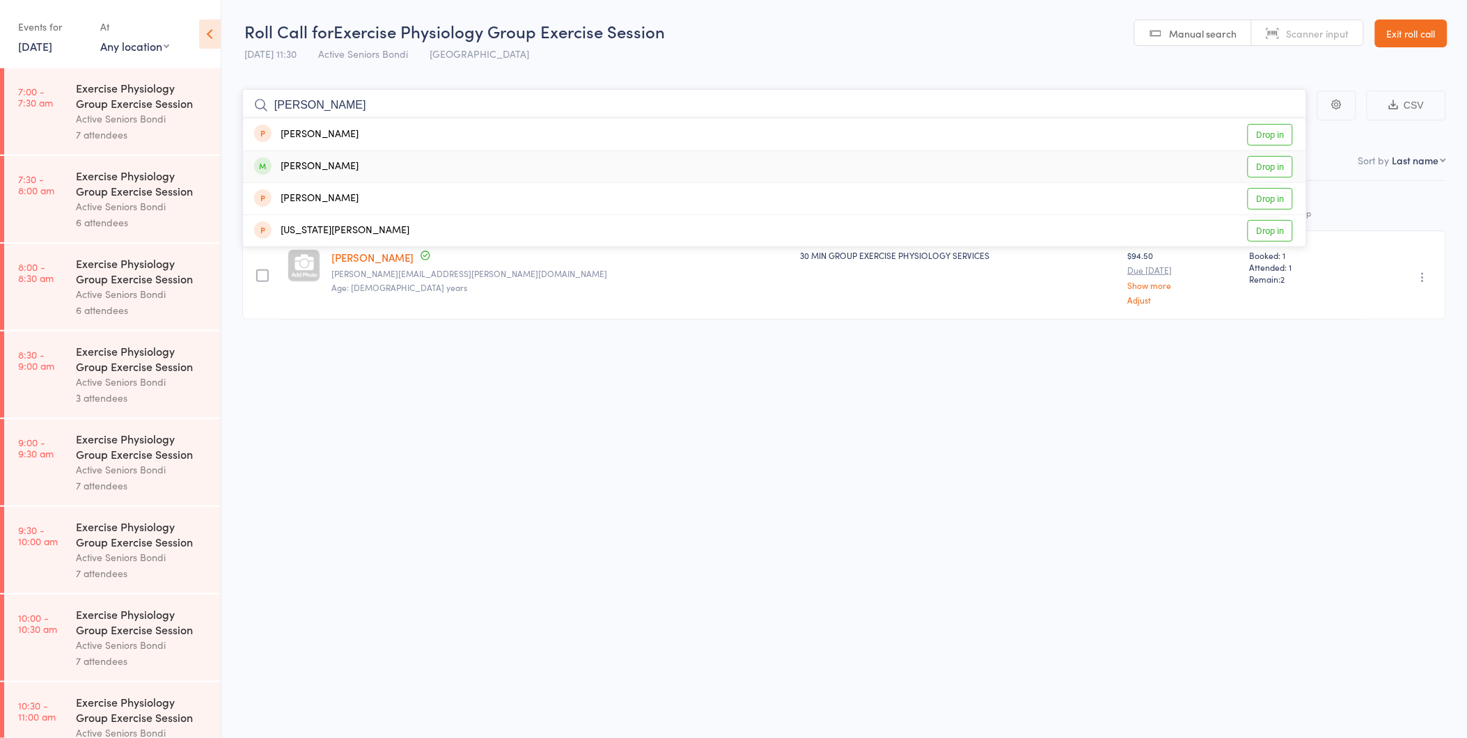
type input "george"
click at [1275, 168] on link "Drop in" at bounding box center [1270, 167] width 45 height 22
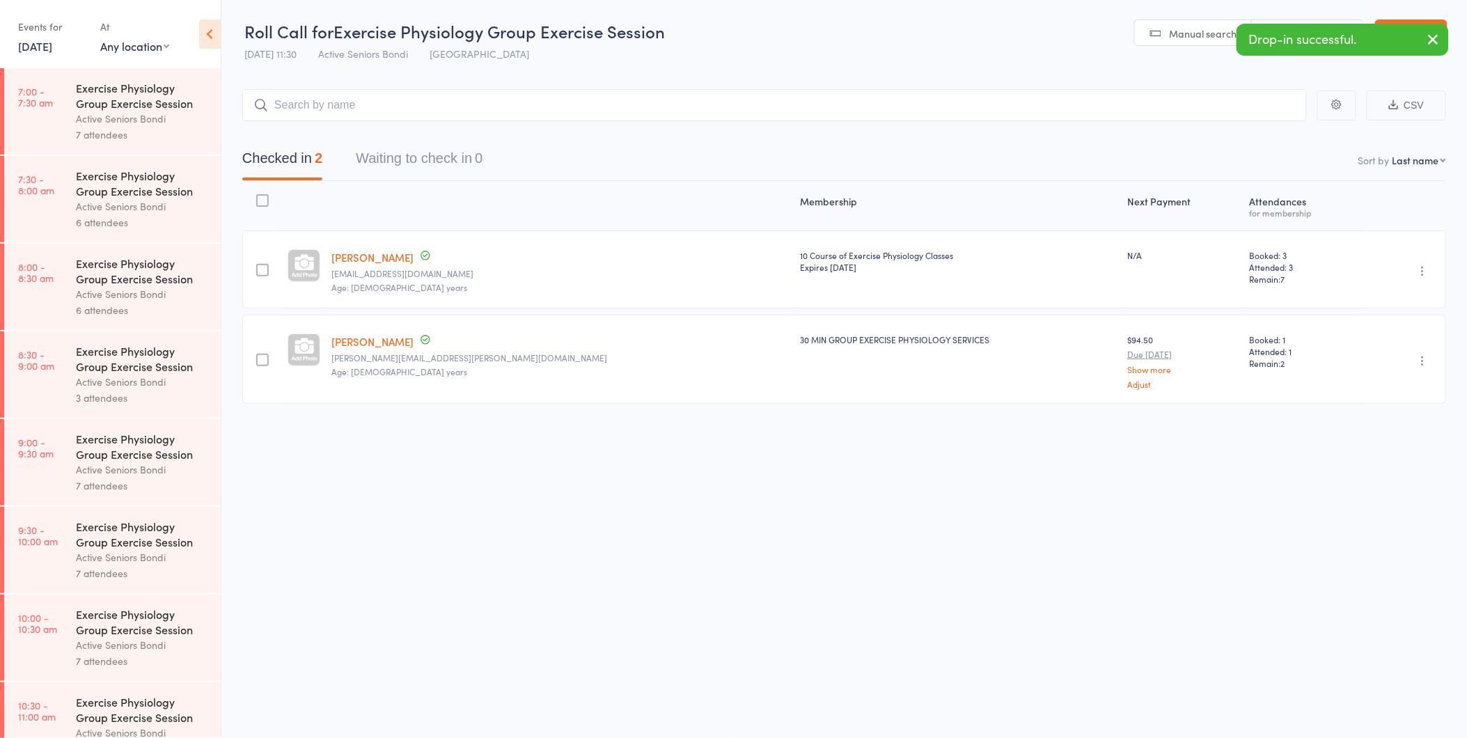
click at [52, 45] on link "[DATE]" at bounding box center [35, 45] width 34 height 15
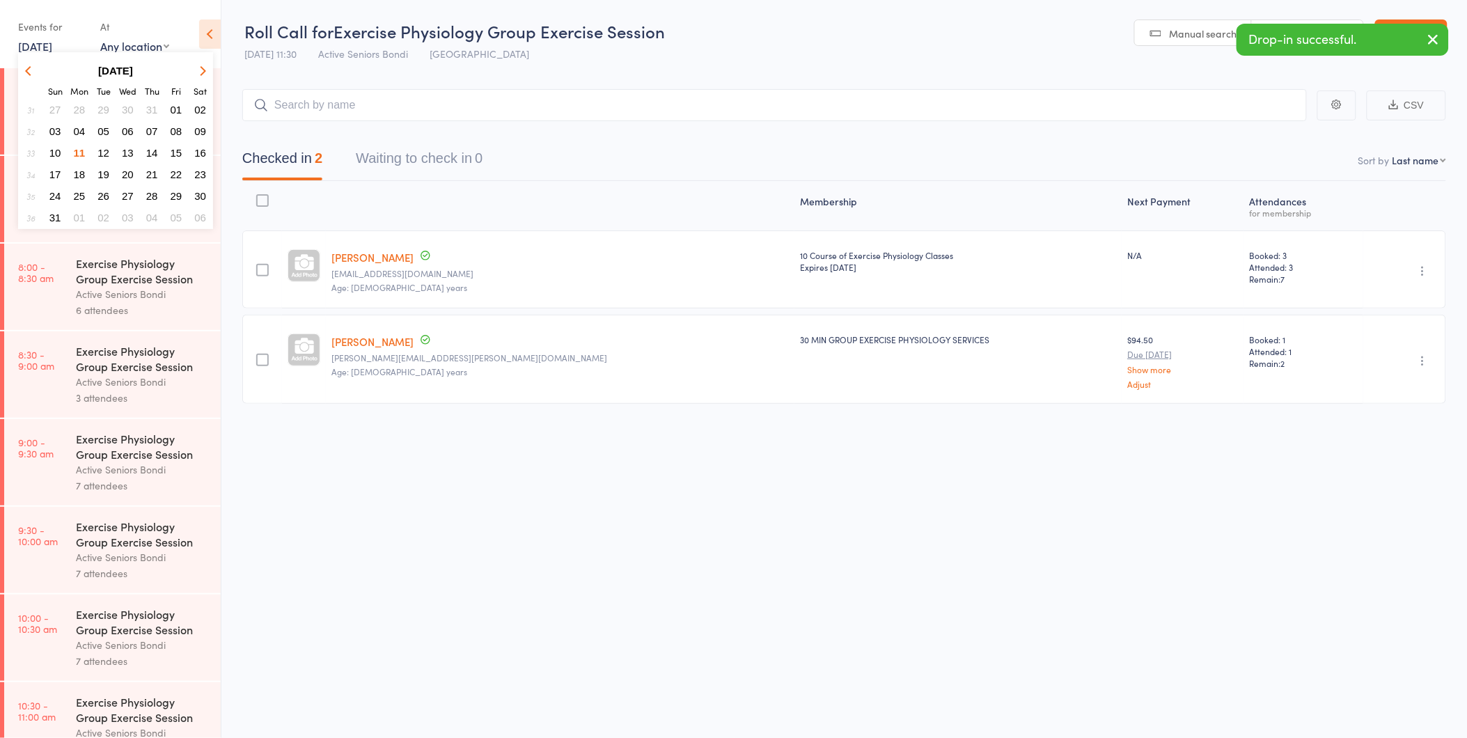
click at [80, 168] on span "18" at bounding box center [80, 174] width 12 height 12
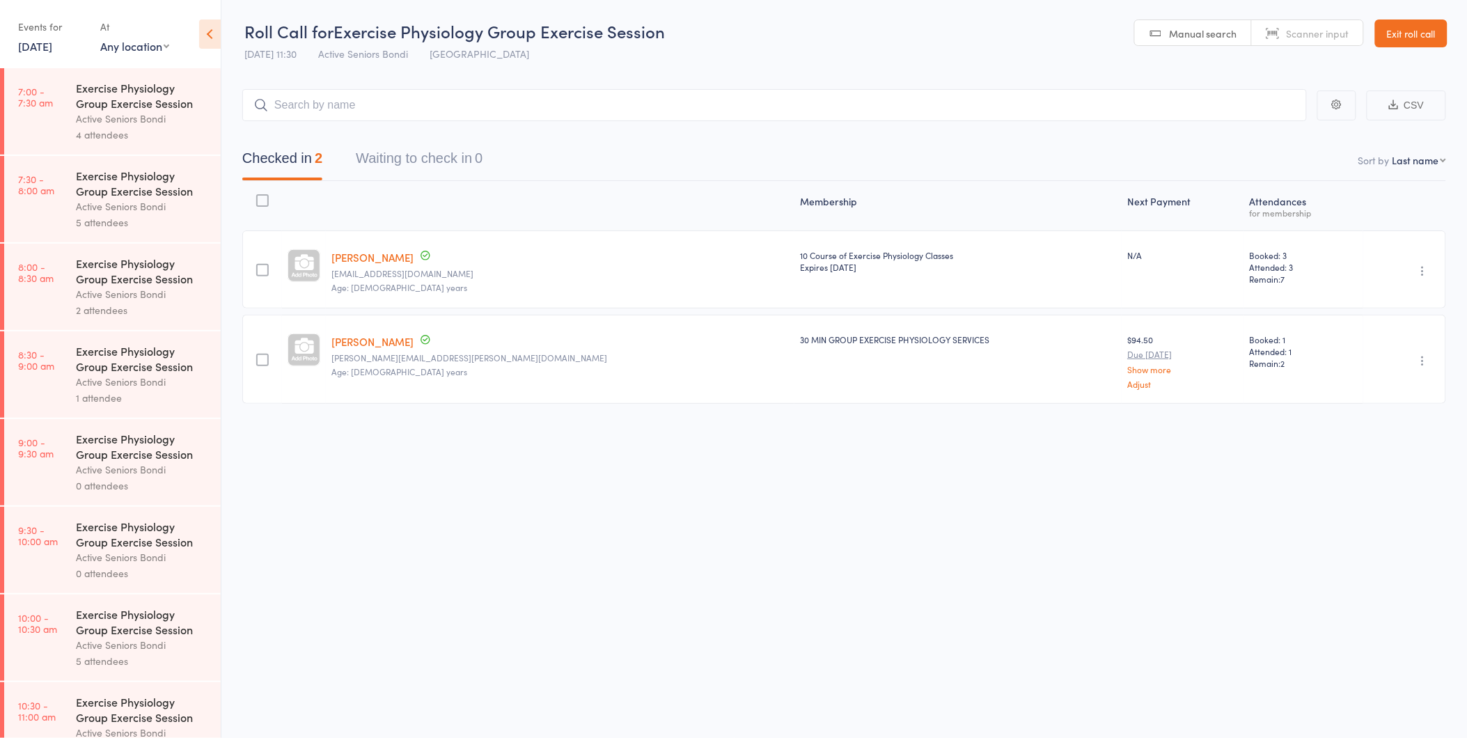
click at [100, 368] on div "Exercise Physiology Group Exercise Session" at bounding box center [142, 358] width 133 height 31
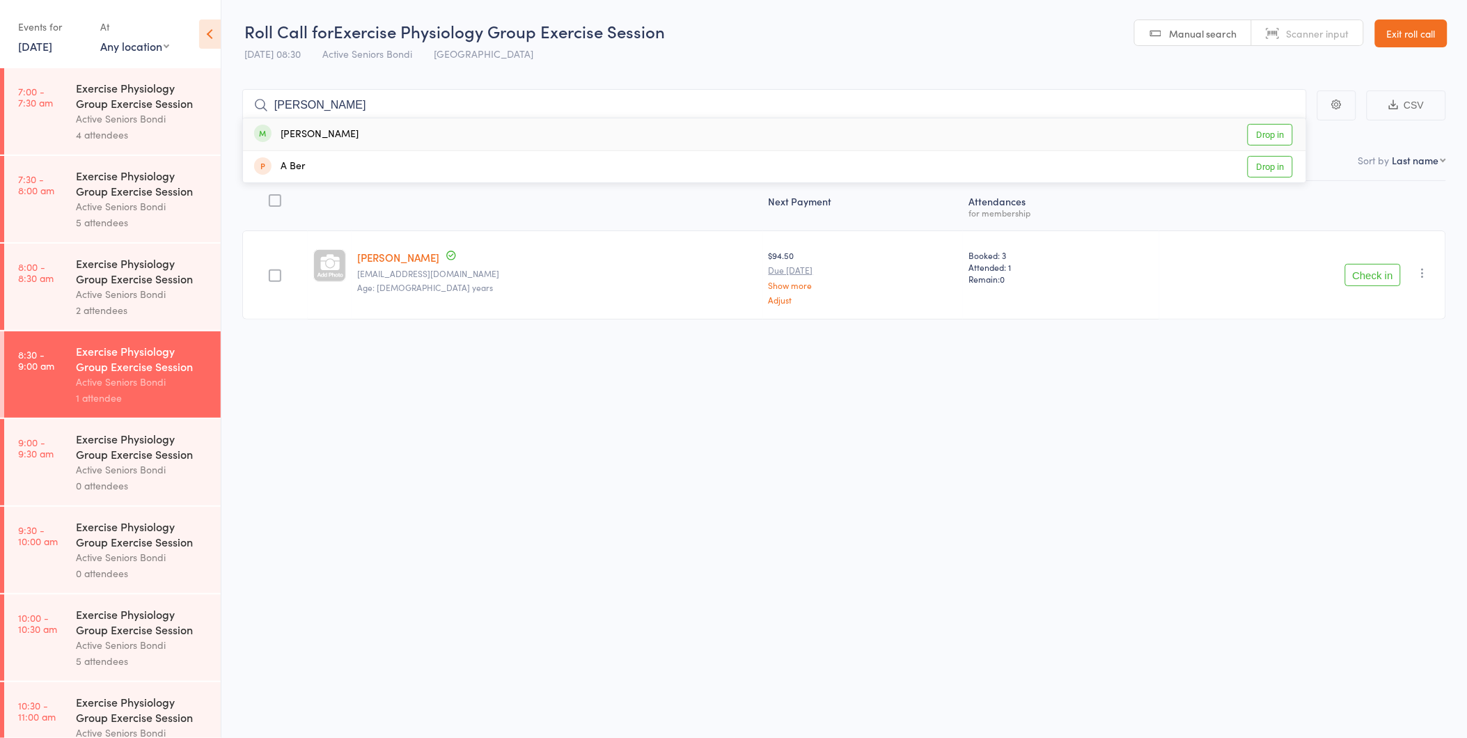
type input "butler"
click at [1285, 139] on link "Drop in" at bounding box center [1270, 135] width 45 height 22
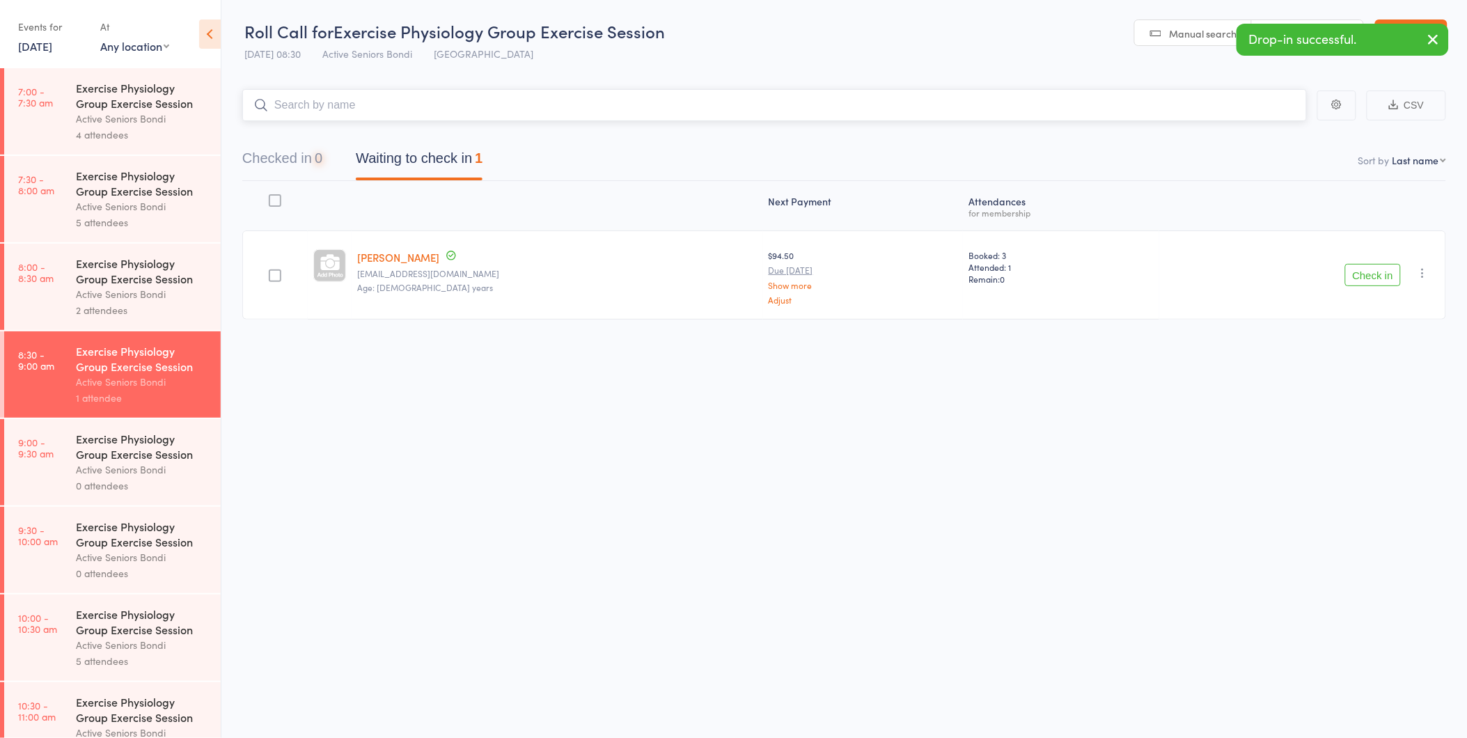
click at [308, 167] on button "Checked in 0" at bounding box center [282, 161] width 80 height 37
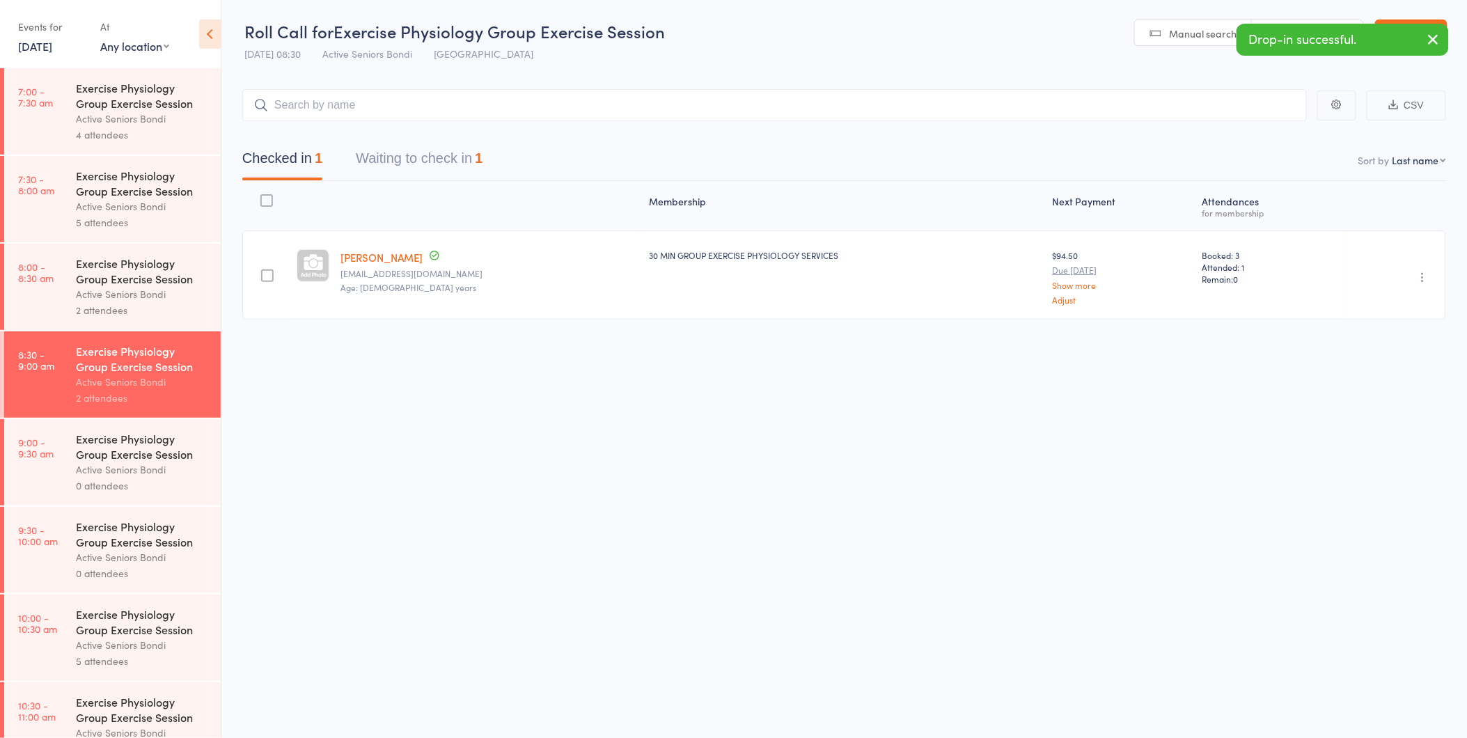
click at [1420, 274] on icon "button" at bounding box center [1423, 277] width 14 height 14
click at [1406, 300] on li "Undo check-in" at bounding box center [1373, 304] width 115 height 17
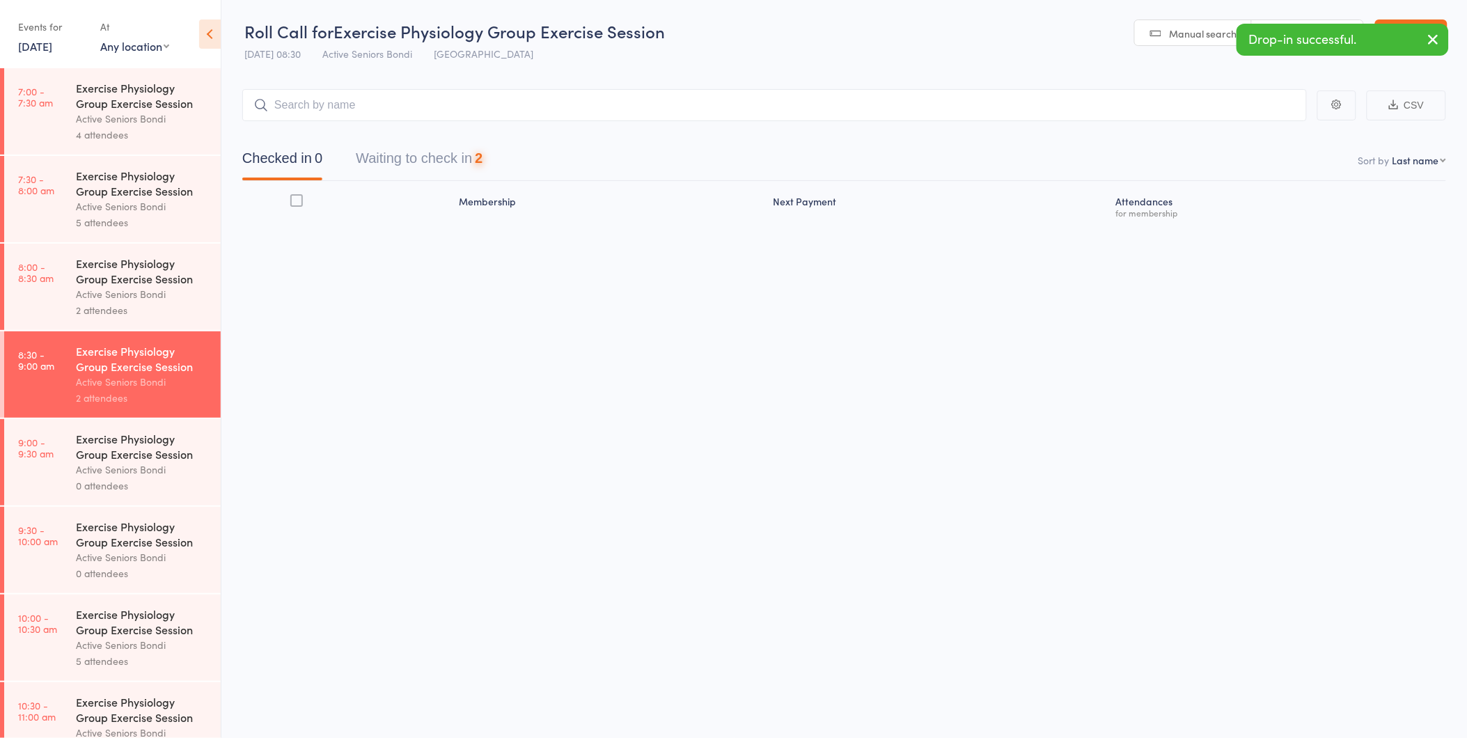
click at [33, 42] on link "18 Aug, 2025" at bounding box center [35, 45] width 34 height 15
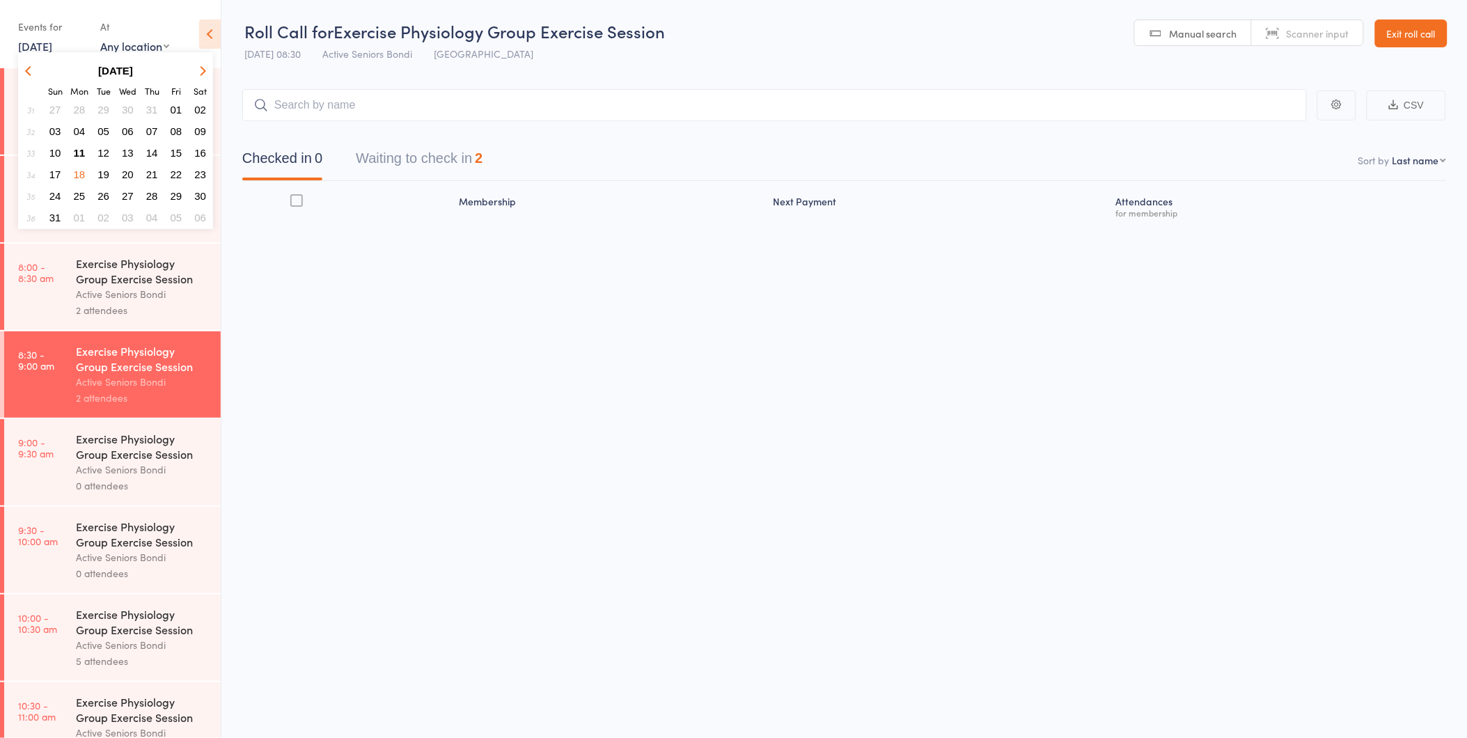
click at [124, 171] on span "20" at bounding box center [128, 174] width 12 height 12
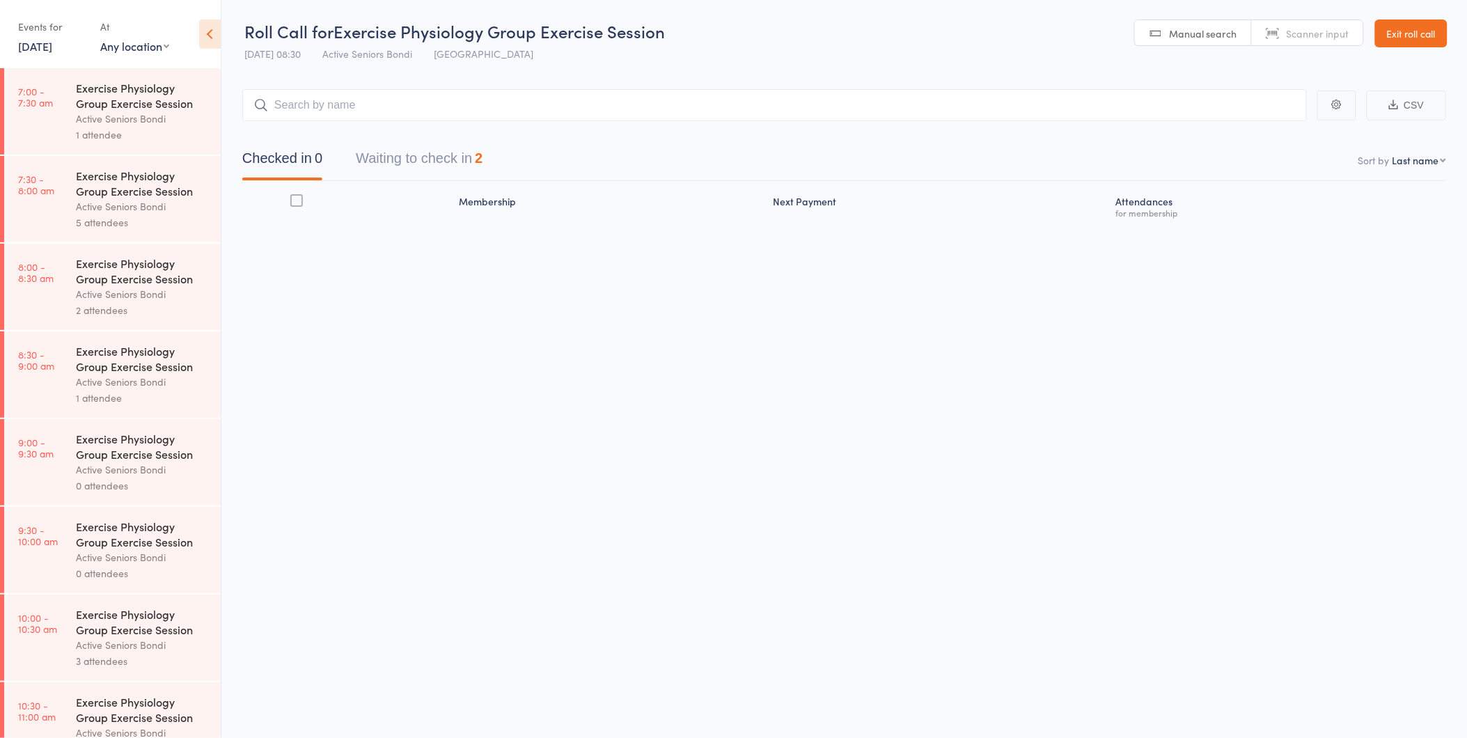
click at [120, 360] on div "Exercise Physiology Group Exercise Session" at bounding box center [142, 358] width 133 height 31
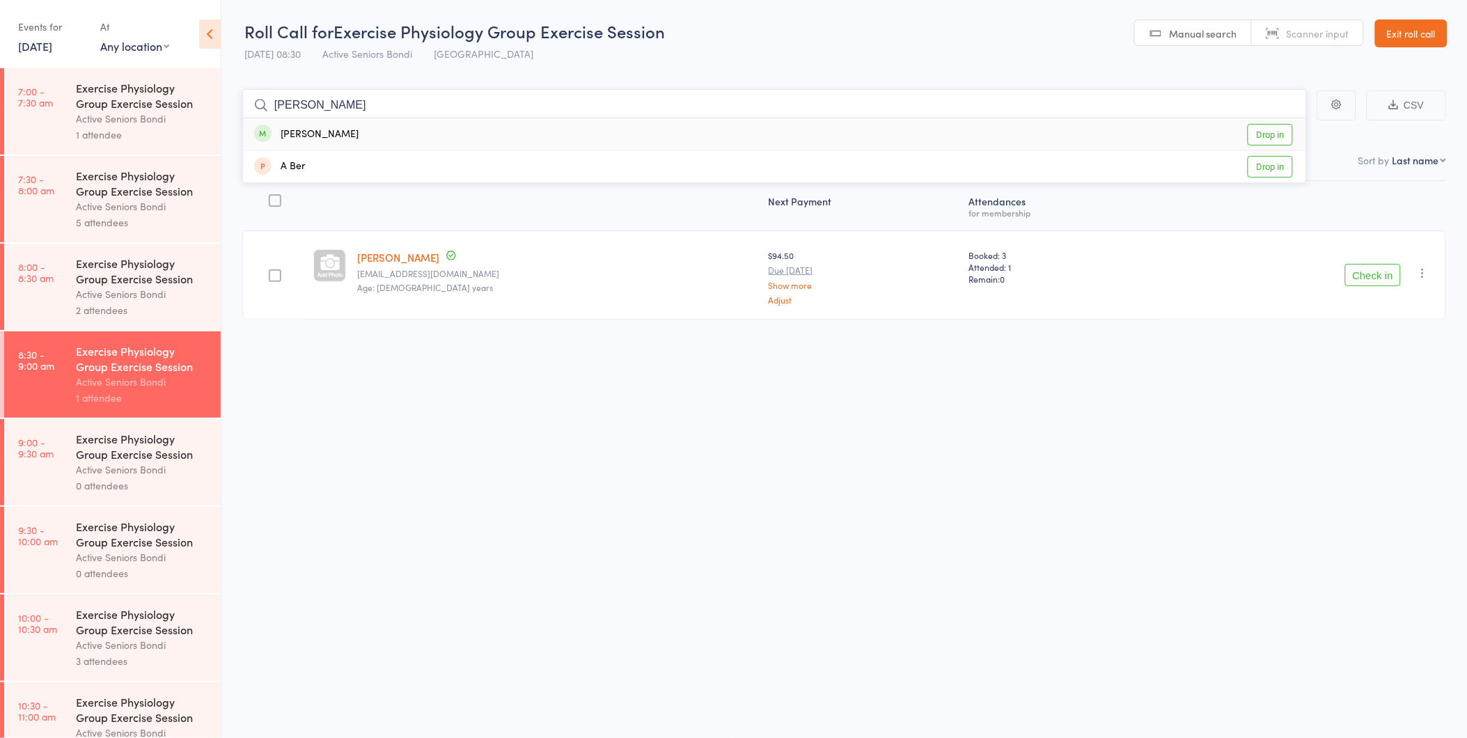
type input "butler"
click at [1282, 137] on link "Drop in" at bounding box center [1270, 135] width 45 height 22
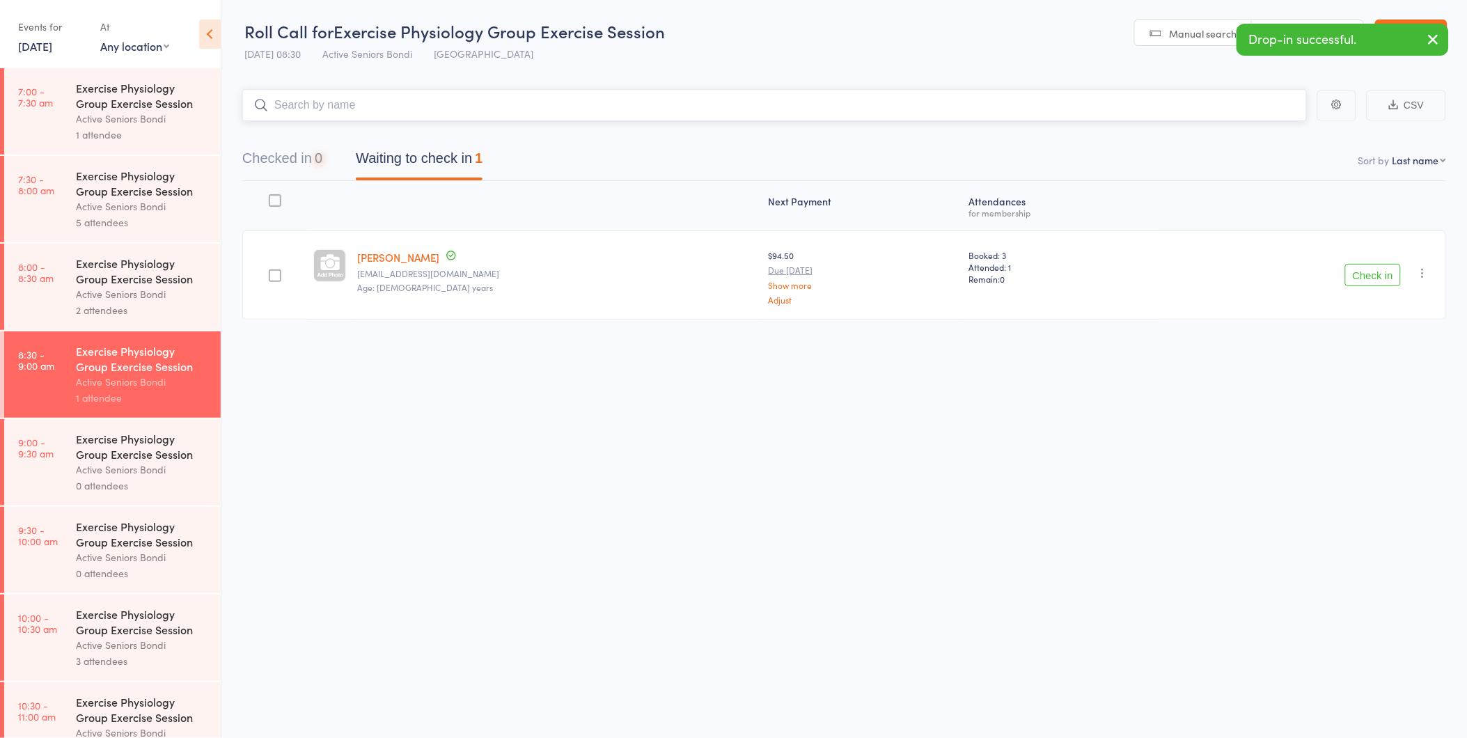
click at [322, 163] on div "0" at bounding box center [319, 157] width 8 height 15
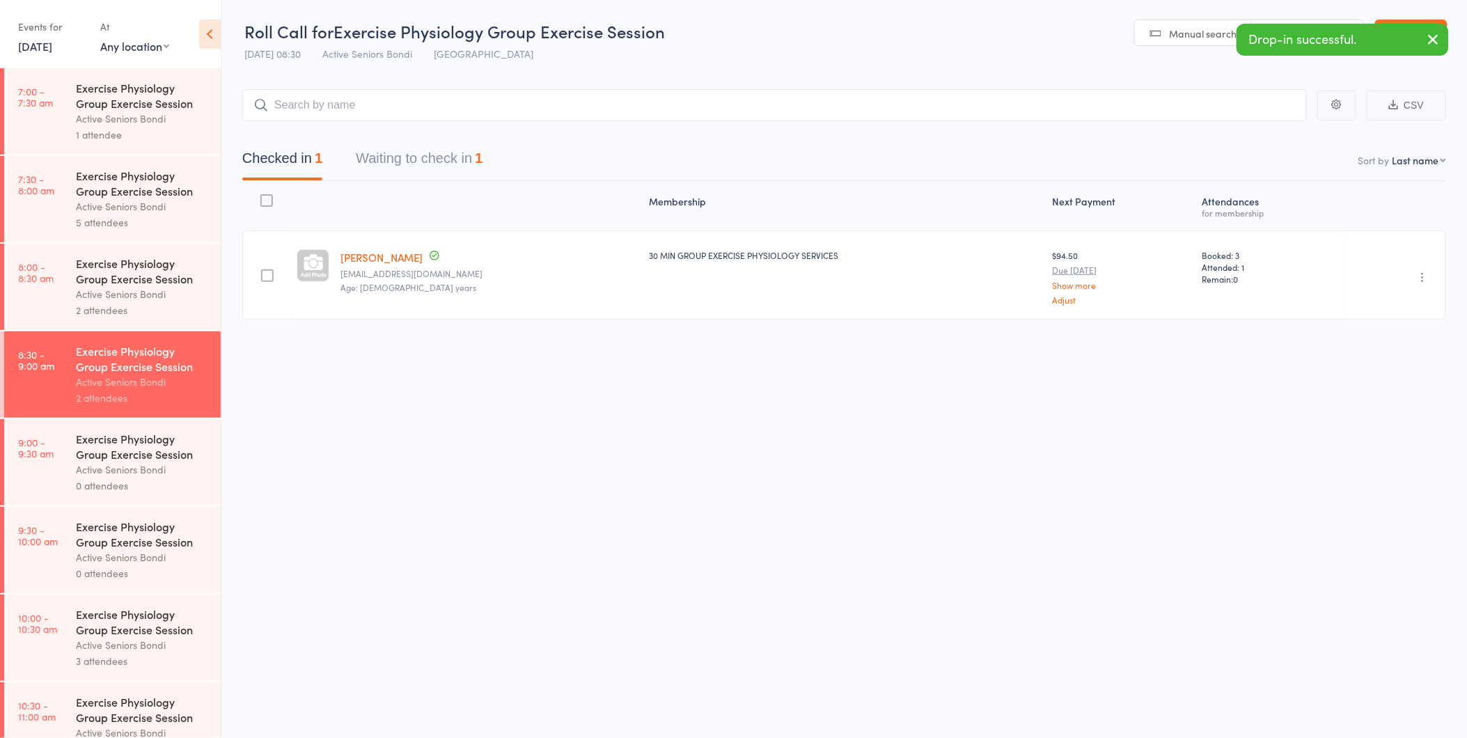
click at [1429, 272] on icon "button" at bounding box center [1423, 277] width 14 height 14
click at [1413, 310] on li "Undo check-in" at bounding box center [1373, 304] width 115 height 17
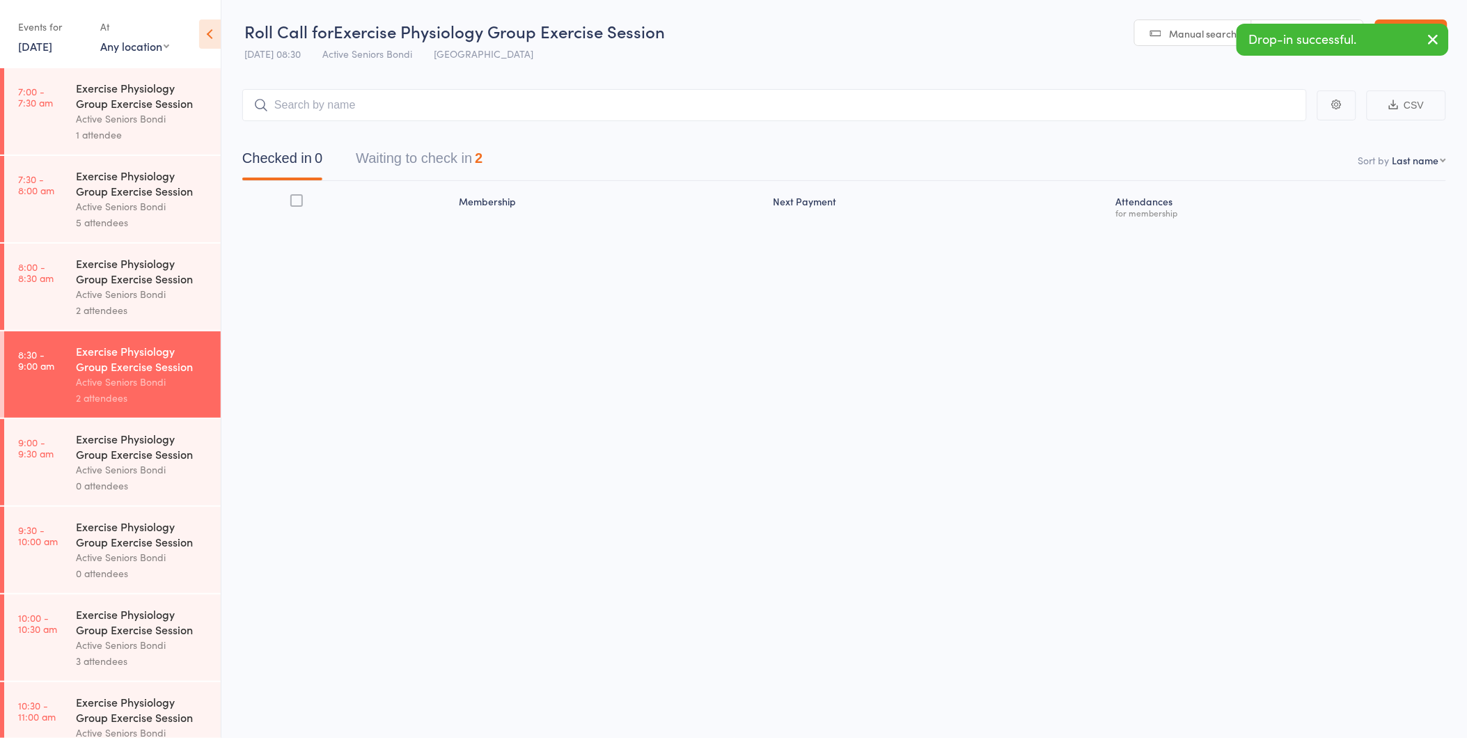
click at [22, 42] on link "20 Aug, 2025" at bounding box center [35, 45] width 34 height 15
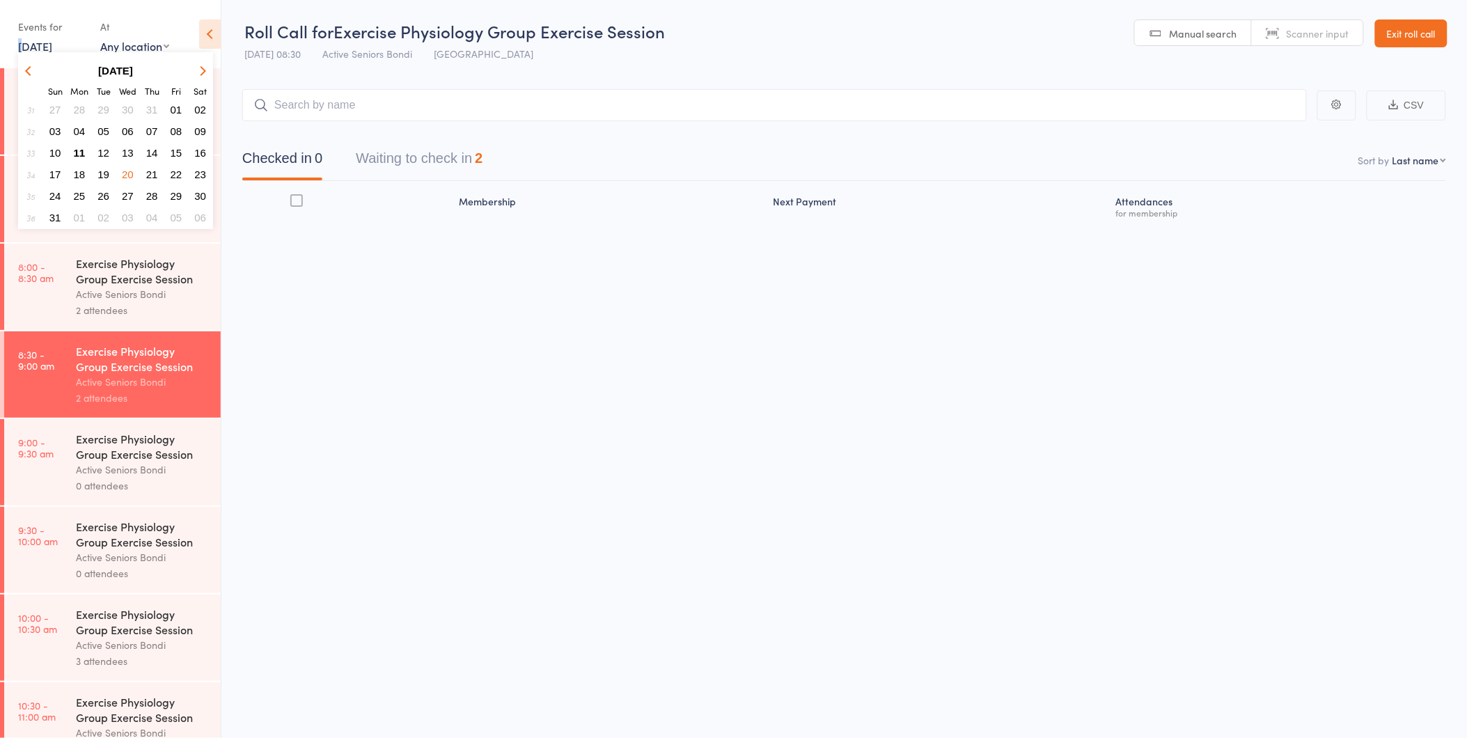
drag, startPoint x: 22, startPoint y: 42, endPoint x: 175, endPoint y: 178, distance: 204.1
click at [175, 178] on button "22" at bounding box center [177, 174] width 22 height 19
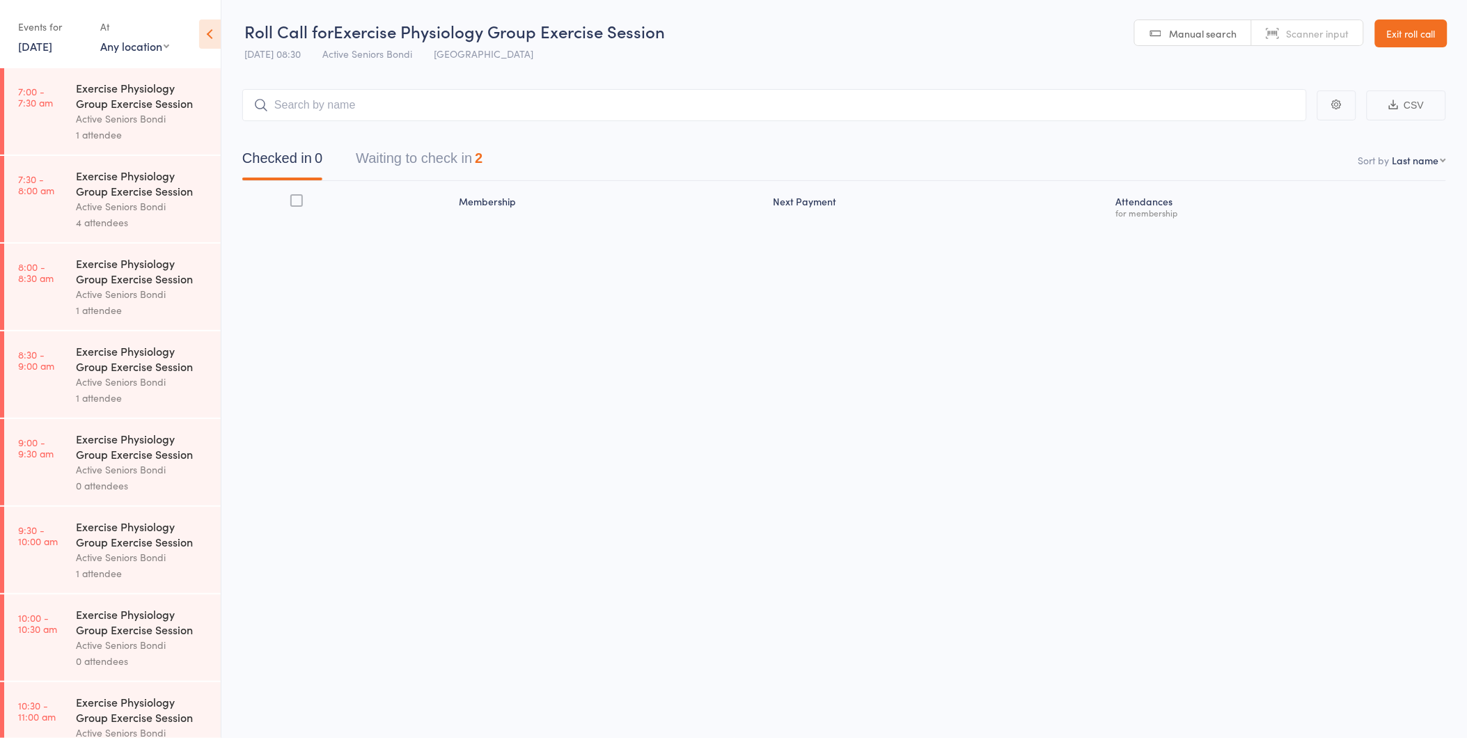
click at [107, 361] on div "Exercise Physiology Group Exercise Session" at bounding box center [142, 358] width 133 height 31
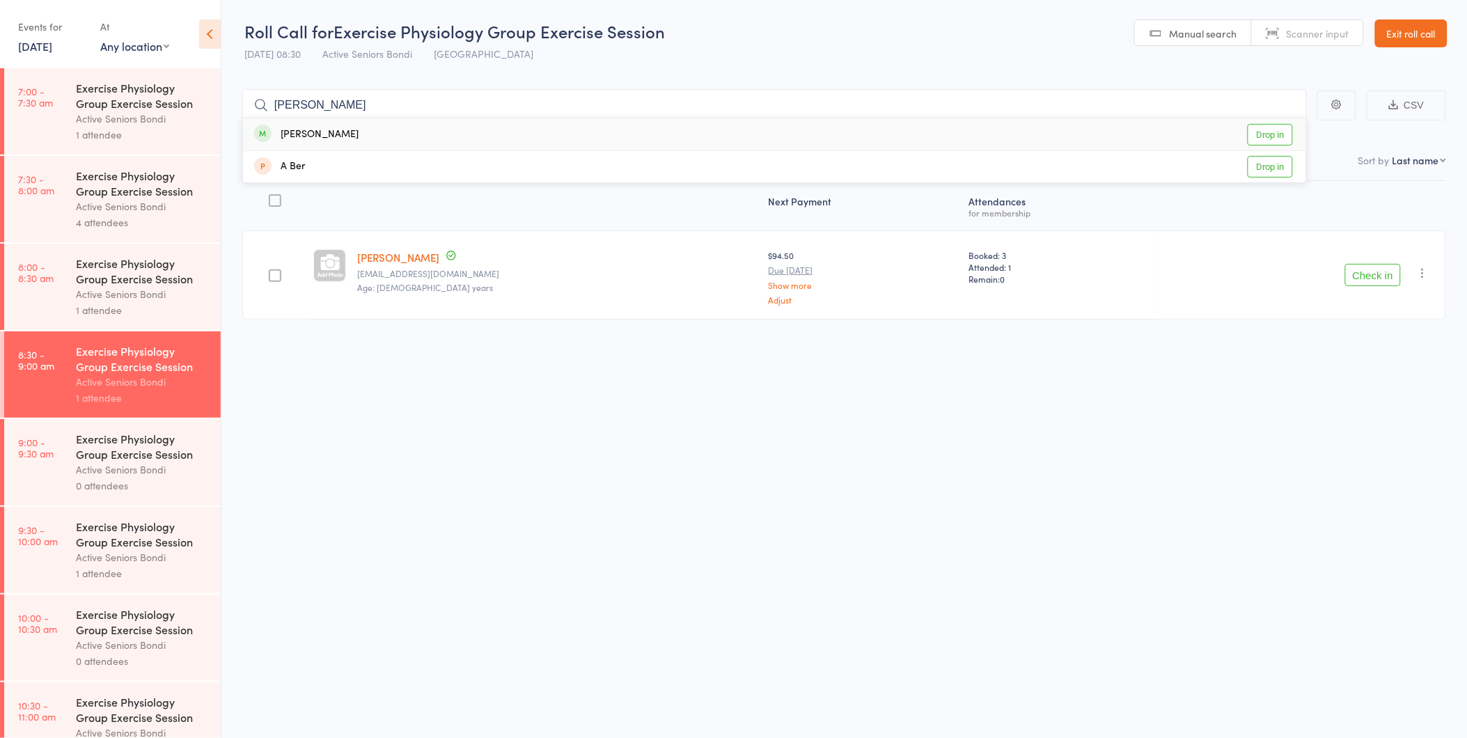
type input "butler"
click at [1264, 129] on link "Drop in" at bounding box center [1270, 135] width 45 height 22
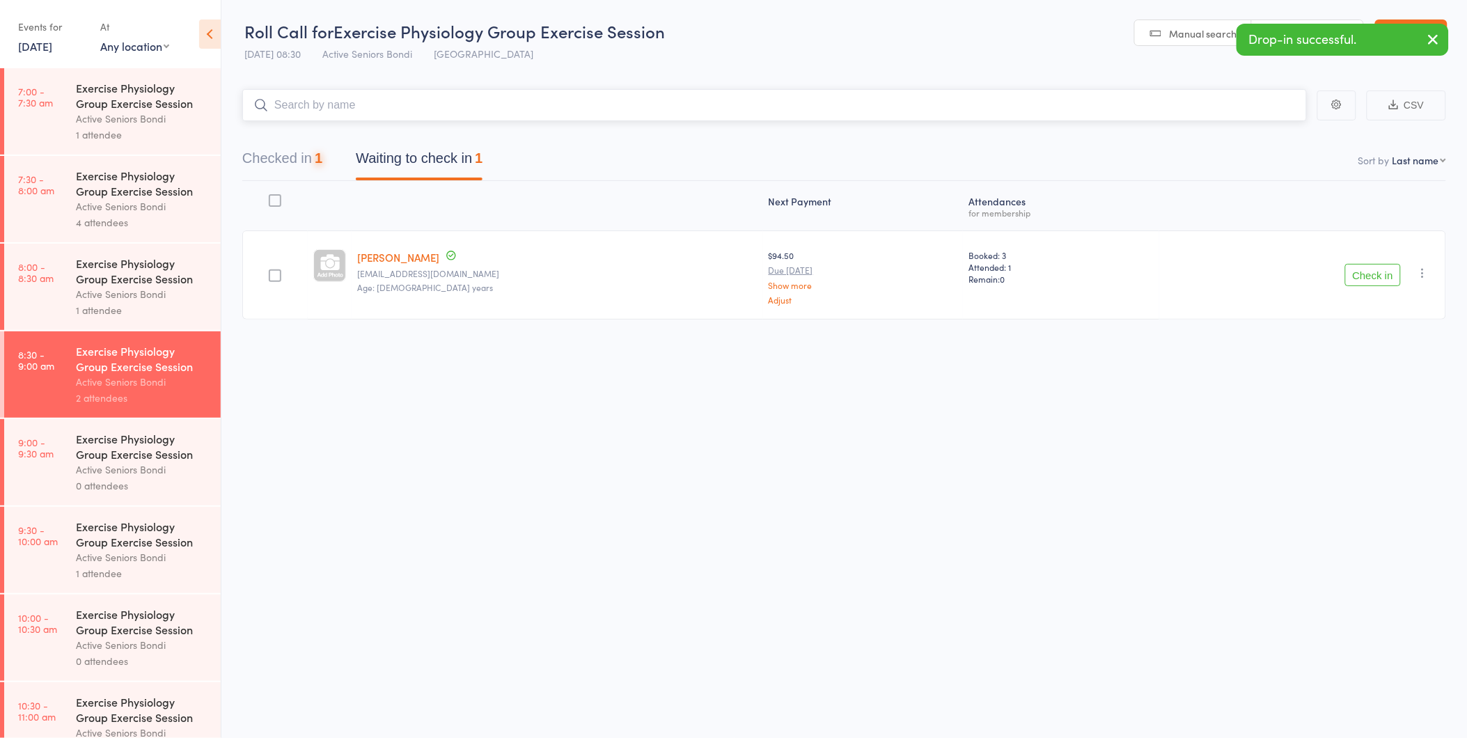
click at [308, 164] on button "Checked in 1" at bounding box center [282, 161] width 80 height 37
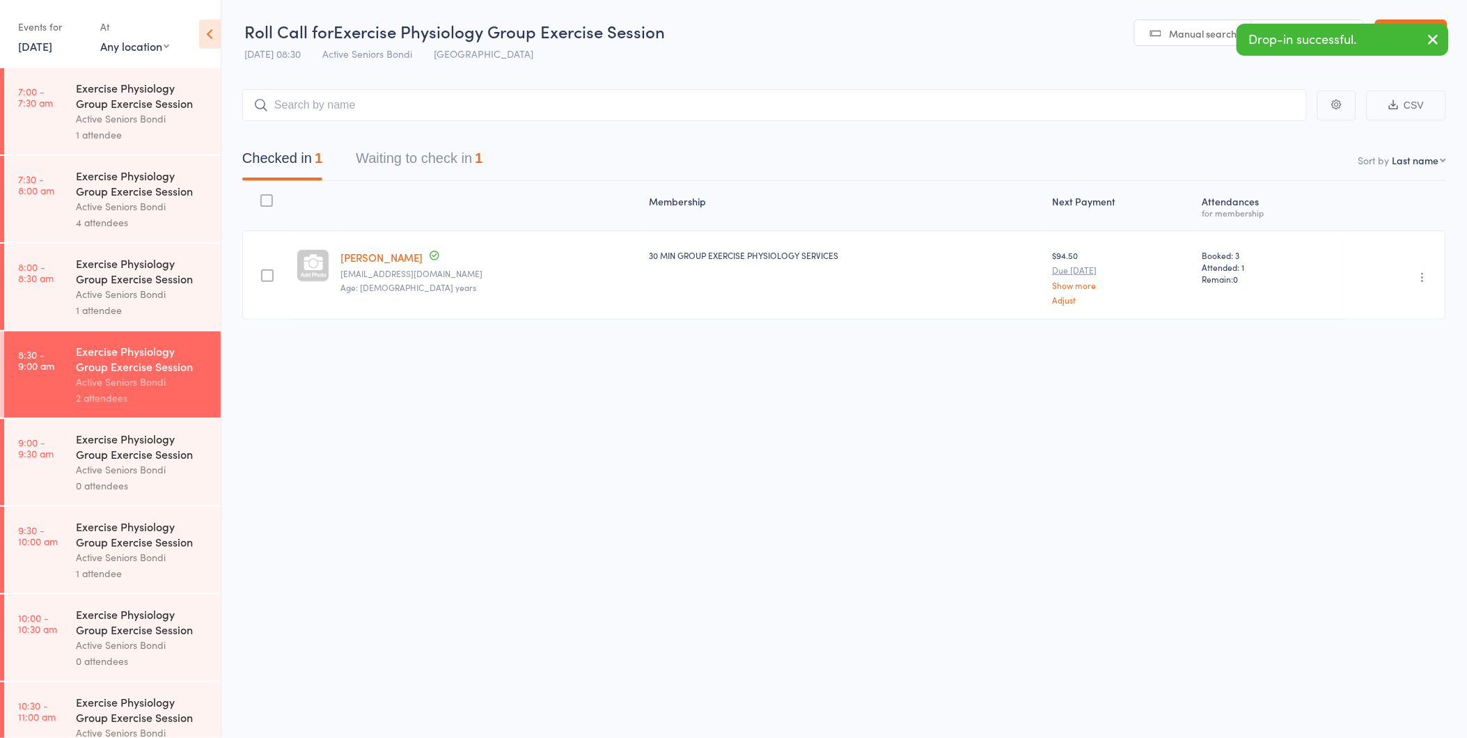
click at [1423, 276] on icon "button" at bounding box center [1423, 277] width 14 height 14
click at [1414, 294] on ul "Undo check-in Send message Add Note Add Task Add Flag Remove Mark absent" at bounding box center [1373, 360] width 116 height 151
click at [1423, 278] on icon "button" at bounding box center [1423, 277] width 14 height 14
click at [1394, 300] on li "Undo check-in" at bounding box center [1373, 304] width 115 height 17
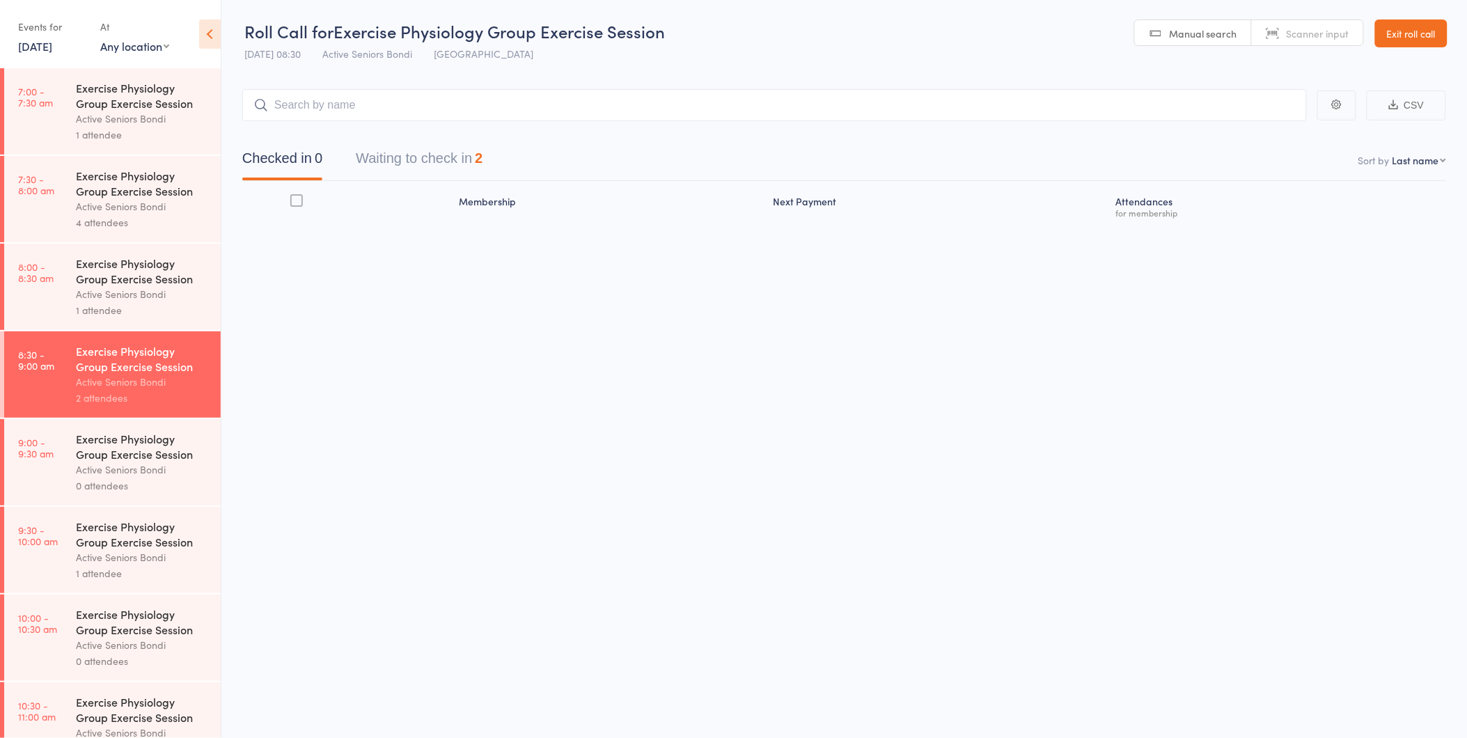
click at [1406, 33] on link "Exit roll call" at bounding box center [1411, 33] width 72 height 28
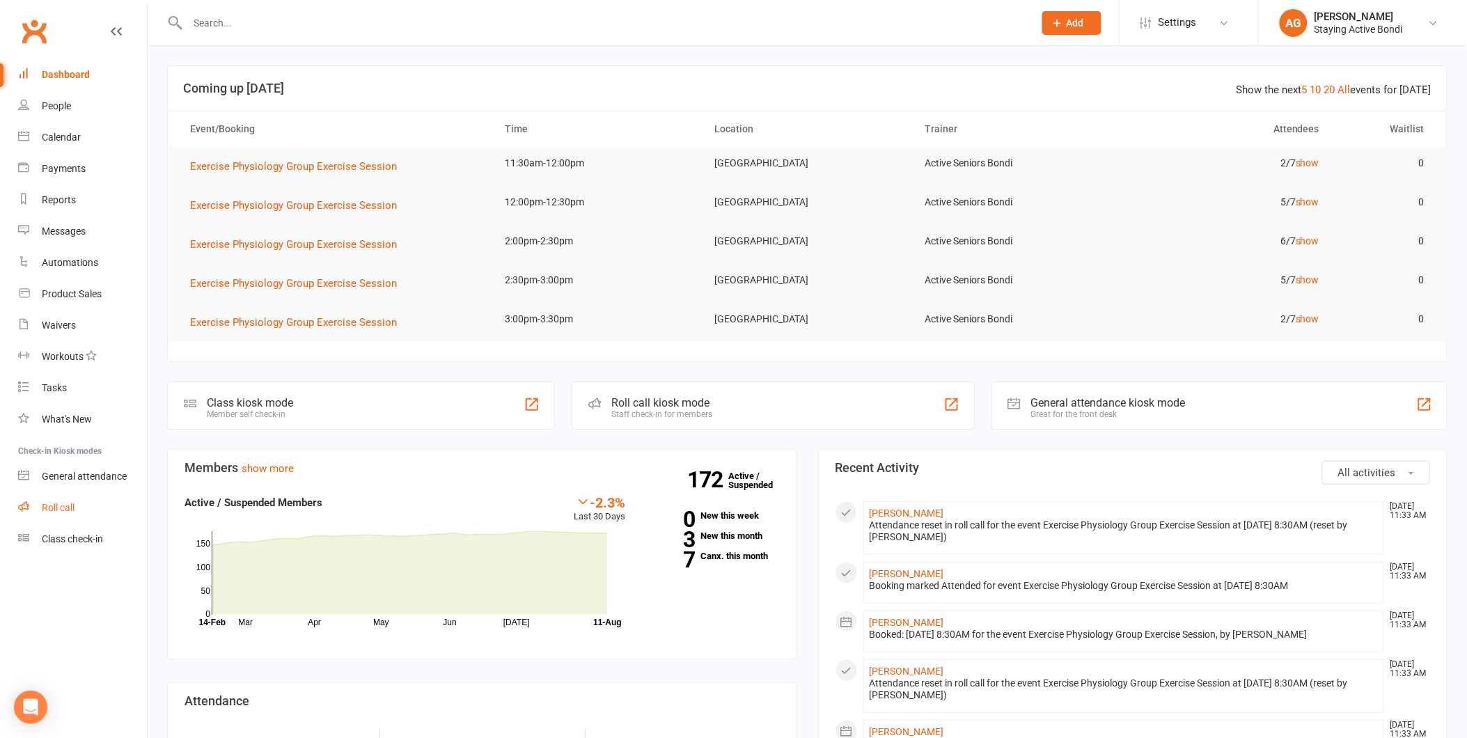
click at [49, 506] on div "Roll call" at bounding box center [58, 507] width 33 height 11
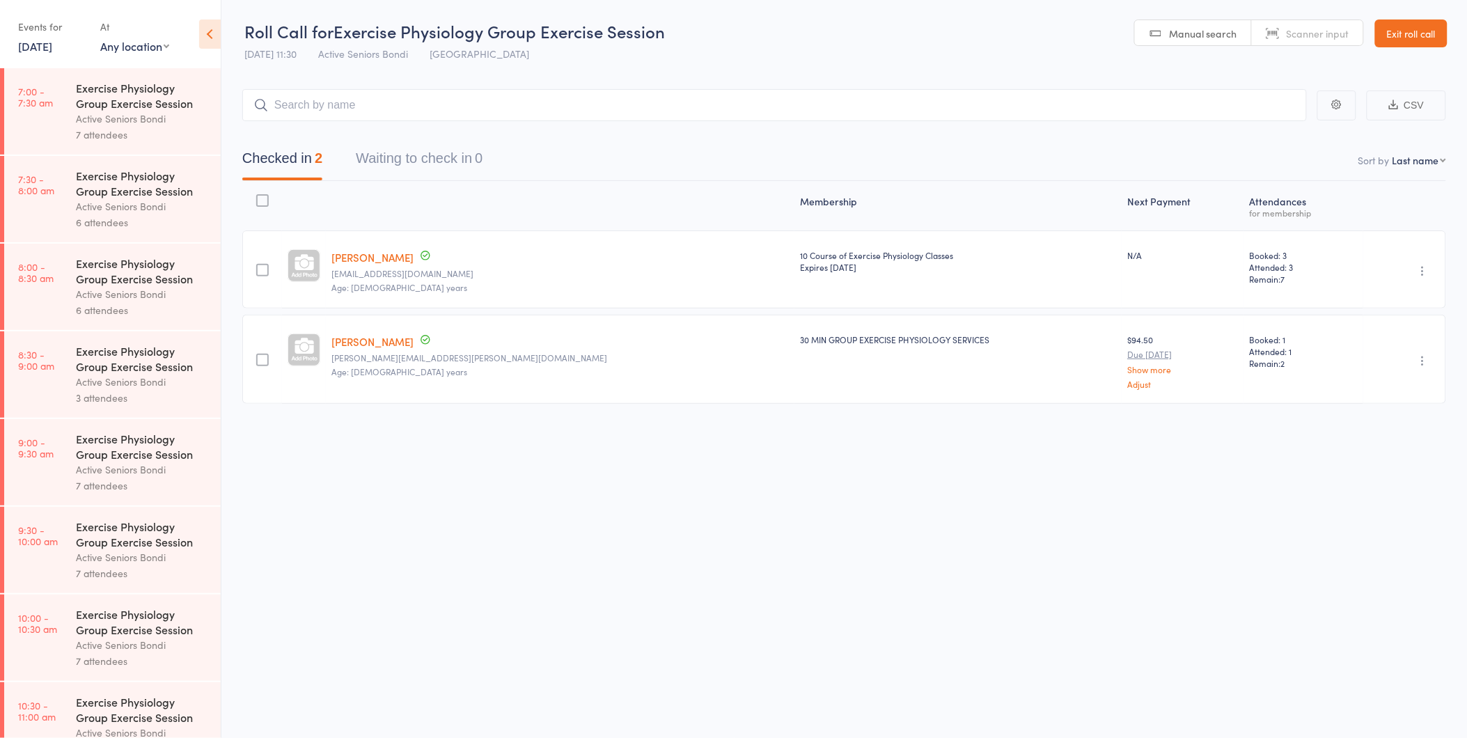
click at [391, 261] on link "[PERSON_NAME]" at bounding box center [372, 257] width 82 height 15
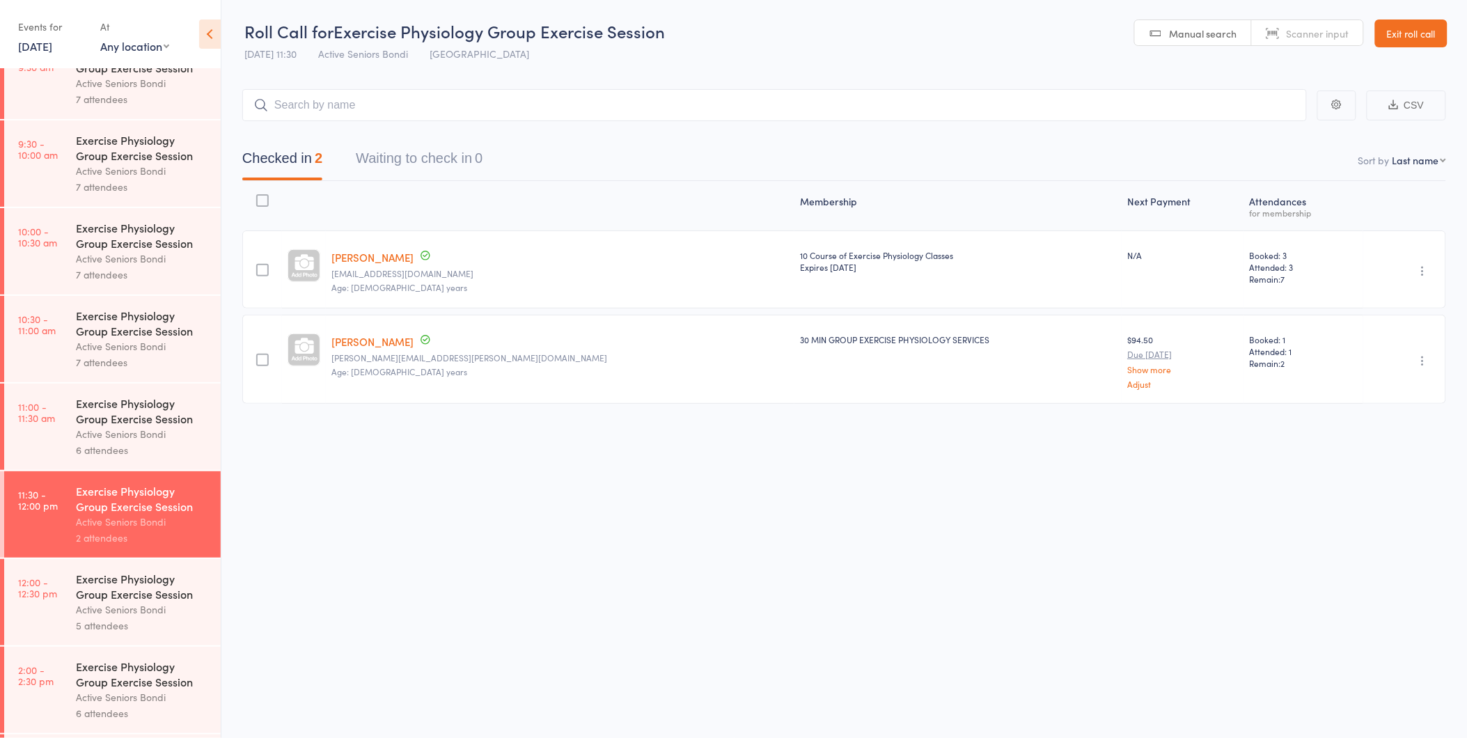
scroll to position [650, 0]
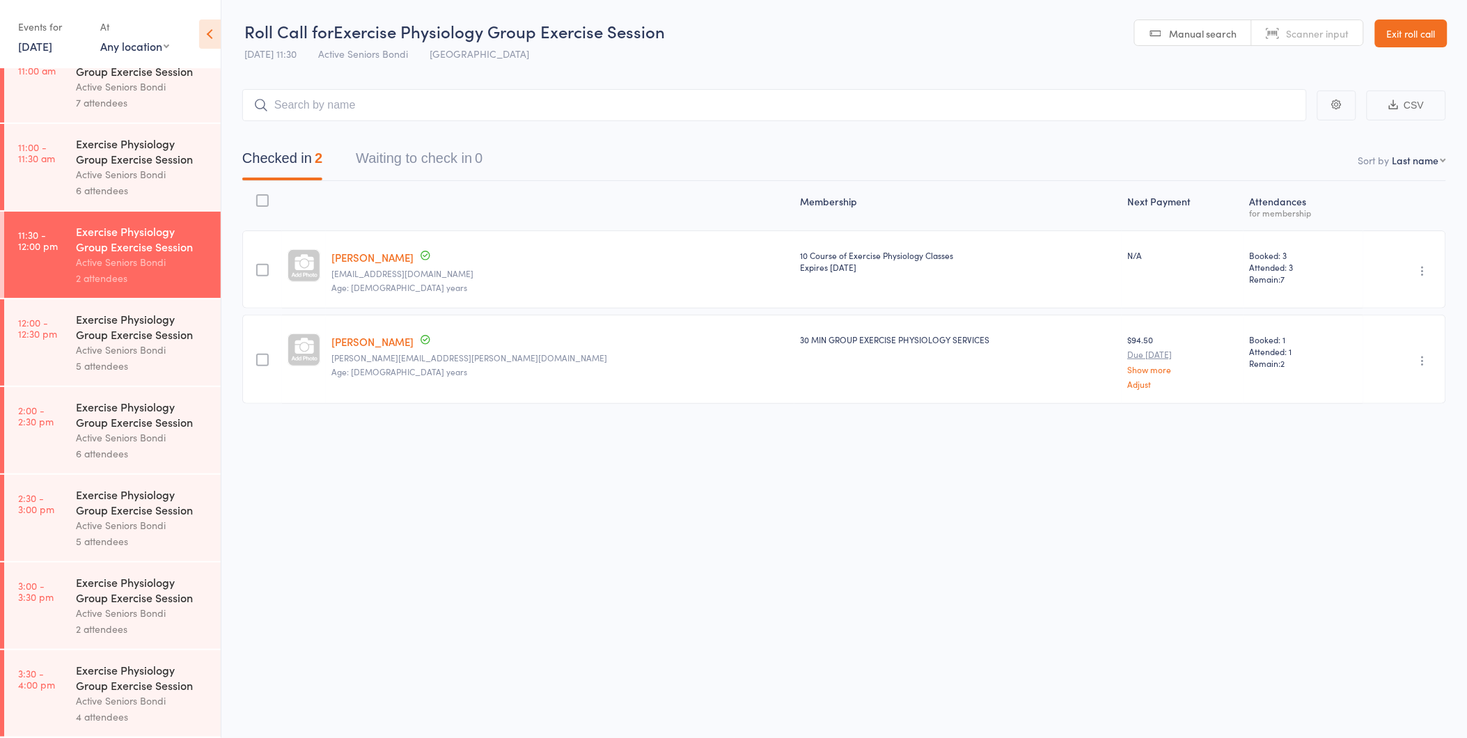
click at [65, 341] on link "12:00 - 12:30 pm Exercise Physiology Group Exercise Session Active Seniors Bond…" at bounding box center [112, 342] width 217 height 86
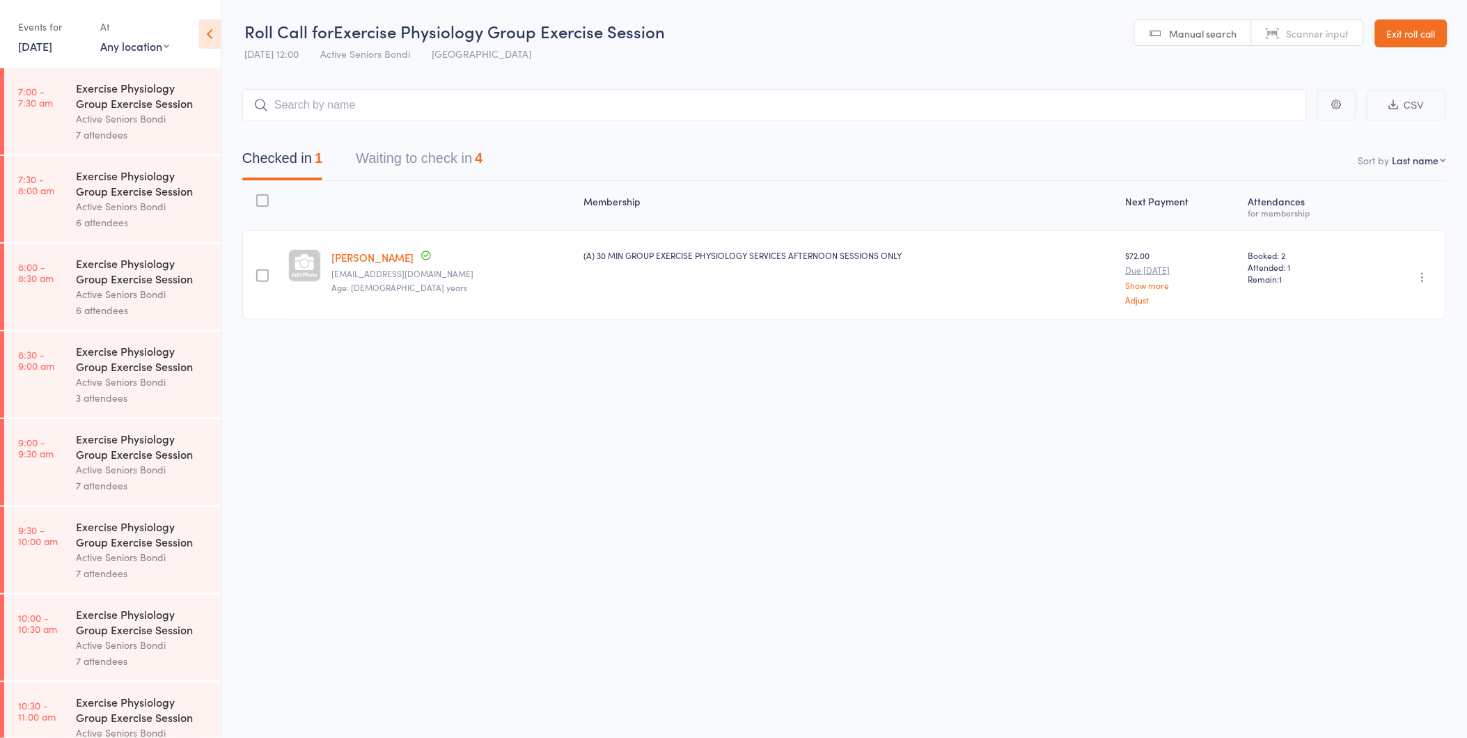
click at [419, 148] on button "Waiting to check in 4" at bounding box center [419, 161] width 127 height 37
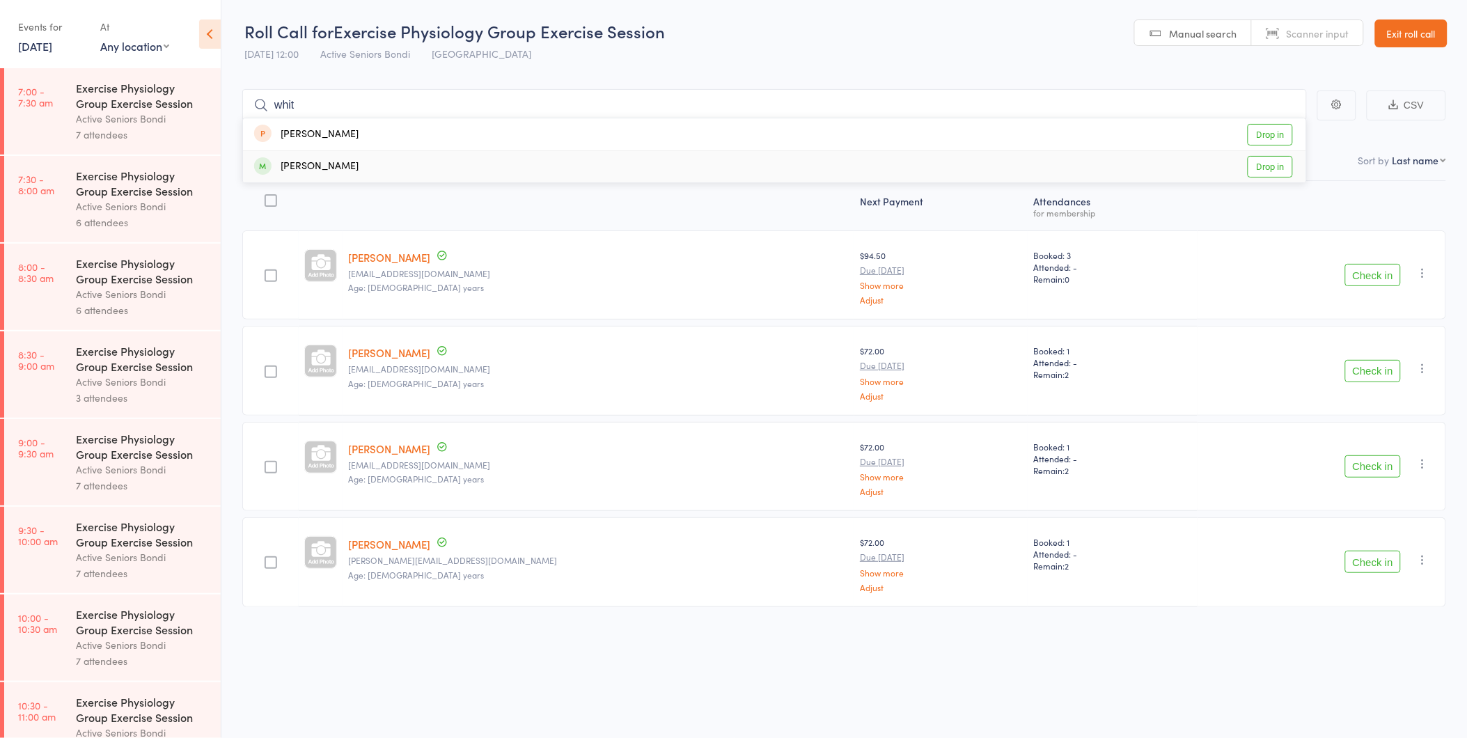
type input "whit"
click at [1281, 162] on link "Drop in" at bounding box center [1270, 167] width 45 height 22
click at [1385, 567] on button "Check in" at bounding box center [1373, 562] width 56 height 22
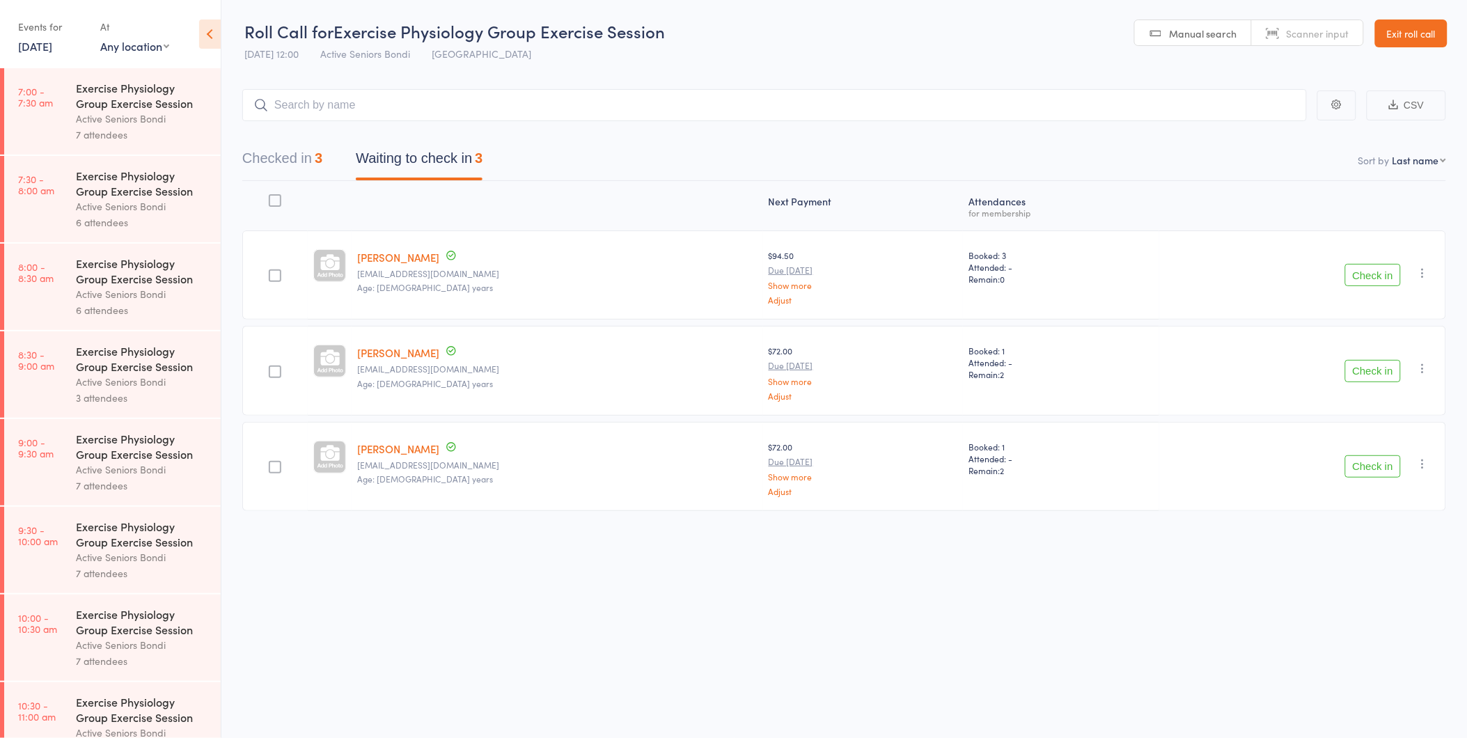
click at [1403, 33] on link "Exit roll call" at bounding box center [1411, 33] width 72 height 28
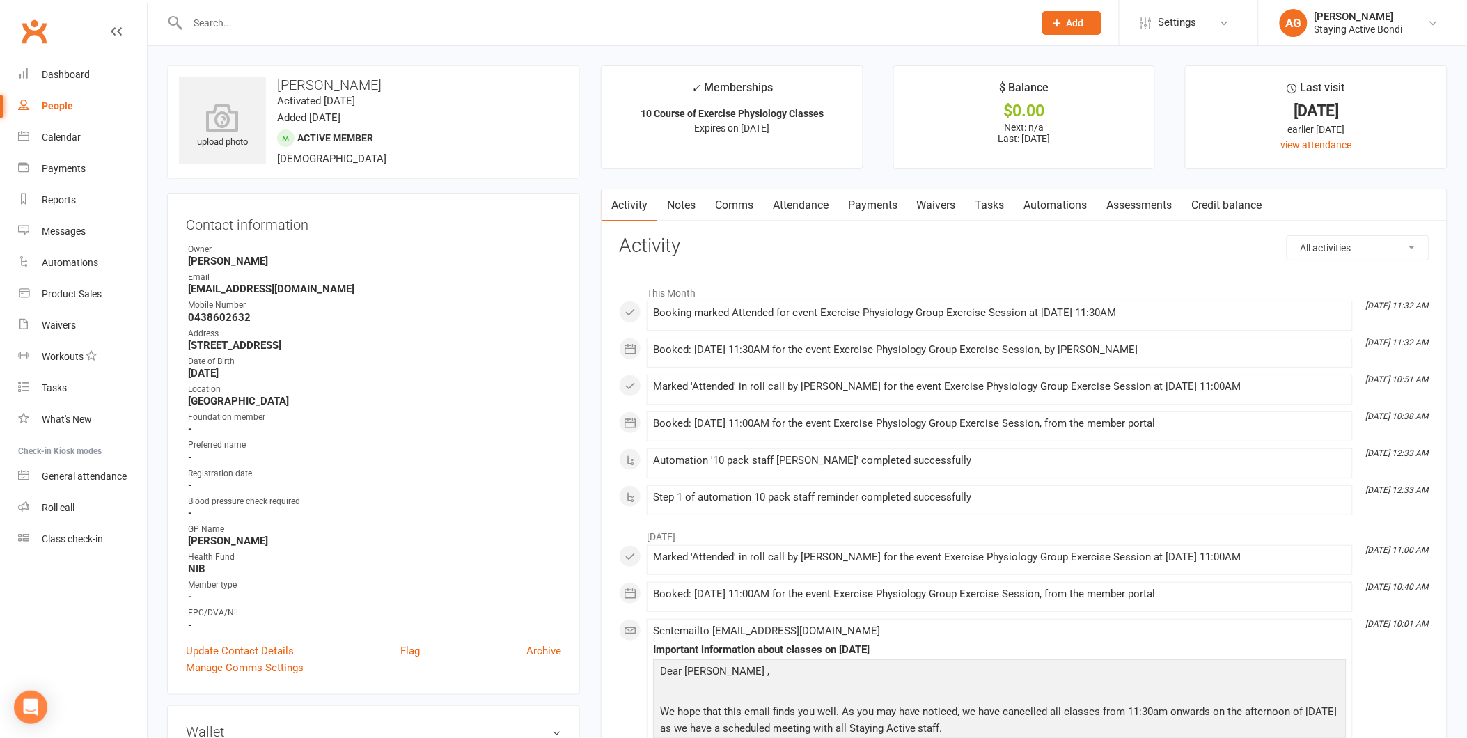
click at [319, 24] on input "text" at bounding box center [604, 22] width 840 height 19
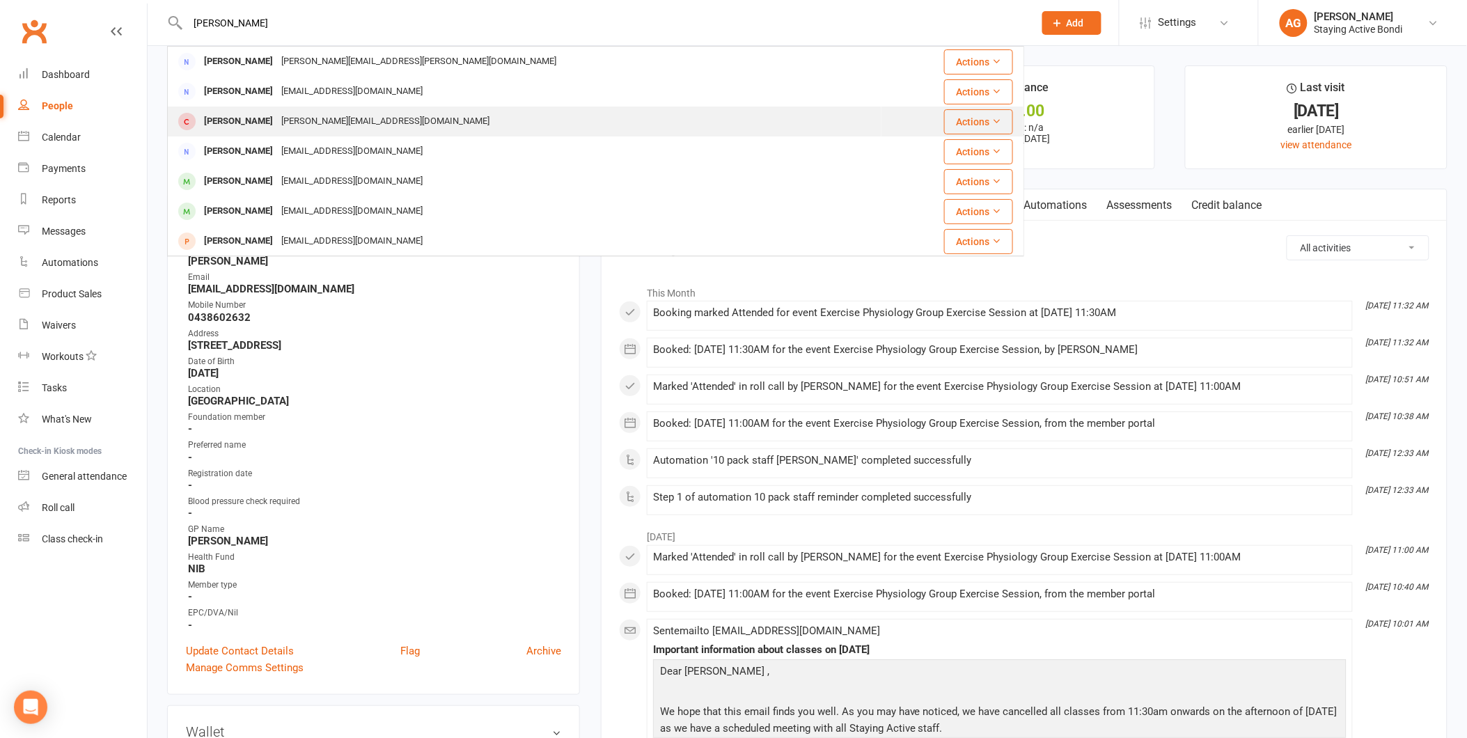
type input "shirley"
click at [277, 127] on div "shirley.baitz7@gmail.com" at bounding box center [385, 121] width 217 height 20
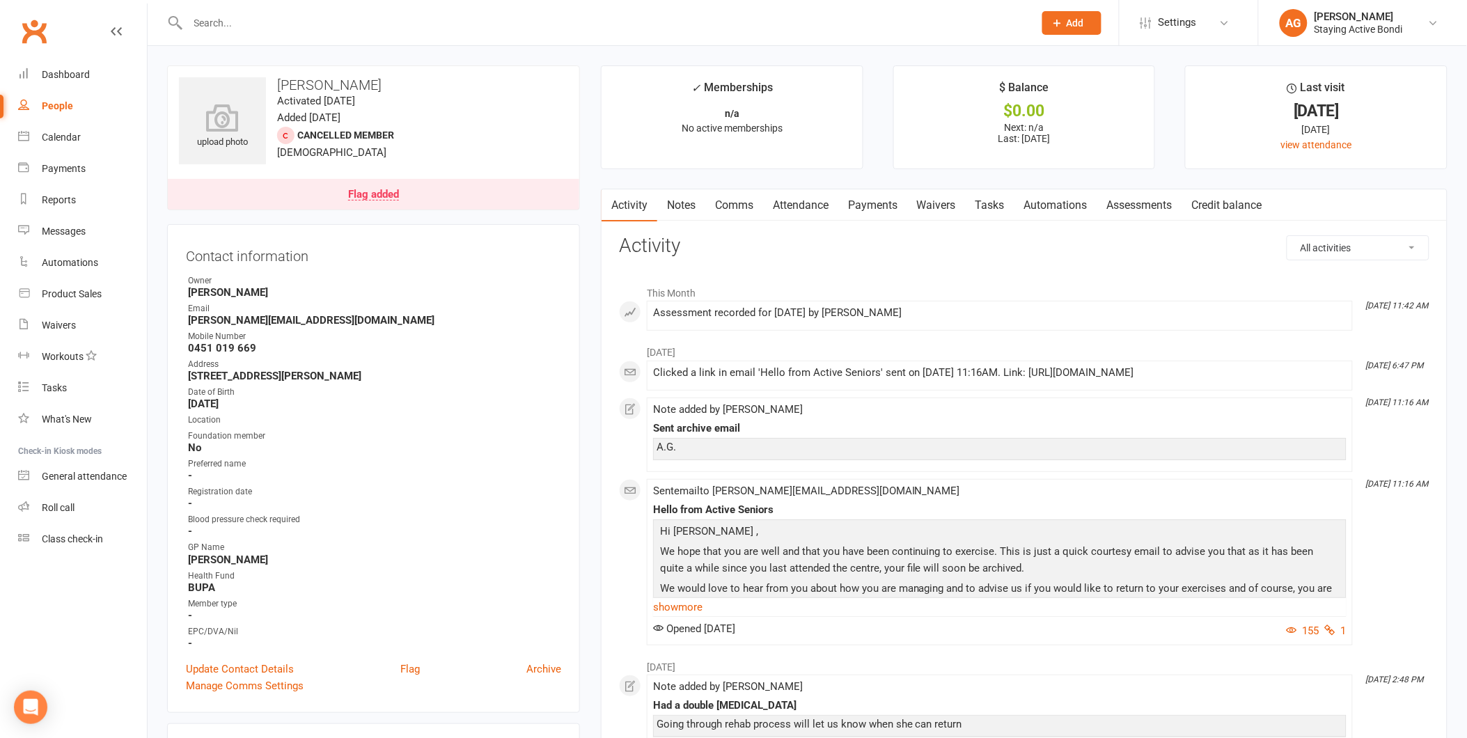
click at [121, 500] on link "Roll call" at bounding box center [82, 507] width 129 height 31
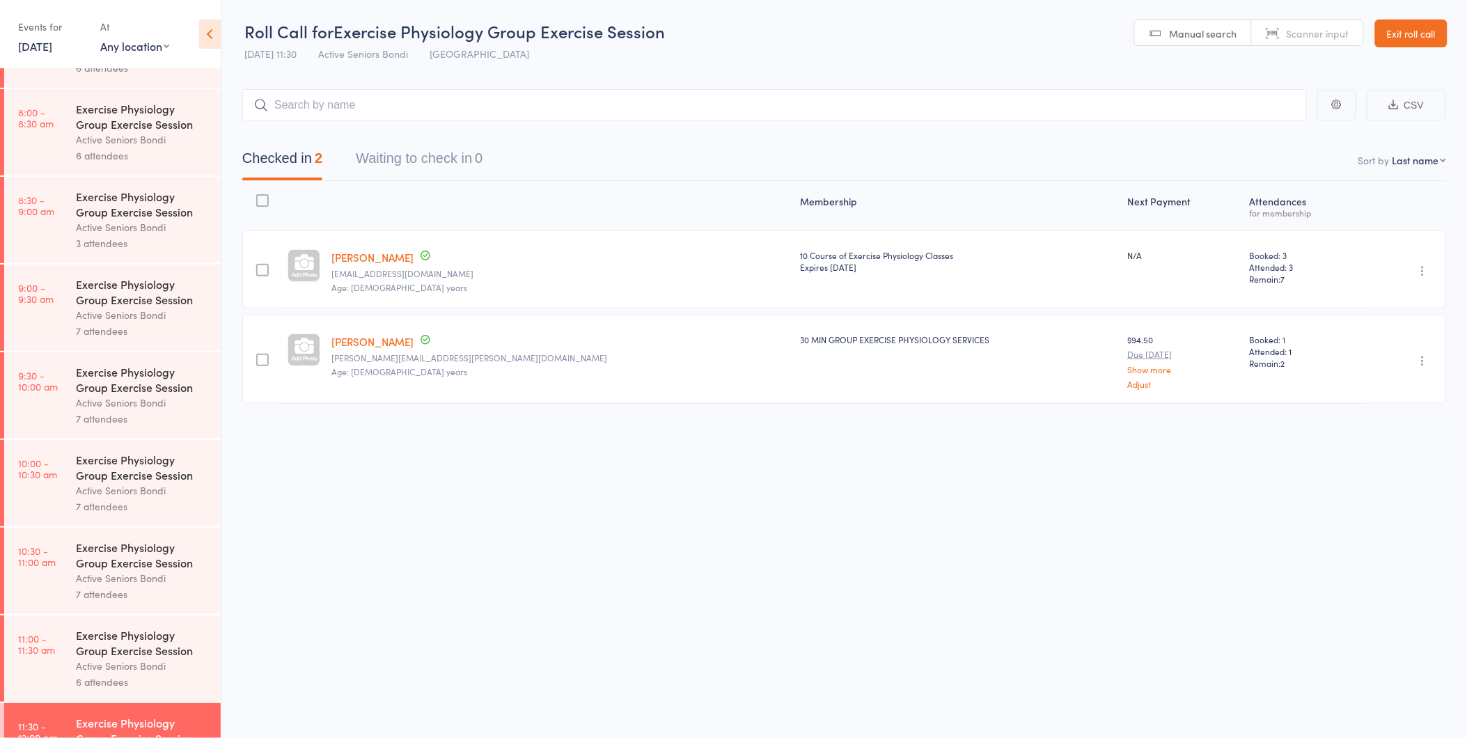
scroll to position [541, 0]
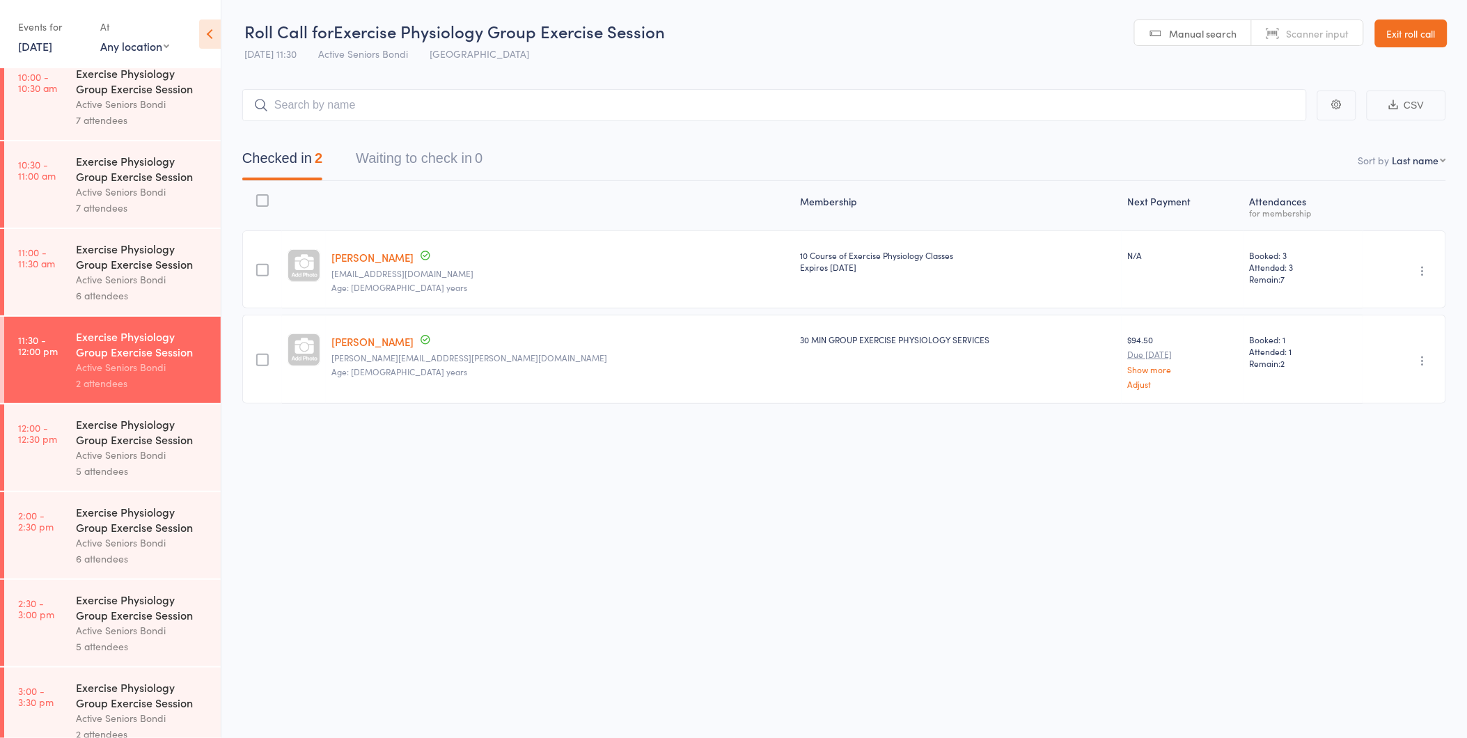
click at [78, 447] on div "Exercise Physiology Group Exercise Session" at bounding box center [142, 431] width 133 height 31
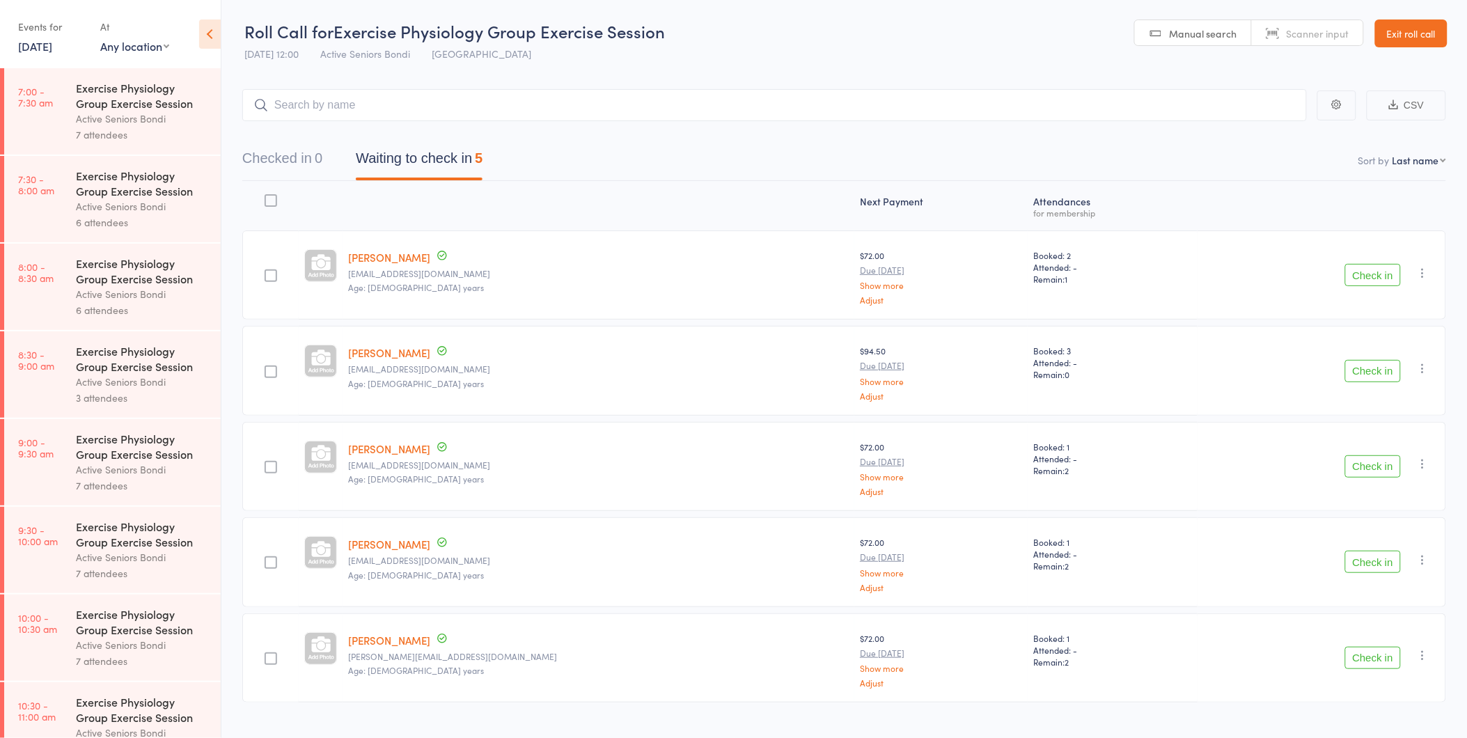
click at [1353, 274] on button "Check in" at bounding box center [1373, 275] width 56 height 22
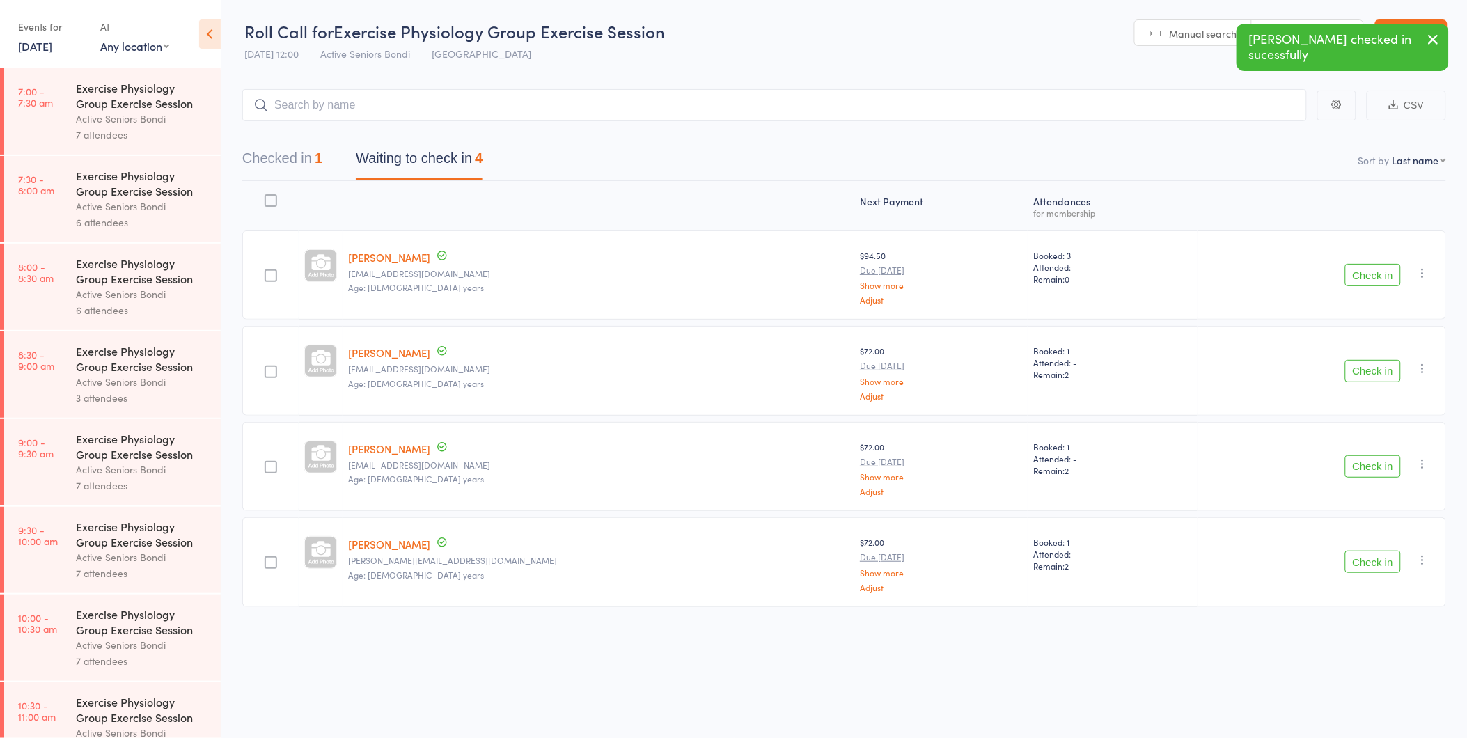
click at [391, 258] on link "[PERSON_NAME]" at bounding box center [389, 257] width 82 height 15
click at [1358, 267] on button "Check in" at bounding box center [1373, 275] width 56 height 22
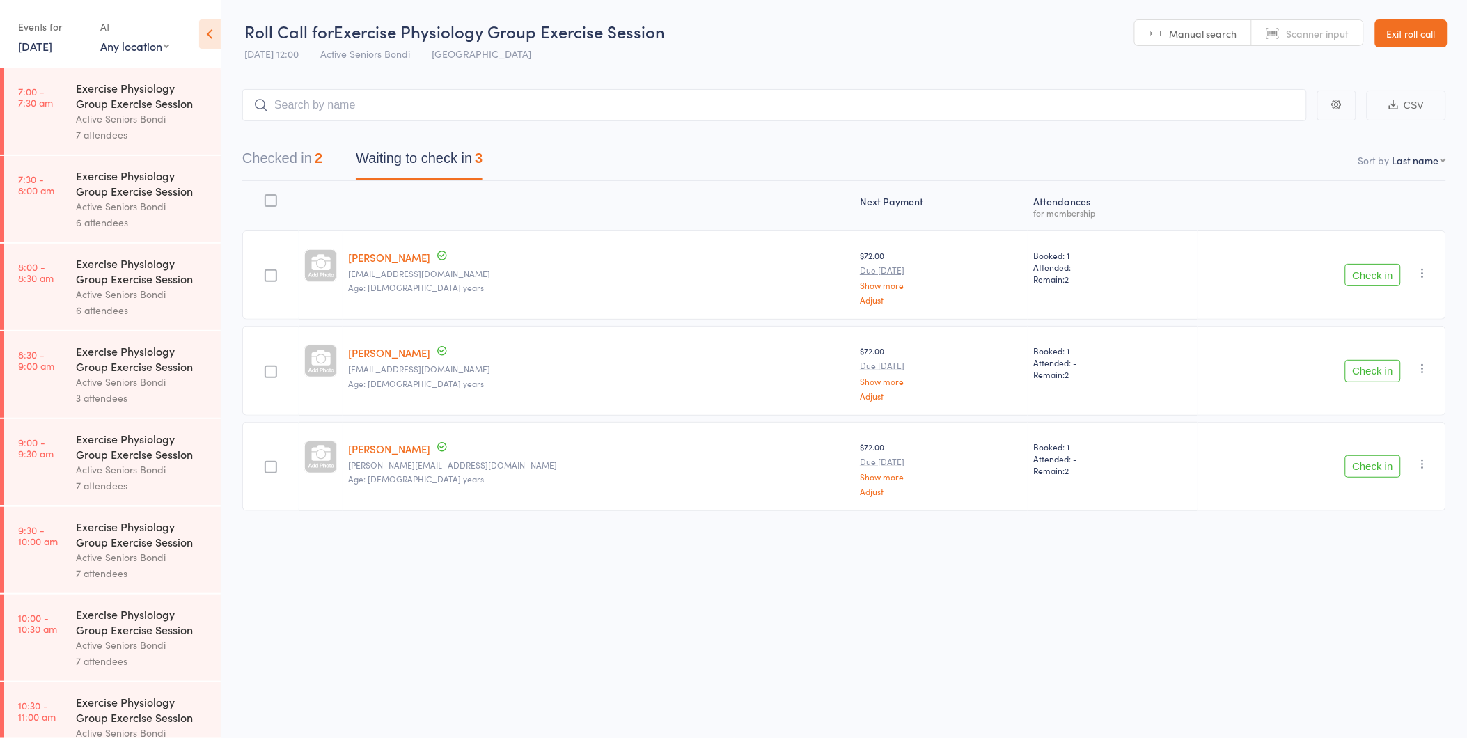
click at [1363, 458] on button "Check in" at bounding box center [1373, 466] width 56 height 22
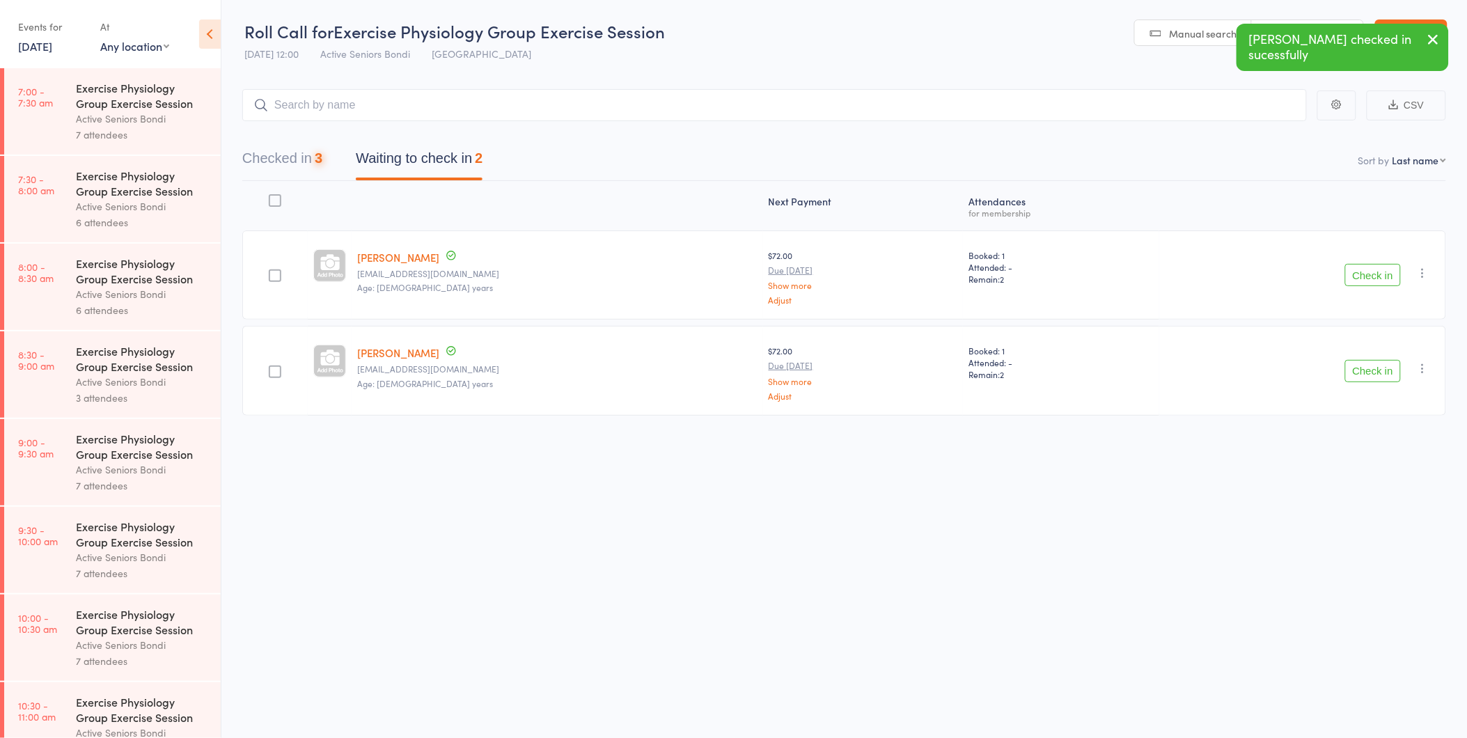
click at [1363, 377] on button "Check in" at bounding box center [1373, 371] width 56 height 22
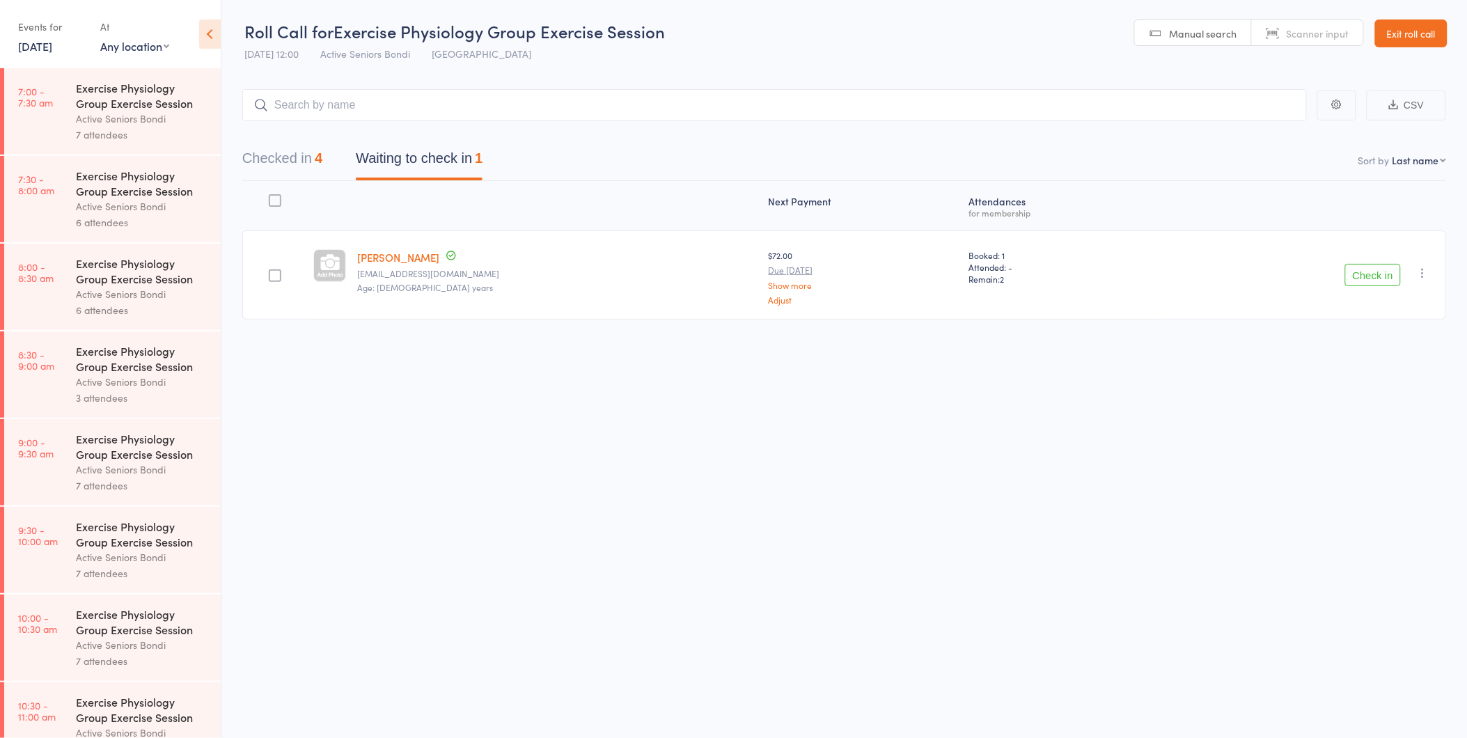
click at [1369, 272] on button "Check in" at bounding box center [1373, 275] width 56 height 22
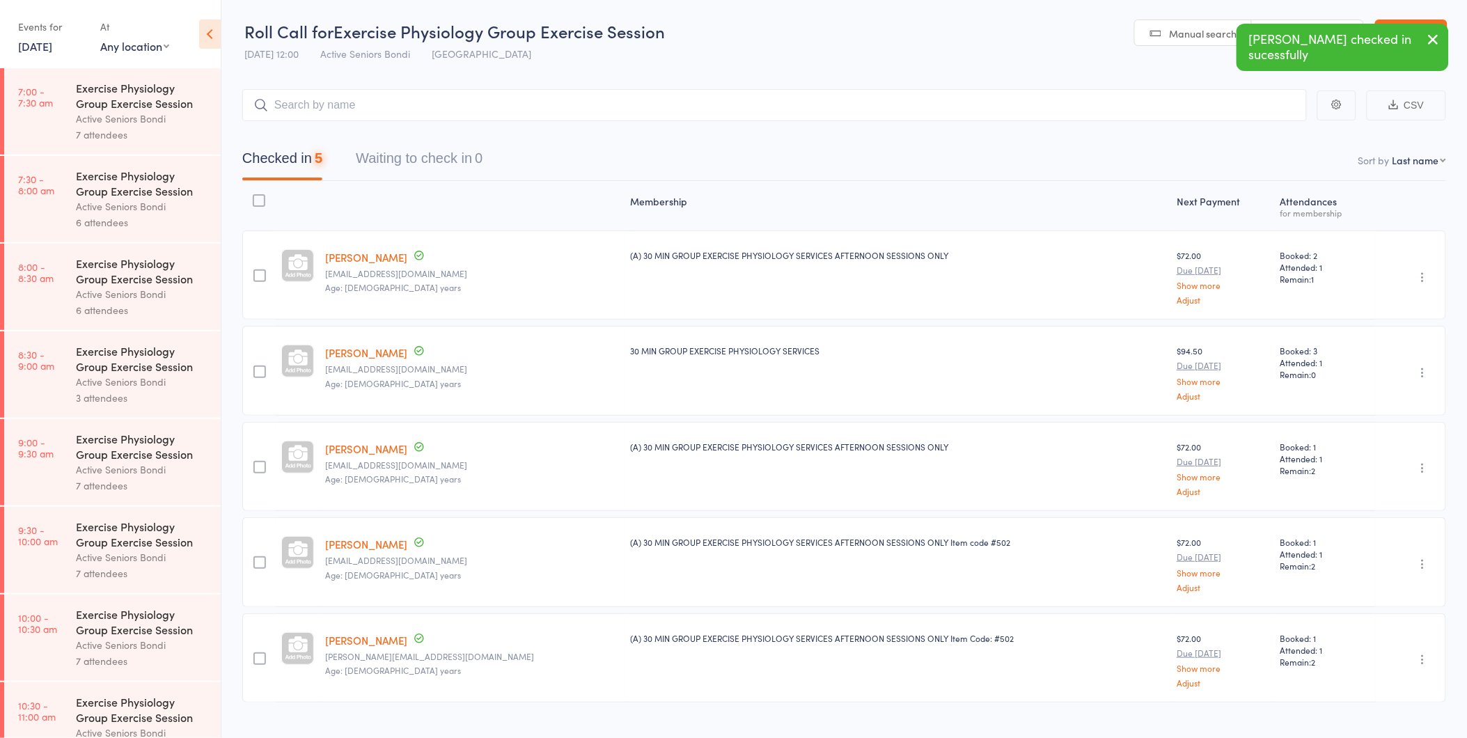
click at [298, 162] on button "Checked in 5" at bounding box center [282, 161] width 80 height 37
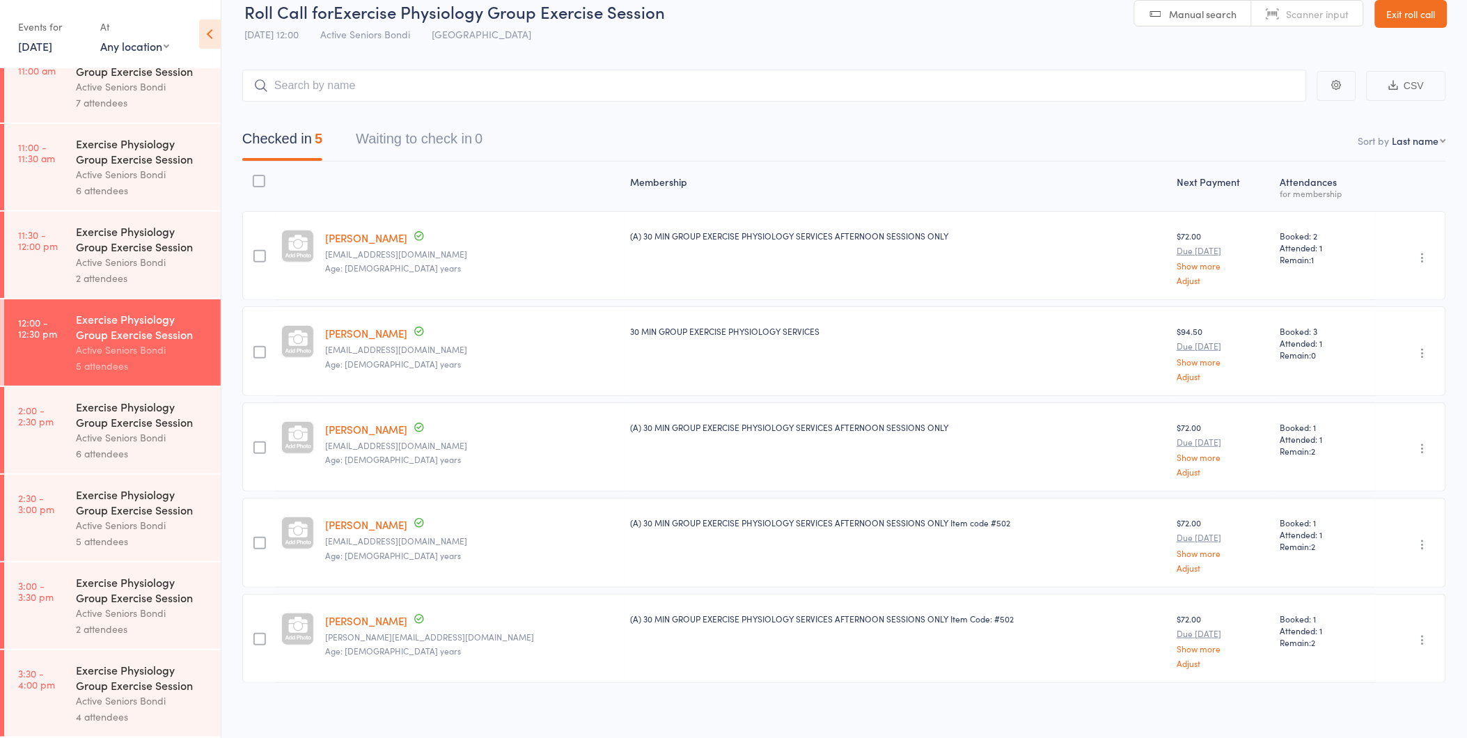
scroll to position [25, 0]
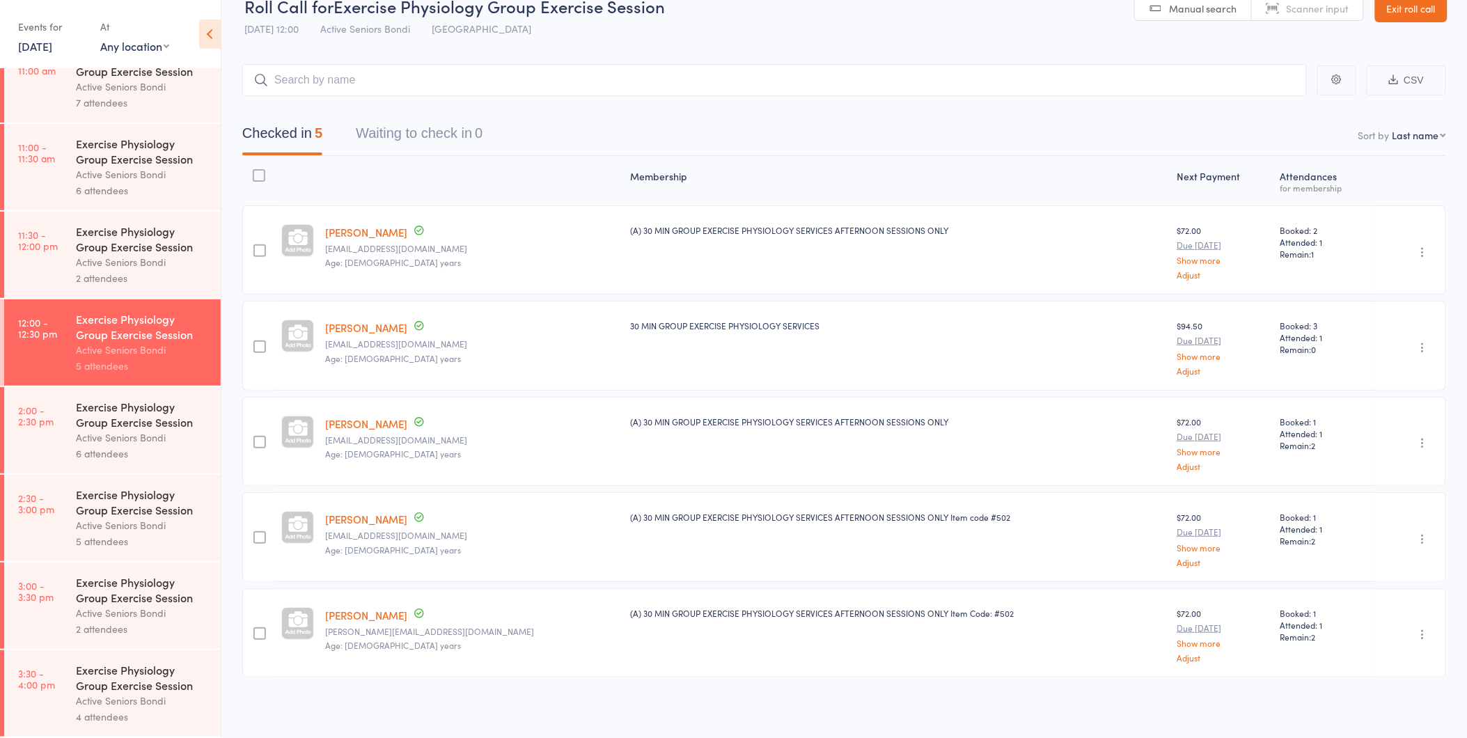
click at [106, 583] on div "Exercise Physiology Group Exercise Session" at bounding box center [142, 589] width 133 height 31
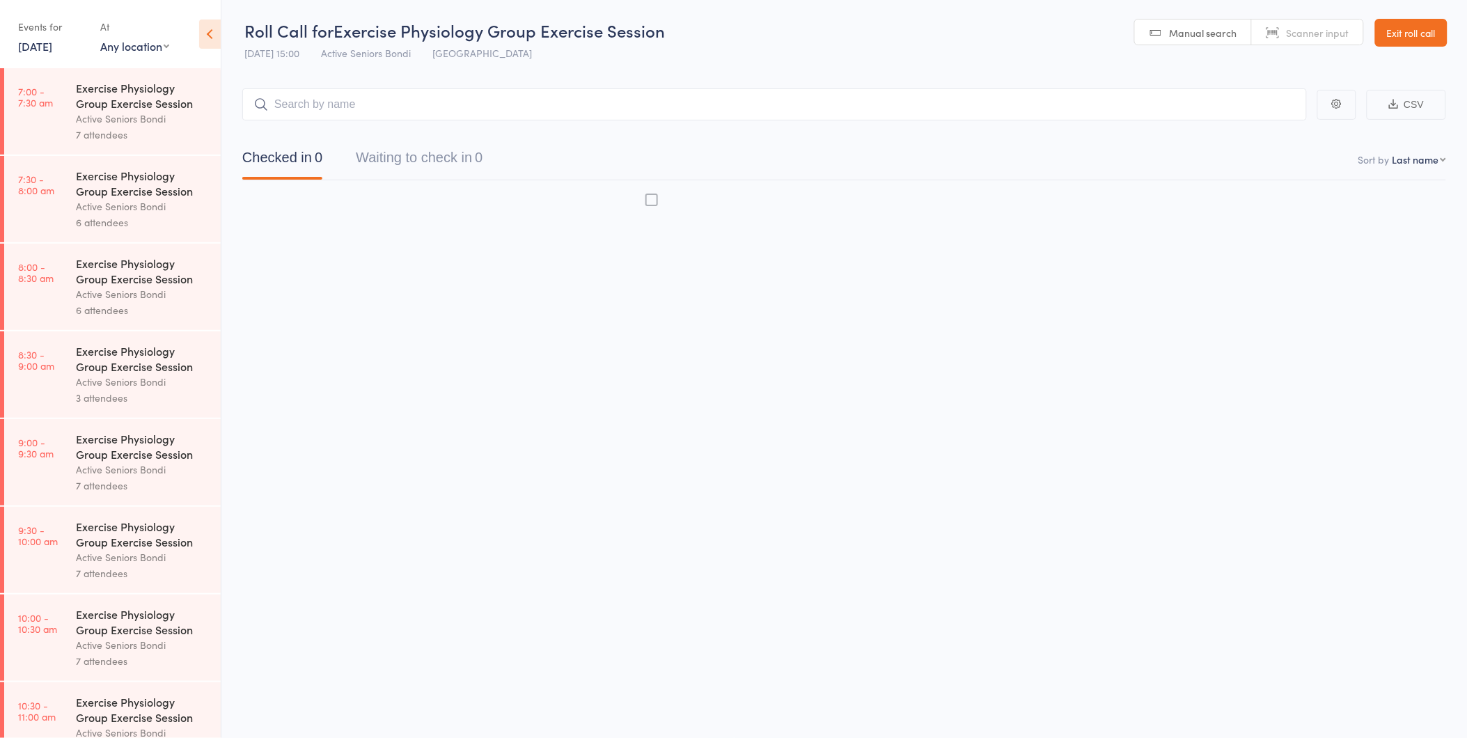
scroll to position [1, 0]
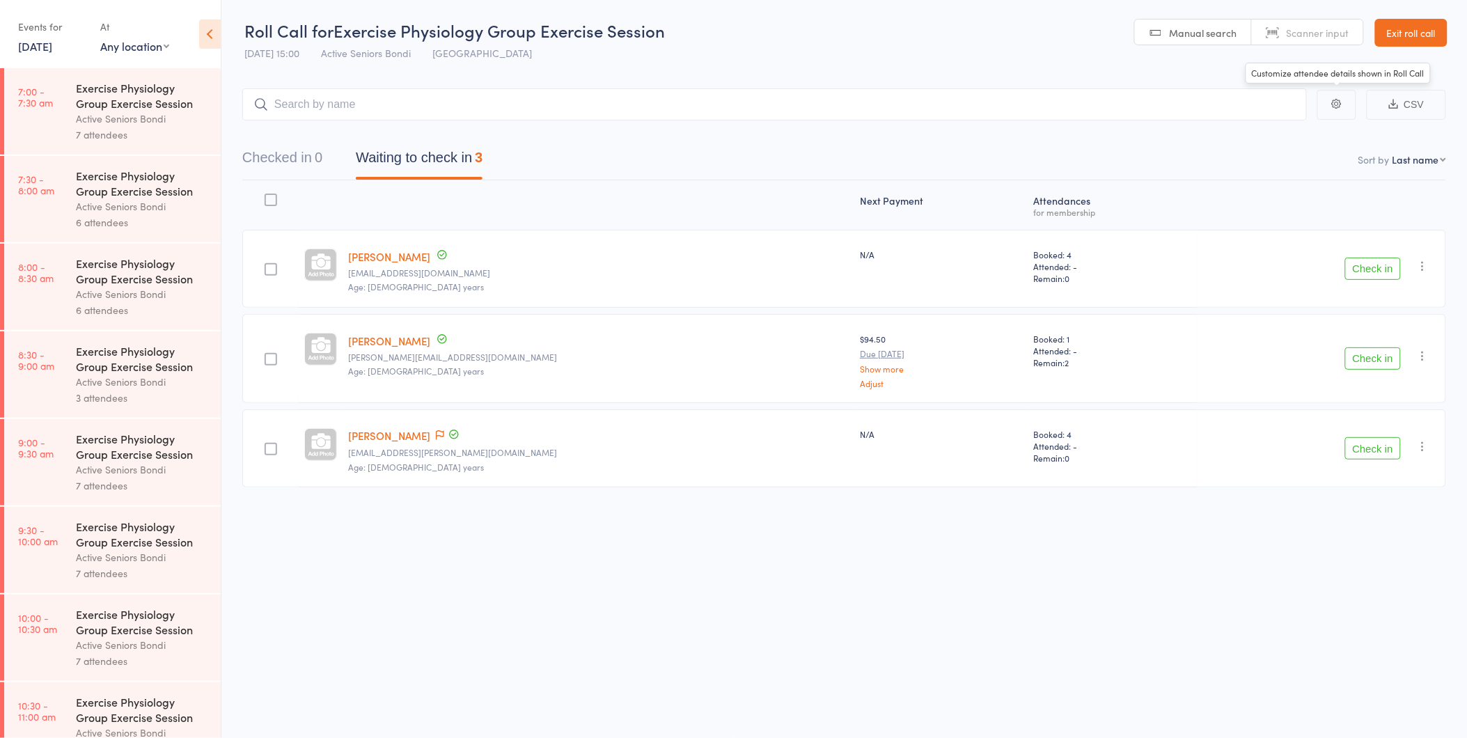
click at [1427, 44] on link "Exit roll call" at bounding box center [1411, 33] width 72 height 28
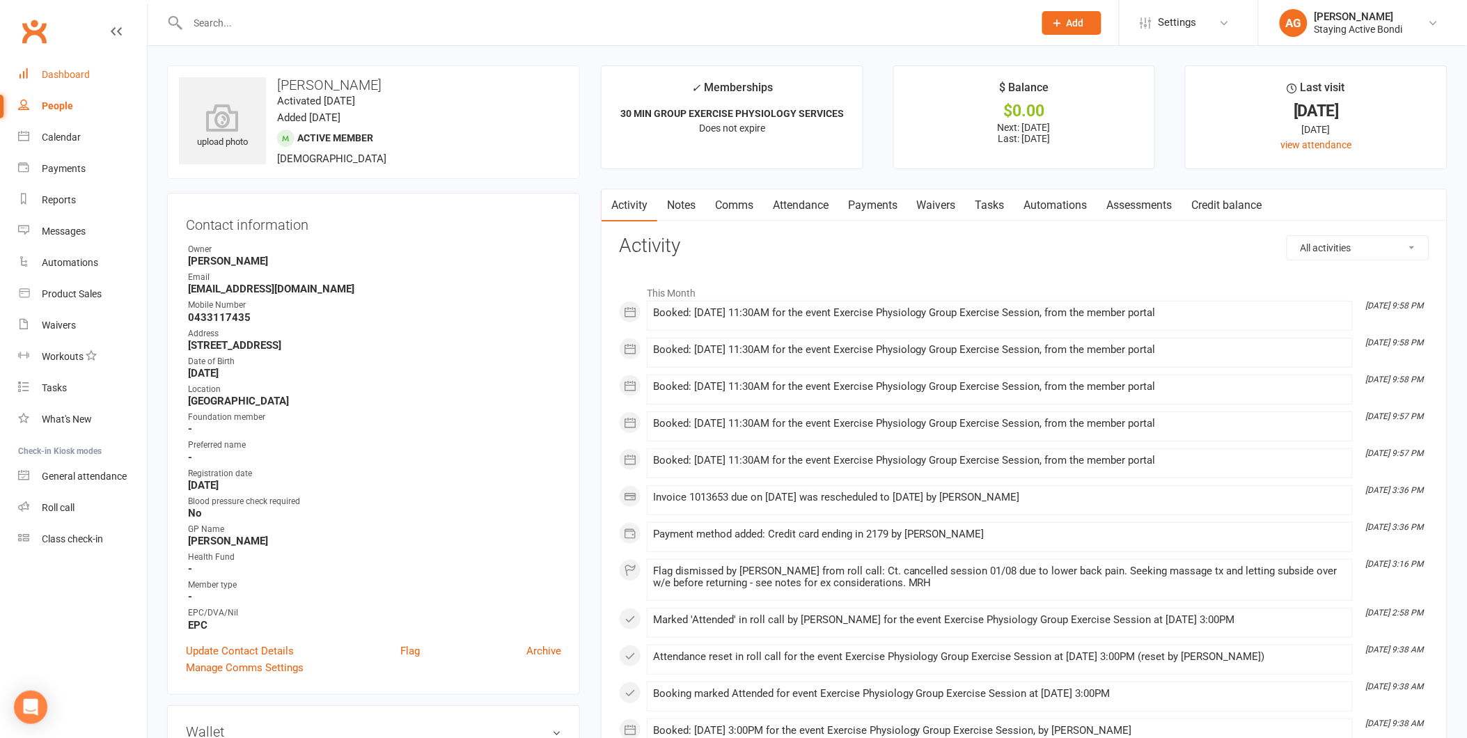
click at [95, 88] on link "Dashboard" at bounding box center [82, 74] width 129 height 31
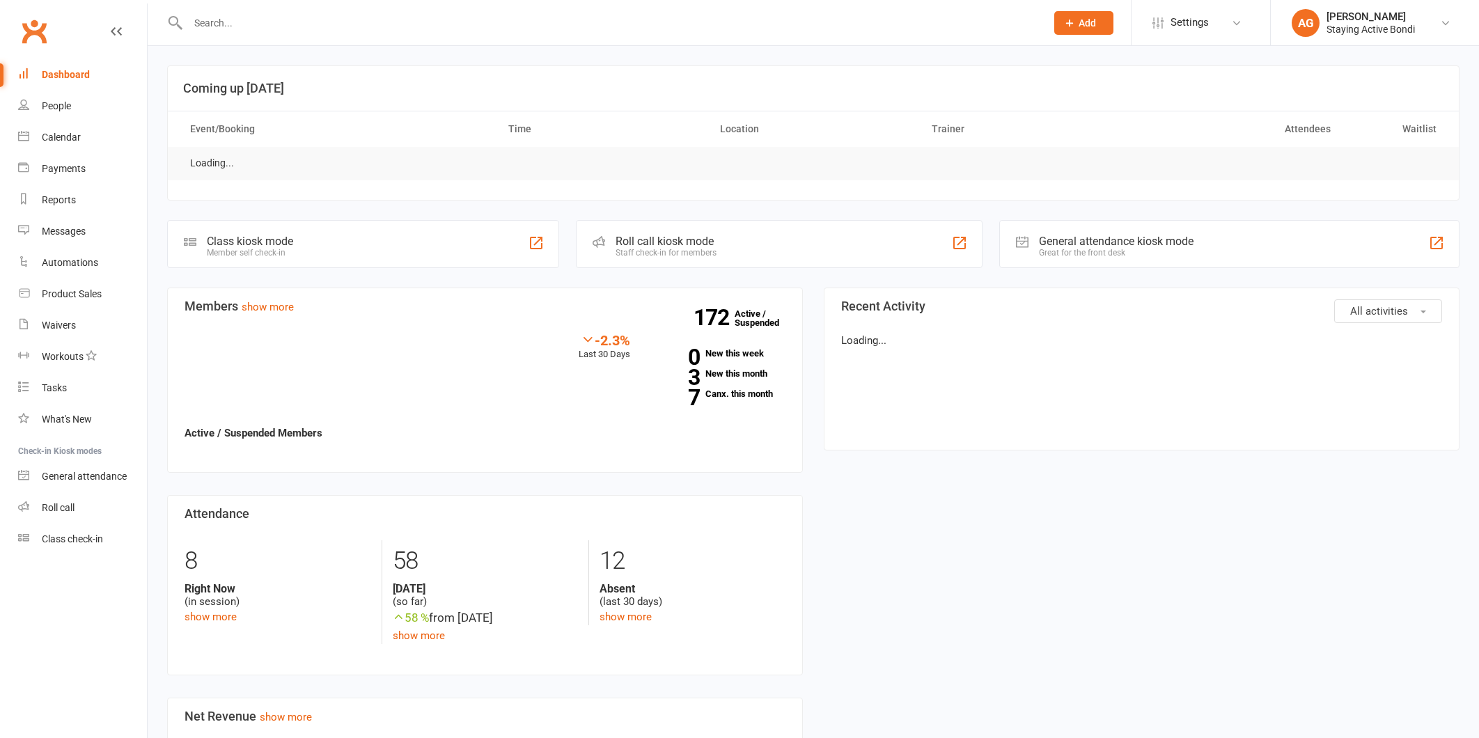
click at [259, 22] on input "text" at bounding box center [610, 22] width 852 height 19
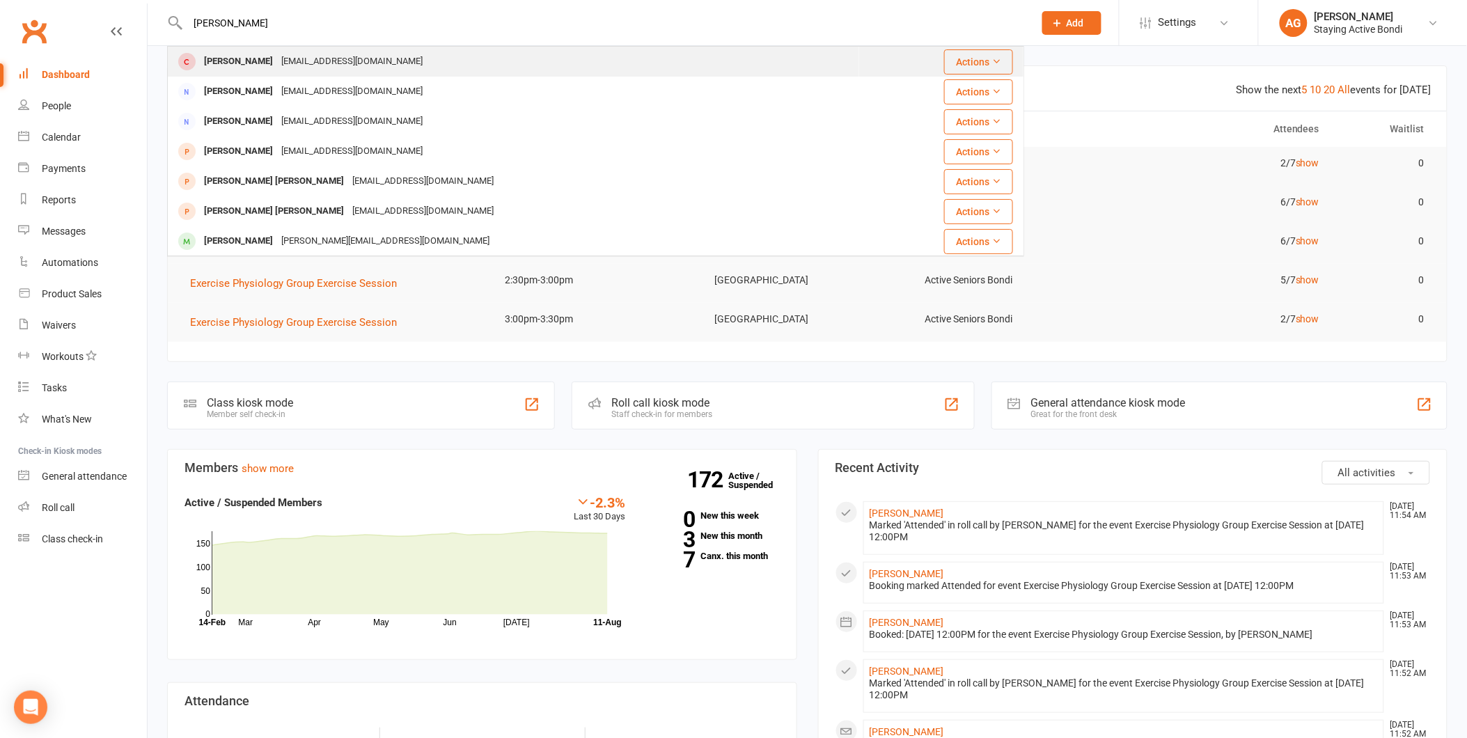
type input "[PERSON_NAME]"
click at [277, 52] on div "[EMAIL_ADDRESS][DOMAIN_NAME]" at bounding box center [352, 62] width 150 height 20
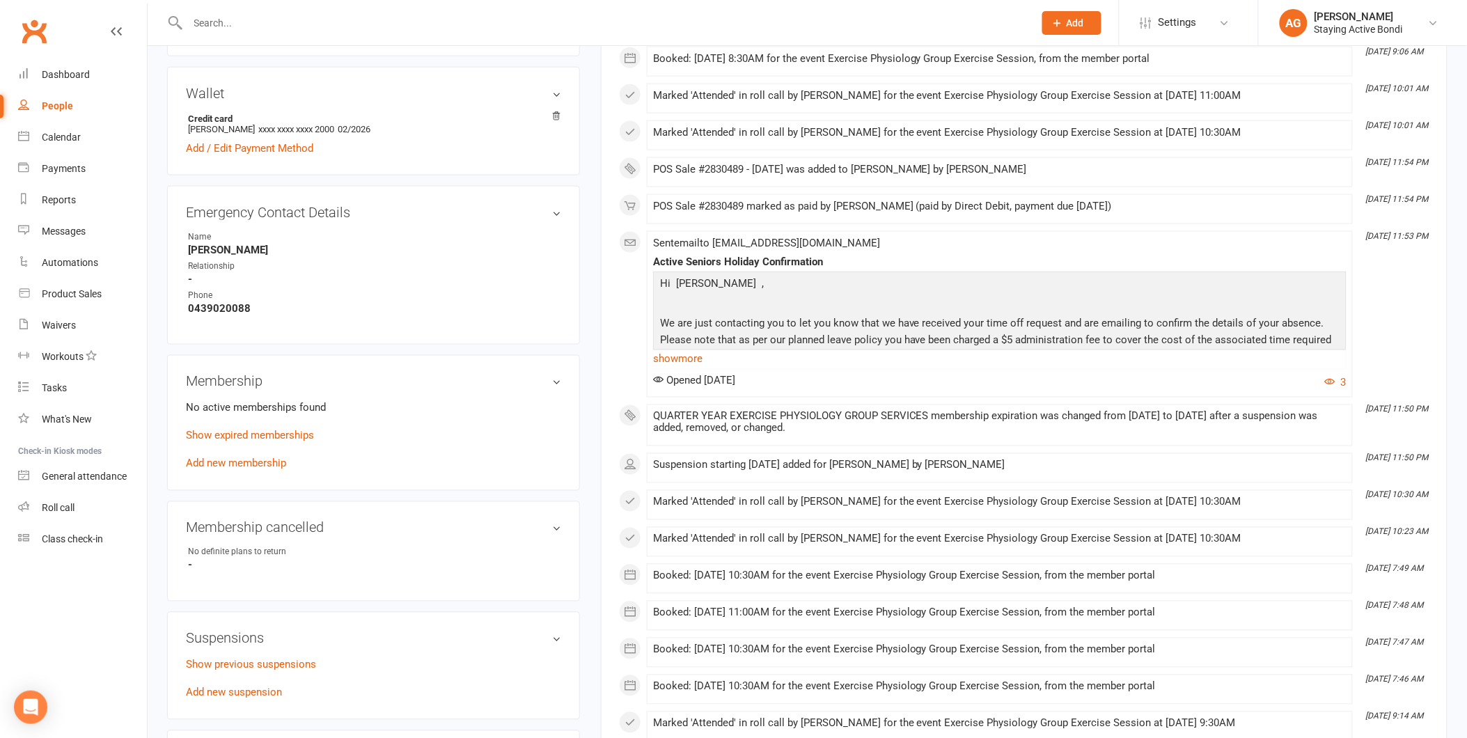
scroll to position [928, 0]
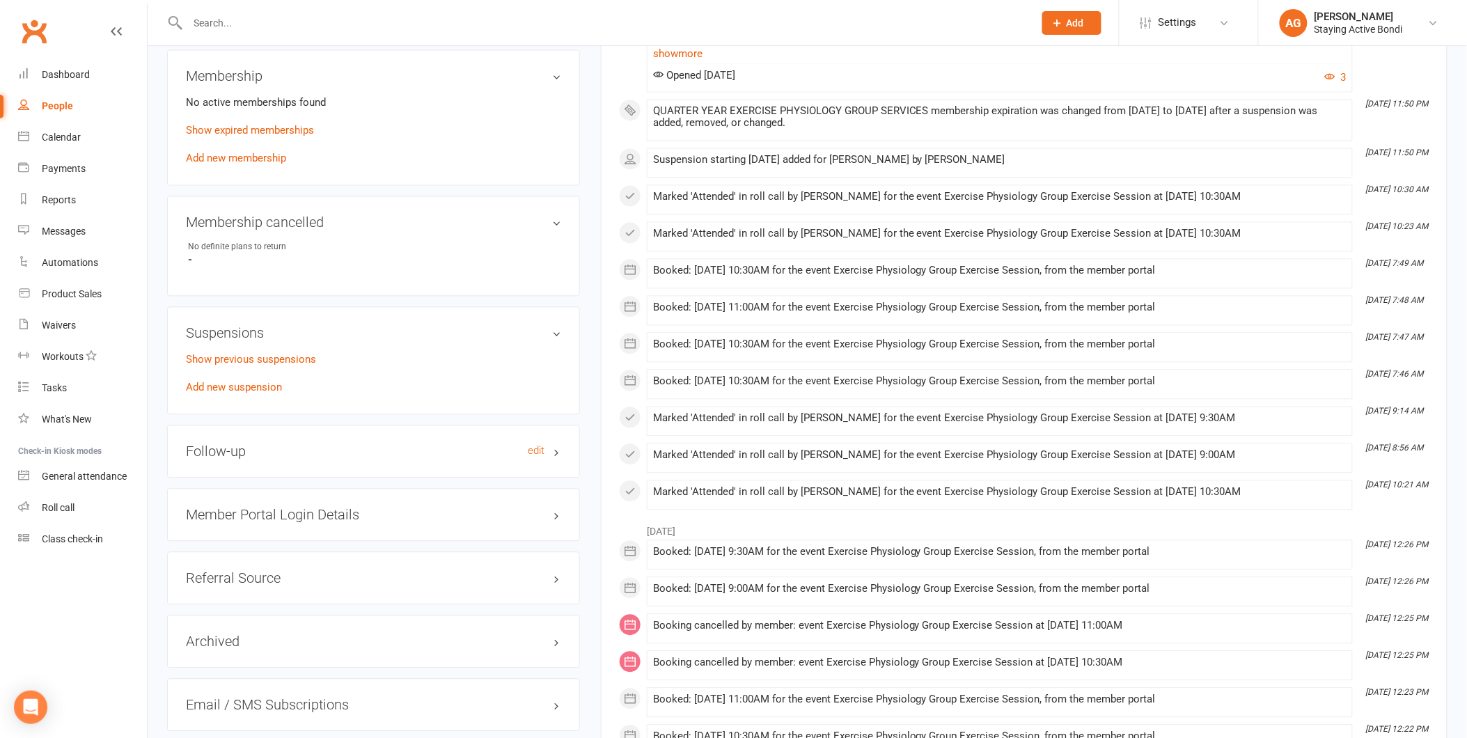
click at [261, 448] on h3 "Follow-up edit" at bounding box center [373, 451] width 375 height 15
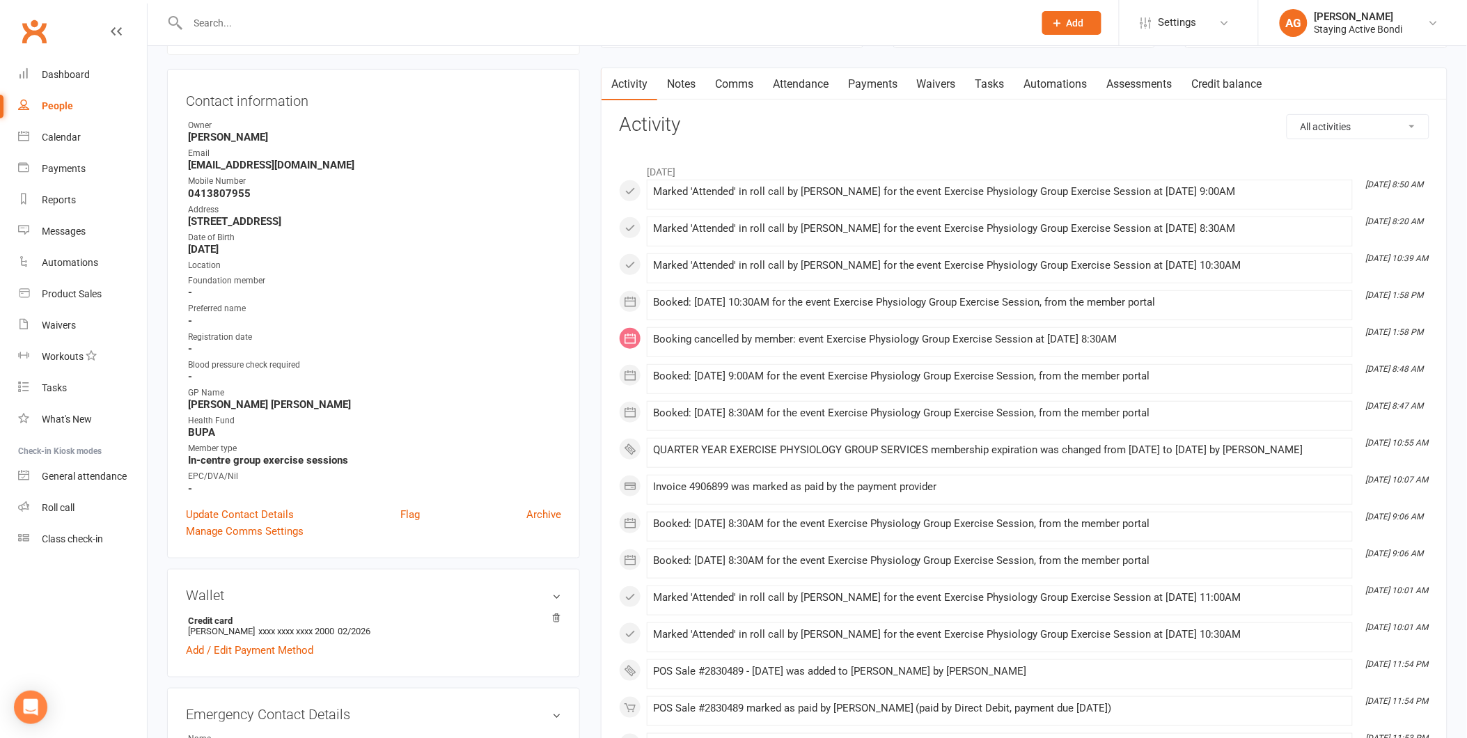
scroll to position [77, 0]
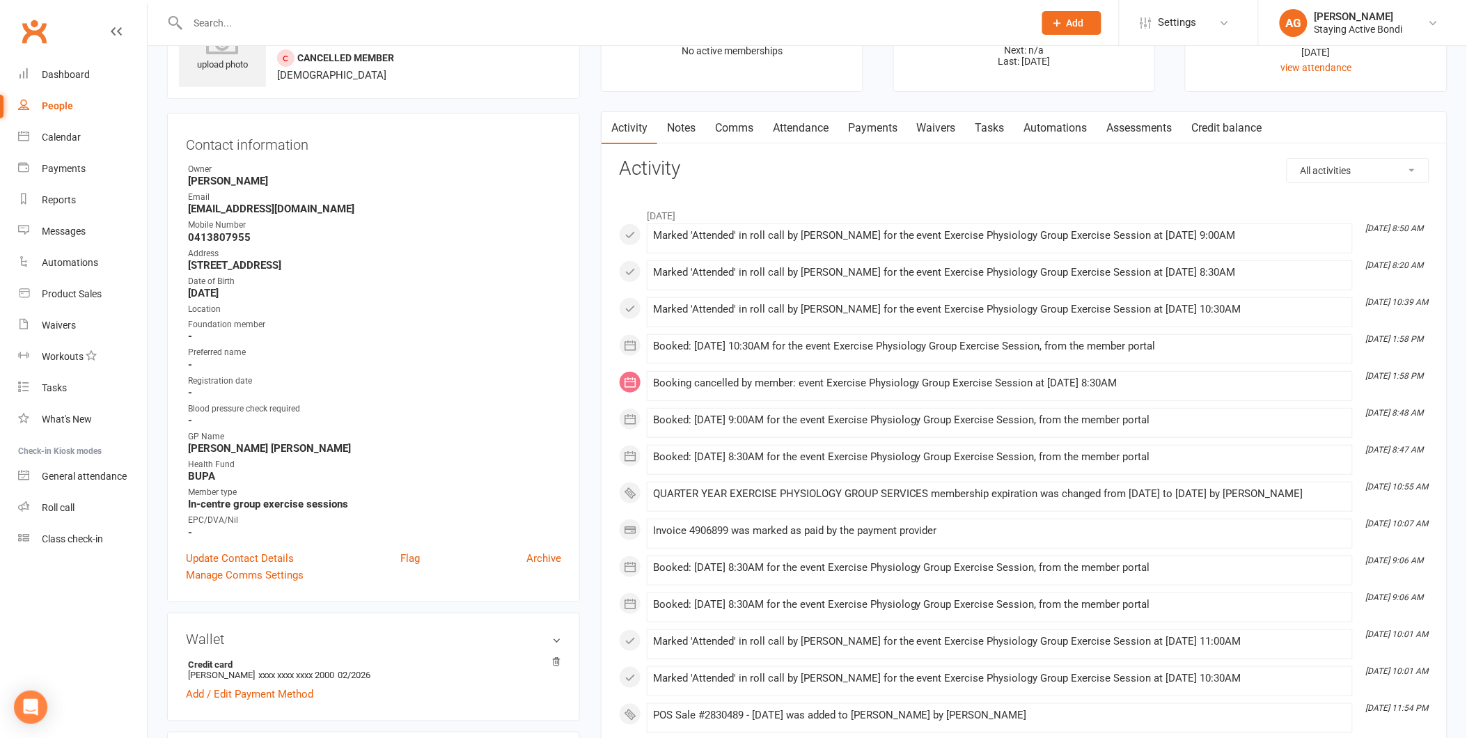
click at [668, 129] on link "Notes" at bounding box center [681, 128] width 48 height 32
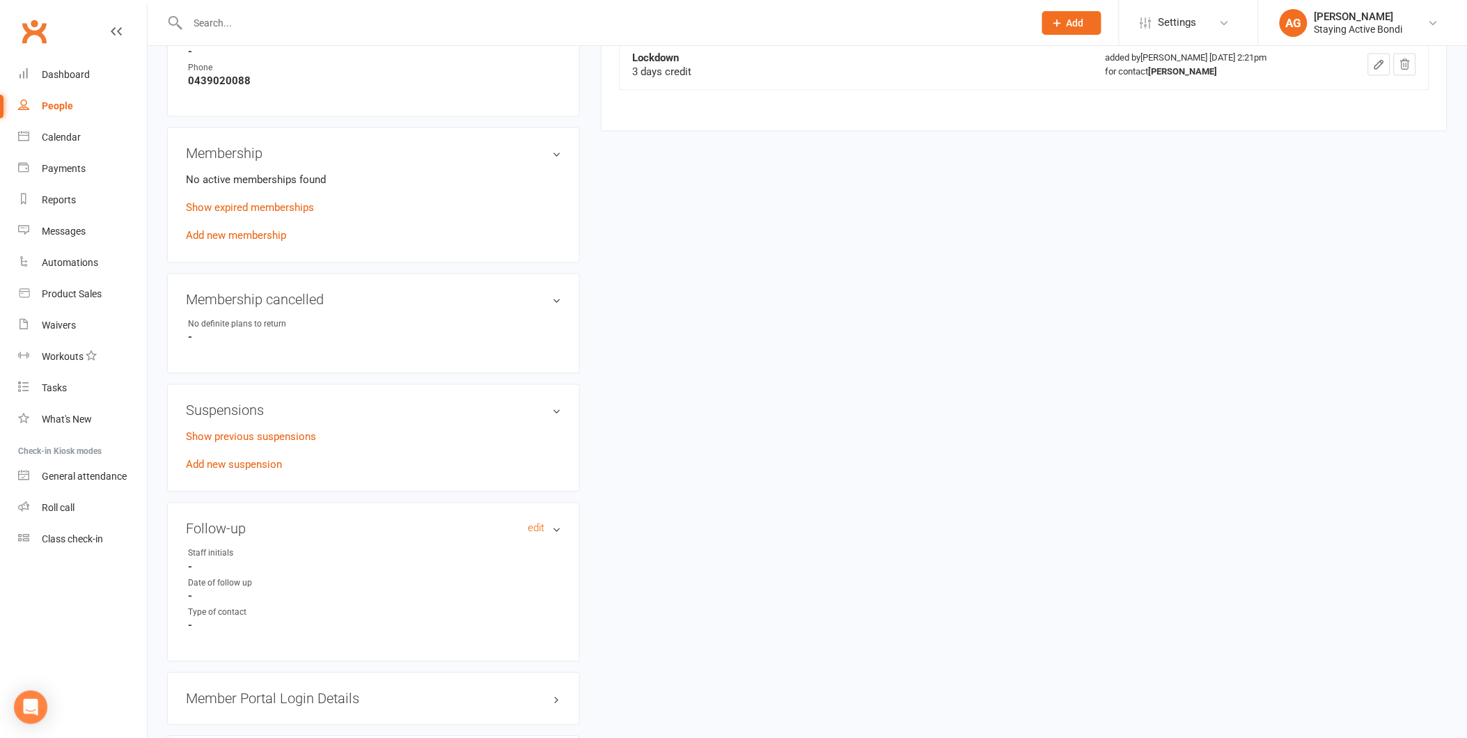
scroll to position [928, 0]
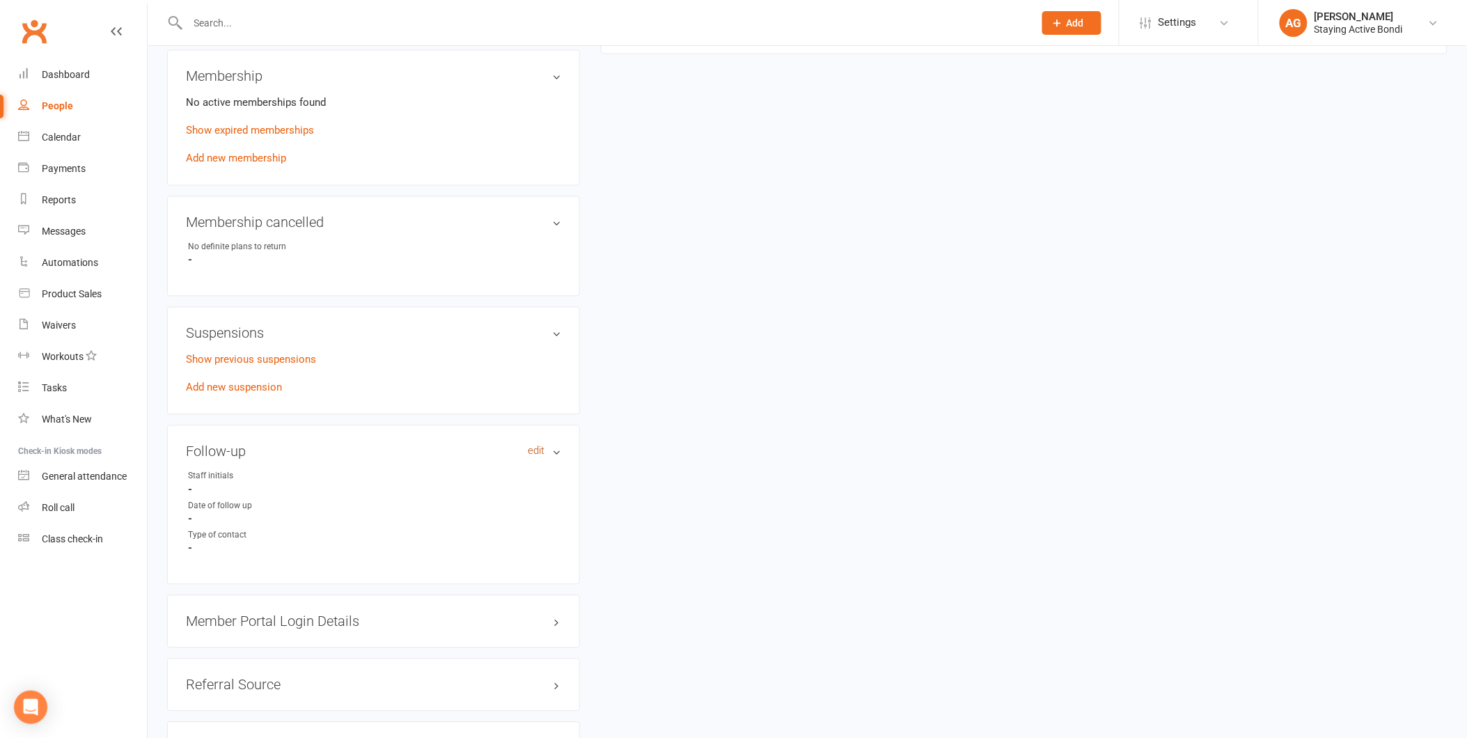
click at [535, 448] on link "edit" at bounding box center [536, 452] width 17 height 12
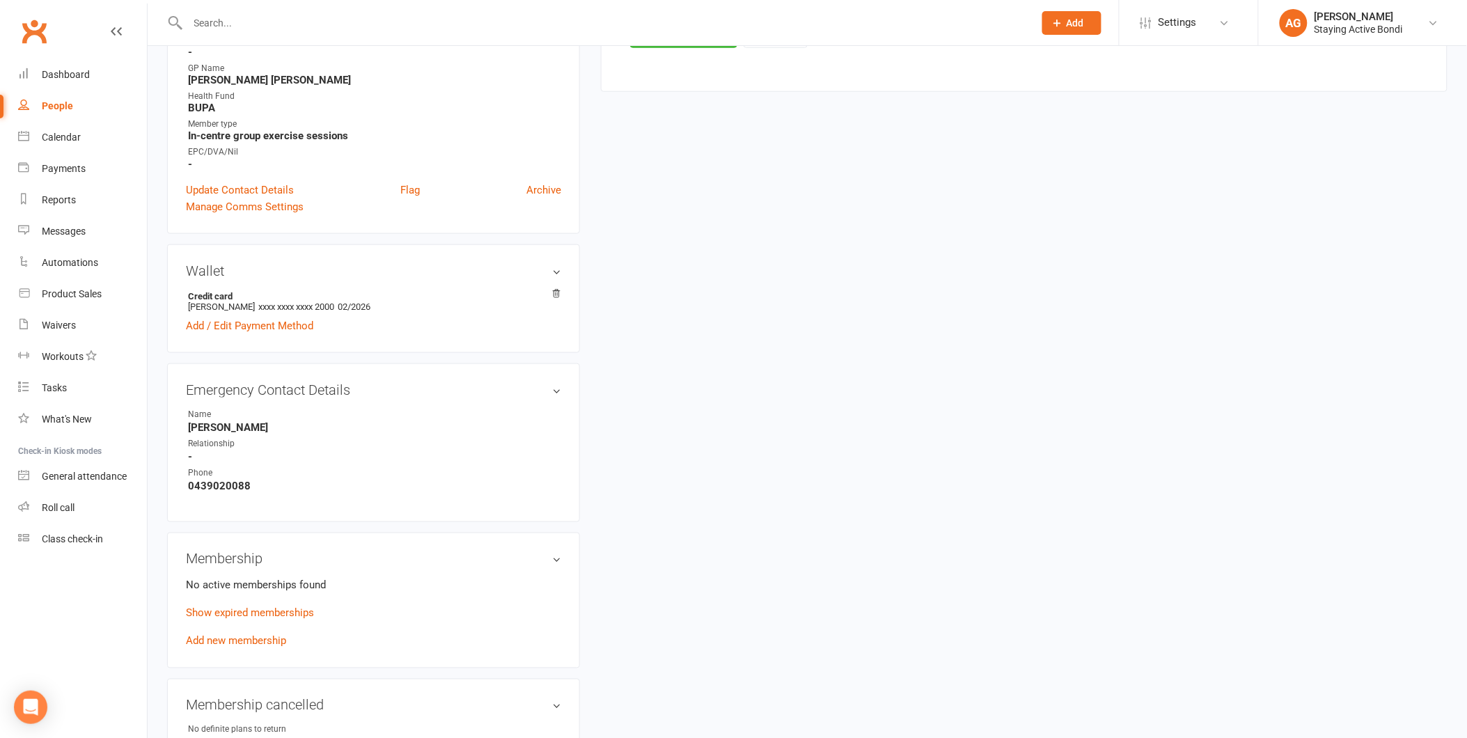
scroll to position [119, 0]
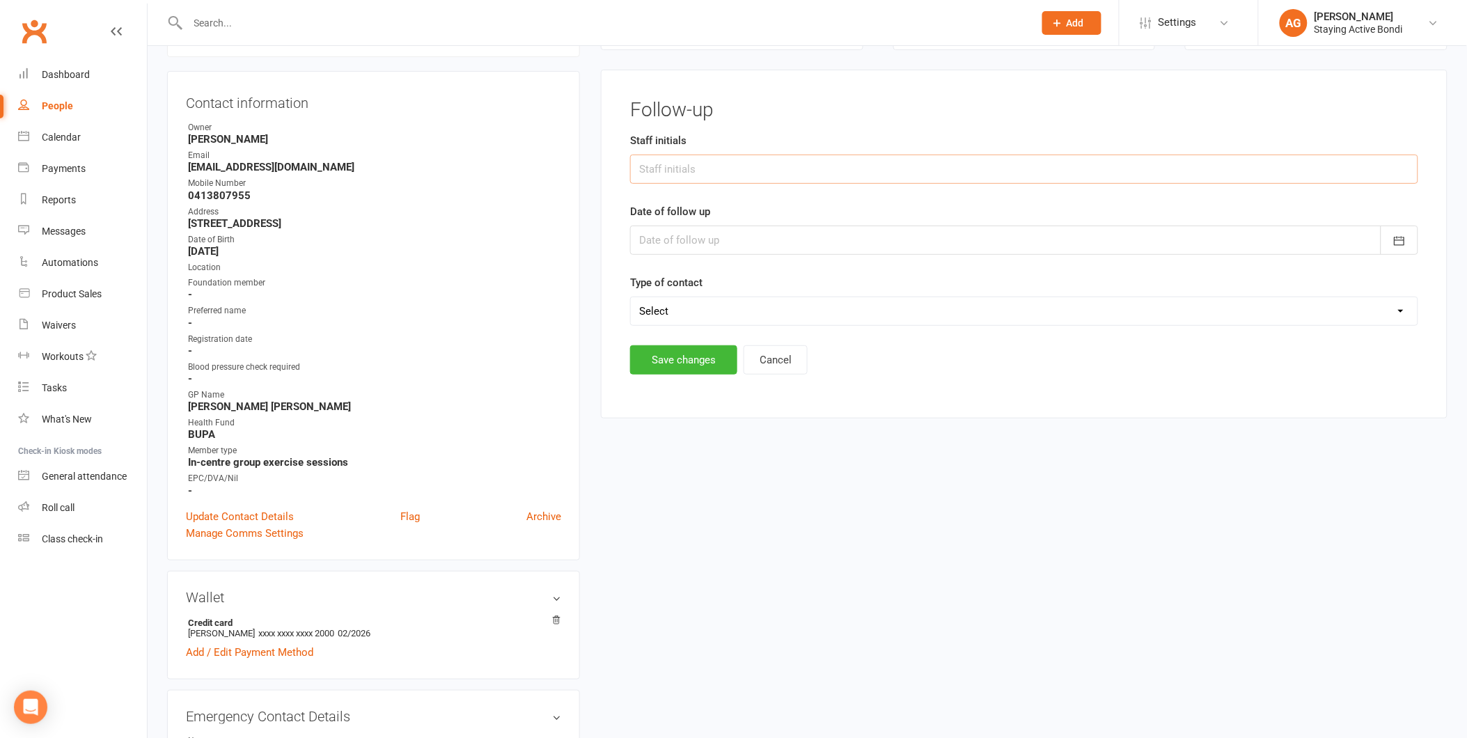
click at [693, 173] on input "text" at bounding box center [1024, 169] width 788 height 29
type input "A.G"
click at [686, 230] on div at bounding box center [1024, 240] width 788 height 29
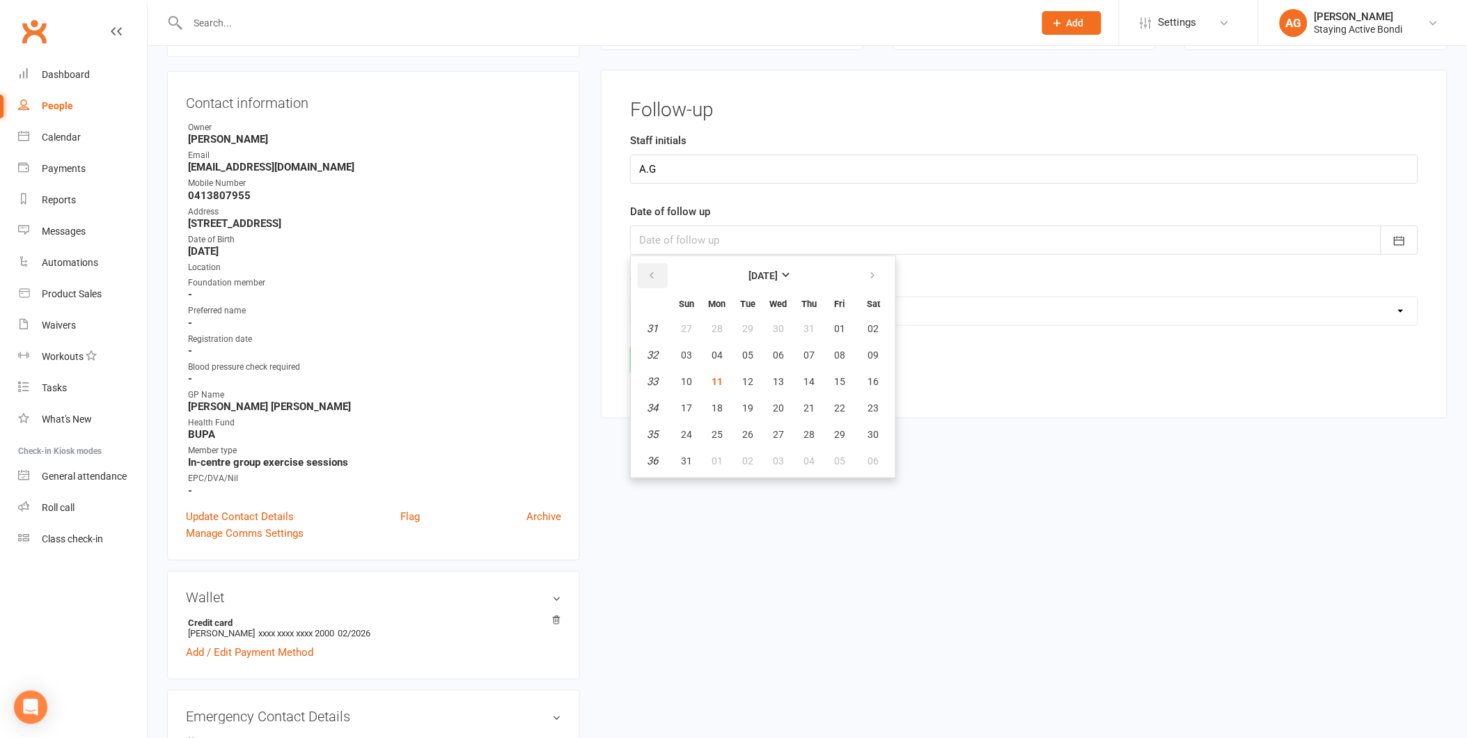
click at [651, 270] on icon "button" at bounding box center [652, 275] width 10 height 11
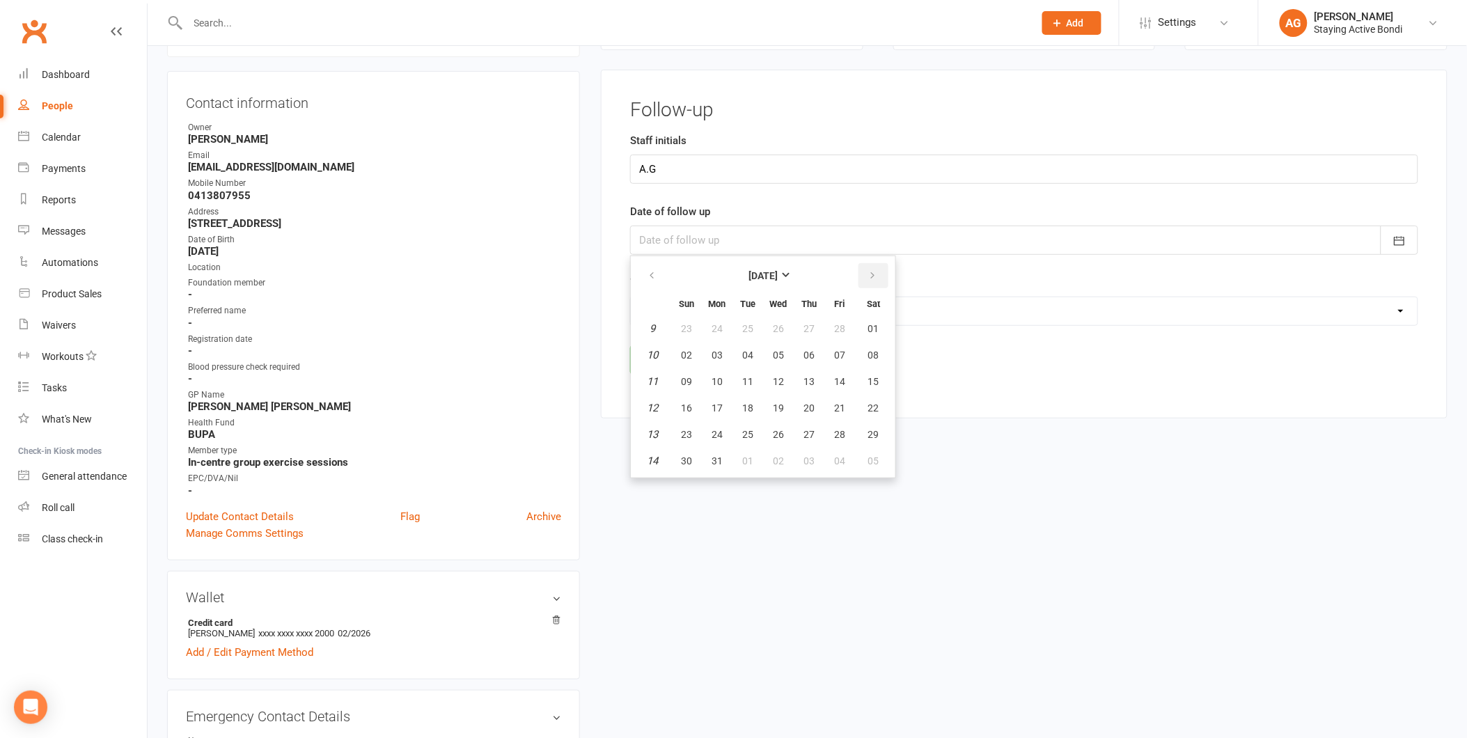
click at [867, 266] on button "button" at bounding box center [873, 275] width 30 height 25
click at [803, 324] on span "03" at bounding box center [808, 328] width 11 height 11
type input "03 Apr 2025"
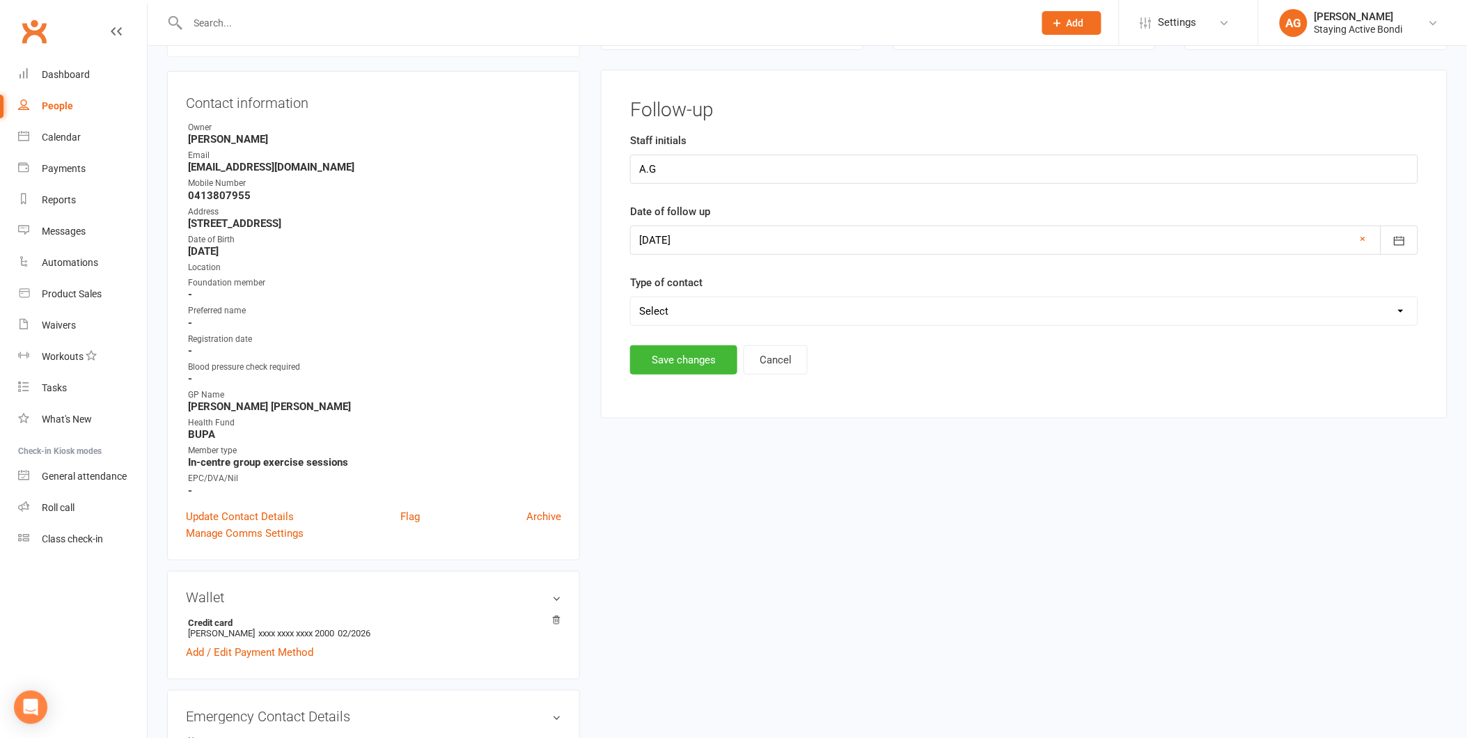
click at [755, 304] on select "Select Left message or sent email Spoke to member" at bounding box center [1024, 311] width 787 height 28
select select "Spoke to member"
click at [631, 297] on select "Select Left message or sent email Spoke to member" at bounding box center [1024, 311] width 787 height 28
click at [647, 360] on button "Save changes" at bounding box center [683, 359] width 107 height 29
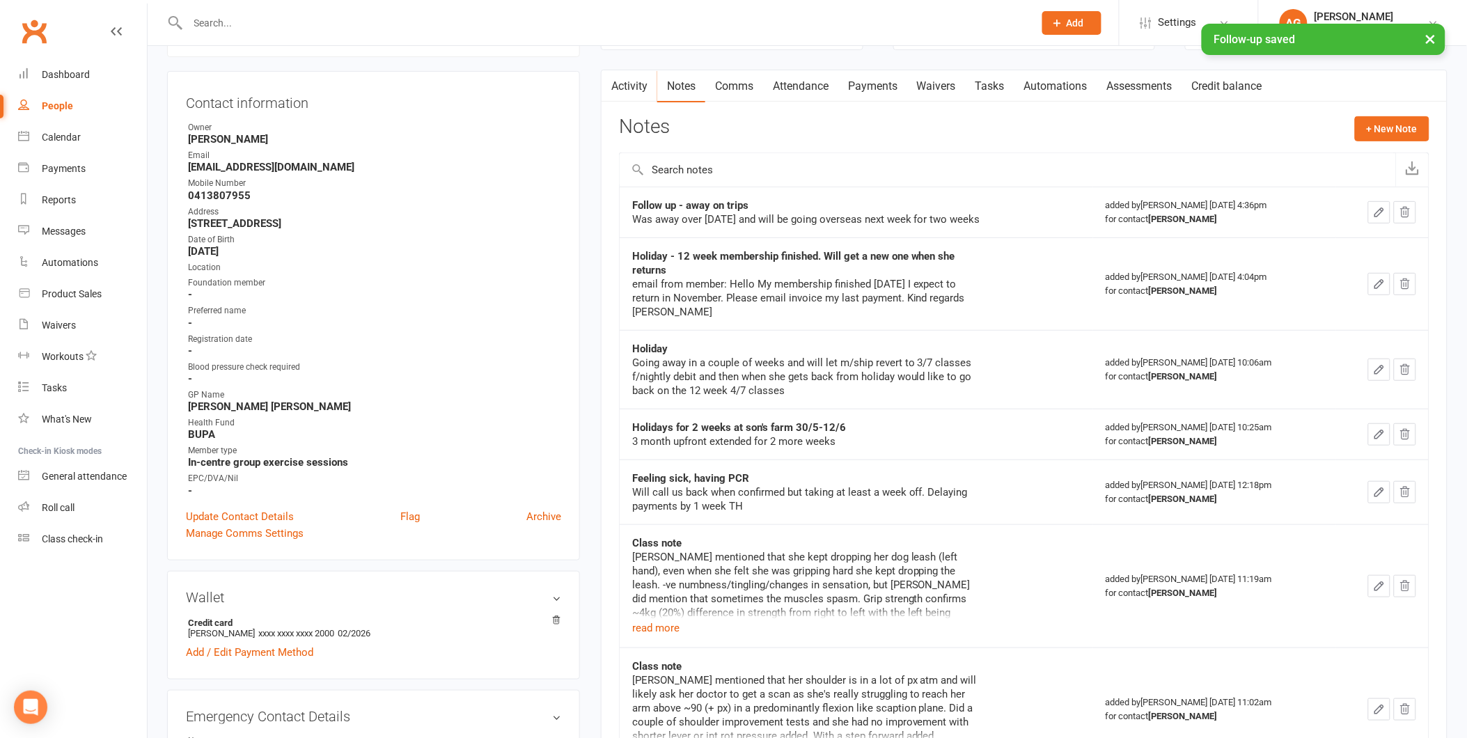
click at [627, 81] on link "Activity" at bounding box center [629, 86] width 56 height 32
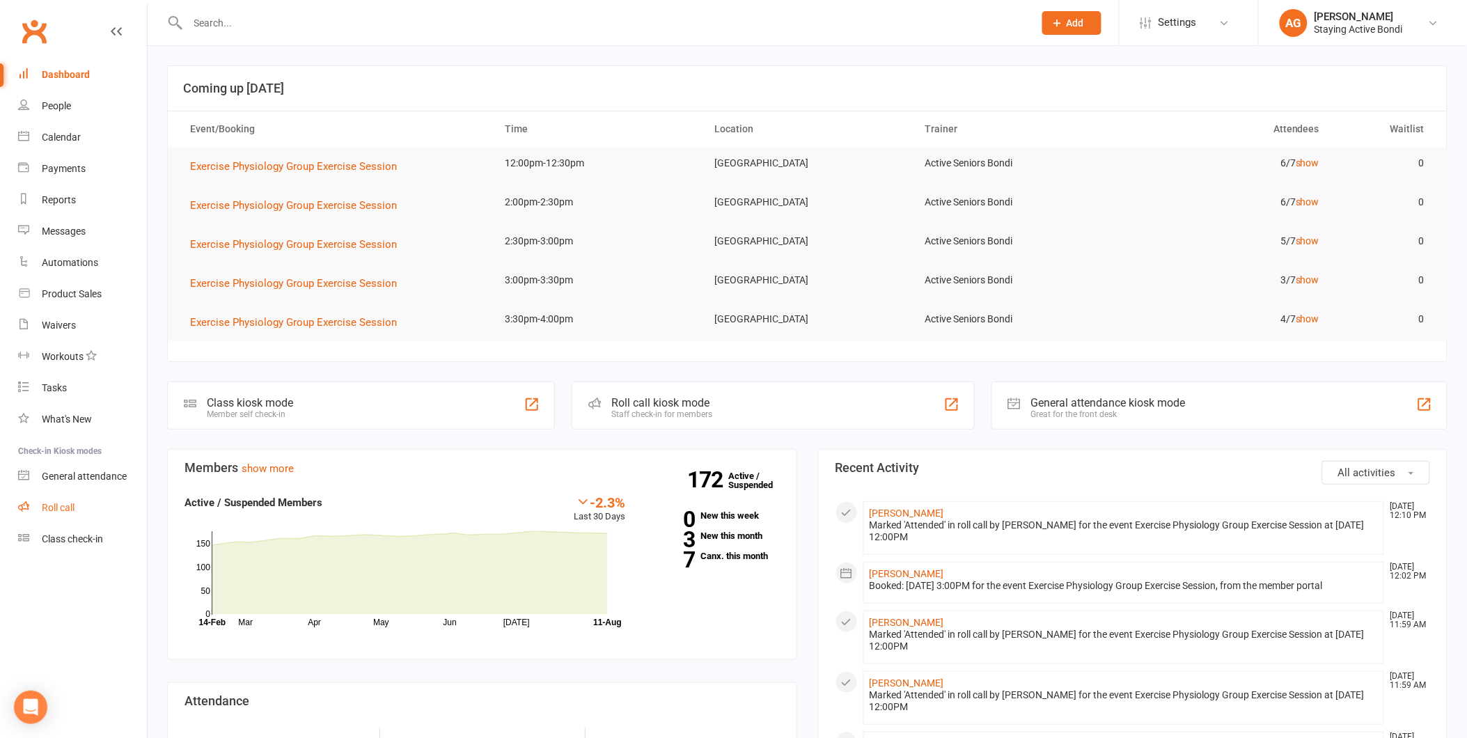
click at [77, 508] on link "Roll call" at bounding box center [82, 507] width 129 height 31
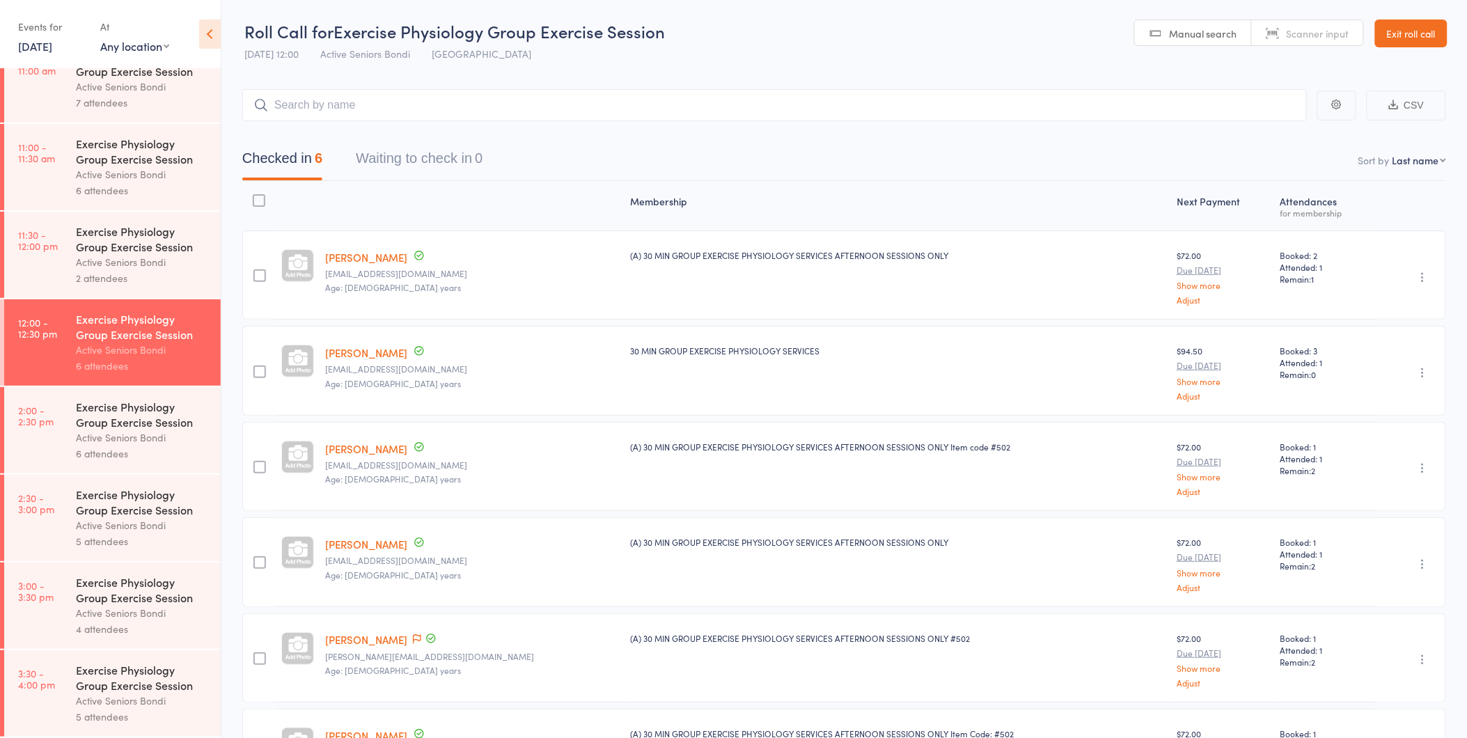
click at [1406, 42] on link "Exit roll call" at bounding box center [1411, 33] width 72 height 28
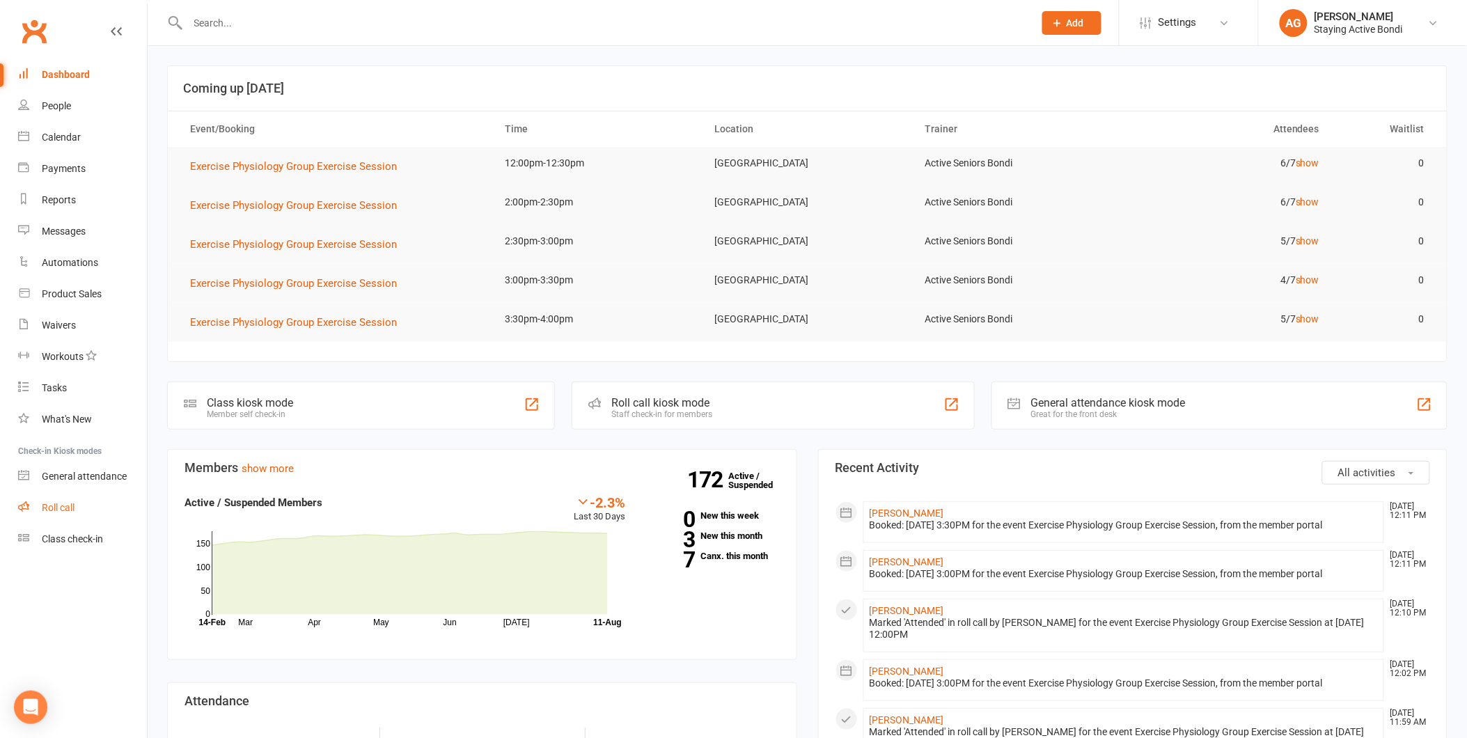
click at [100, 515] on link "Roll call" at bounding box center [82, 507] width 129 height 31
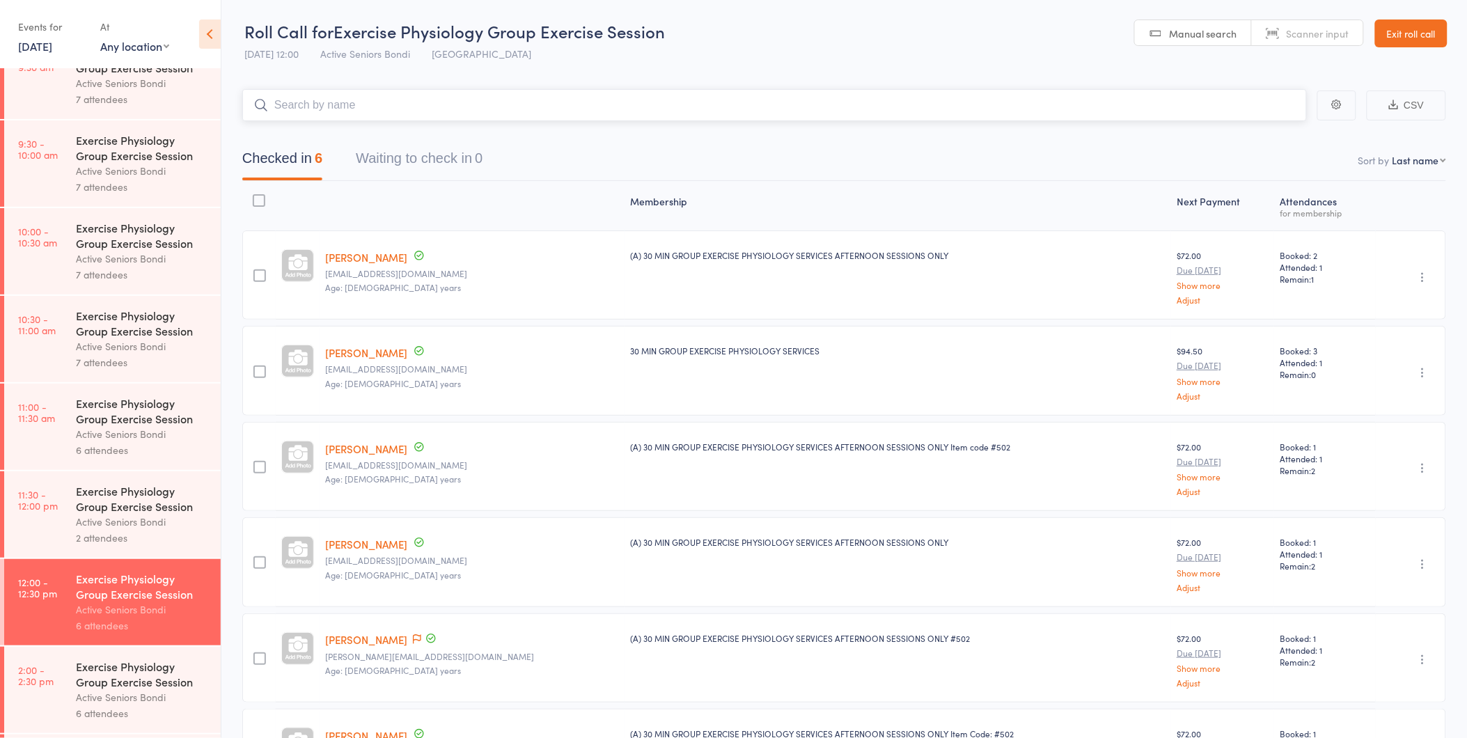
scroll to position [650, 0]
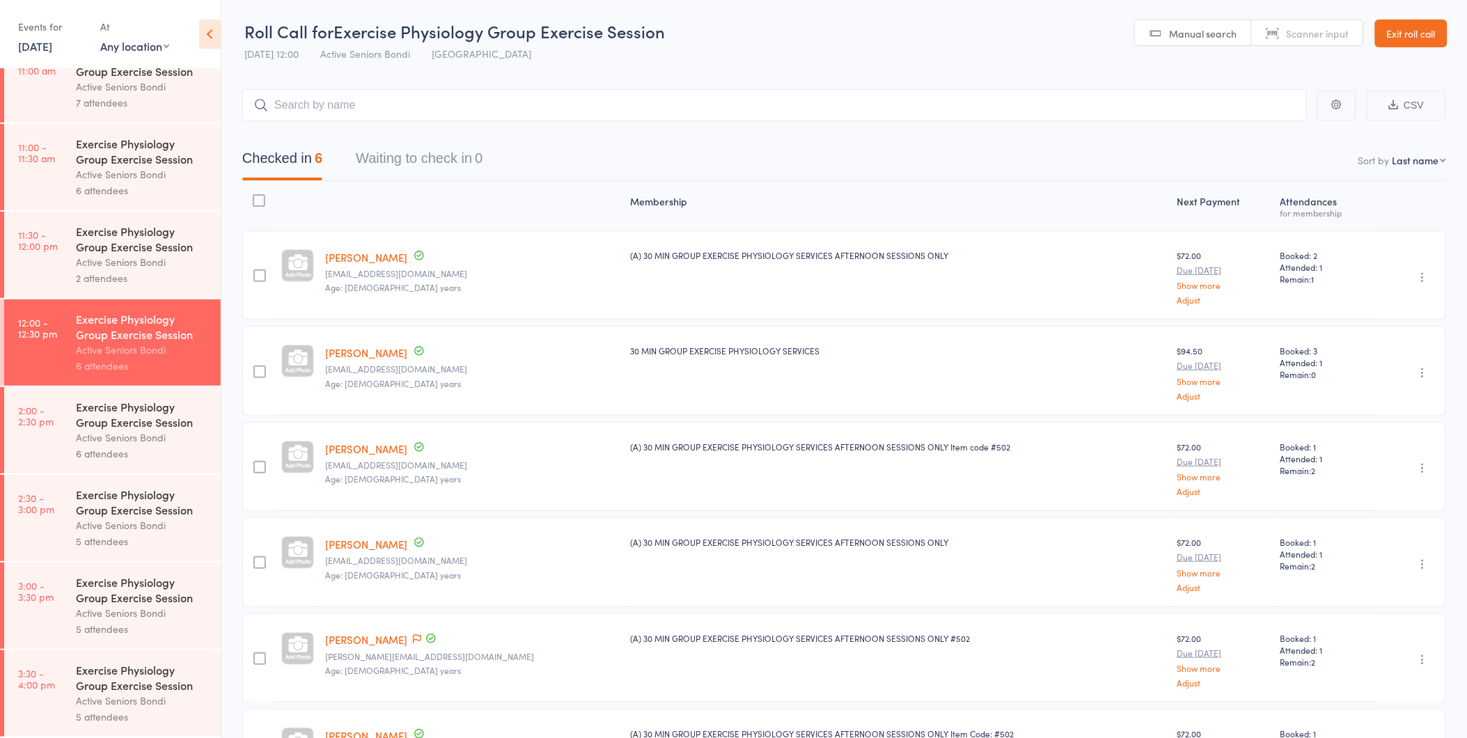
click at [99, 520] on div "Active Seniors Bondi" at bounding box center [142, 525] width 133 height 16
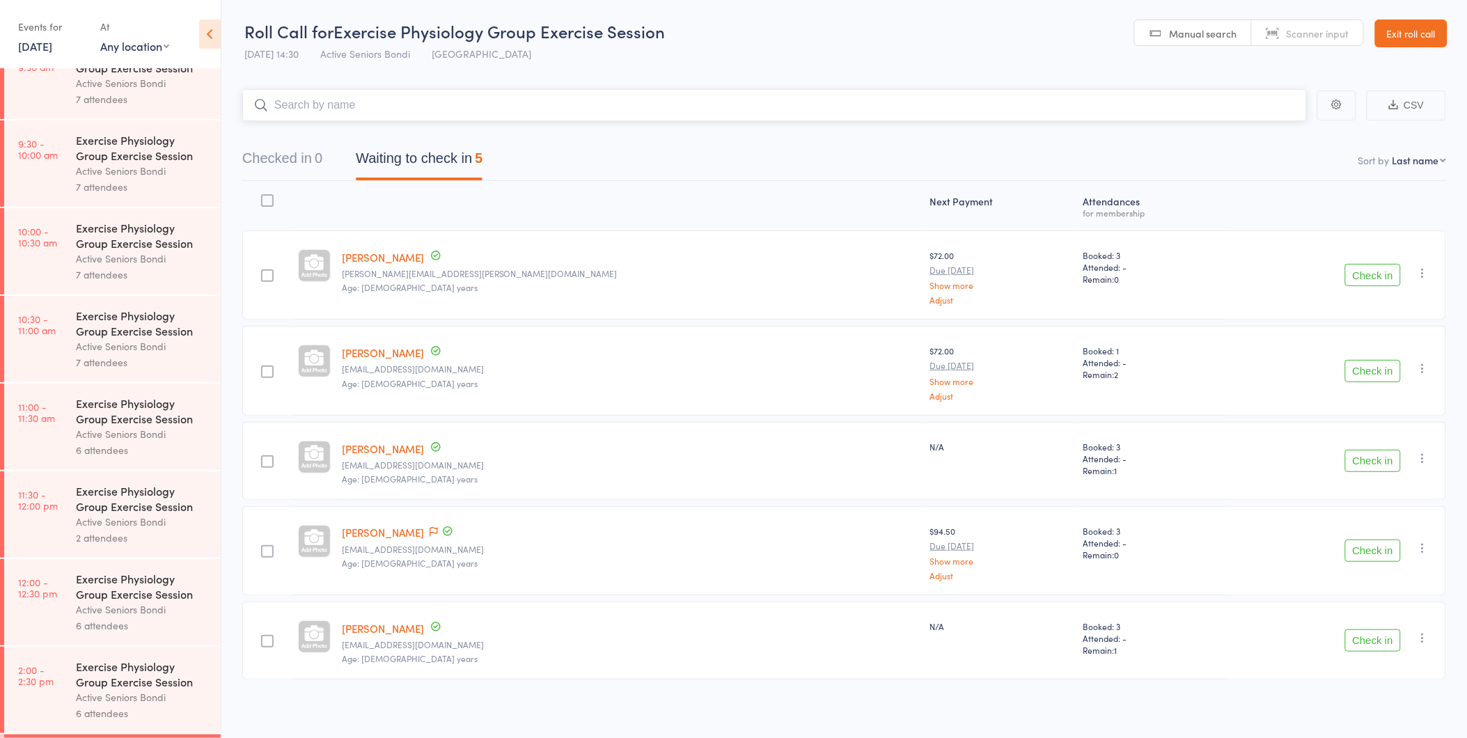
scroll to position [650, 0]
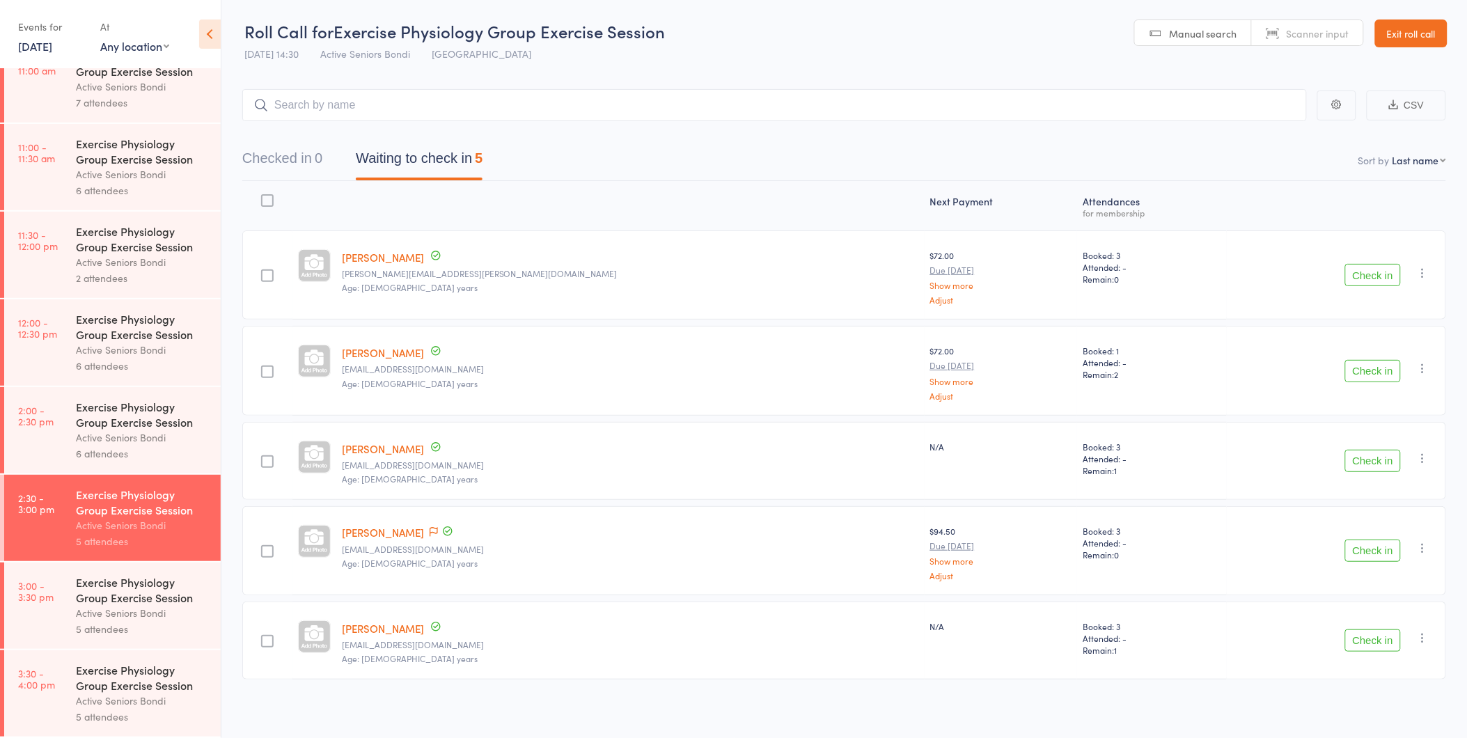
click at [138, 409] on div "Exercise Physiology Group Exercise Session" at bounding box center [142, 414] width 133 height 31
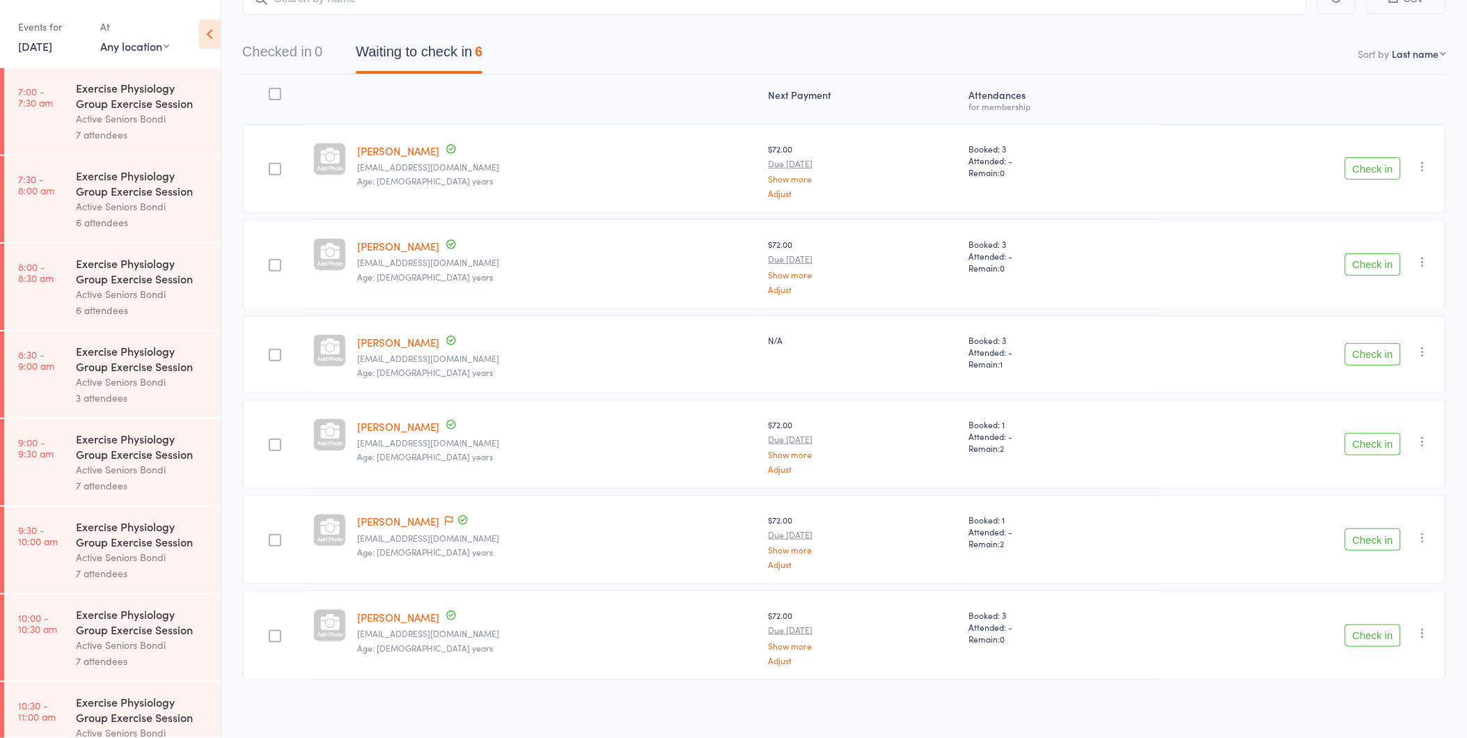
scroll to position [109, 0]
click at [1421, 352] on icon "button" at bounding box center [1423, 349] width 14 height 14
click at [1390, 466] on li "Remove" at bounding box center [1373, 469] width 115 height 19
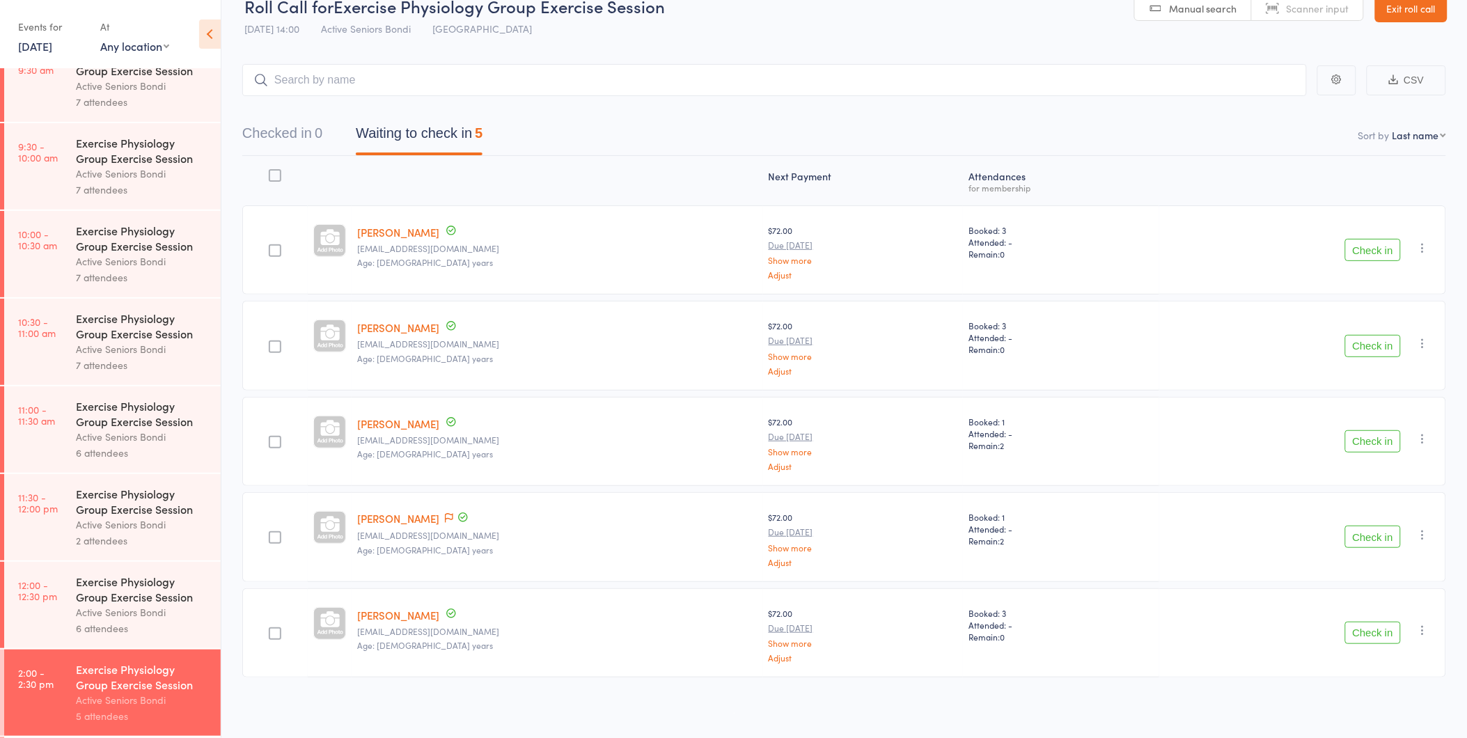
scroll to position [618, 0]
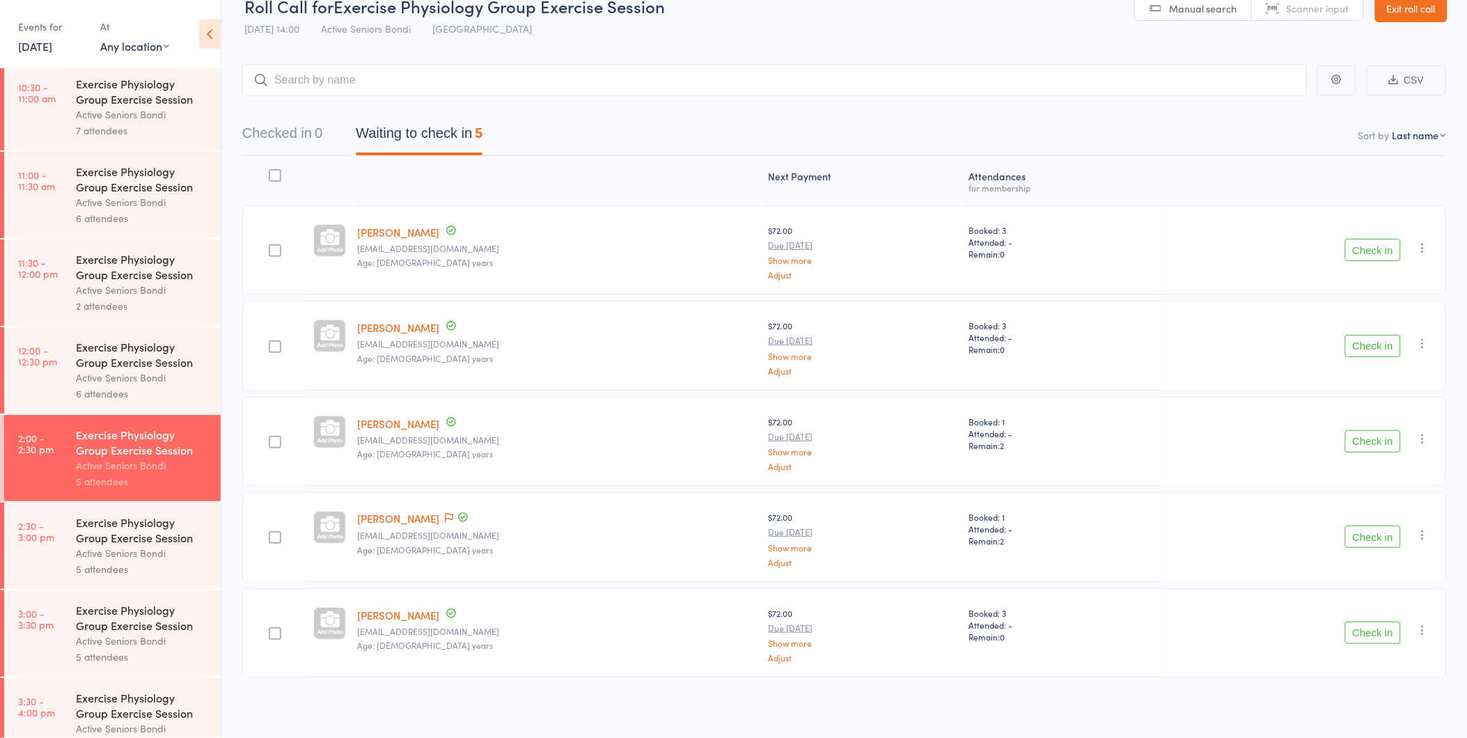
click at [159, 633] on div "Exercise Physiology Group Exercise Session" at bounding box center [142, 617] width 133 height 31
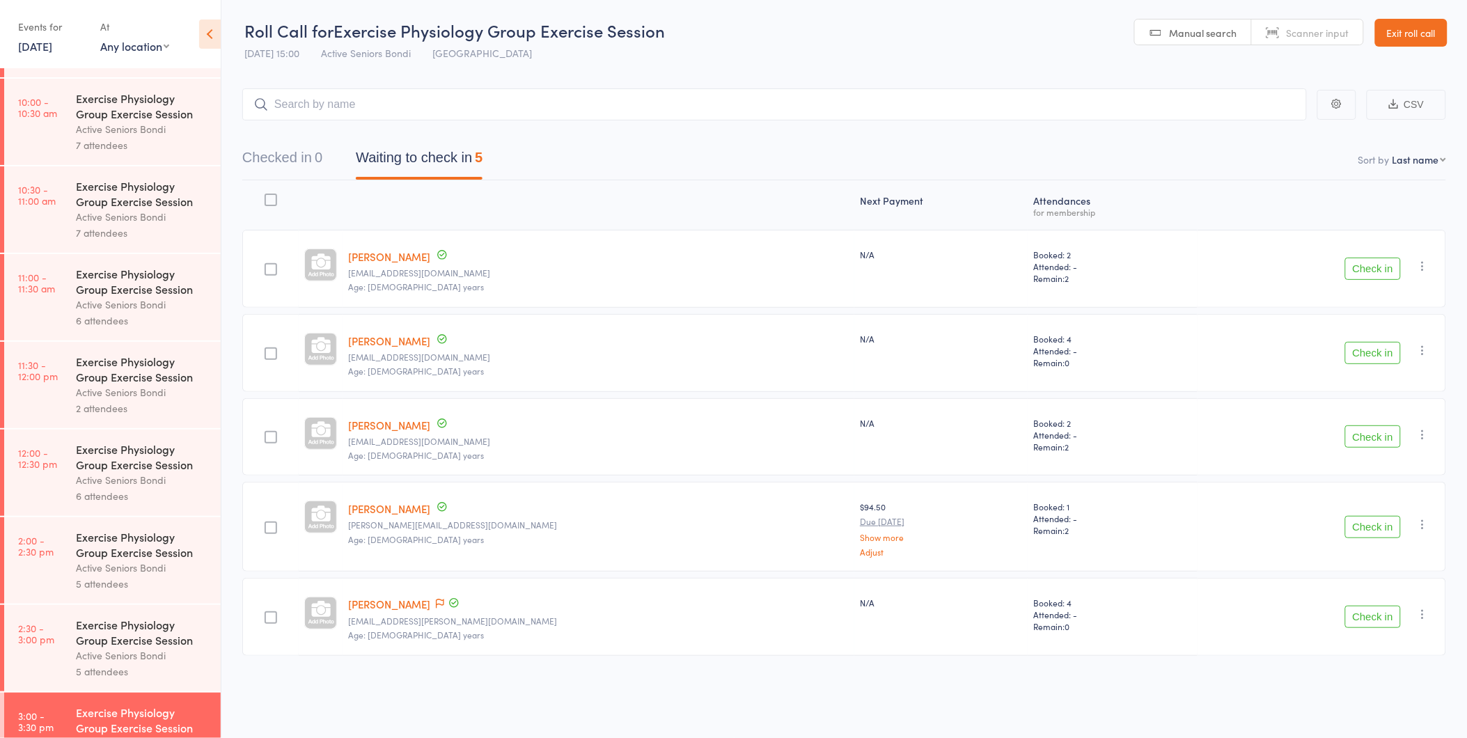
scroll to position [650, 0]
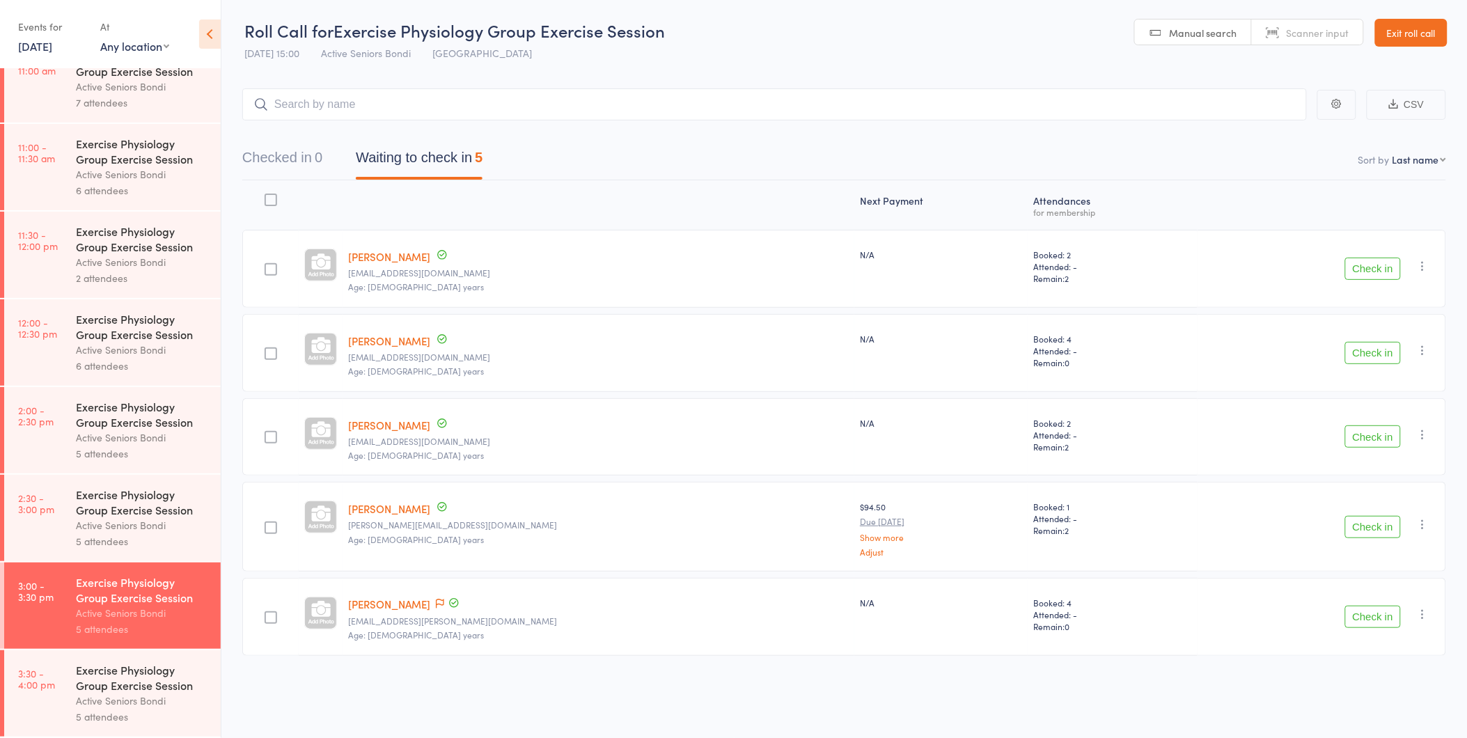
click at [457, 77] on main "CSV Checked in 0 Waiting to check in 5 Sort by Last name First name Last name B…" at bounding box center [843, 393] width 1245 height 650
click at [391, 258] on link "Des Kahn" at bounding box center [389, 256] width 82 height 15
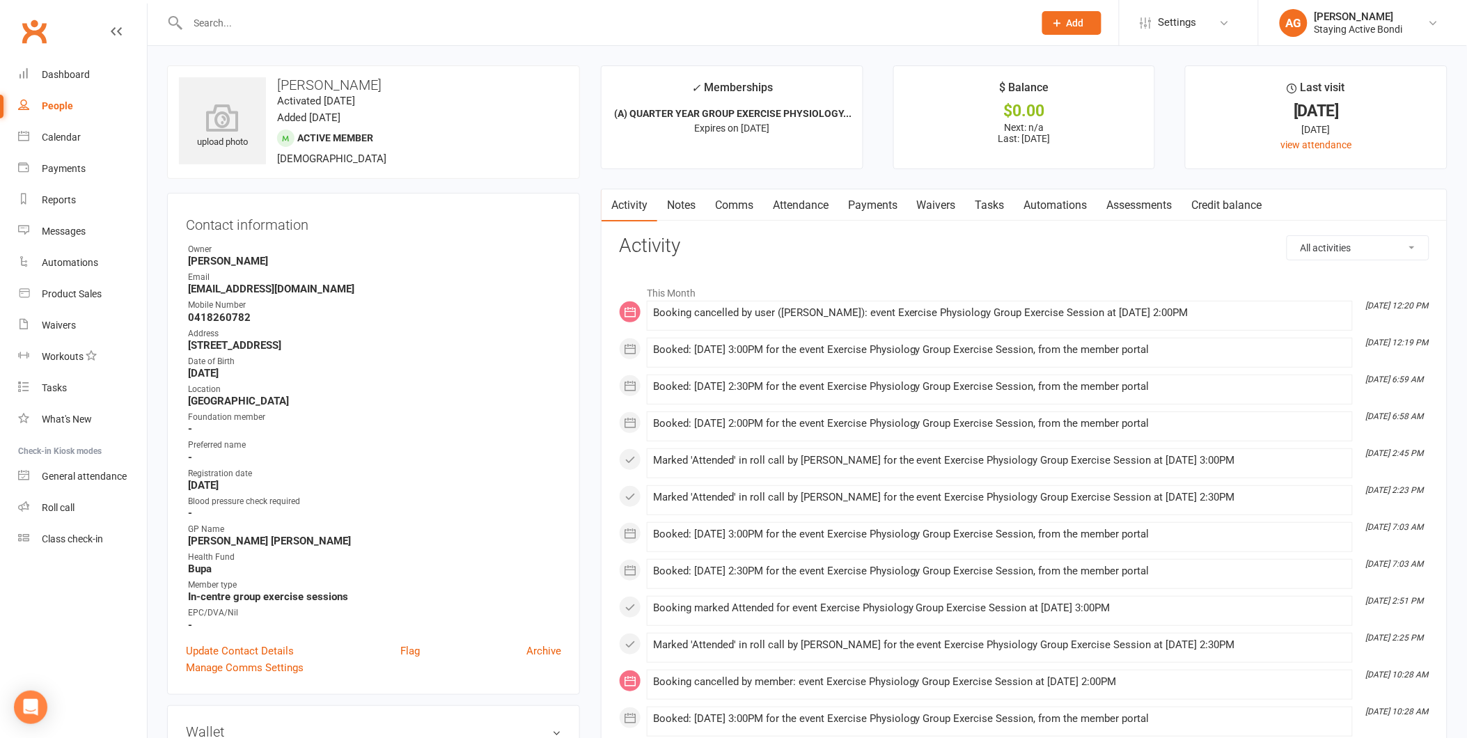
click at [546, 28] on input "text" at bounding box center [604, 22] width 840 height 19
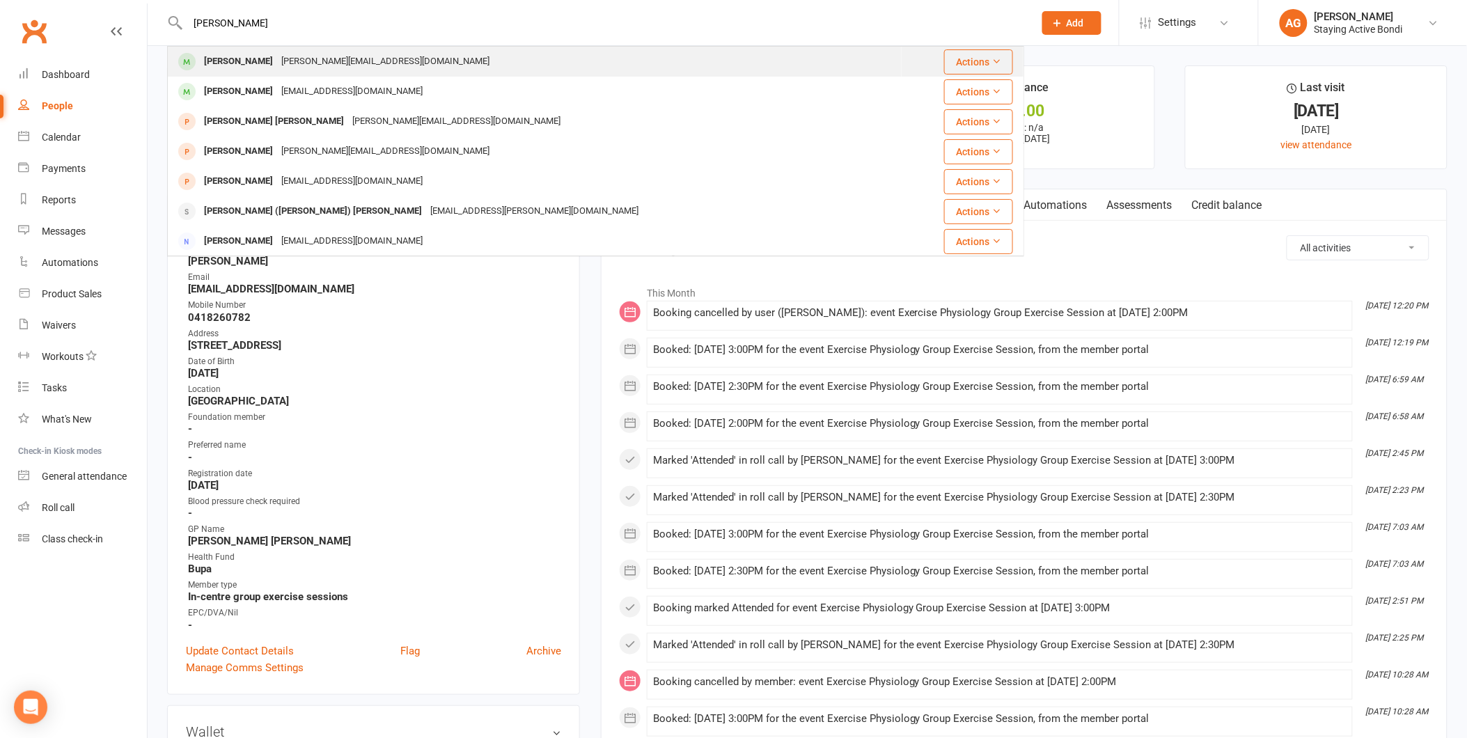
type input "[PERSON_NAME]"
click at [289, 63] on div "[PERSON_NAME][EMAIL_ADDRESS][DOMAIN_NAME]" at bounding box center [385, 62] width 217 height 20
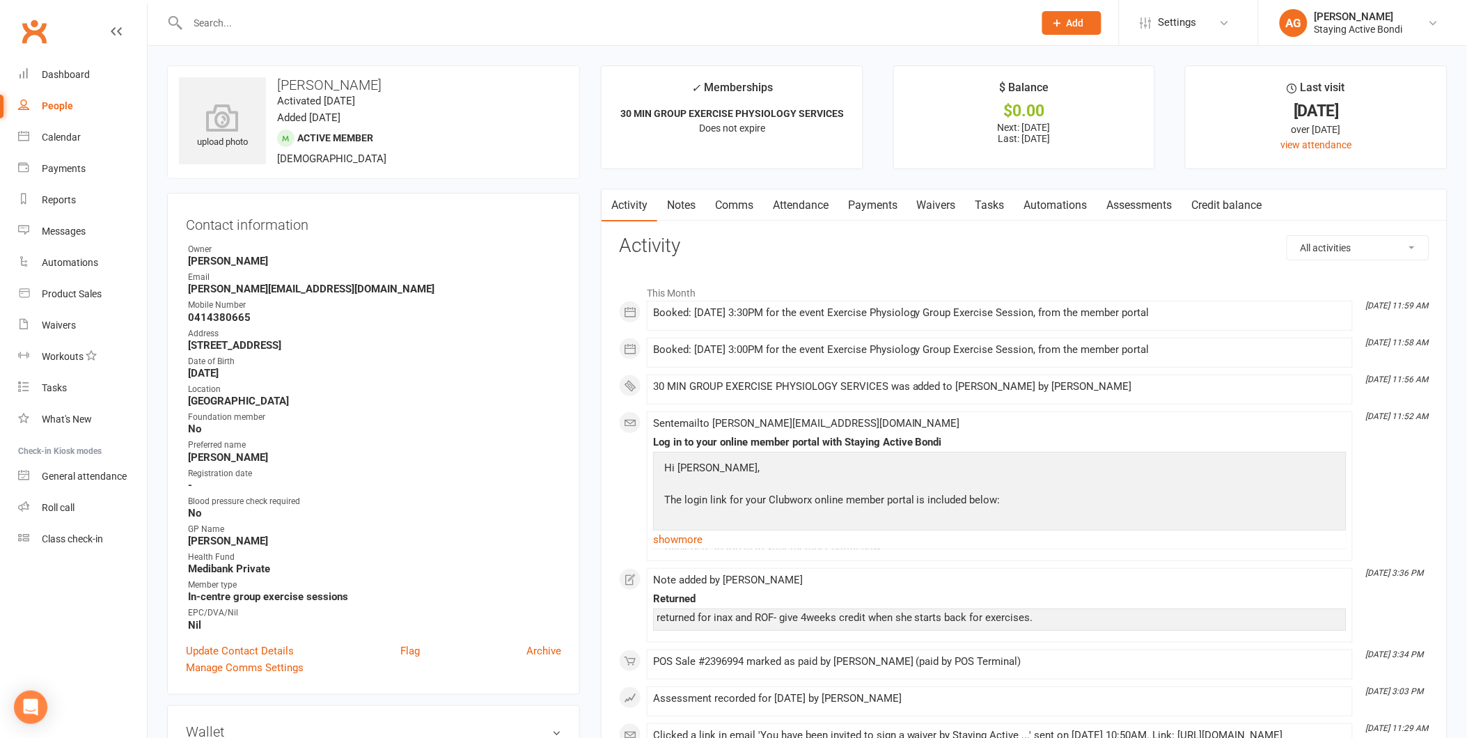
click at [799, 200] on link "Attendance" at bounding box center [800, 205] width 75 height 32
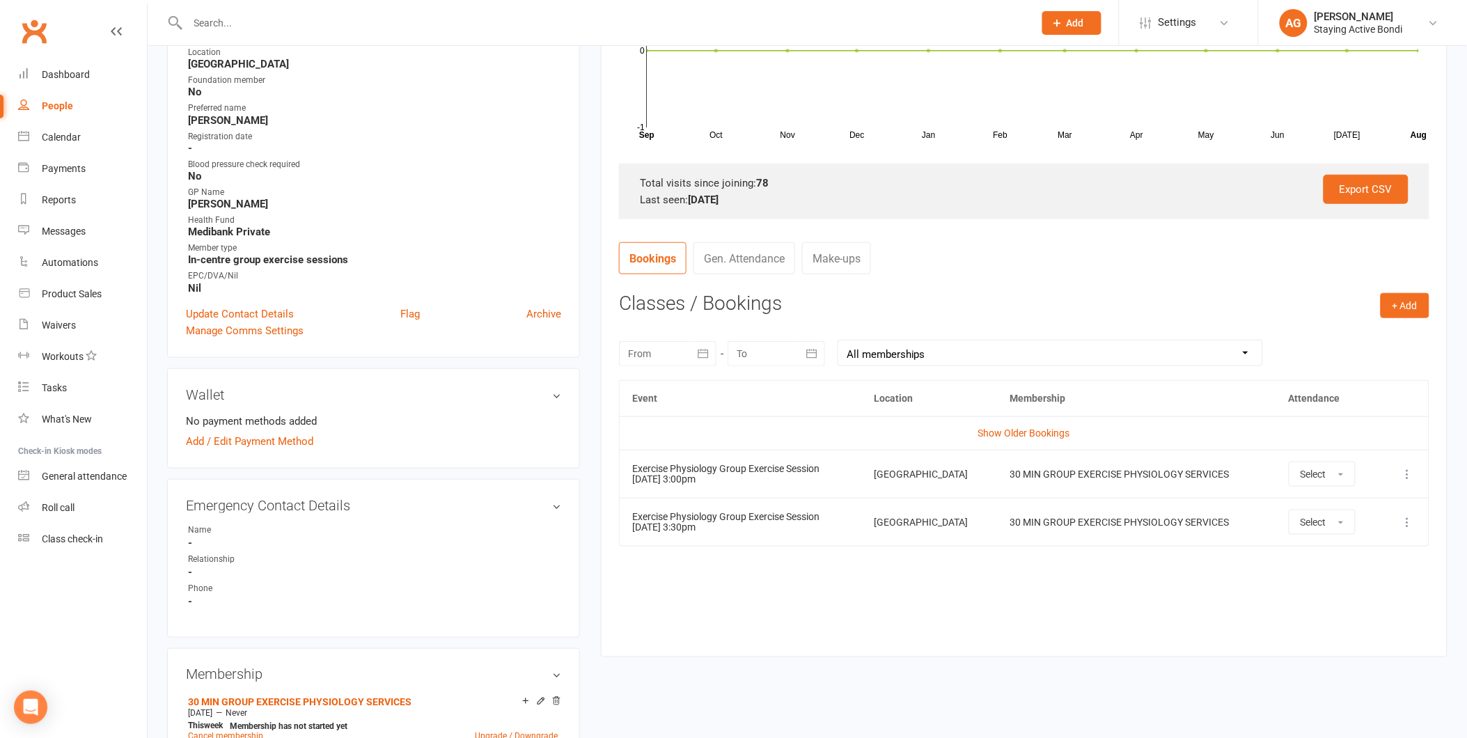
scroll to position [386, 0]
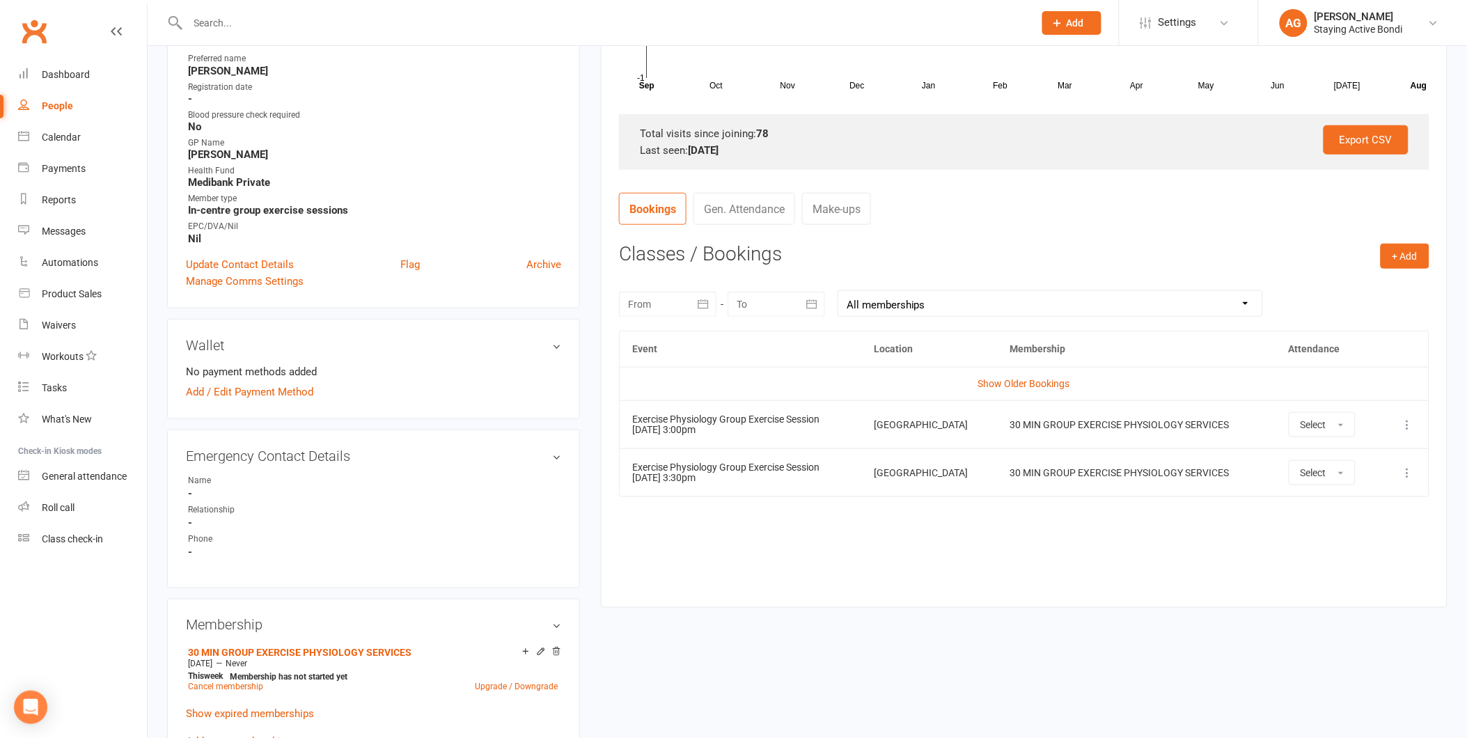
click at [1064, 566] on div "Event Location Membership Attendance Show Older Bookings Exercise Physiology Gr…" at bounding box center [1024, 459] width 810 height 256
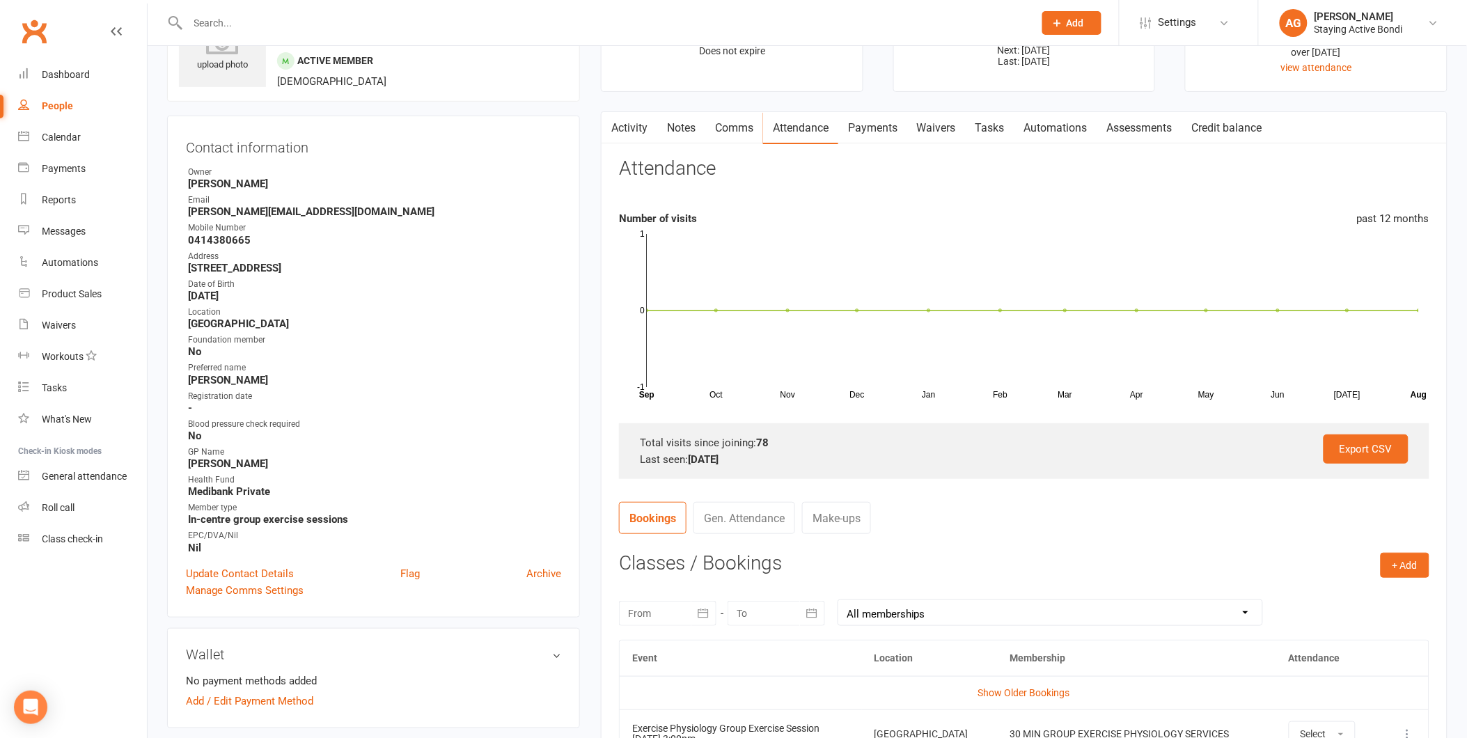
scroll to position [0, 0]
